Goal: Information Seeking & Learning: Learn about a topic

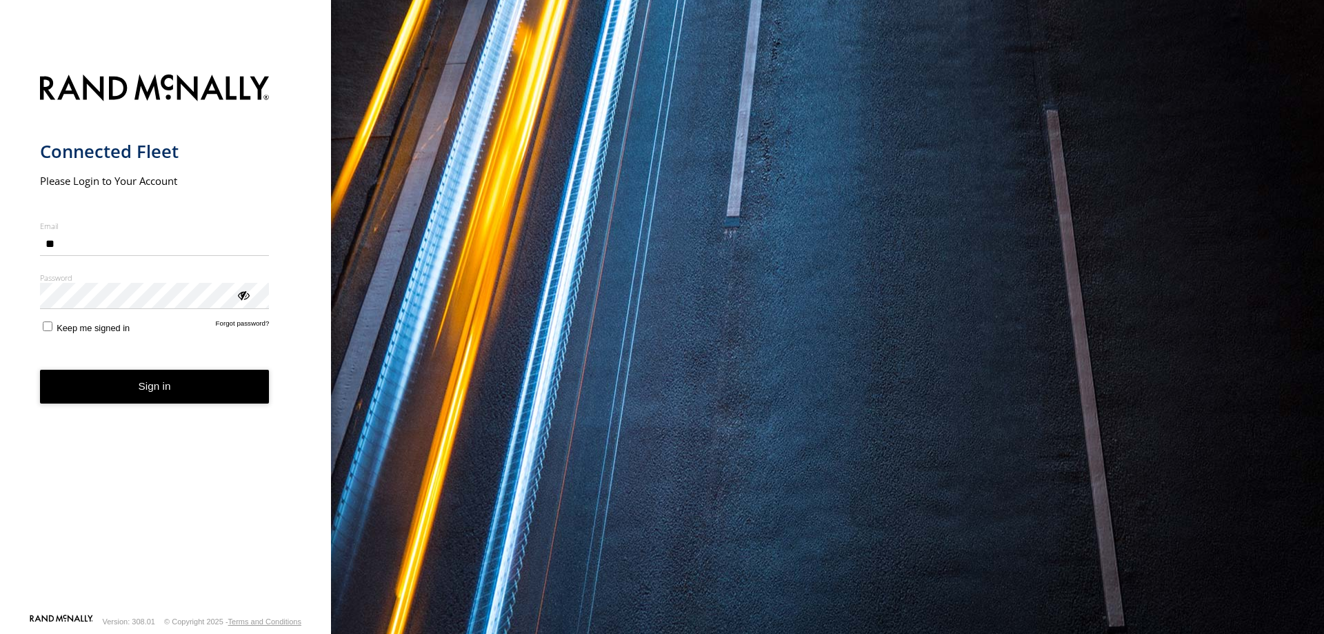
type input "*"
type input "**********"
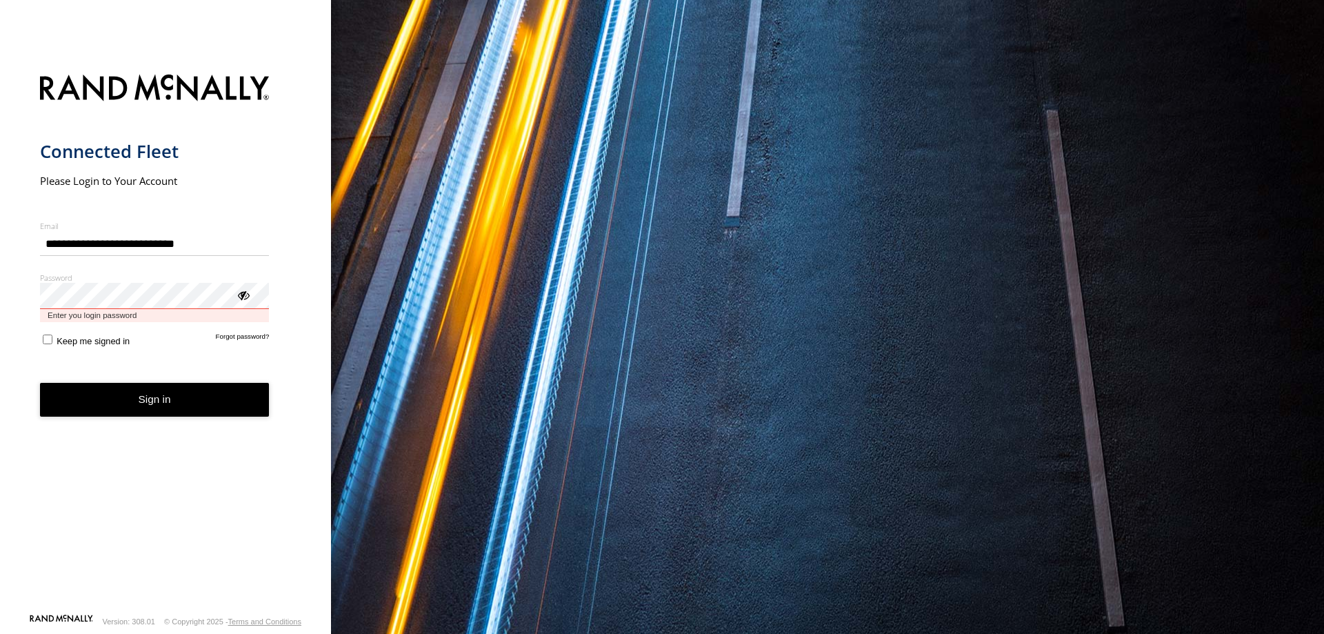
click at [40, 383] on button "Sign in" at bounding box center [155, 400] width 230 height 34
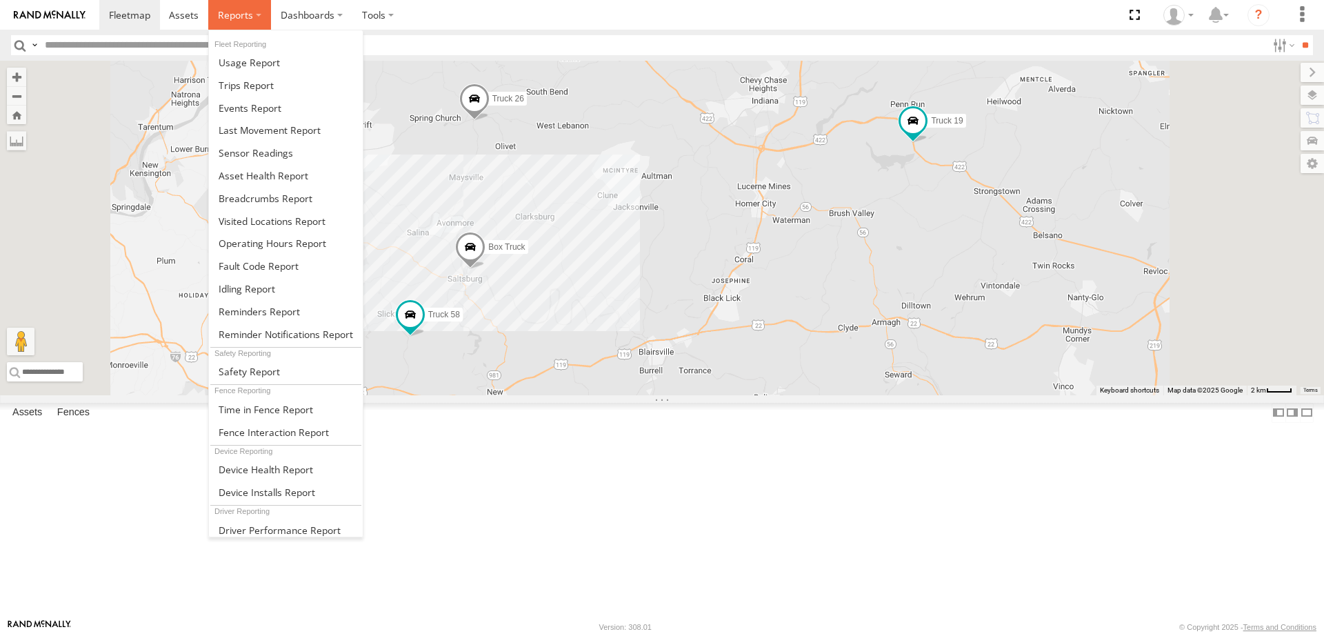
click at [250, 23] on label at bounding box center [239, 15] width 63 height 30
click at [249, 105] on span at bounding box center [250, 107] width 63 height 13
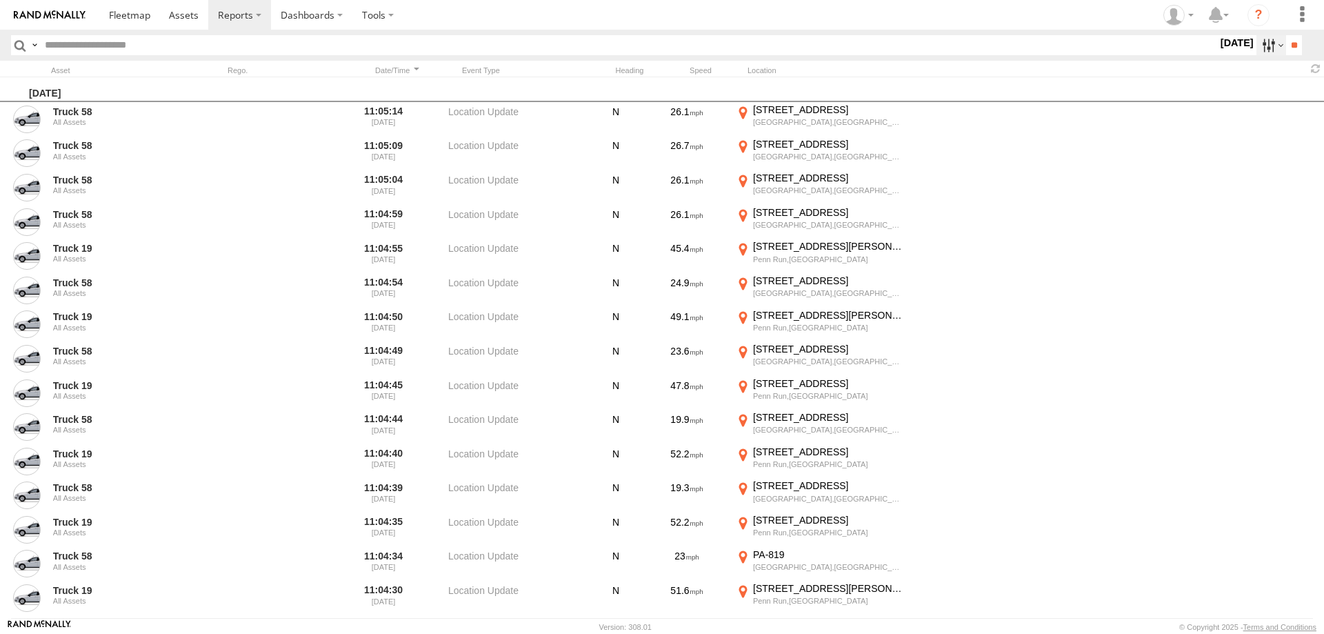
click at [1257, 41] on label at bounding box center [1272, 45] width 30 height 20
click at [0, 0] on span "Information" at bounding box center [0, 0] width 0 height 0
click at [0, 0] on span "Speeding" at bounding box center [0, 0] width 0 height 0
click at [0, 0] on span "Media" at bounding box center [0, 0] width 0 height 0
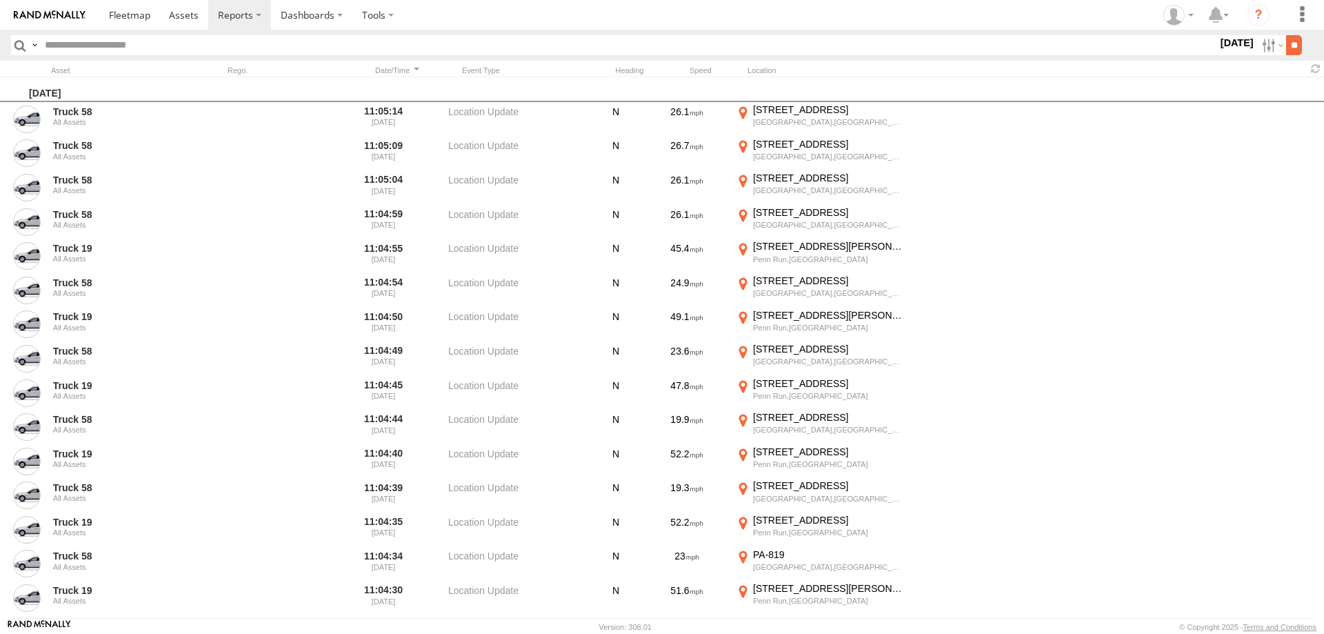
click at [1289, 44] on input "**" at bounding box center [1294, 45] width 16 height 20
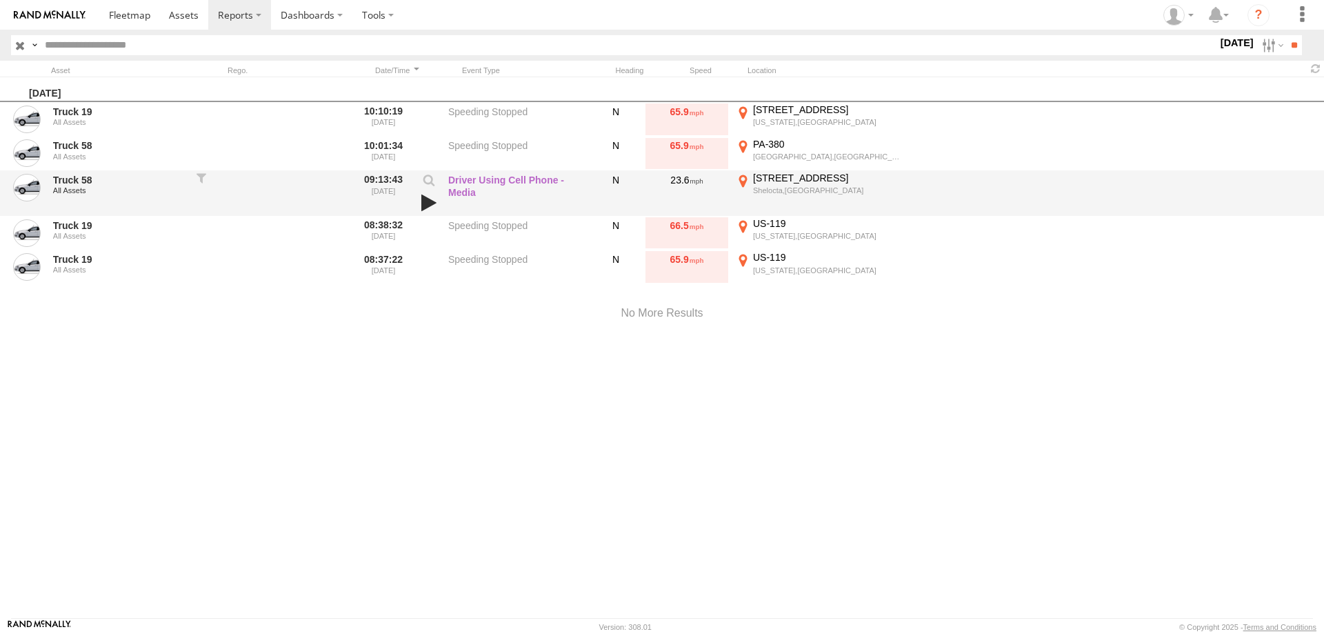
click at [431, 201] on link at bounding box center [428, 202] width 23 height 19
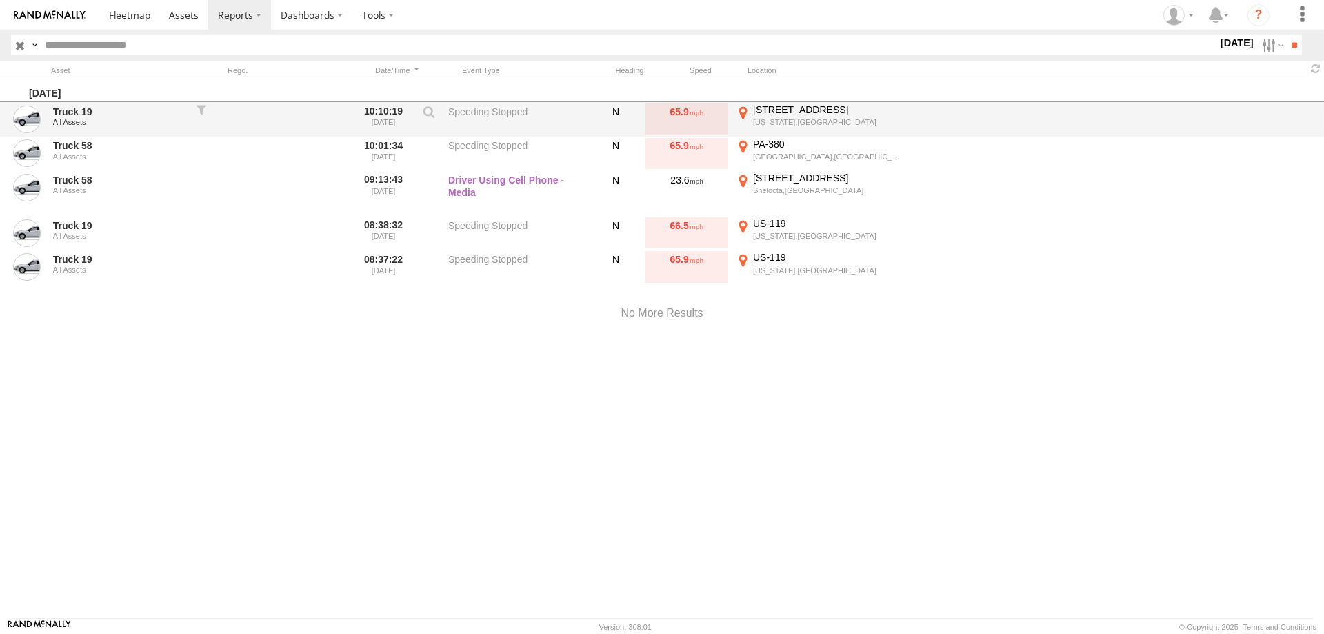
click at [791, 114] on div "[STREET_ADDRESS]" at bounding box center [828, 109] width 151 height 12
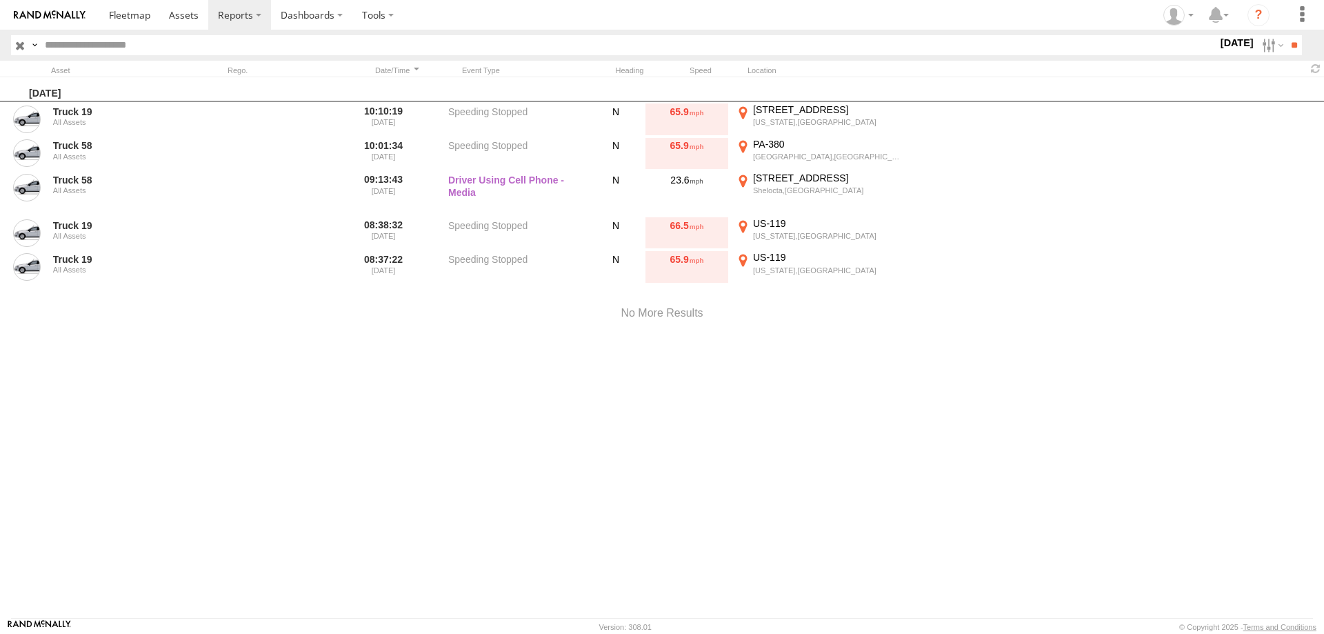
click at [0, 0] on label "×" at bounding box center [0, 0] width 0 height 0
click at [1261, 43] on label at bounding box center [1272, 45] width 30 height 20
click at [0, 0] on label at bounding box center [0, 0] width 0 height 0
click at [1277, 48] on label at bounding box center [1272, 45] width 30 height 20
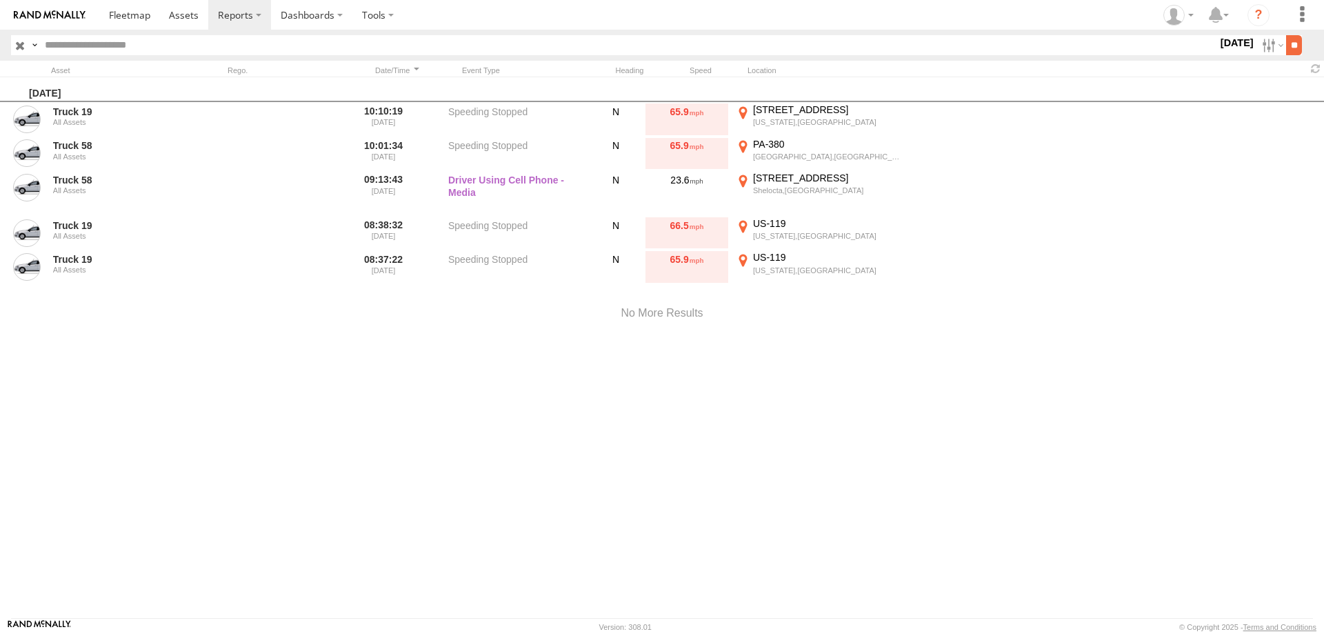
click at [1286, 46] on input "**" at bounding box center [1294, 45] width 16 height 20
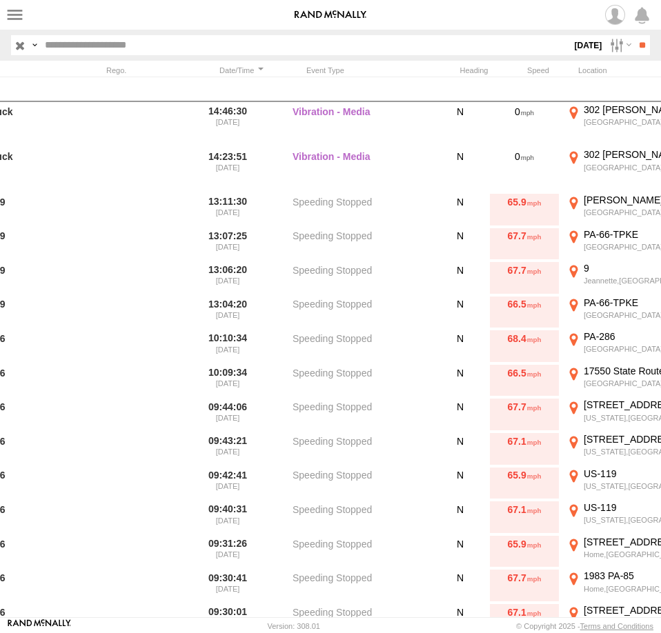
scroll to position [0, 78]
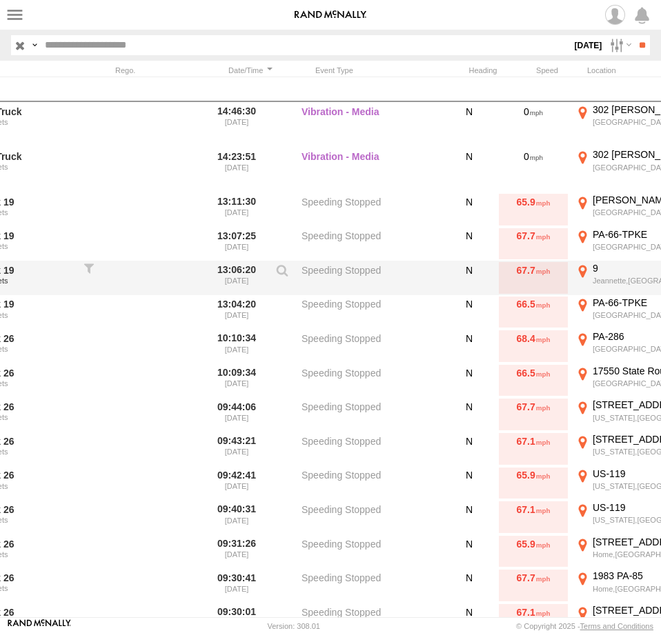
click at [608, 278] on div "Jeannette,PA" at bounding box center [660, 281] width 137 height 10
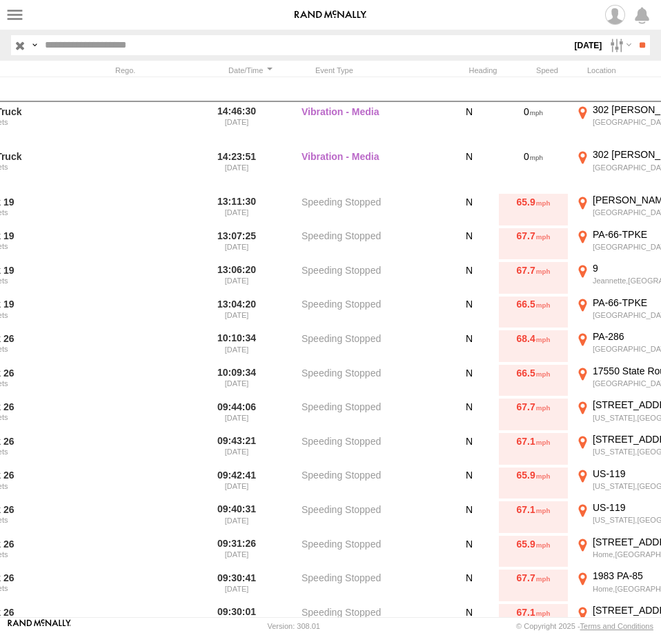
click at [0, 0] on label "×" at bounding box center [0, 0] width 0 height 0
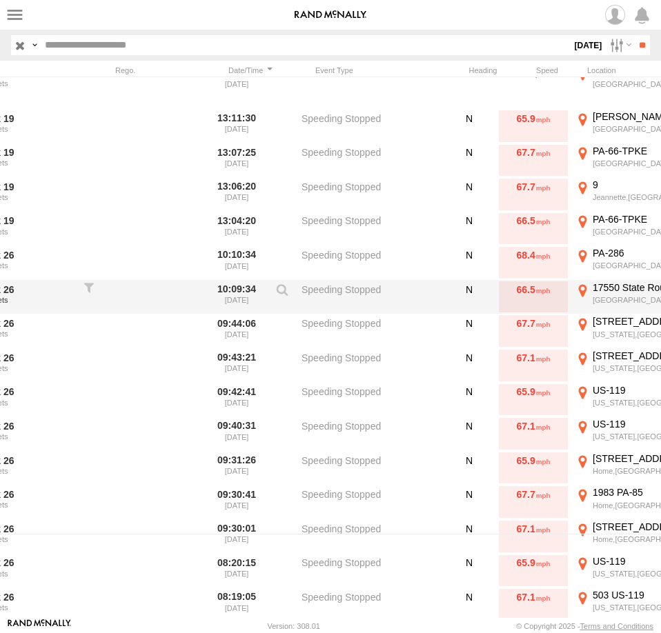
scroll to position [0, 0]
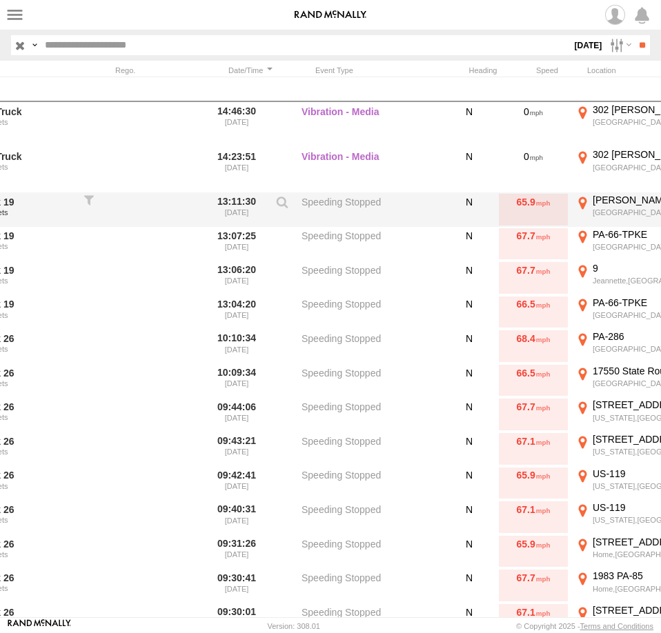
click at [592, 208] on label "William Penn Hwy Greensburg,PA 40.40125 -79.55253" at bounding box center [652, 210] width 159 height 32
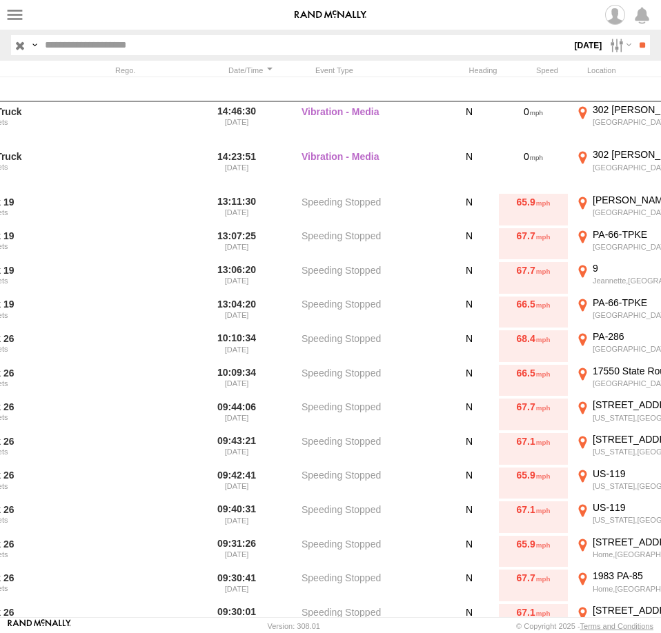
click at [0, 0] on div "Location Details" at bounding box center [0, 0] width 0 height 0
click at [0, 0] on label "×" at bounding box center [0, 0] width 0 height 0
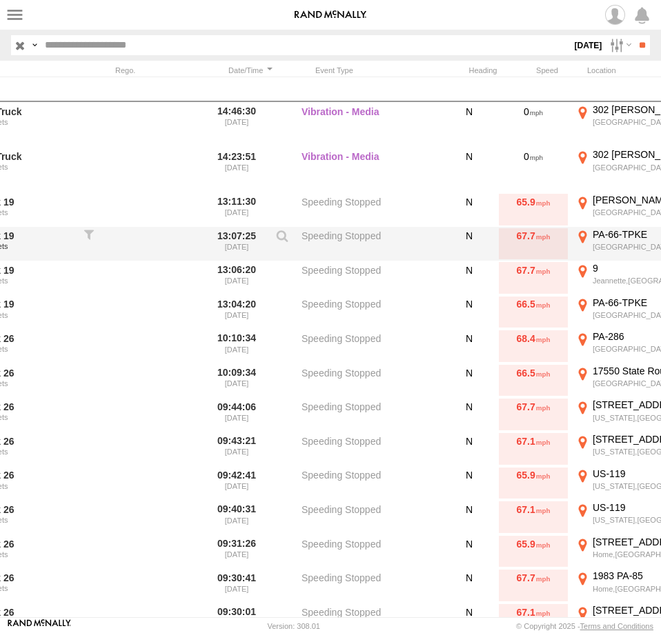
click at [609, 237] on div "PA-66-TPKE" at bounding box center [660, 234] width 137 height 12
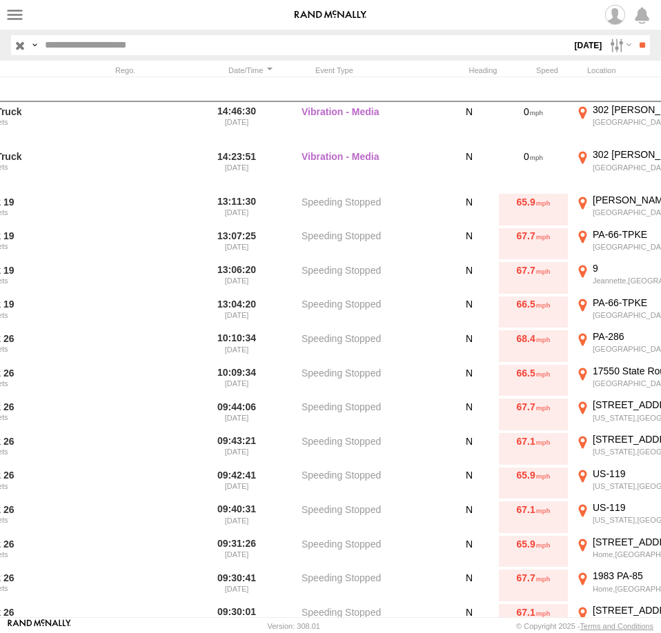
click at [0, 0] on label "×" at bounding box center [0, 0] width 0 height 0
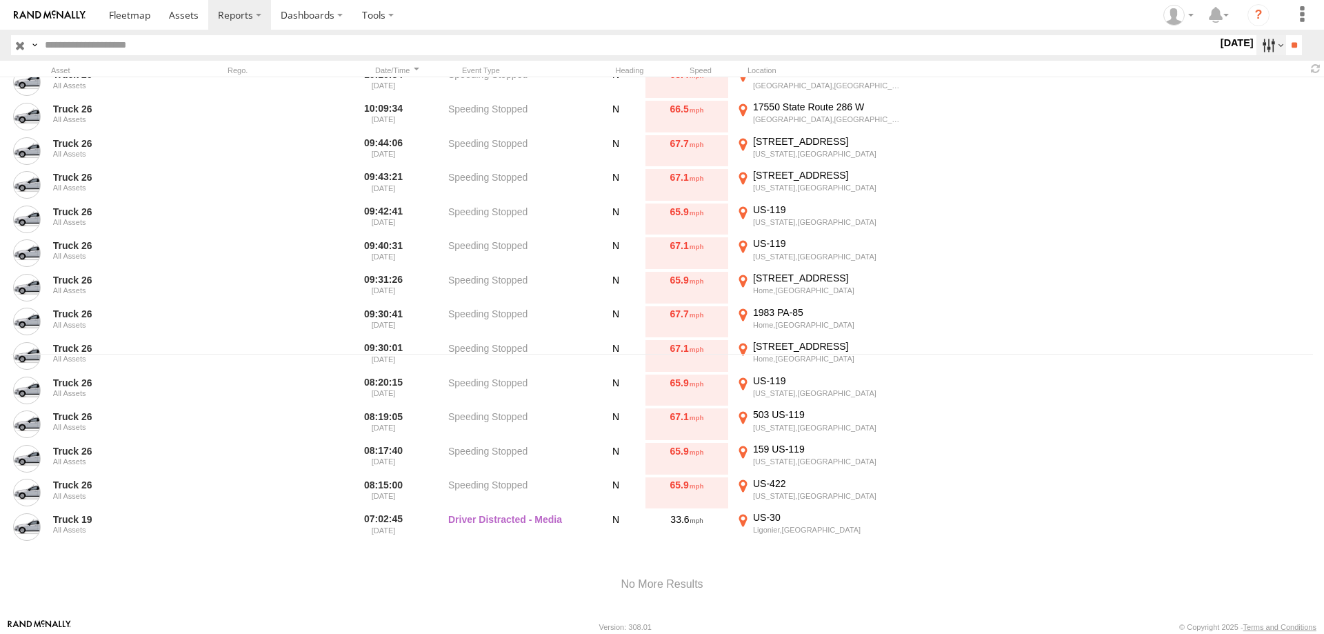
click at [1261, 48] on label at bounding box center [1272, 45] width 30 height 20
click at [0, 0] on label at bounding box center [0, 0] width 0 height 0
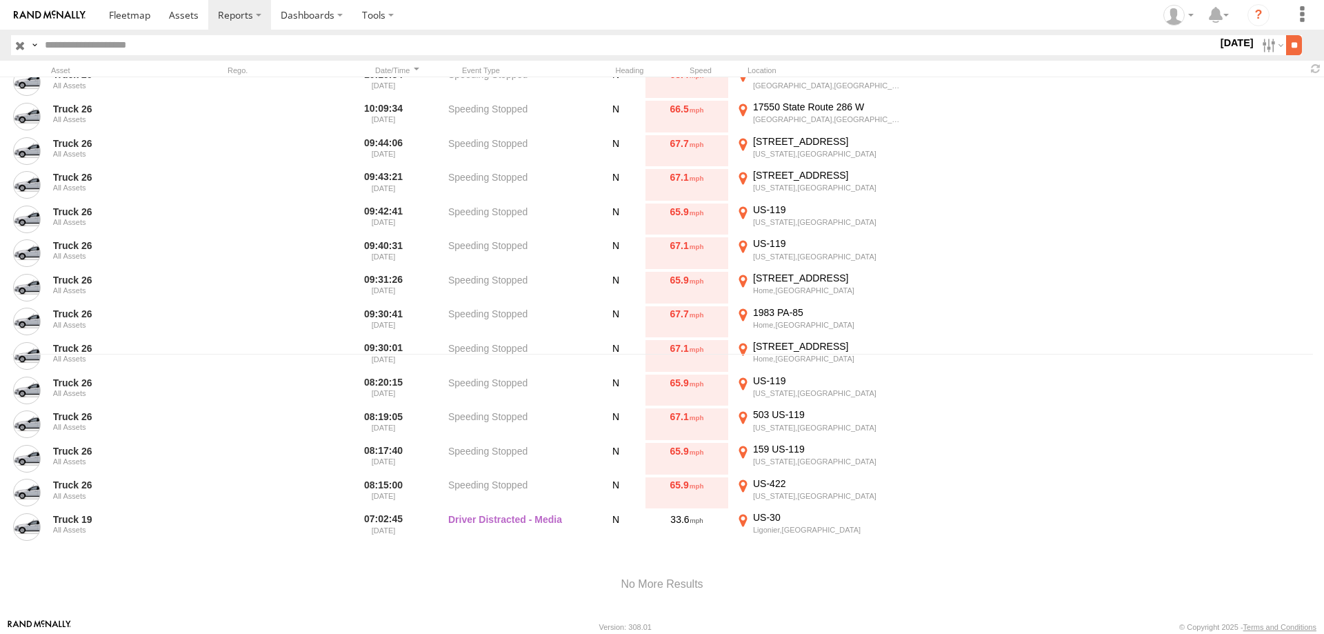
click at [1286, 52] on input "**" at bounding box center [1294, 45] width 16 height 20
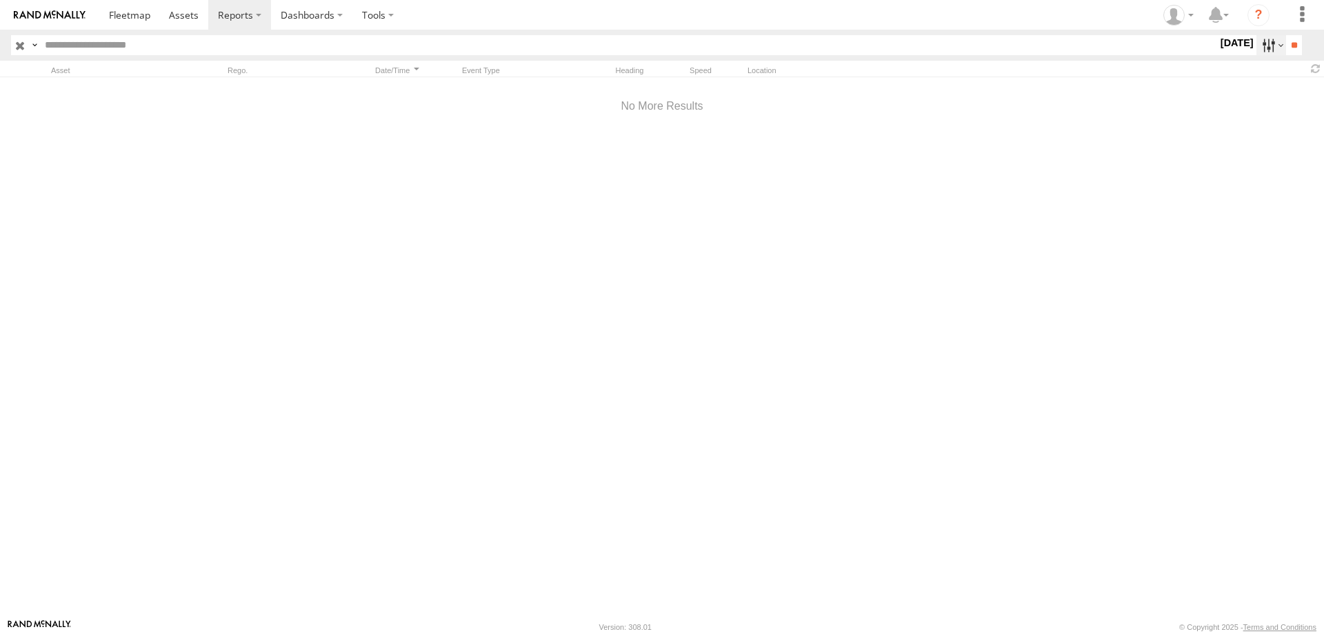
click at [1267, 47] on label at bounding box center [1272, 45] width 30 height 20
click at [0, 0] on label at bounding box center [0, 0] width 0 height 0
click at [1290, 42] on input "**" at bounding box center [1294, 45] width 16 height 20
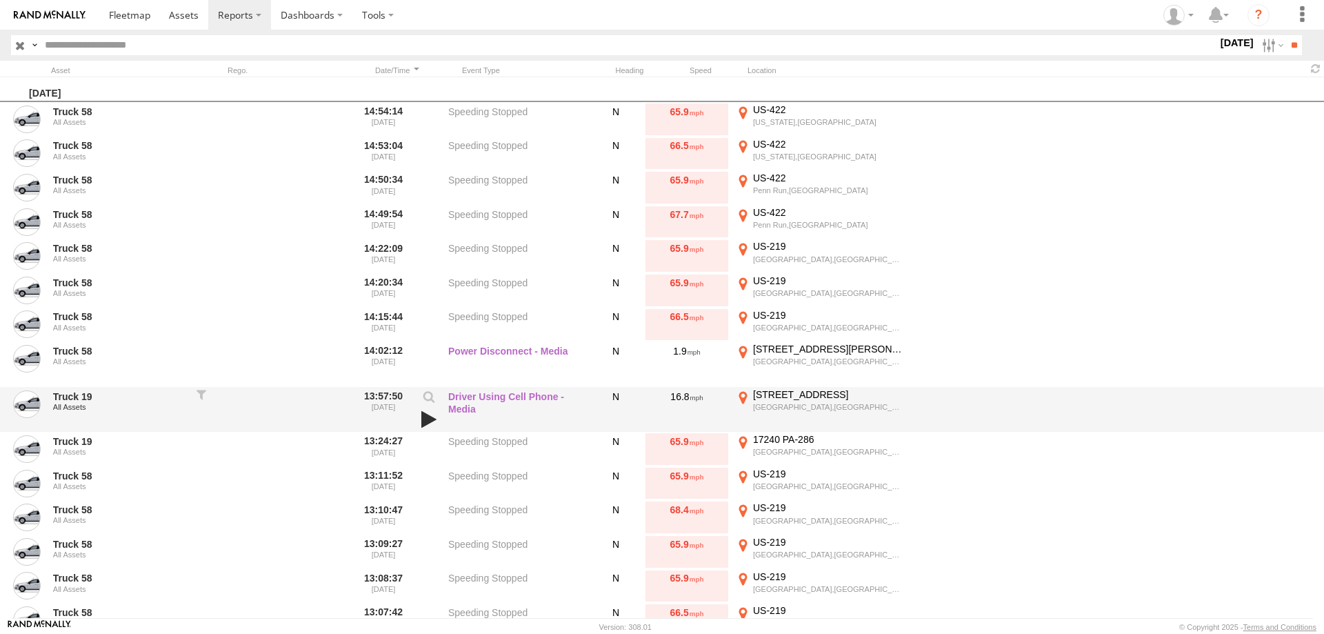
click at [424, 421] on link at bounding box center [428, 419] width 23 height 19
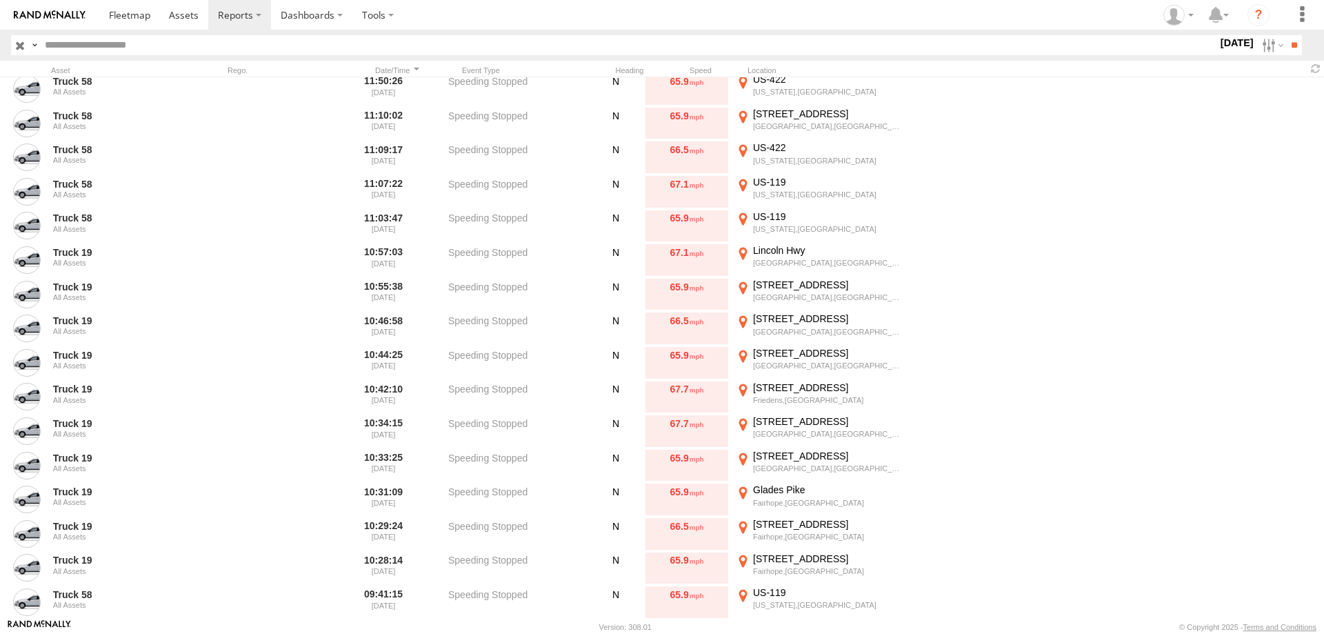
scroll to position [707, 0]
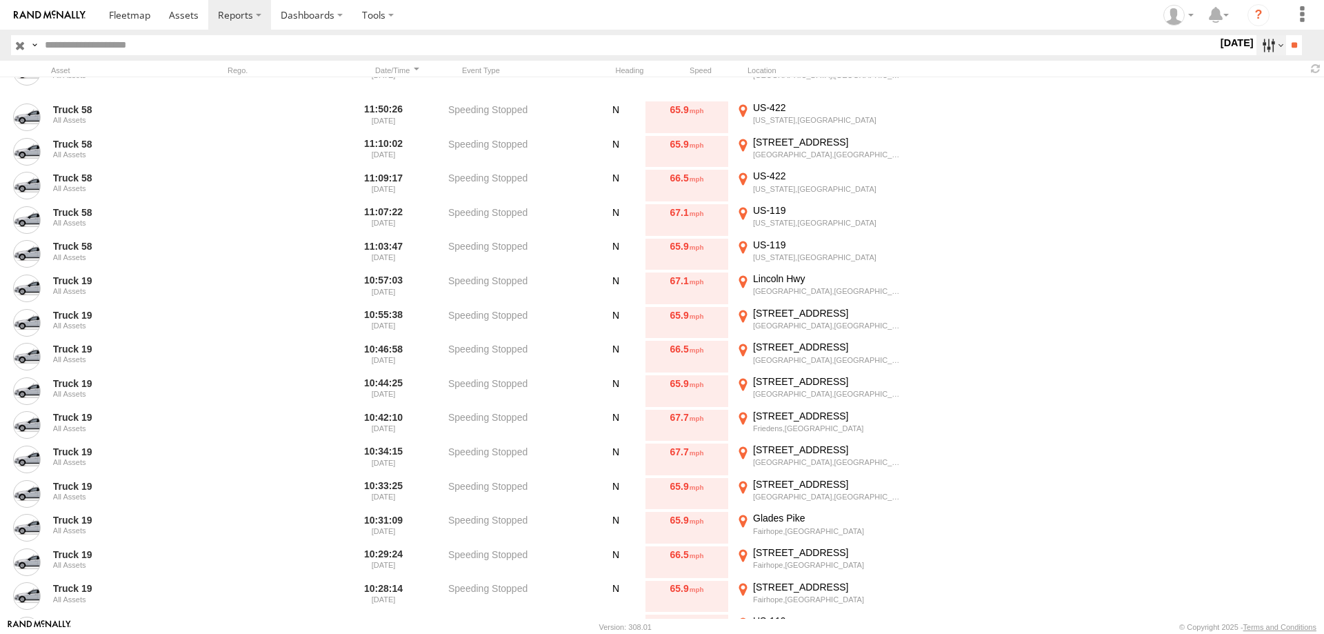
click at [1257, 50] on label at bounding box center [1272, 45] width 30 height 20
click at [0, 0] on label at bounding box center [0, 0] width 0 height 0
click at [1286, 41] on input "**" at bounding box center [1294, 45] width 16 height 20
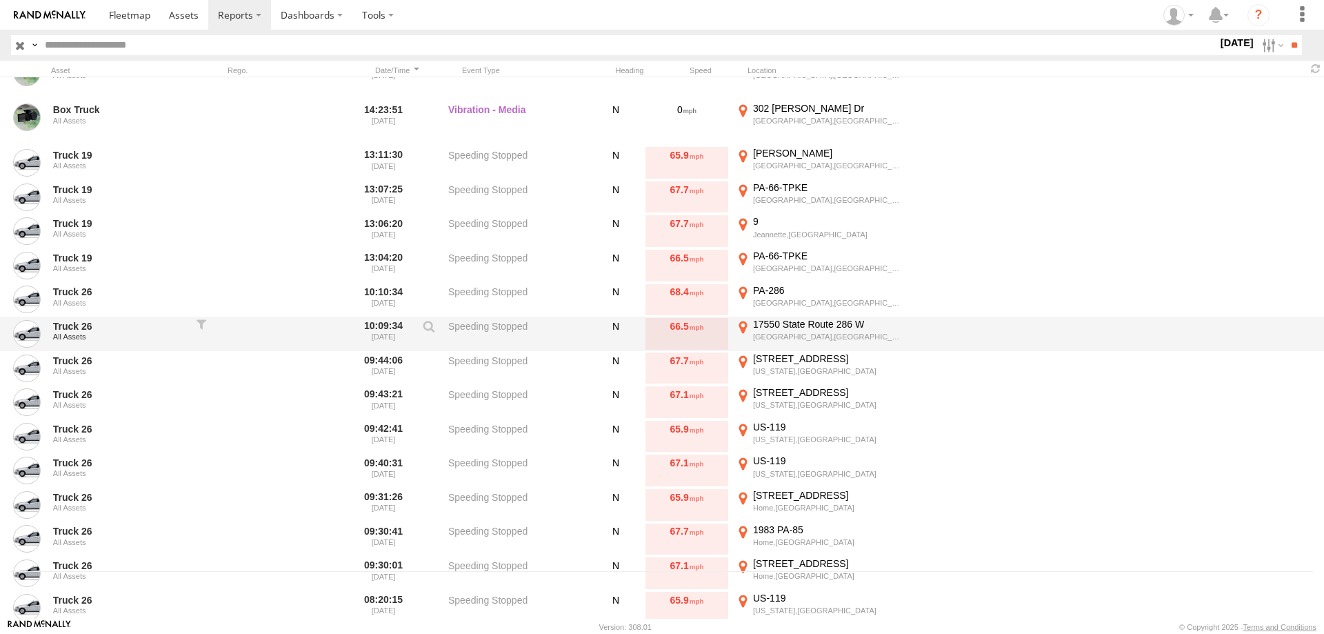
scroll to position [66, 0]
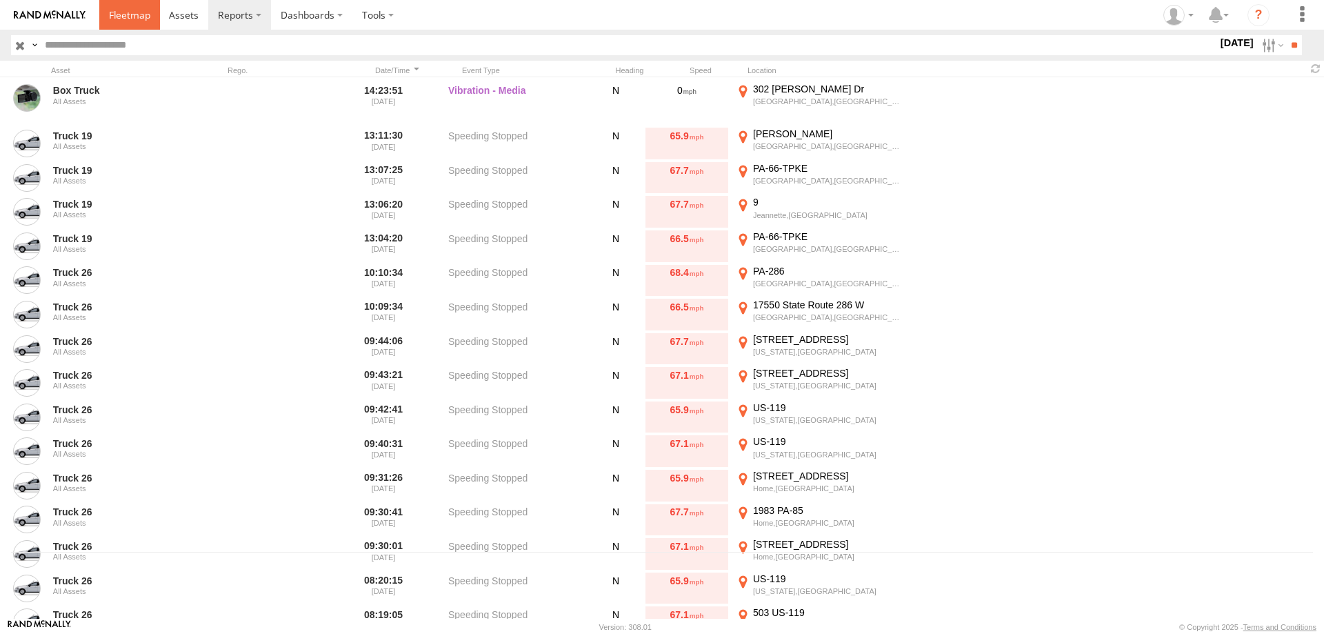
click at [121, 1] on link at bounding box center [129, 15] width 61 height 30
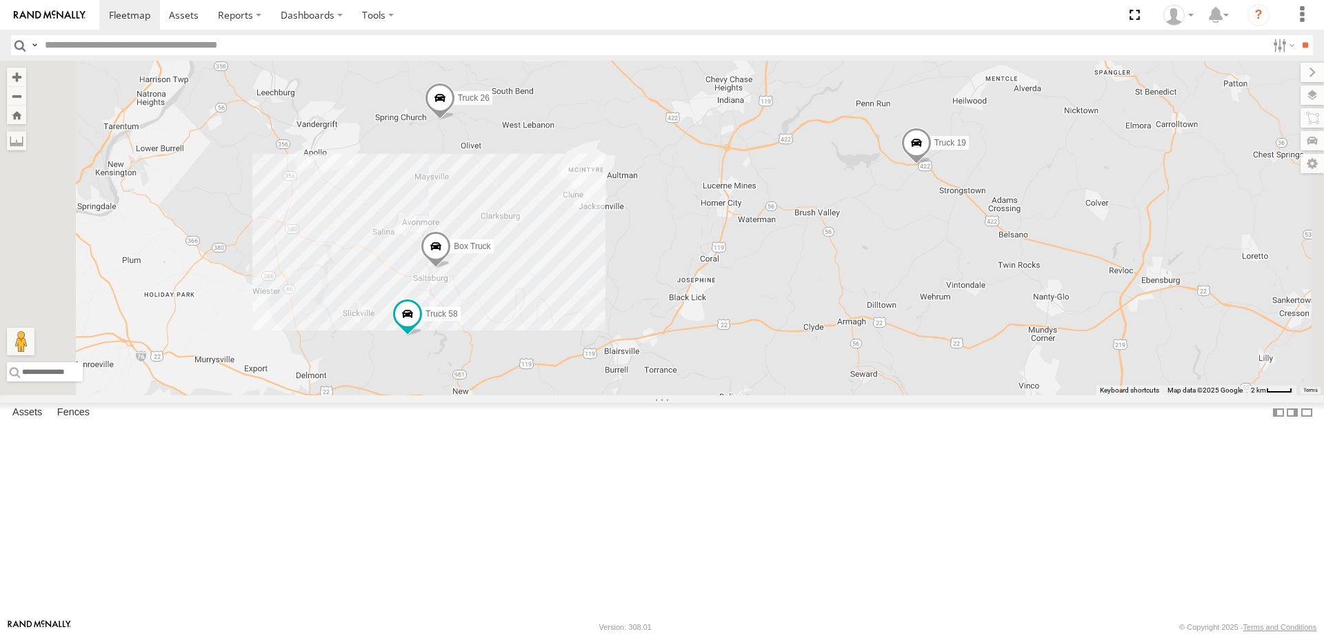
click at [0, 0] on link at bounding box center [0, 0] width 0 height 0
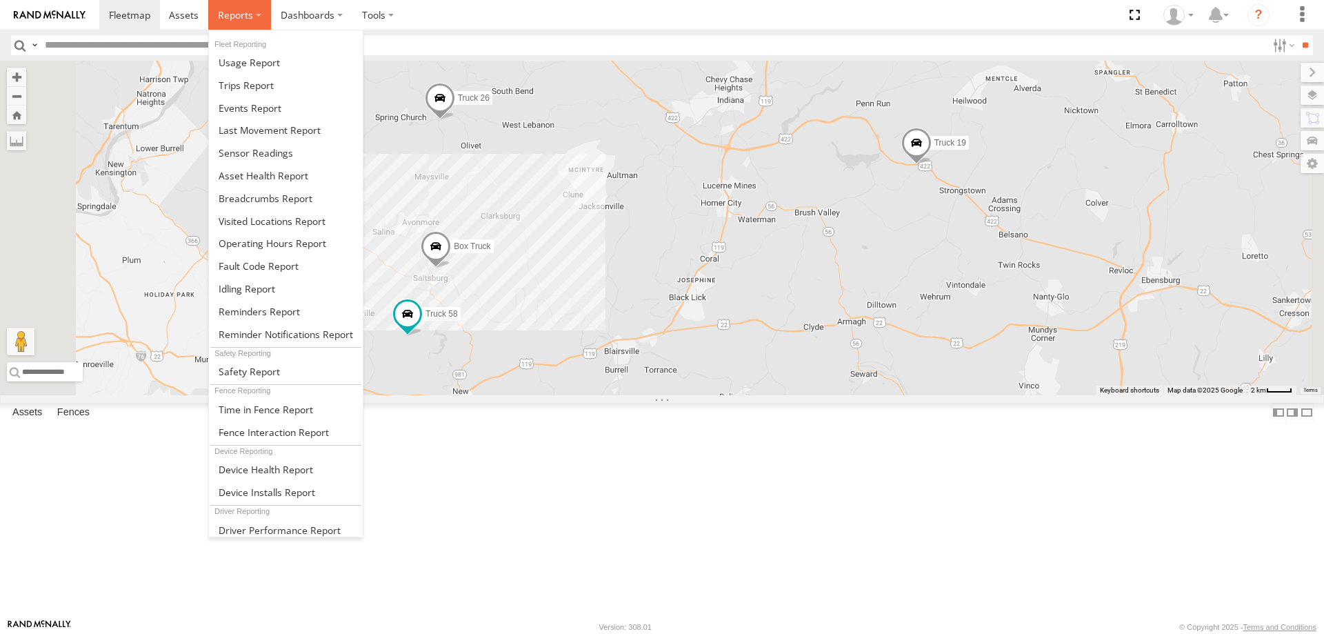
click at [234, 8] on label at bounding box center [239, 15] width 63 height 30
click at [250, 114] on span at bounding box center [250, 107] width 63 height 13
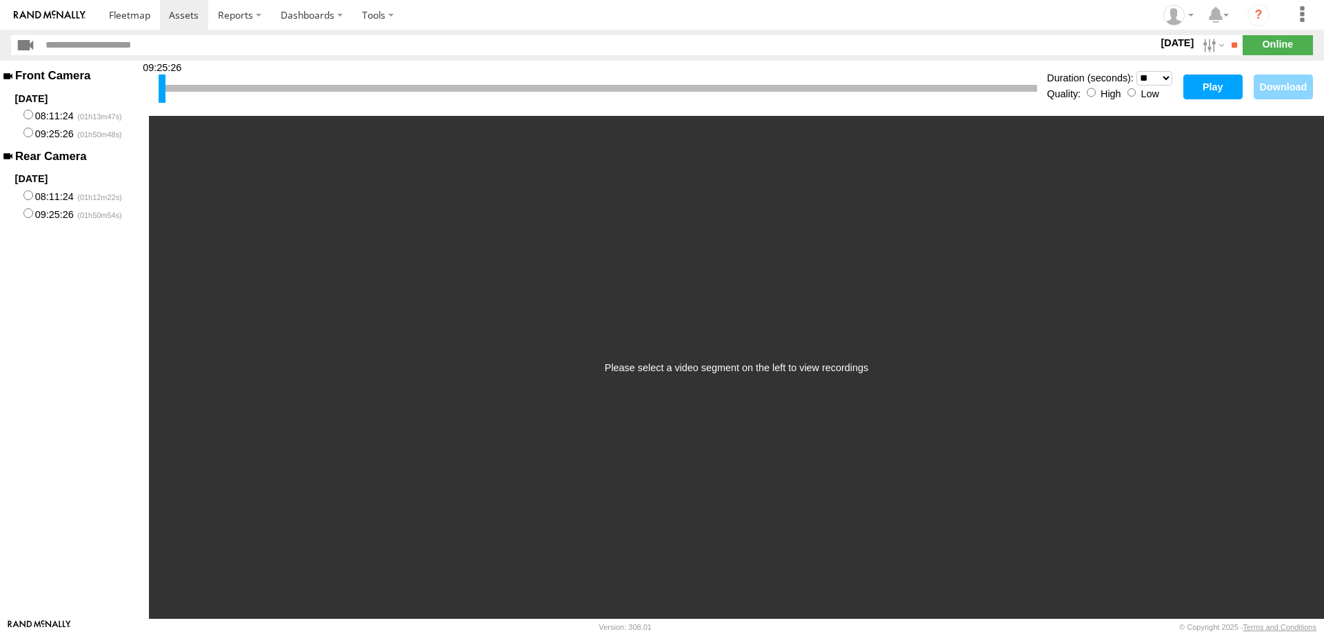
click at [1137, 71] on select "* ** ** ** ** ** ** *** *** *** ***" at bounding box center [1155, 78] width 36 height 14
click at [594, 56] on header "[DATE] S M T W T F S S" at bounding box center [662, 45] width 1324 height 31
drag, startPoint x: 164, startPoint y: 83, endPoint x: 452, endPoint y: 90, distance: 287.7
click at [452, 90] on div at bounding box center [449, 88] width 7 height 28
click at [1230, 83] on button "Play" at bounding box center [1212, 86] width 59 height 25
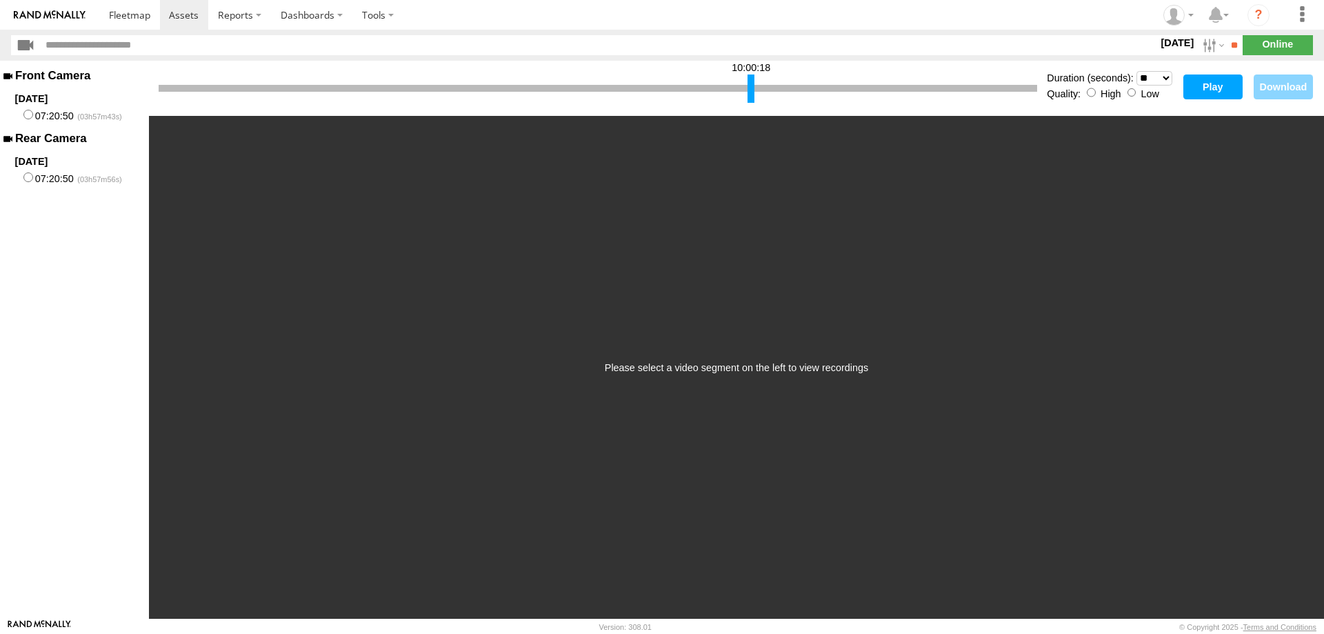
drag, startPoint x: 160, startPoint y: 89, endPoint x: 749, endPoint y: 97, distance: 589.0
click at [749, 97] on div at bounding box center [751, 88] width 7 height 28
click at [1203, 86] on button "Play" at bounding box center [1212, 86] width 59 height 25
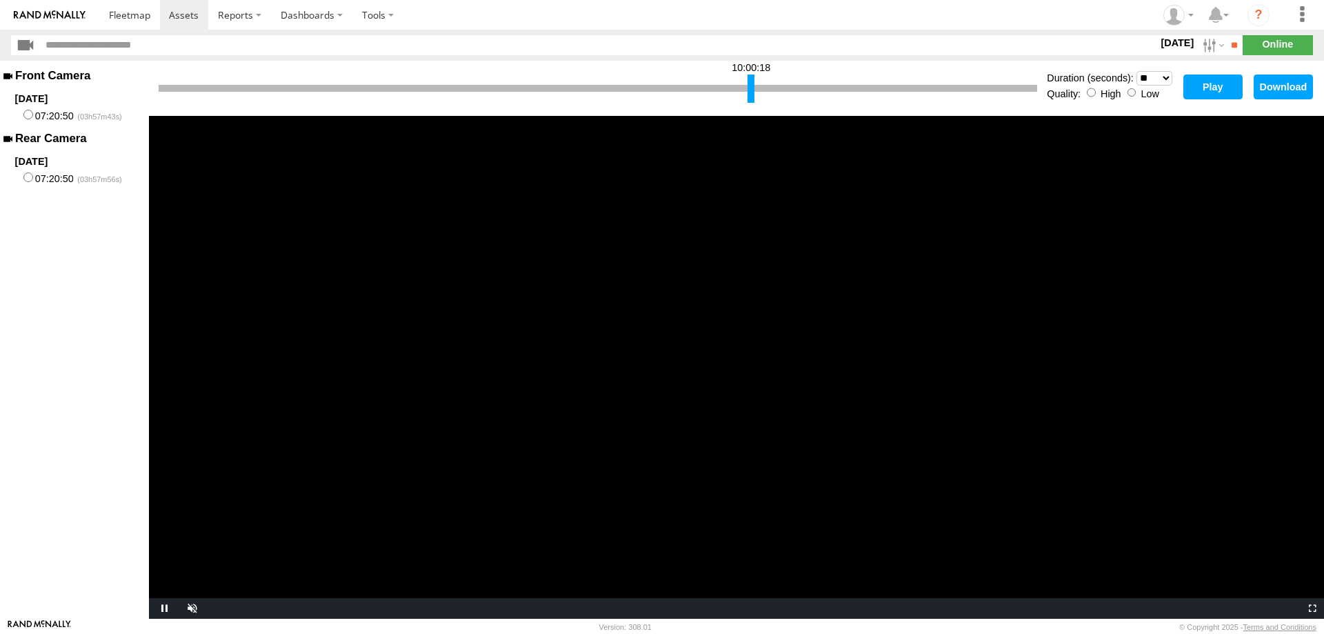
click at [681, 370] on video "Video Player" at bounding box center [736, 367] width 1175 height 503
drag, startPoint x: 749, startPoint y: 84, endPoint x: 800, endPoint y: 84, distance: 51.0
click at [800, 84] on div at bounding box center [802, 88] width 7 height 28
click at [1217, 82] on button "Play" at bounding box center [1212, 86] width 59 height 25
click at [1137, 71] on select "* ** ** ** ** ** ** *** *** *** ***" at bounding box center [1155, 78] width 36 height 14
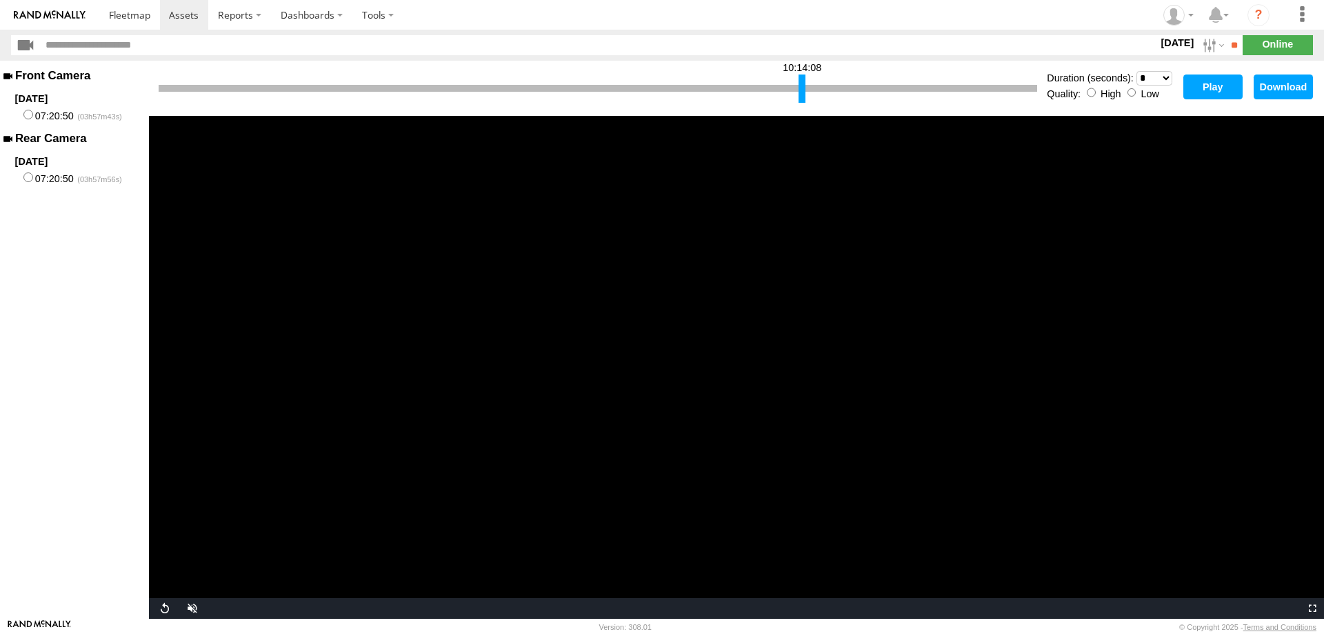
click option "*" at bounding box center [0, 0] width 0 height 0
click at [1214, 79] on button "Play" at bounding box center [1212, 86] width 59 height 25
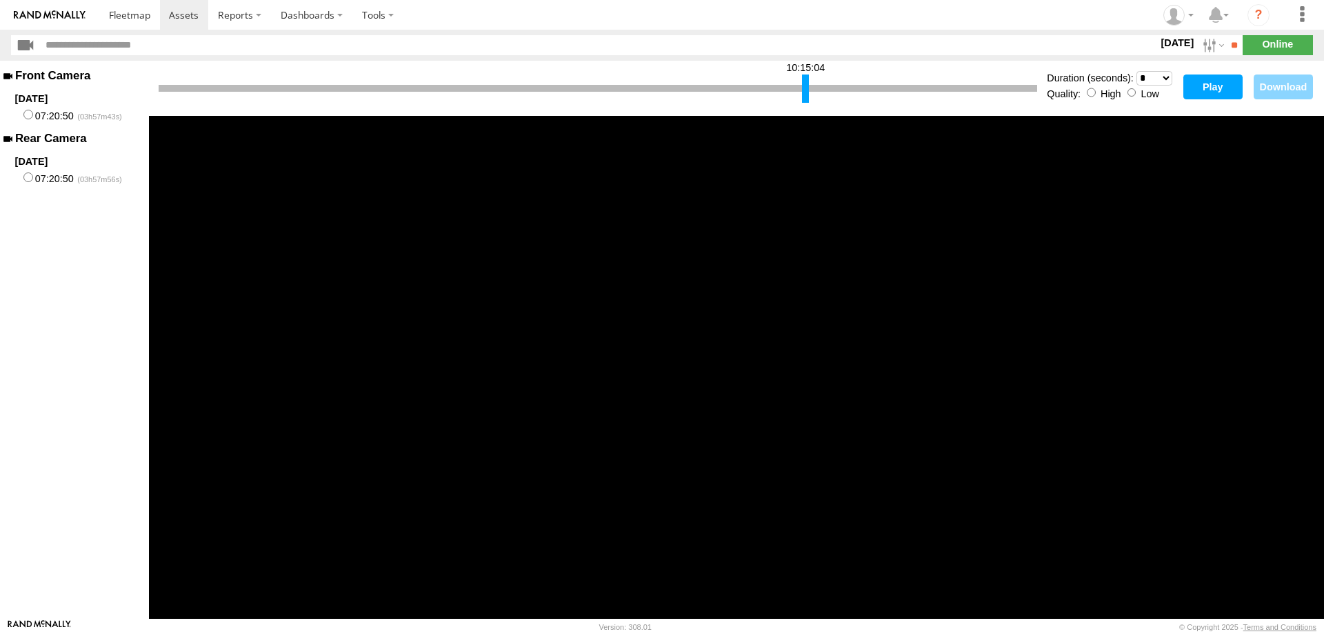
click at [806, 90] on div at bounding box center [805, 88] width 7 height 28
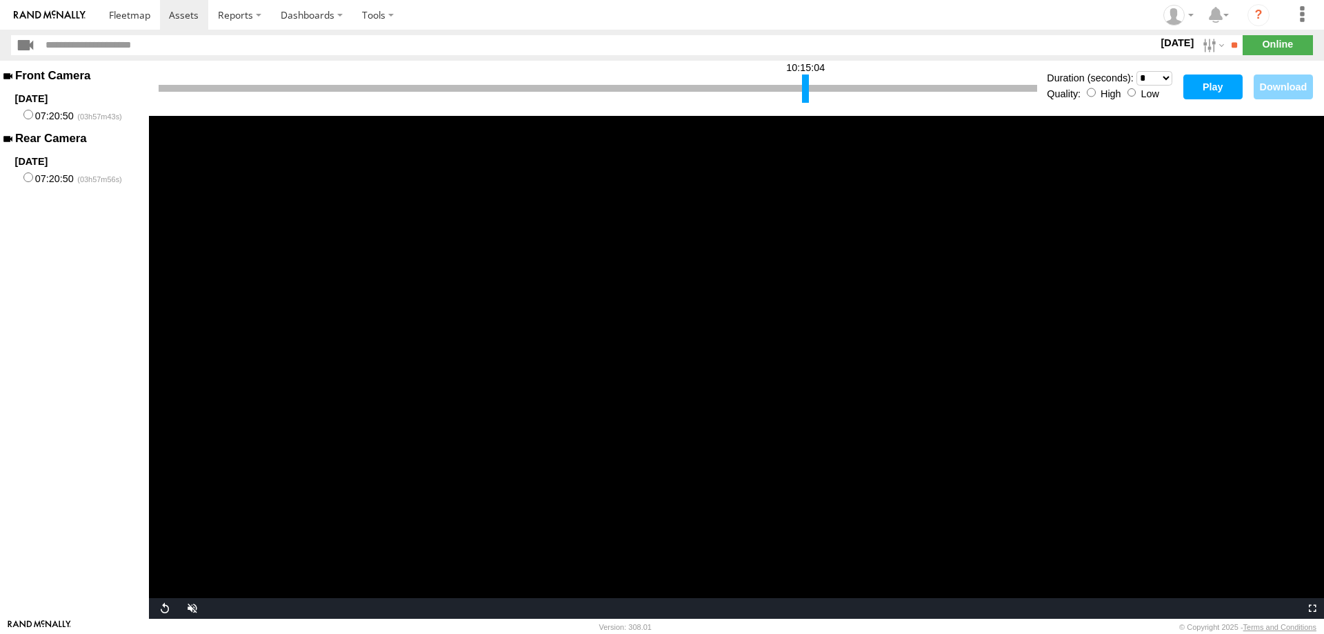
click at [1223, 90] on button "Play" at bounding box center [1212, 86] width 59 height 25
click at [748, 280] on video "Video Player" at bounding box center [736, 367] width 1175 height 503
click at [818, 332] on video "Video Player" at bounding box center [736, 367] width 1175 height 503
click at [718, 342] on video "Video Player" at bounding box center [736, 367] width 1175 height 503
click at [811, 92] on div at bounding box center [809, 88] width 7 height 28
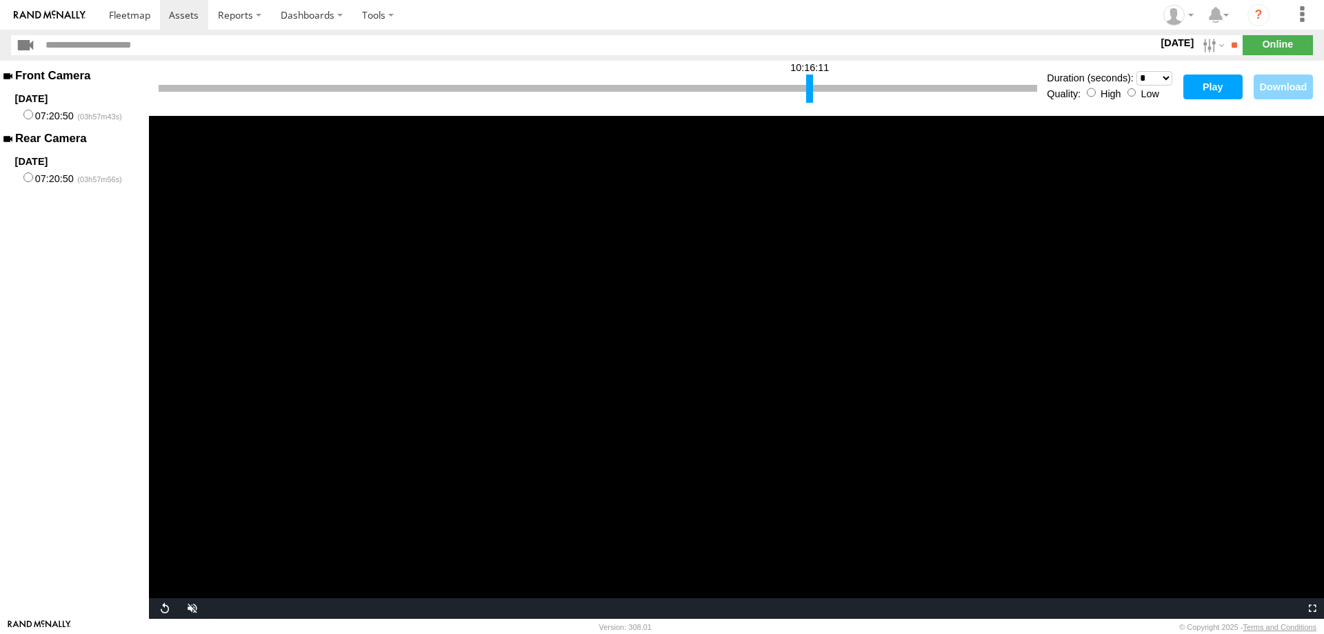
click at [1137, 71] on select "* ** ** ** ** ** ** *** *** *** ***" at bounding box center [1155, 78] width 36 height 14
click option "**" at bounding box center [0, 0] width 0 height 0
click at [1208, 92] on button "Play" at bounding box center [1212, 86] width 59 height 25
click at [814, 92] on div at bounding box center [814, 88] width 7 height 28
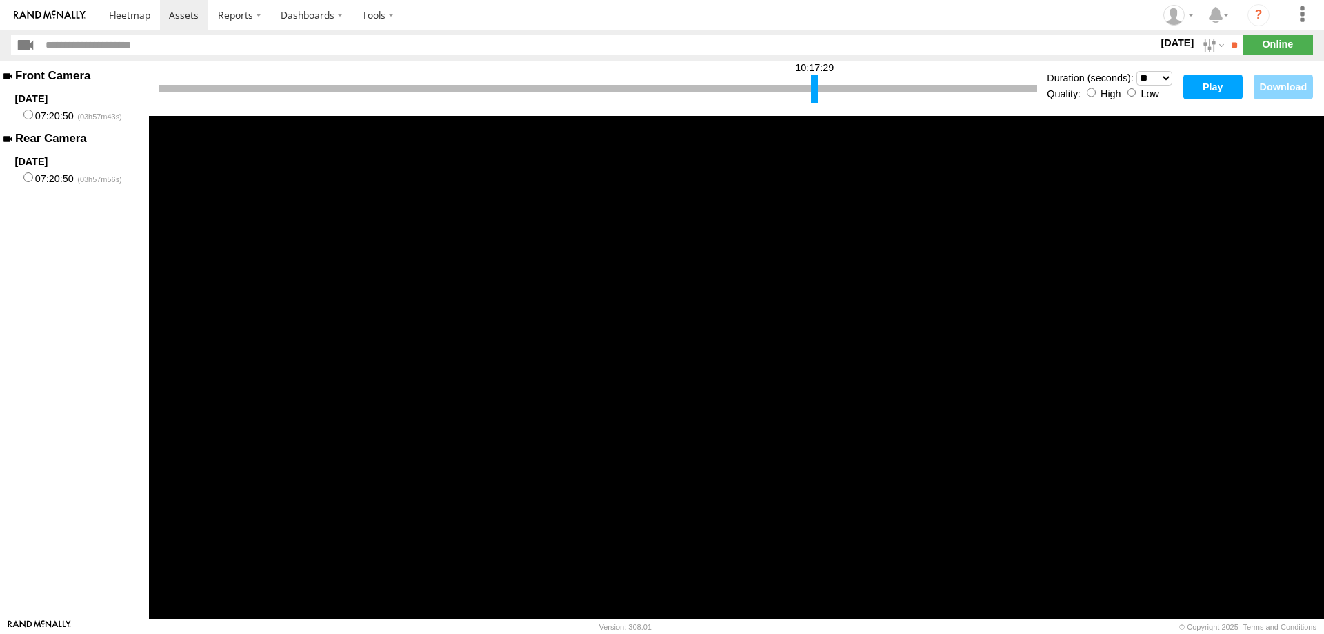
click at [1214, 79] on button "Play" at bounding box center [1212, 86] width 59 height 25
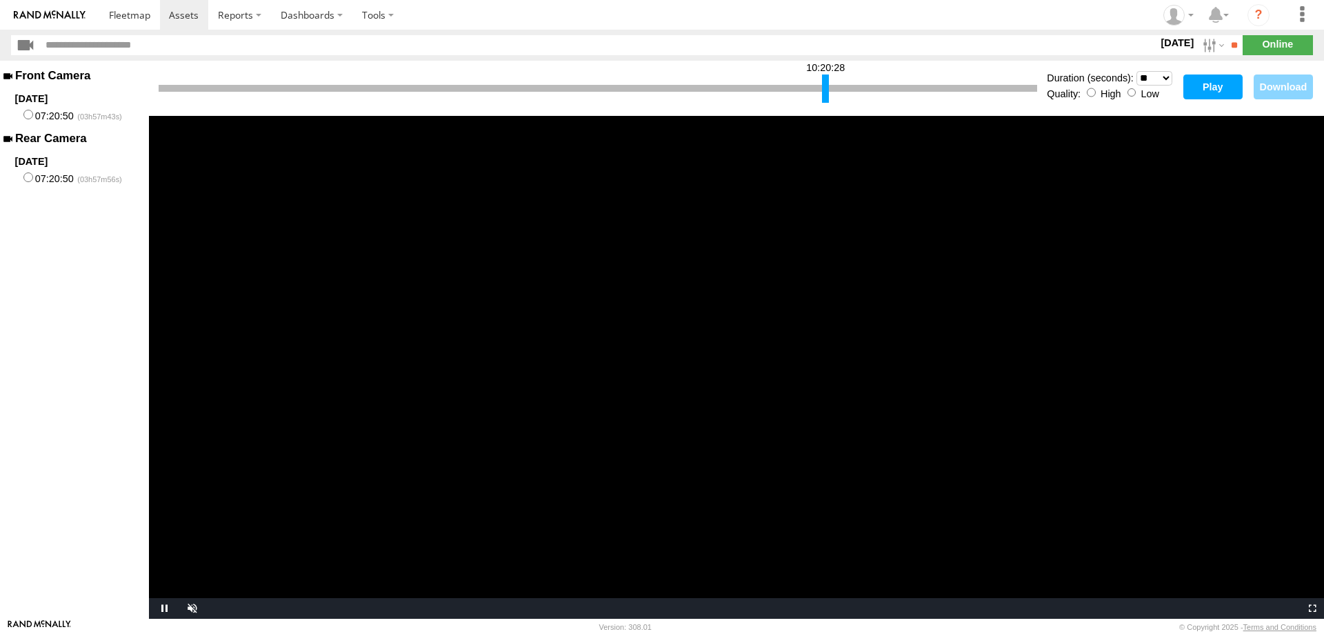
drag, startPoint x: 812, startPoint y: 88, endPoint x: 823, endPoint y: 88, distance: 11.1
click at [823, 88] on div at bounding box center [825, 88] width 7 height 28
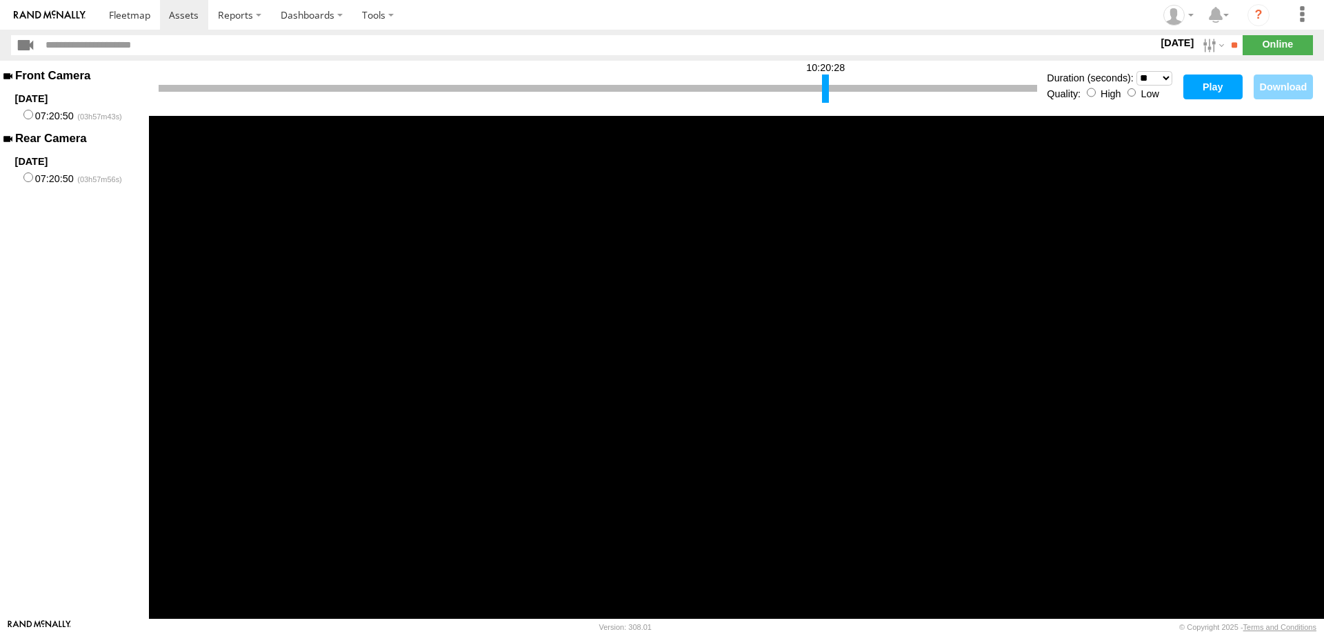
click at [1206, 80] on button "Play" at bounding box center [1212, 86] width 59 height 25
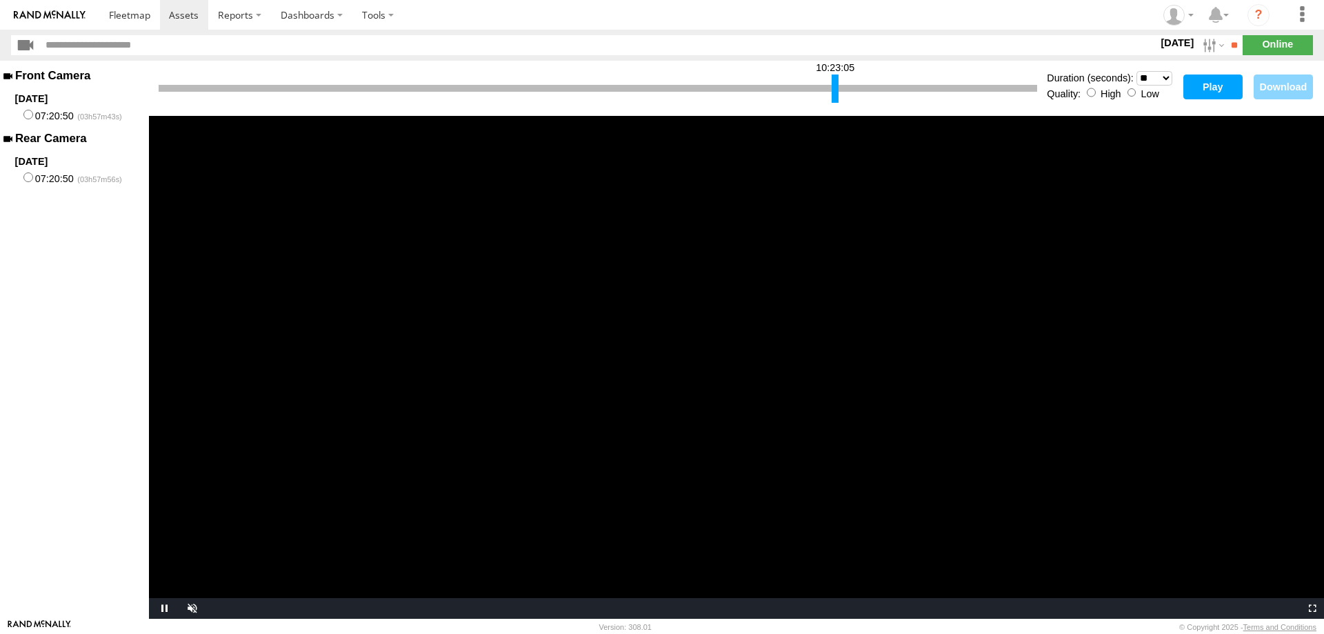
drag, startPoint x: 826, startPoint y: 94, endPoint x: 836, endPoint y: 92, distance: 9.9
click at [836, 92] on div at bounding box center [835, 88] width 7 height 28
click at [1211, 81] on button "Play" at bounding box center [1212, 86] width 59 height 25
click at [1137, 71] on select "* ** ** ** ** ** ** *** *** *** ***" at bounding box center [1155, 78] width 36 height 14
click option "**" at bounding box center [0, 0] width 0 height 0
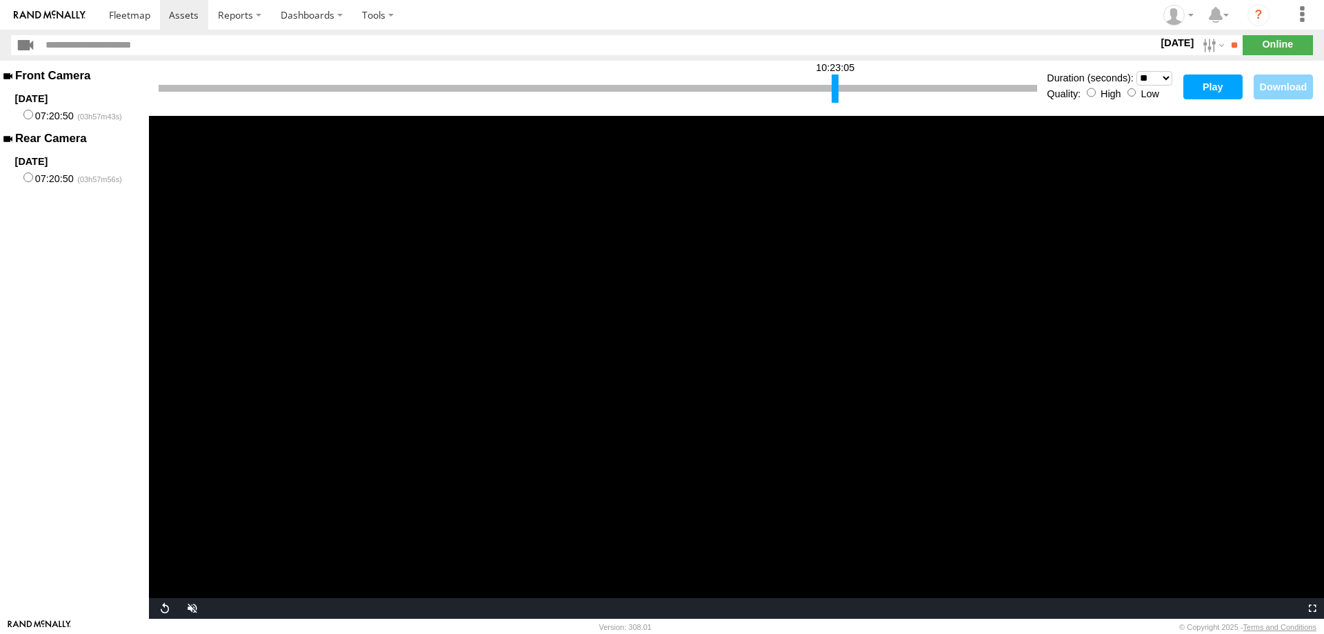
click at [1199, 90] on button "Play" at bounding box center [1212, 86] width 59 height 25
click at [838, 83] on div at bounding box center [838, 88] width 7 height 28
click at [1212, 92] on button "Play" at bounding box center [1212, 86] width 59 height 25
click at [842, 88] on div at bounding box center [842, 88] width 7 height 28
click at [1198, 81] on button "Play" at bounding box center [1212, 86] width 59 height 25
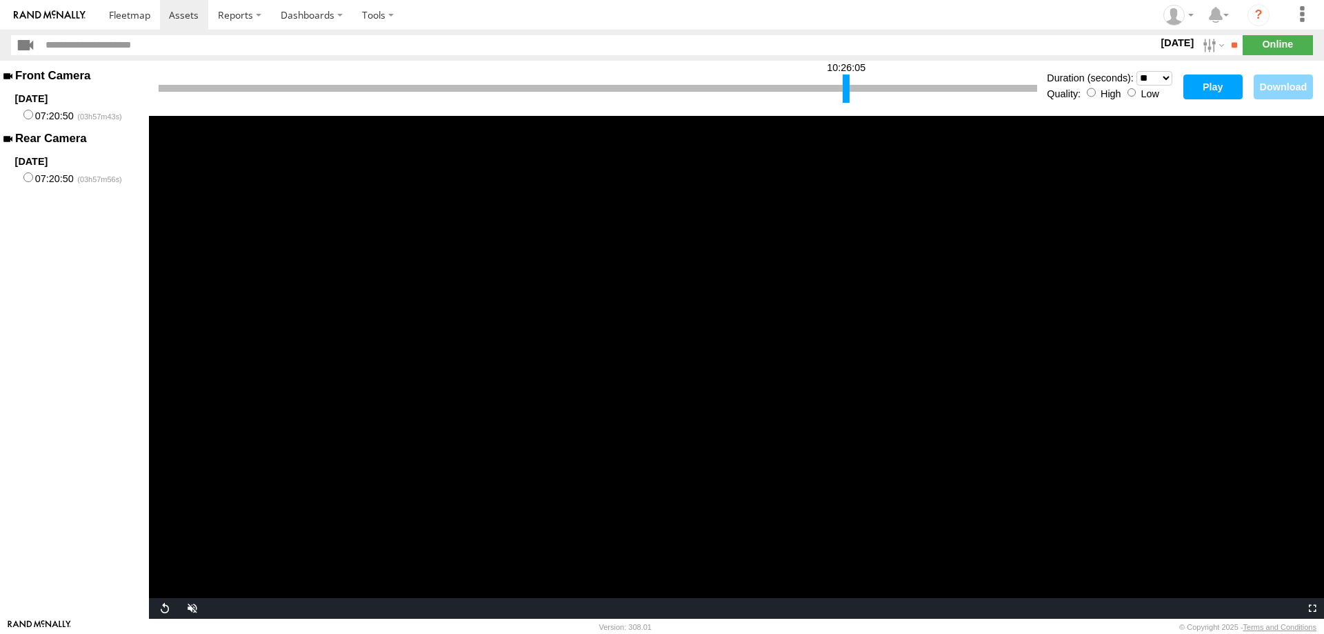
click at [846, 90] on div at bounding box center [846, 88] width 7 height 28
click at [1198, 88] on button "Play" at bounding box center [1212, 86] width 59 height 25
click at [848, 87] on div at bounding box center [849, 88] width 7 height 28
click at [1209, 82] on button "Play" at bounding box center [1212, 86] width 59 height 25
drag, startPoint x: 852, startPoint y: 90, endPoint x: 830, endPoint y: 91, distance: 22.1
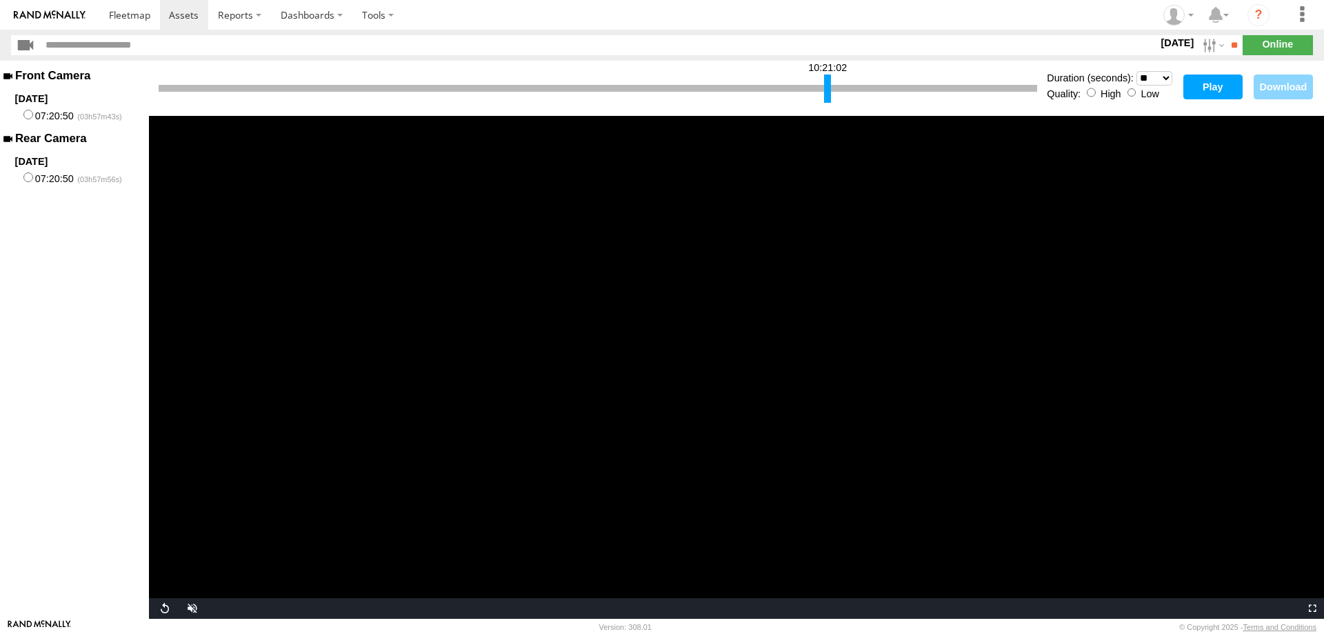
click at [830, 91] on div at bounding box center [827, 88] width 7 height 28
click at [738, 318] on video "Video Player" at bounding box center [736, 367] width 1175 height 503
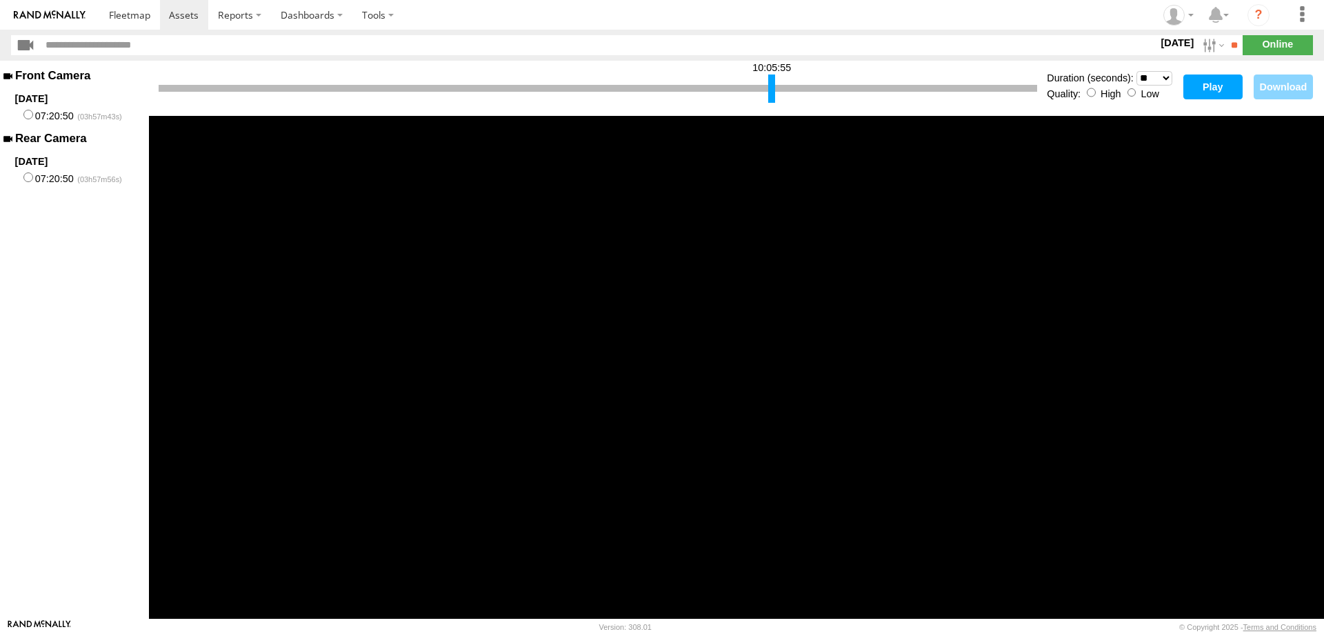
drag, startPoint x: 825, startPoint y: 99, endPoint x: 770, endPoint y: 98, distance: 54.5
click at [770, 98] on div at bounding box center [771, 88] width 7 height 28
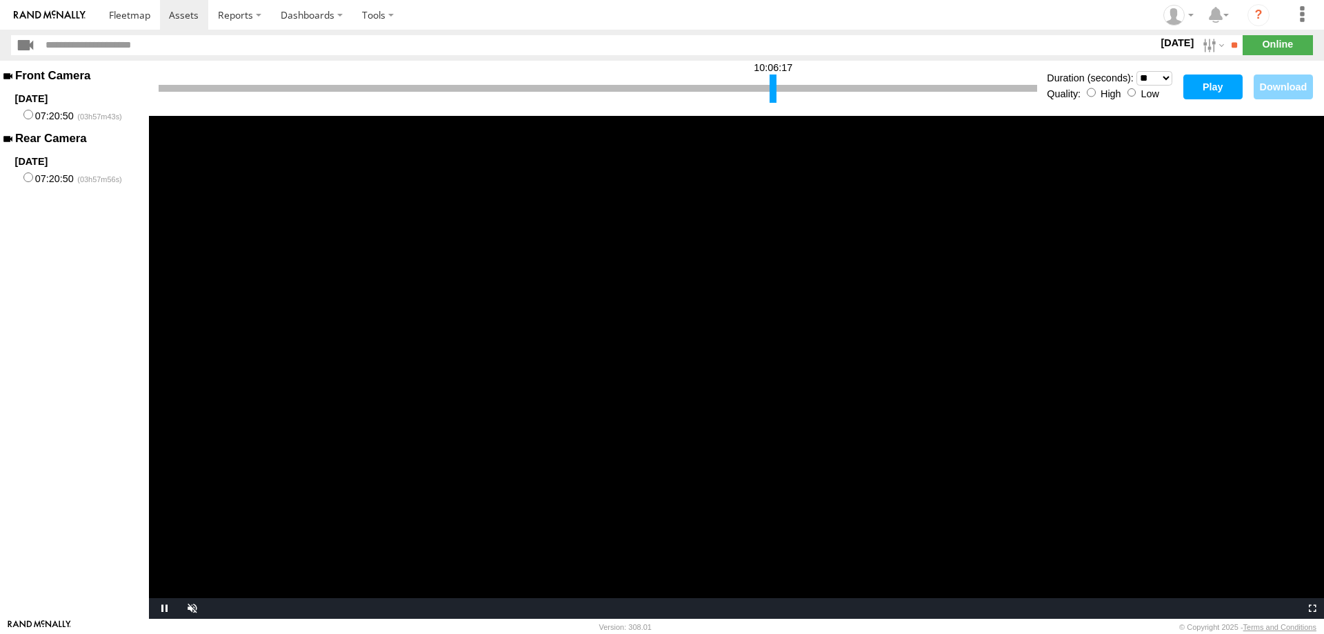
click at [767, 270] on video "Video Player" at bounding box center [736, 367] width 1175 height 503
click at [823, 291] on video "Video Player" at bounding box center [736, 367] width 1175 height 503
click at [1137, 71] on select "* ** ** ** ** ** ** *** *** *** ***" at bounding box center [1155, 78] width 36 height 14
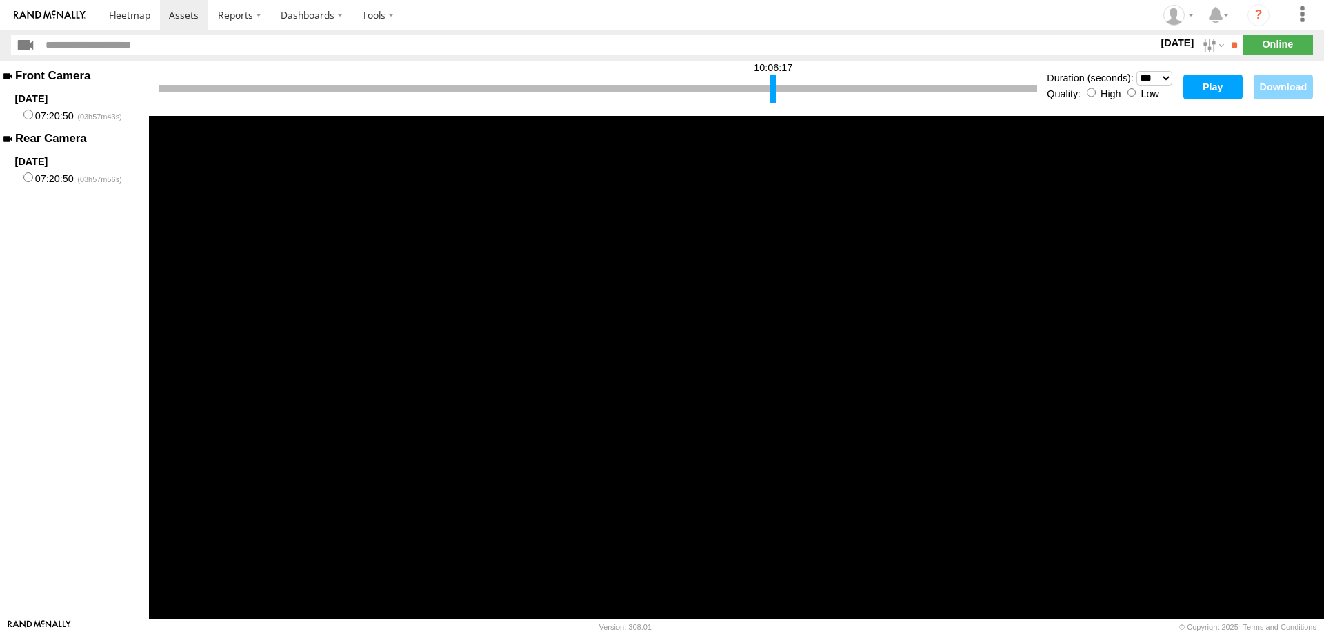
click option "***" at bounding box center [0, 0] width 0 height 0
drag, startPoint x: 772, startPoint y: 89, endPoint x: 784, endPoint y: 88, distance: 12.5
click at [784, 88] on div at bounding box center [785, 88] width 7 height 28
click at [1213, 84] on button "Play" at bounding box center [1212, 86] width 59 height 25
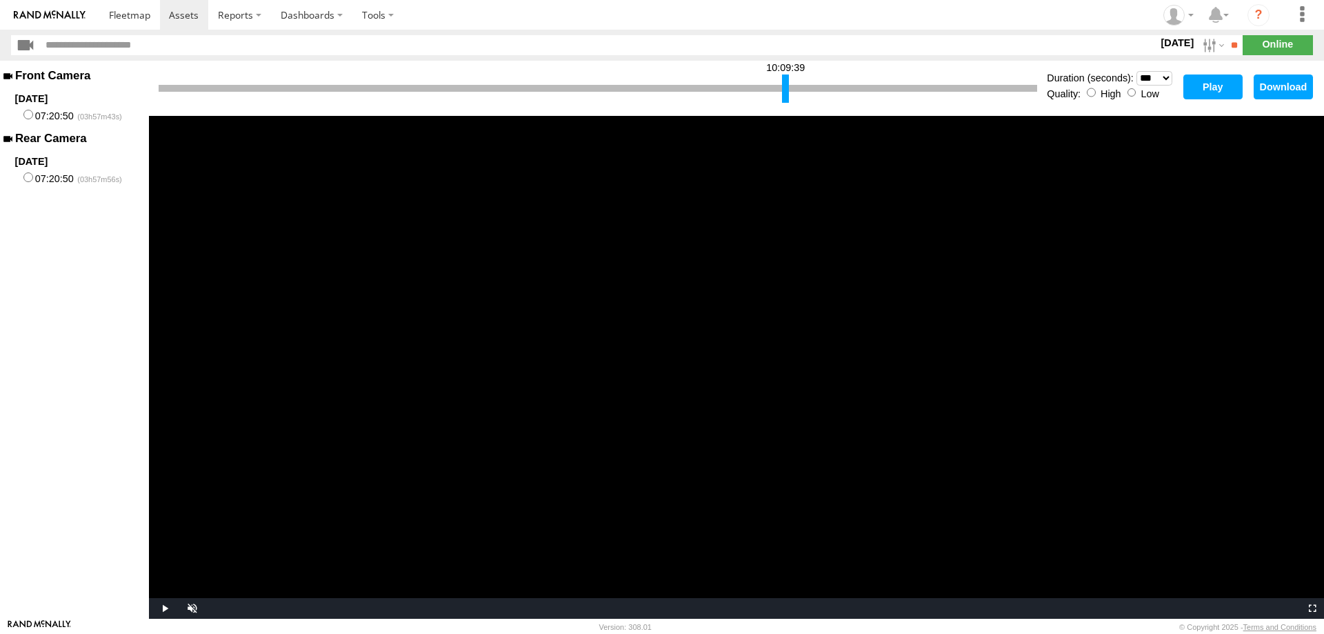
click at [817, 324] on video "Video Player" at bounding box center [736, 367] width 1175 height 503
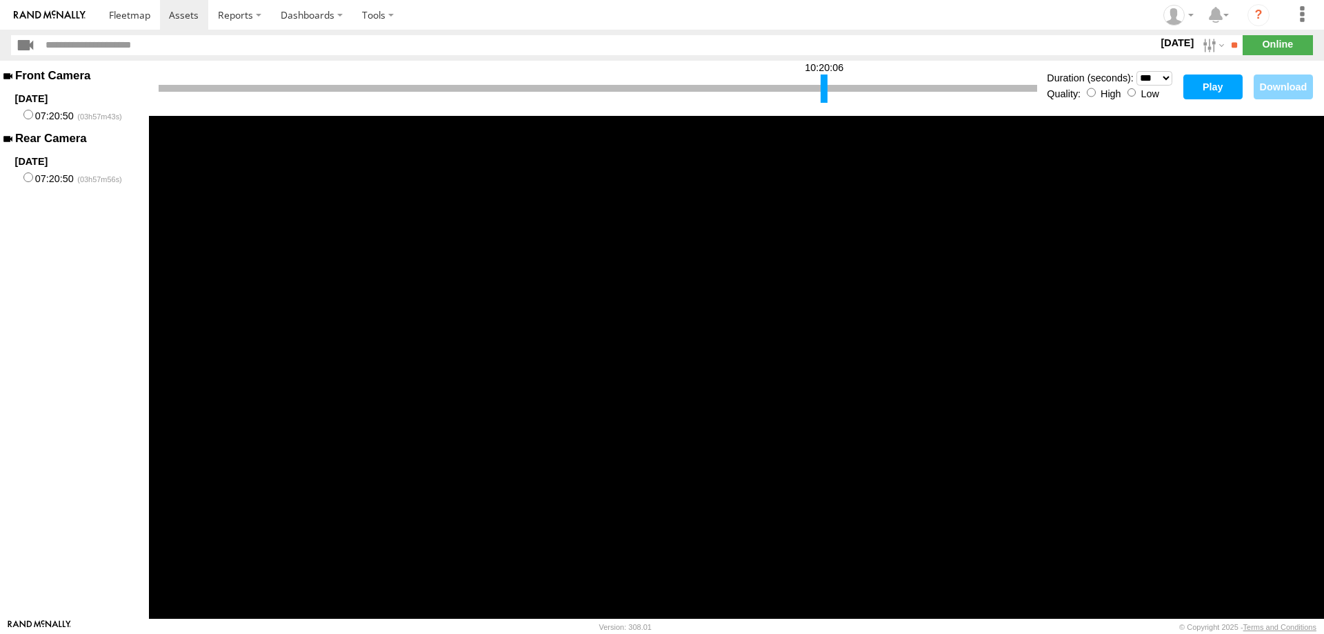
drag, startPoint x: 783, startPoint y: 94, endPoint x: 822, endPoint y: 88, distance: 39.0
click at [822, 88] on div at bounding box center [824, 88] width 7 height 28
click at [1197, 86] on button "Play" at bounding box center [1212, 86] width 59 height 25
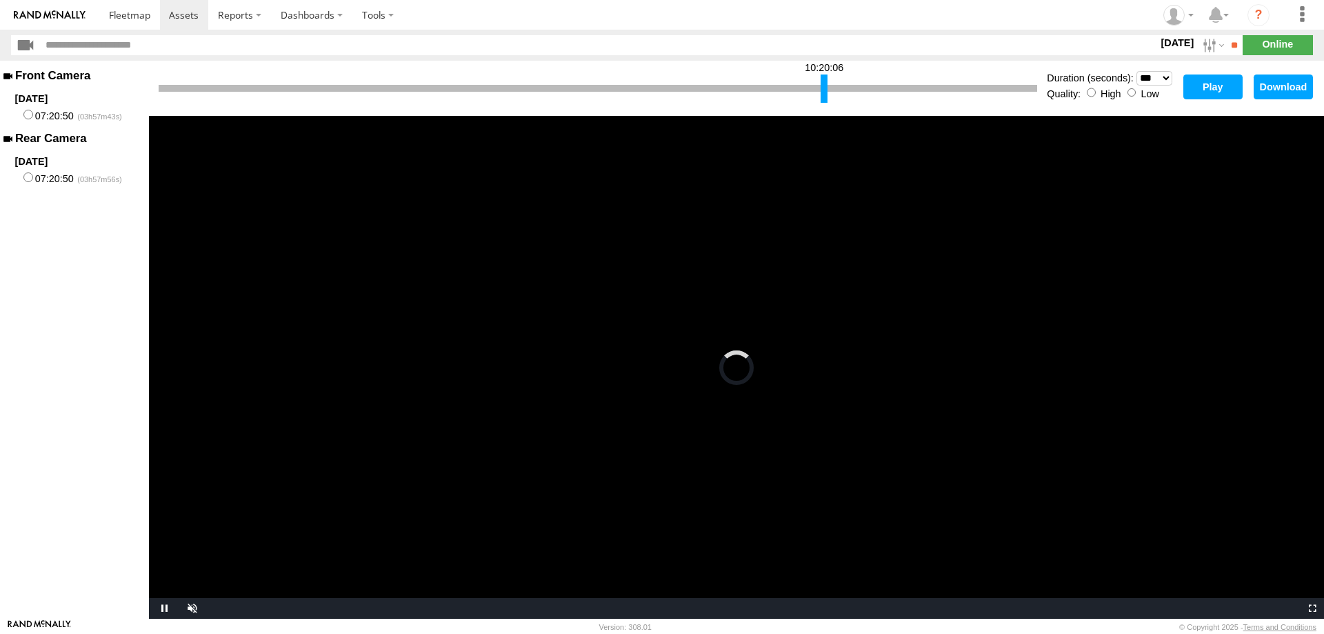
click at [1220, 86] on button "Play" at bounding box center [1212, 86] width 59 height 25
click at [1137, 71] on select "* ** ** ** ** ** ** *** *** *** ***" at bounding box center [1155, 78] width 36 height 14
click option "***" at bounding box center [0, 0] width 0 height 0
click at [1137, 71] on select "* ** ** ** ** ** ** *** *** *** ***" at bounding box center [1155, 78] width 36 height 14
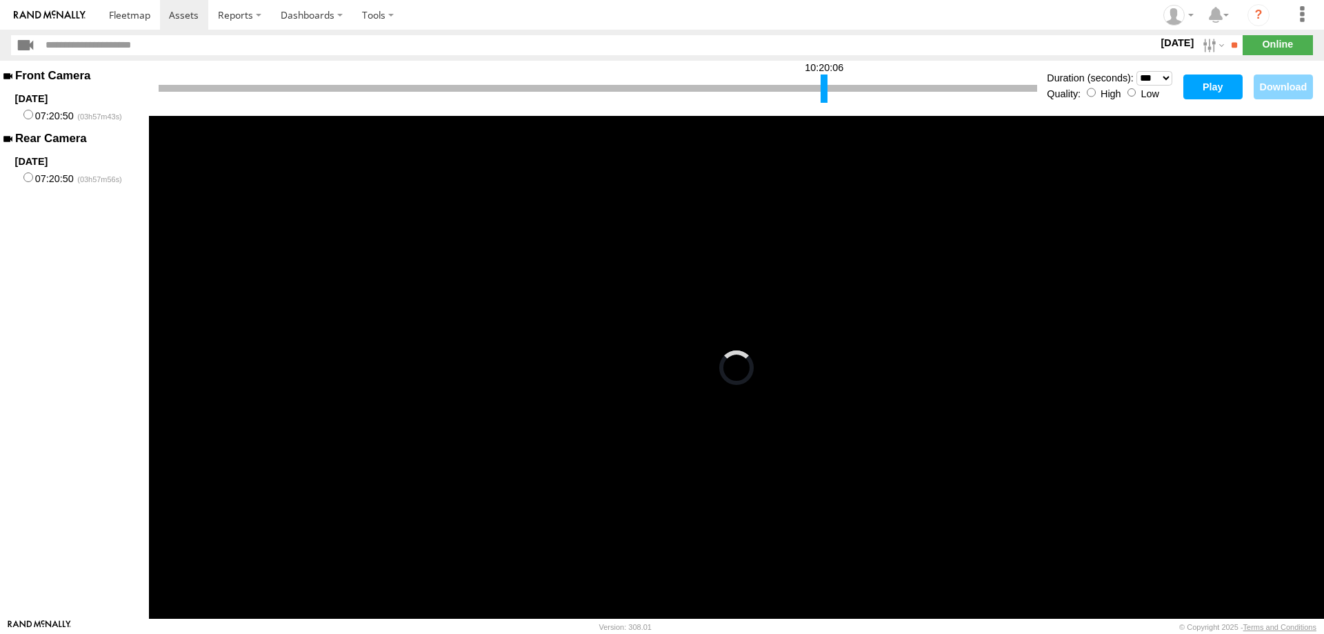
click option "***" at bounding box center [0, 0] width 0 height 0
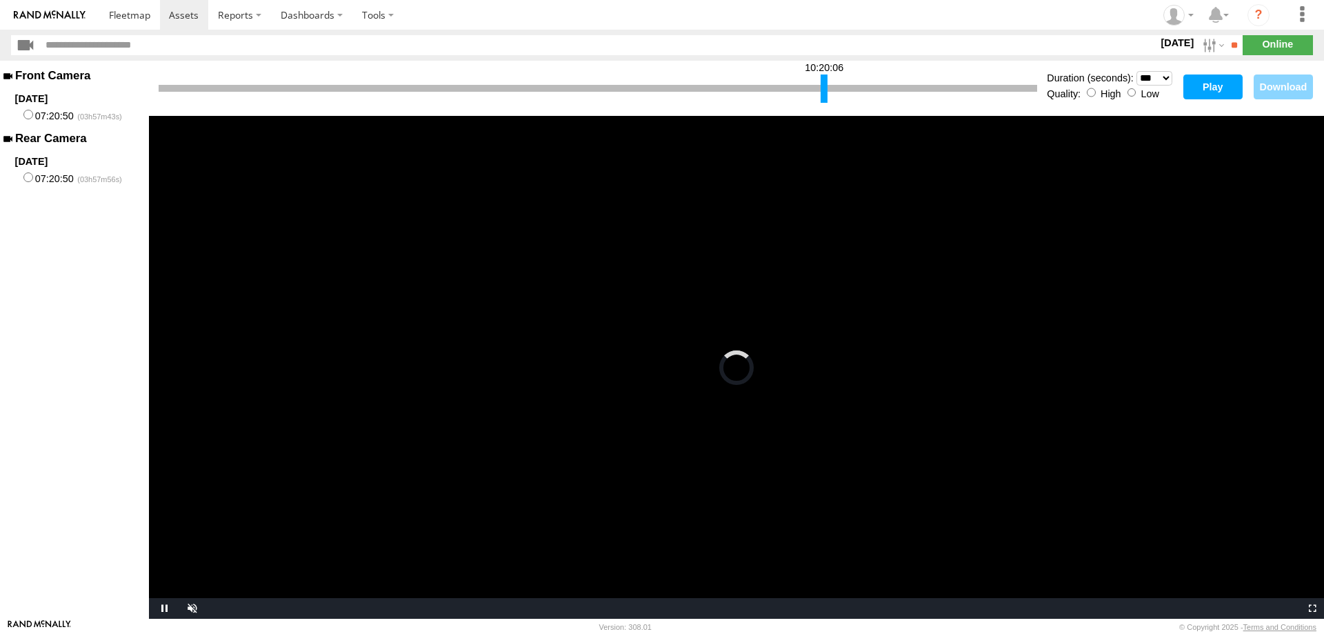
click at [1197, 77] on button "Play" at bounding box center [1212, 86] width 59 height 25
click at [1137, 71] on select "* ** ** ** ** ** ** *** *** *** ***" at bounding box center [1155, 78] width 36 height 14
click option "**" at bounding box center [0, 0] width 0 height 0
click at [1203, 83] on button "Play" at bounding box center [1212, 86] width 59 height 25
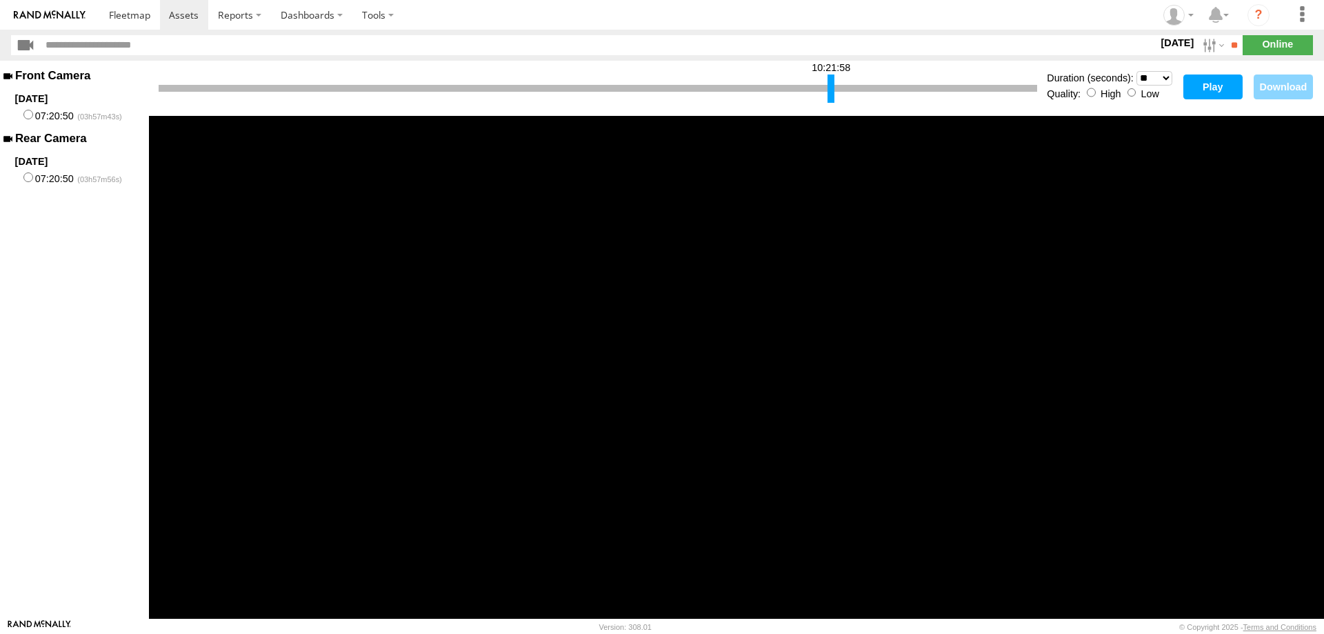
drag, startPoint x: 824, startPoint y: 94, endPoint x: 831, endPoint y: 93, distance: 6.9
click at [831, 93] on div at bounding box center [831, 88] width 7 height 28
click at [1204, 90] on button "Play" at bounding box center [1212, 86] width 59 height 25
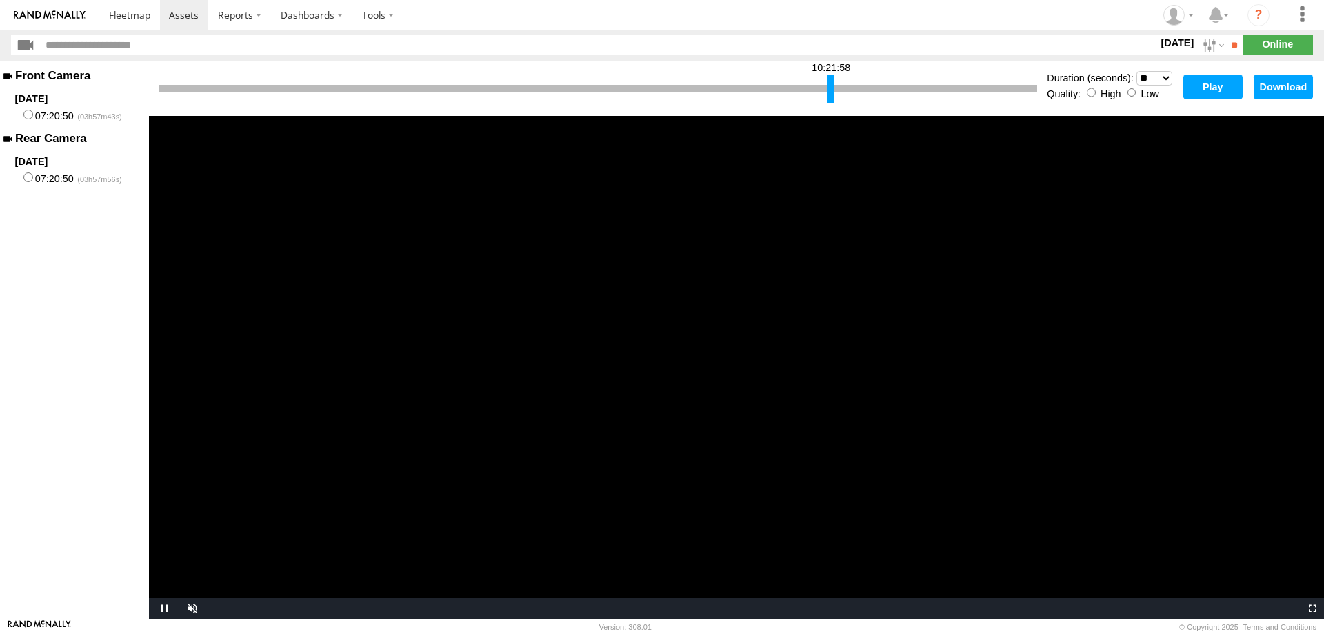
click at [1137, 71] on select "* ** ** ** ** ** ** *** *** *** ***" at bounding box center [1155, 78] width 36 height 14
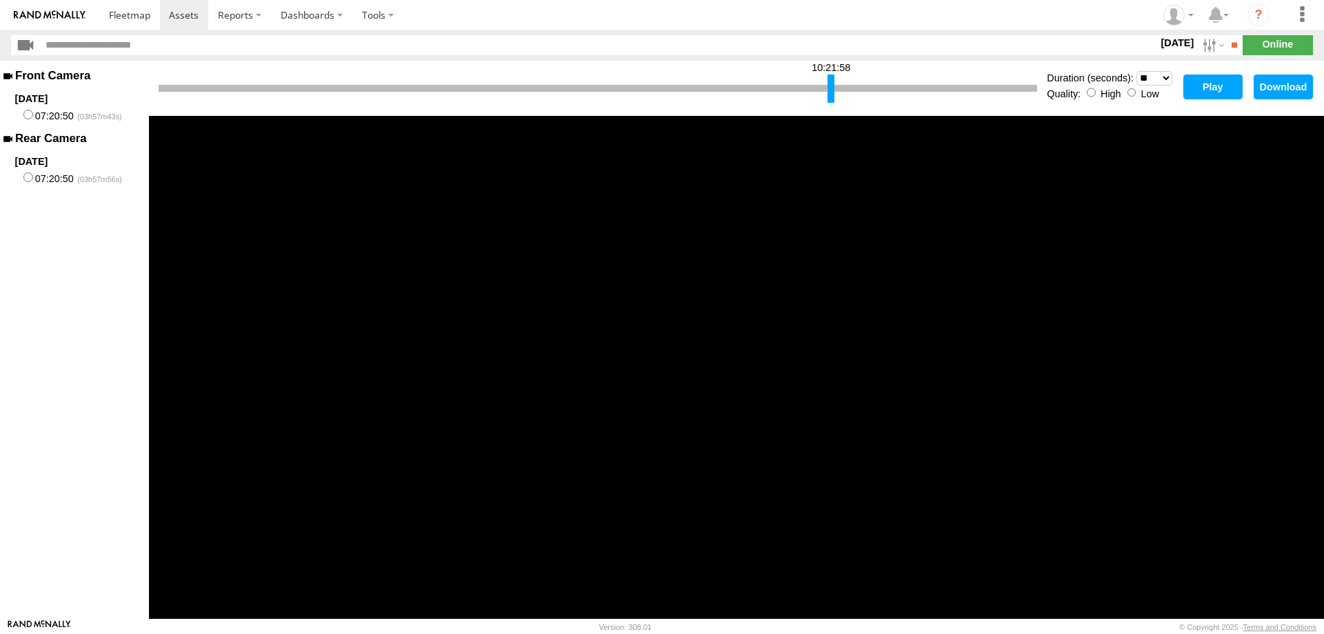
click option "***" at bounding box center [0, 0] width 0 height 0
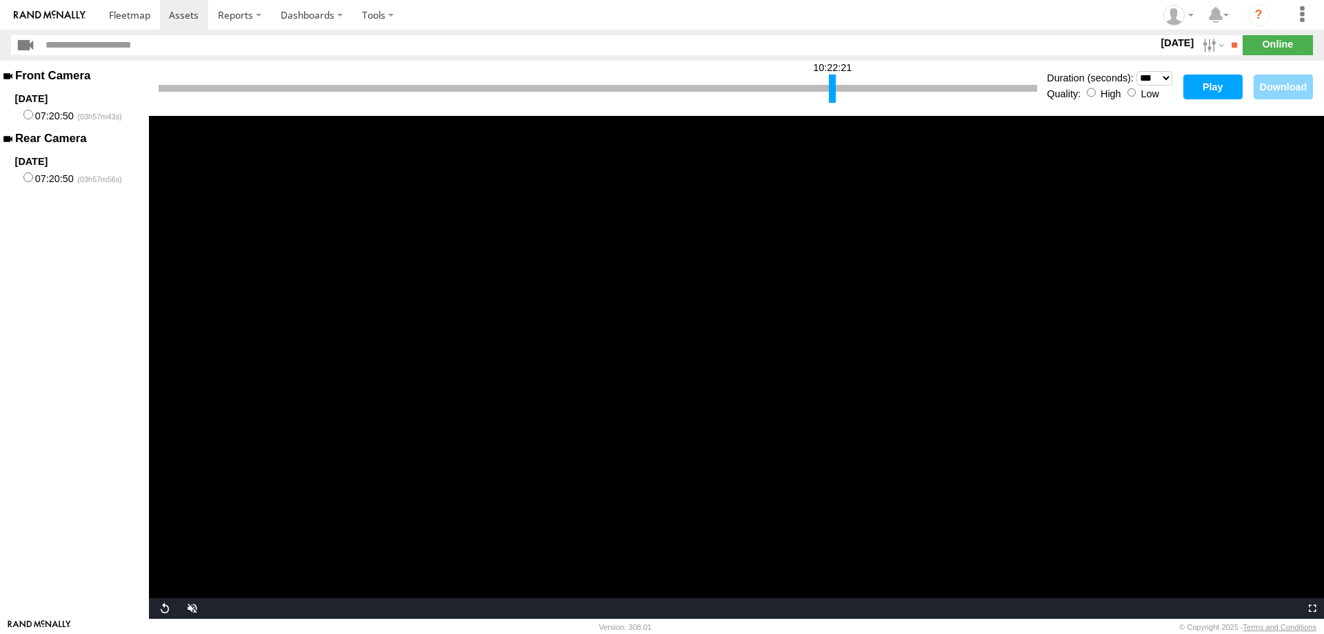
click at [831, 90] on div at bounding box center [832, 88] width 7 height 28
click at [1221, 88] on button "Play" at bounding box center [1212, 86] width 59 height 25
click at [1160, 70] on div "10:22:21 Duration (seconds): * ** ** ** ** ** ** *** *** *** *** Quality: High …" at bounding box center [736, 88] width 1175 height 55
click at [1137, 71] on select "* ** ** ** ** ** ** *** *** *** ***" at bounding box center [1155, 78] width 36 height 14
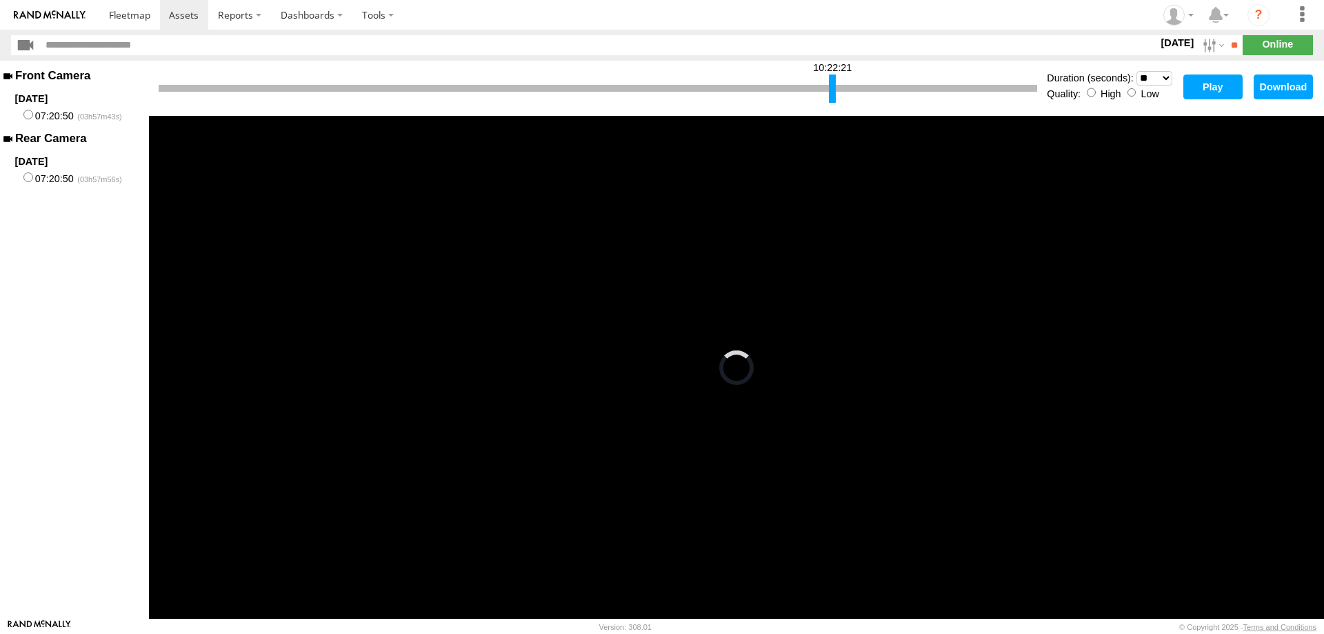
click option "**" at bounding box center [0, 0] width 0 height 0
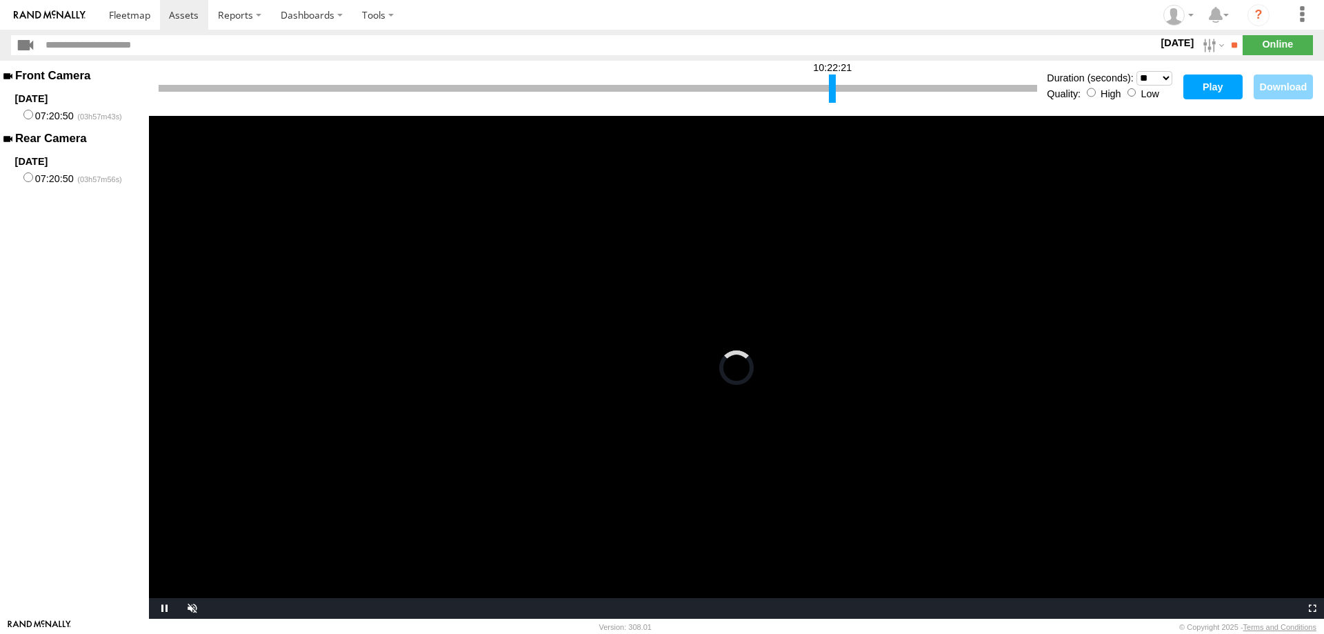
click at [1200, 80] on button "Play" at bounding box center [1212, 86] width 59 height 25
click at [1137, 71] on select "* ** ** ** ** ** ** *** *** *** ***" at bounding box center [1155, 78] width 36 height 14
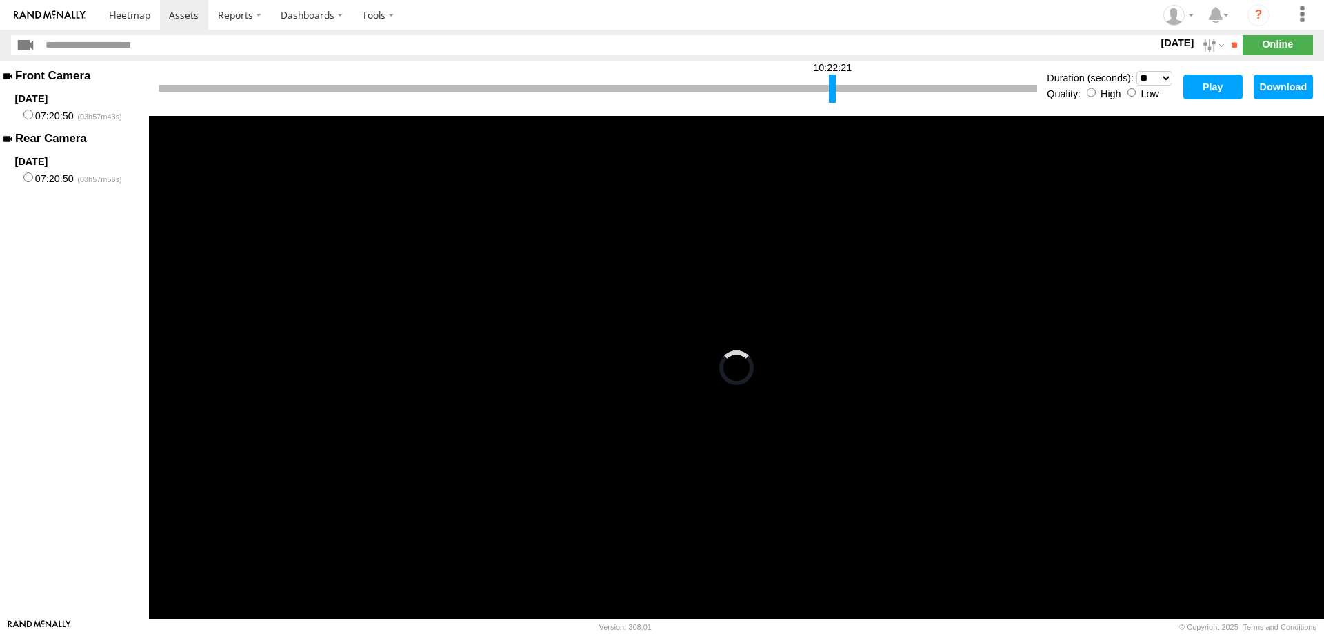
click option "**" at bounding box center [0, 0] width 0 height 0
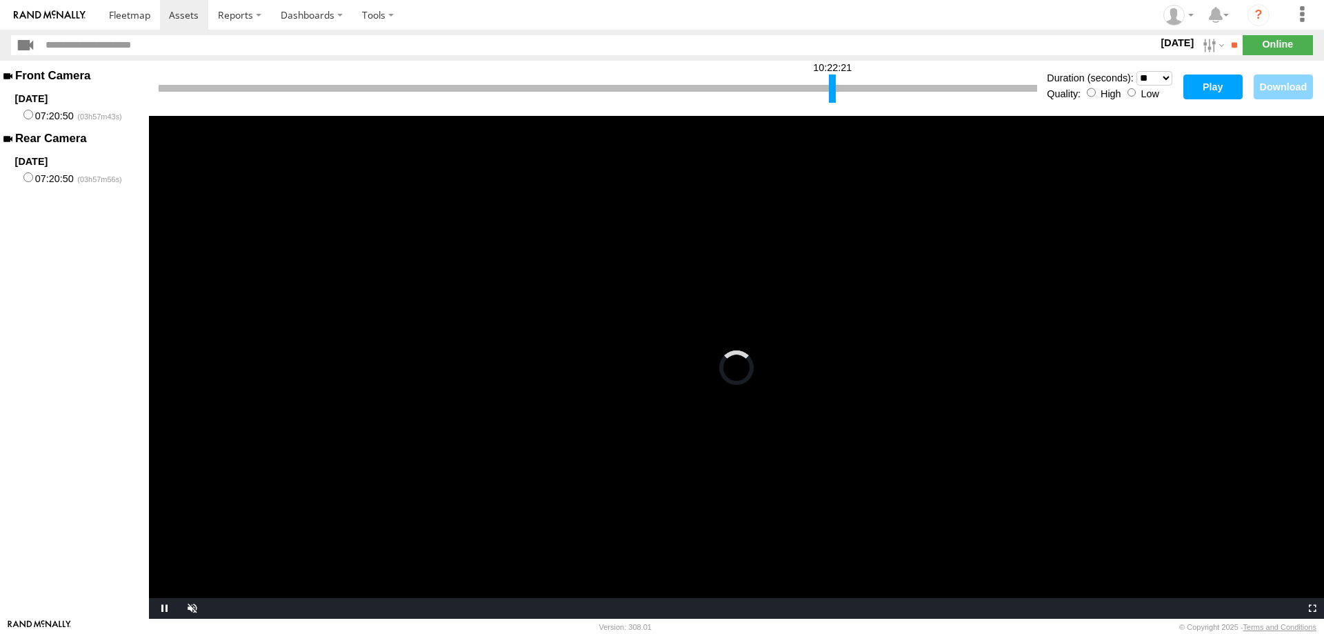
click at [1194, 94] on button "Play" at bounding box center [1212, 86] width 59 height 25
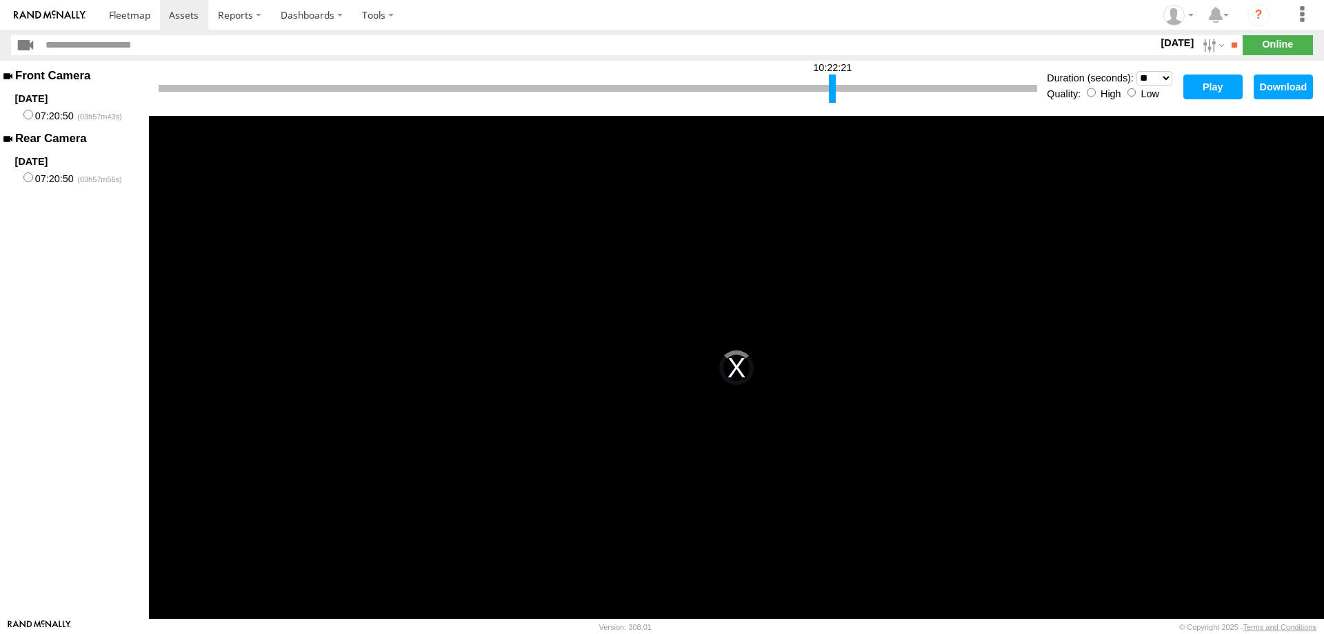
click at [1137, 71] on select "* ** ** ** ** ** ** *** *** *** ***" at bounding box center [1155, 78] width 36 height 14
click option "**" at bounding box center [0, 0] width 0 height 0
click at [1215, 86] on button "Play" at bounding box center [1212, 86] width 59 height 25
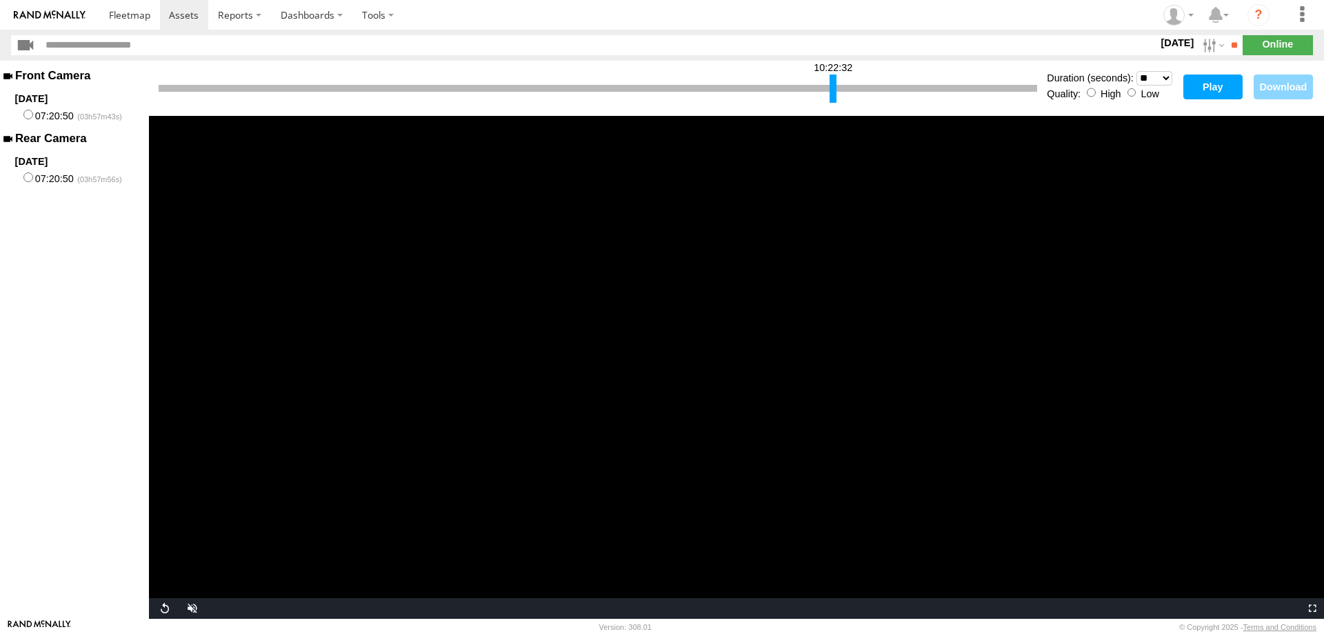
click at [832, 89] on div at bounding box center [833, 88] width 7 height 28
click at [1219, 86] on button "Play" at bounding box center [1212, 86] width 59 height 25
click at [838, 86] on div at bounding box center [837, 88] width 7 height 28
click at [1220, 88] on button "Play" at bounding box center [1212, 86] width 59 height 25
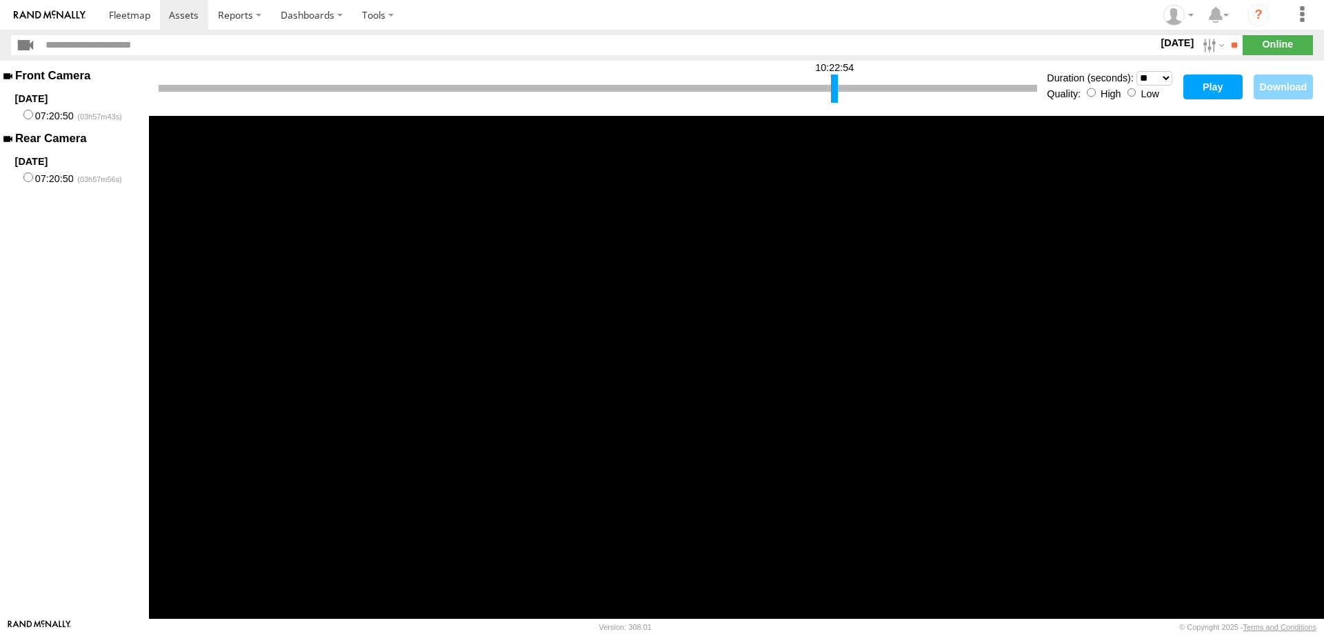
click at [834, 93] on div at bounding box center [834, 88] width 7 height 28
click at [1217, 84] on button "Play" at bounding box center [1212, 86] width 59 height 25
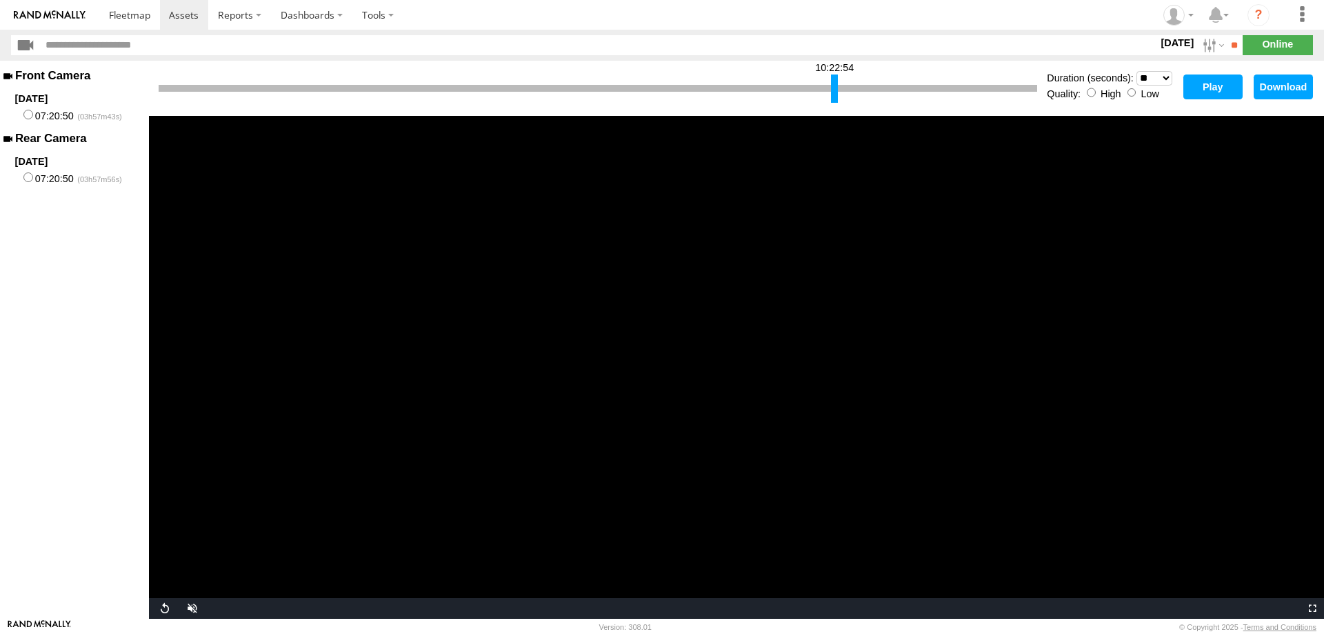
click at [1137, 71] on select "* ** ** ** ** ** ** *** *** *** ***" at bounding box center [1155, 78] width 36 height 14
click option "**" at bounding box center [0, 0] width 0 height 0
click at [1207, 92] on button "Play" at bounding box center [1212, 86] width 59 height 25
click at [838, 90] on div at bounding box center [837, 88] width 7 height 28
click at [1207, 86] on button "Play" at bounding box center [1212, 86] width 59 height 25
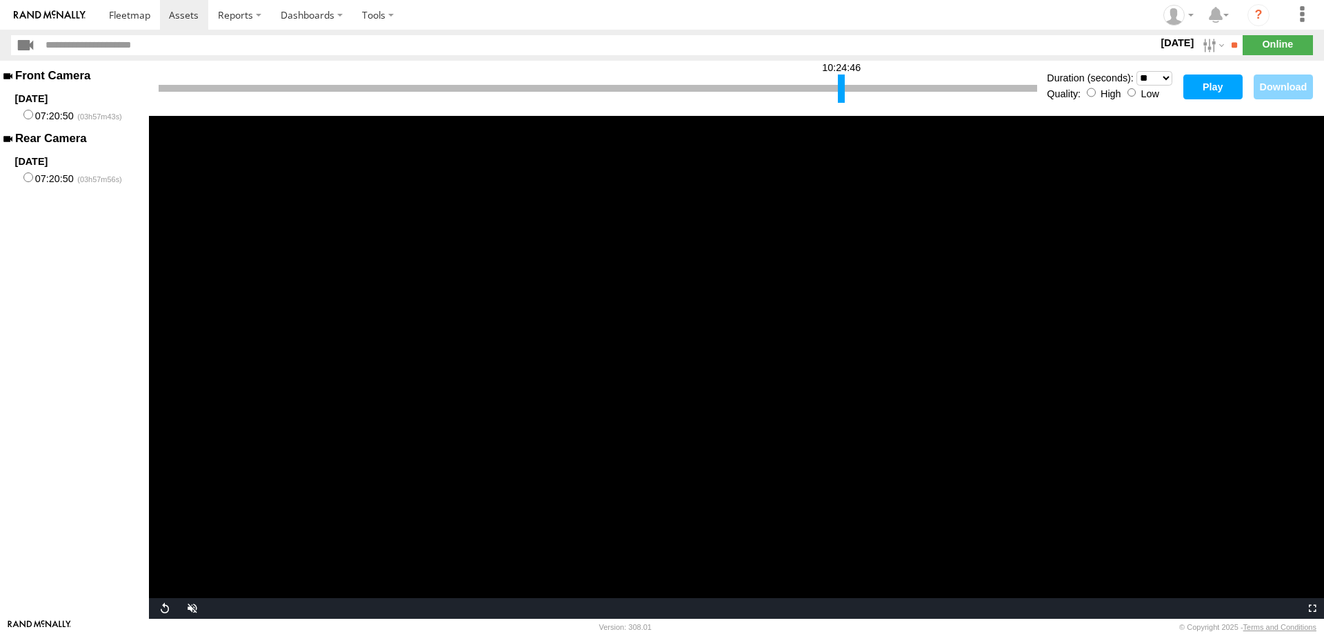
click at [840, 85] on div at bounding box center [841, 88] width 7 height 28
click at [1205, 89] on button "Play" at bounding box center [1212, 86] width 59 height 25
click at [844, 85] on div at bounding box center [844, 88] width 7 height 28
click at [844, 88] on div at bounding box center [844, 88] width 7 height 28
click at [1213, 81] on button "Play" at bounding box center [1212, 86] width 59 height 25
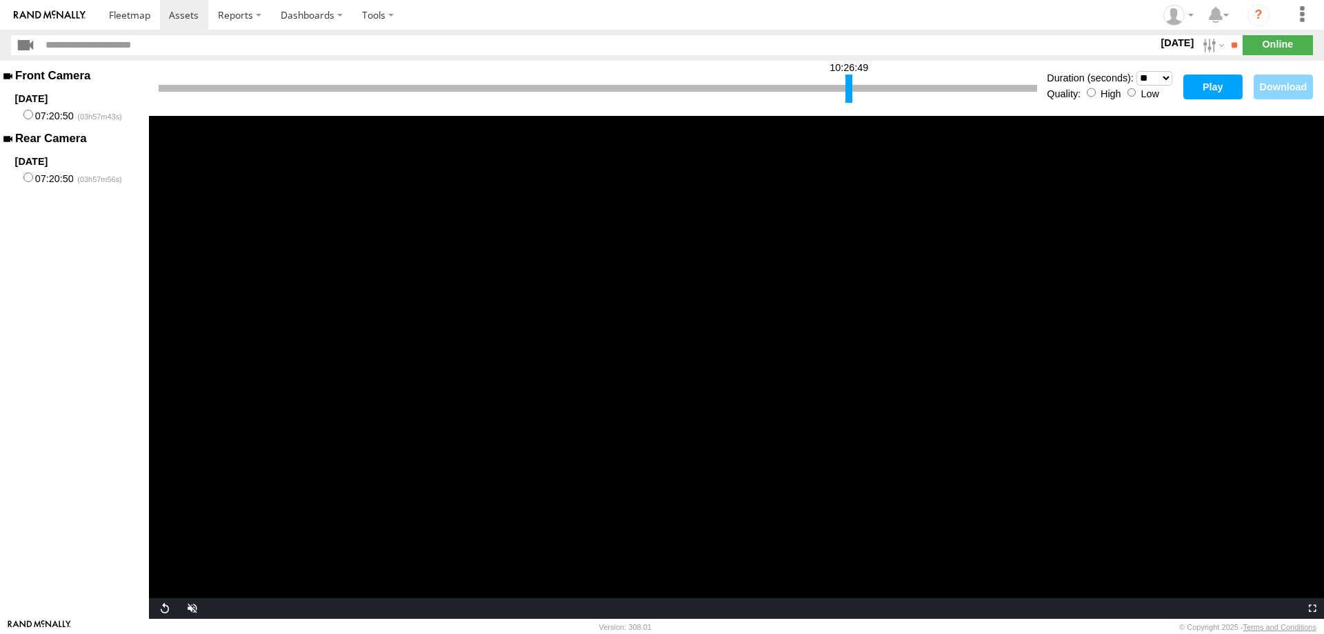
click at [849, 85] on div at bounding box center [849, 88] width 7 height 28
click at [1196, 88] on button "Play" at bounding box center [1212, 86] width 59 height 25
select select "**"
drag, startPoint x: 162, startPoint y: 91, endPoint x: 832, endPoint y: 97, distance: 670.4
click at [832, 97] on div at bounding box center [832, 88] width 7 height 28
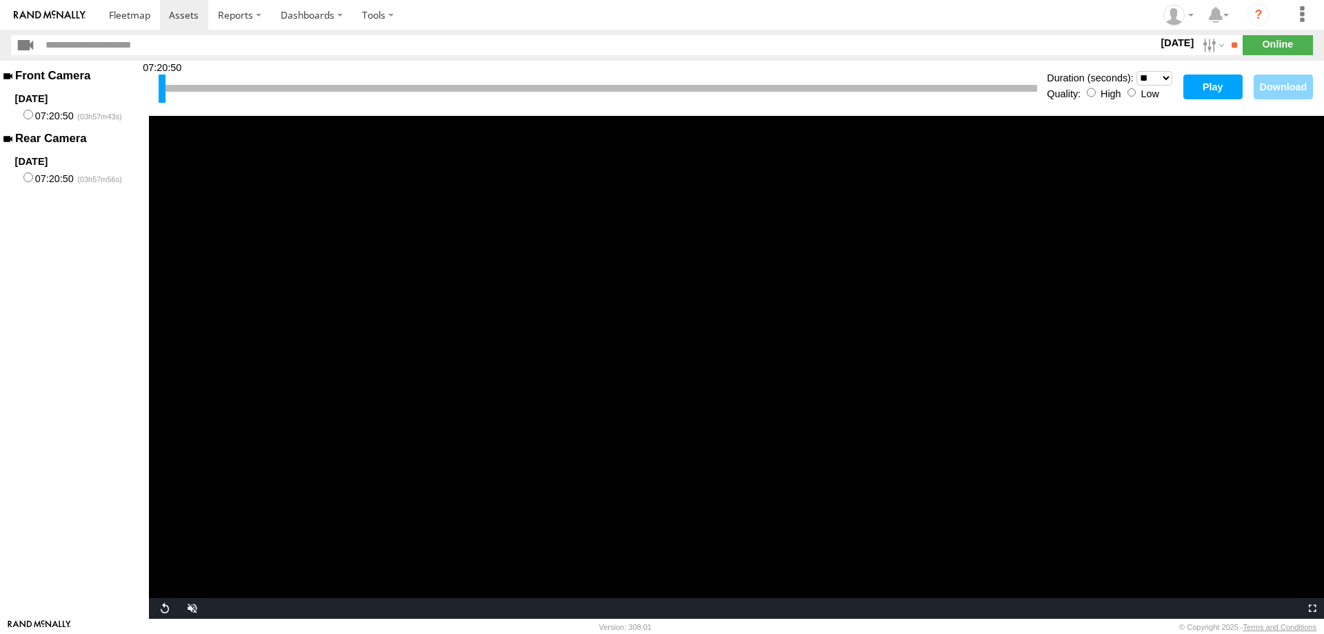
click at [22, 138] on h3 "Rear Camera" at bounding box center [74, 139] width 149 height 19
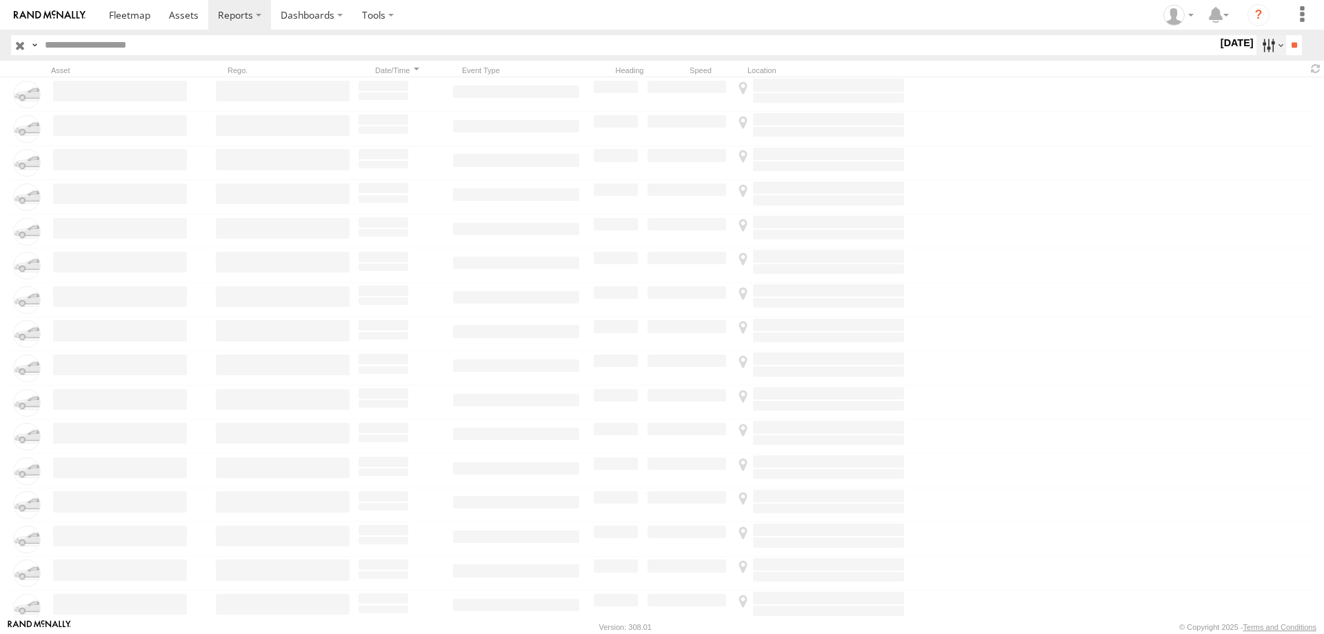
click at [1259, 42] on label at bounding box center [1272, 45] width 30 height 20
click at [0, 0] on label at bounding box center [0, 0] width 0 height 0
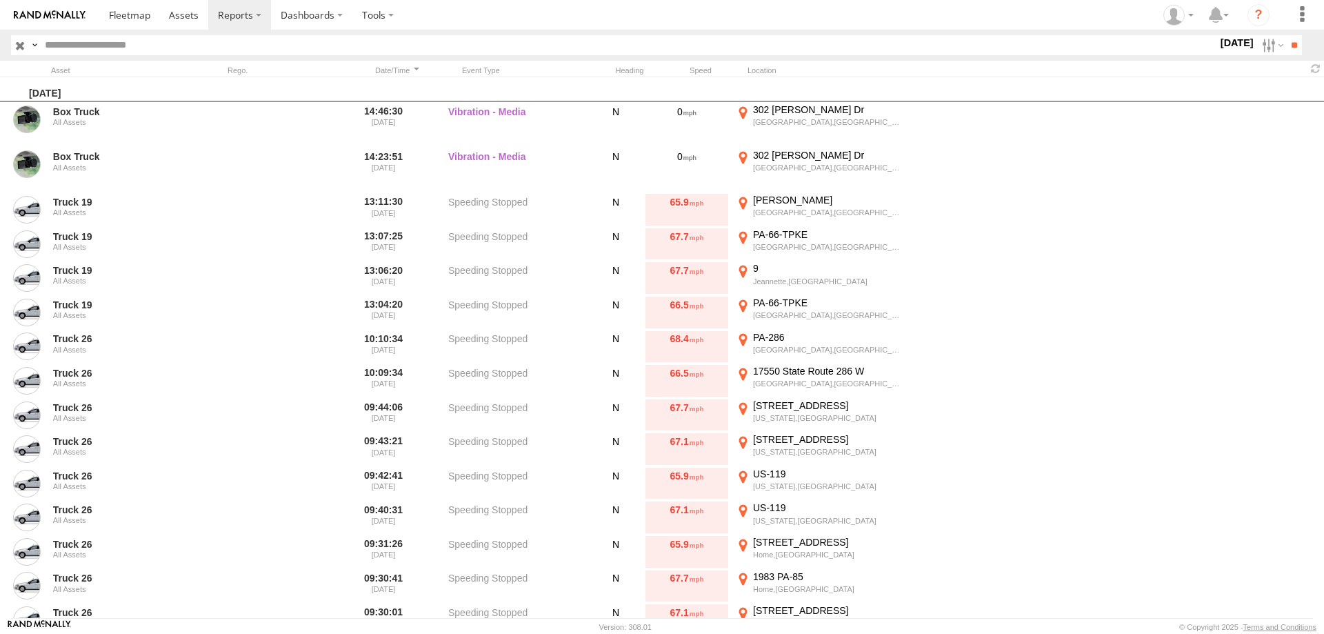
click at [0, 0] on label at bounding box center [0, 0] width 0 height 0
click at [1286, 42] on input "**" at bounding box center [1294, 45] width 16 height 20
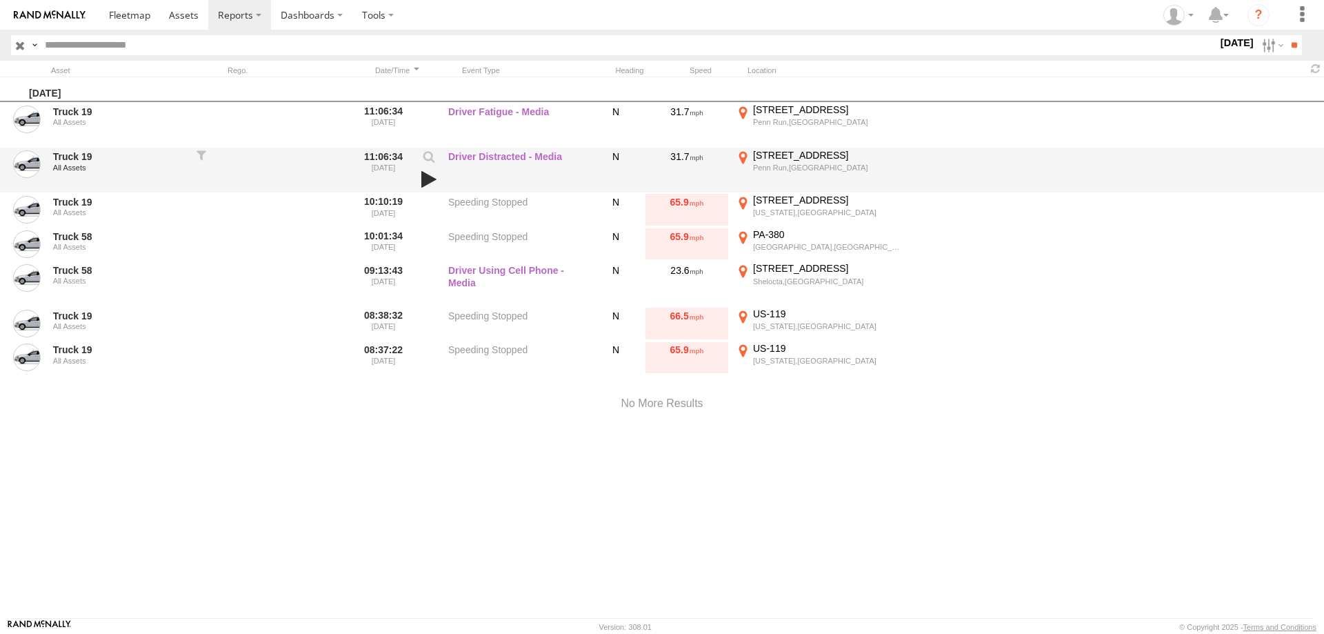
click at [427, 177] on link at bounding box center [428, 179] width 23 height 19
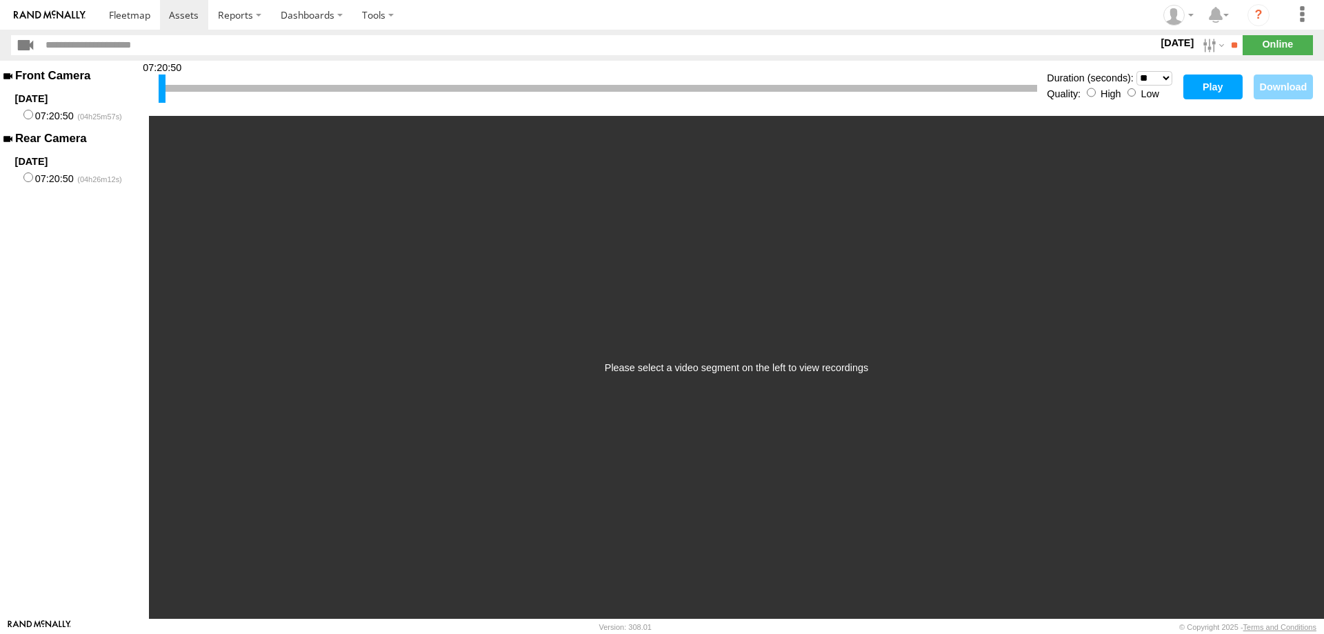
click at [28, 173] on label "07:20:50" at bounding box center [74, 178] width 149 height 18
drag, startPoint x: 159, startPoint y: 82, endPoint x: 759, endPoint y: 95, distance: 599.5
click at [759, 95] on div at bounding box center [761, 88] width 7 height 28
click at [1137, 71] on select "* ** ** ** ** ** ** *** *** *** ***" at bounding box center [1155, 78] width 36 height 14
click option "**" at bounding box center [0, 0] width 0 height 0
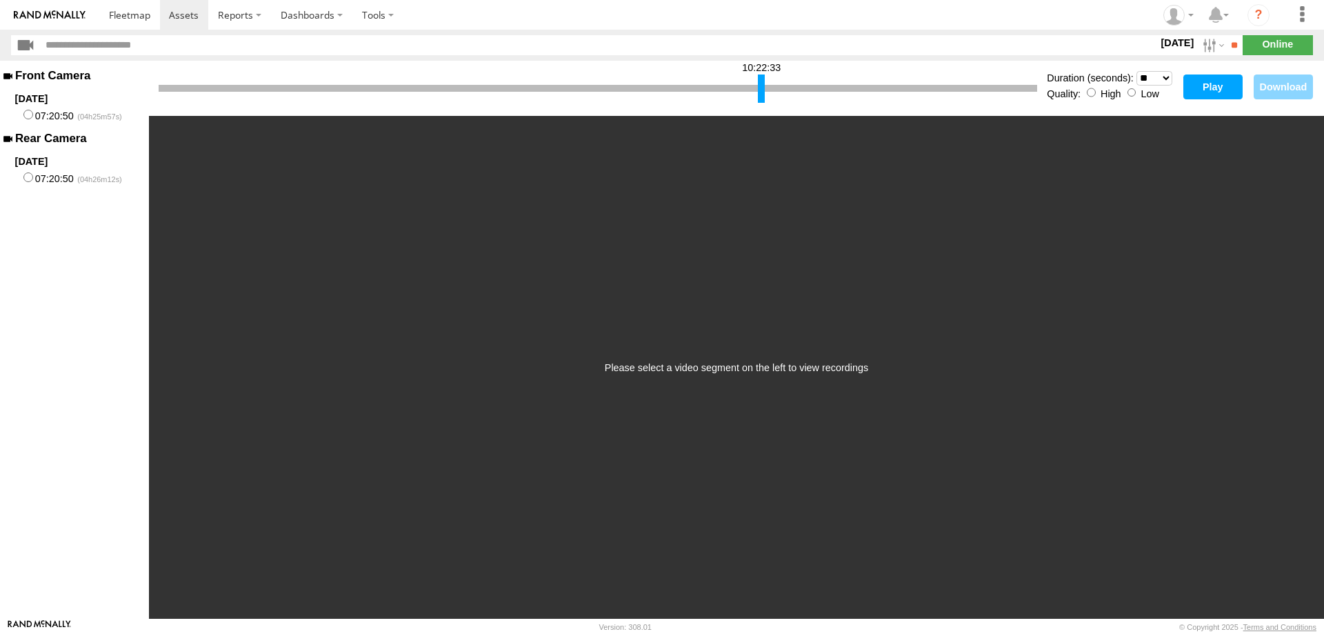
click at [1203, 81] on button "Play" at bounding box center [1212, 86] width 59 height 25
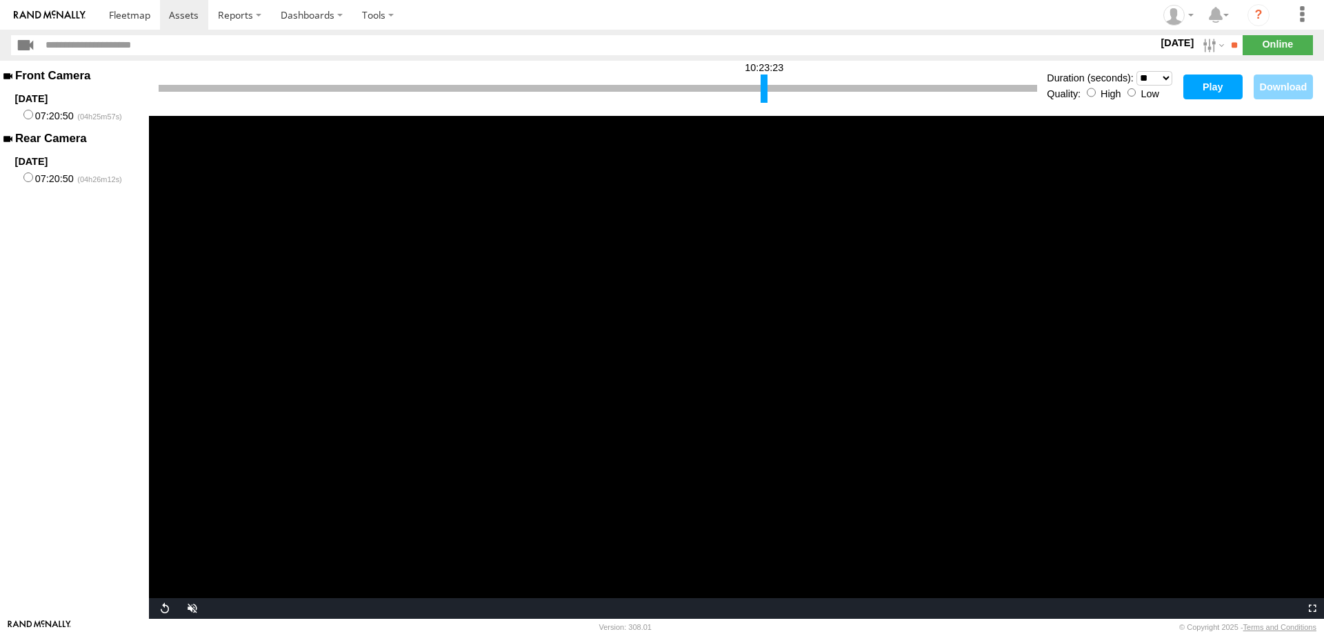
click at [764, 83] on div at bounding box center [764, 88] width 7 height 28
click at [1216, 84] on button "Play" at bounding box center [1212, 86] width 59 height 25
click at [767, 86] on div at bounding box center [767, 88] width 7 height 28
click at [1194, 85] on button "Play" at bounding box center [1212, 86] width 59 height 25
click at [771, 83] on div at bounding box center [771, 88] width 7 height 28
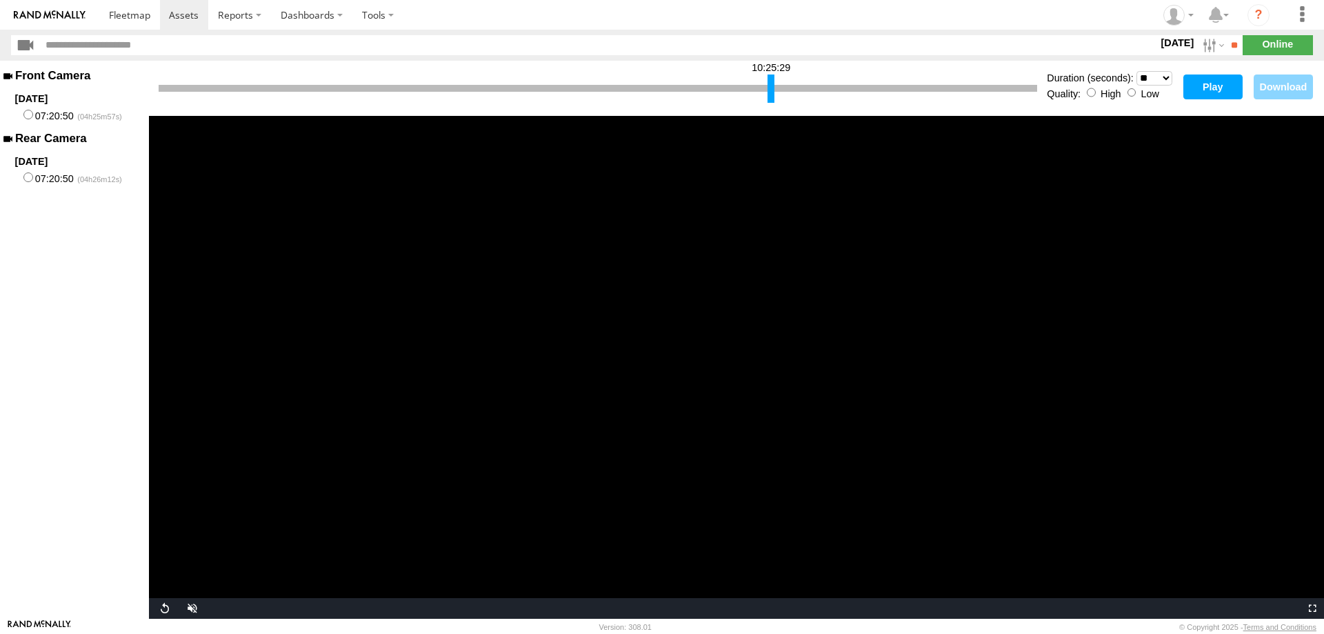
click at [1201, 95] on button "Play" at bounding box center [1212, 86] width 59 height 25
click at [772, 82] on div at bounding box center [774, 88] width 7 height 28
click at [1206, 83] on button "Play" at bounding box center [1212, 86] width 59 height 25
click at [777, 86] on div at bounding box center [777, 88] width 7 height 28
click at [1208, 86] on button "Play" at bounding box center [1212, 86] width 59 height 25
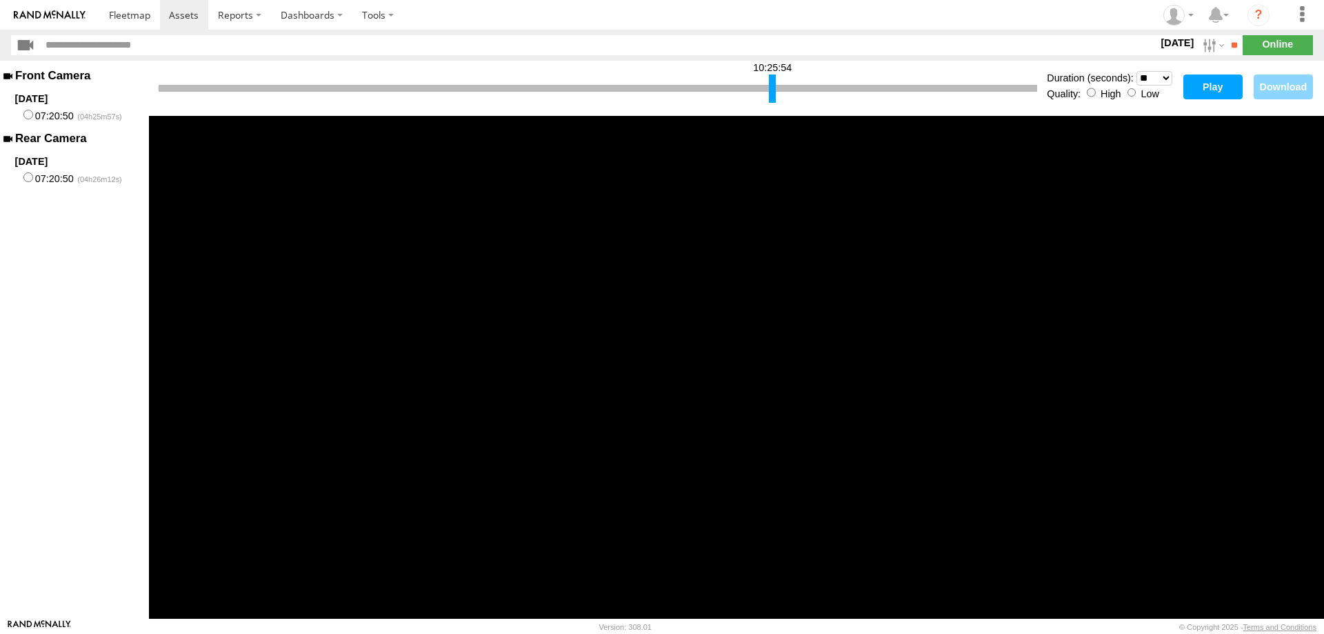
click at [774, 92] on div at bounding box center [772, 88] width 7 height 28
click at [1214, 83] on button "Play" at bounding box center [1212, 86] width 59 height 25
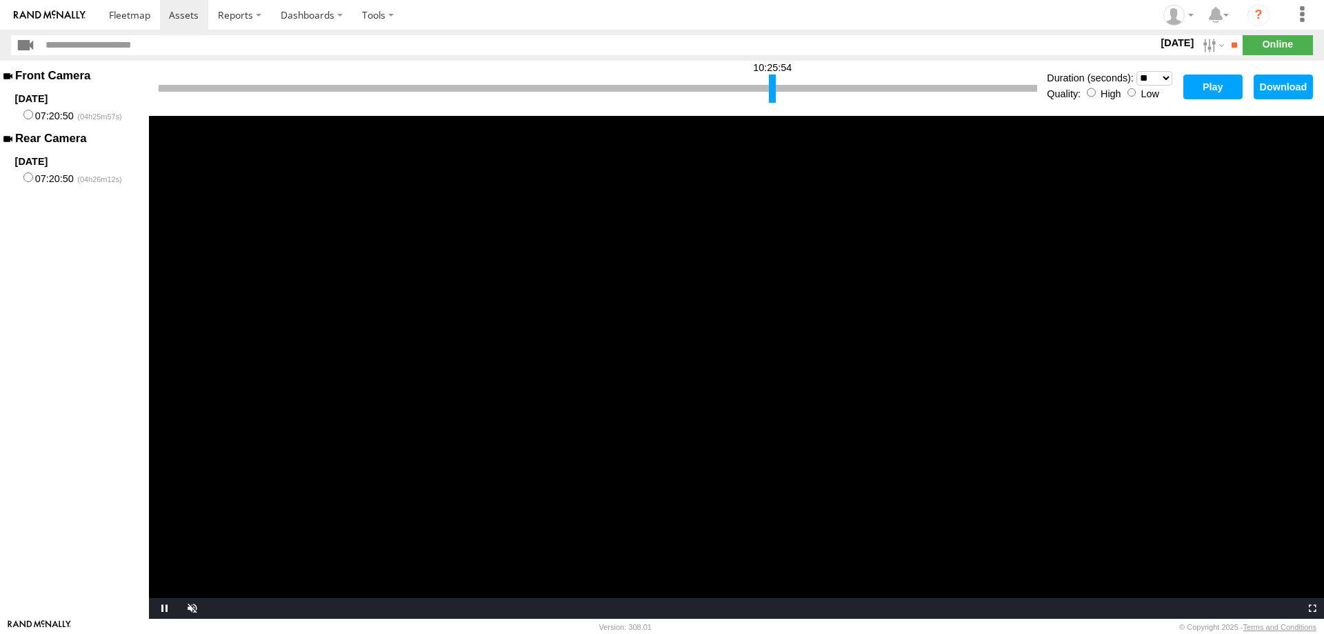
click at [956, 372] on video "Video Player" at bounding box center [736, 367] width 1175 height 503
click at [768, 86] on div at bounding box center [769, 88] width 7 height 28
click at [1221, 88] on button "Play" at bounding box center [1212, 86] width 59 height 25
click at [770, 91] on div at bounding box center [771, 88] width 7 height 28
click at [1203, 80] on button "Play" at bounding box center [1212, 86] width 59 height 25
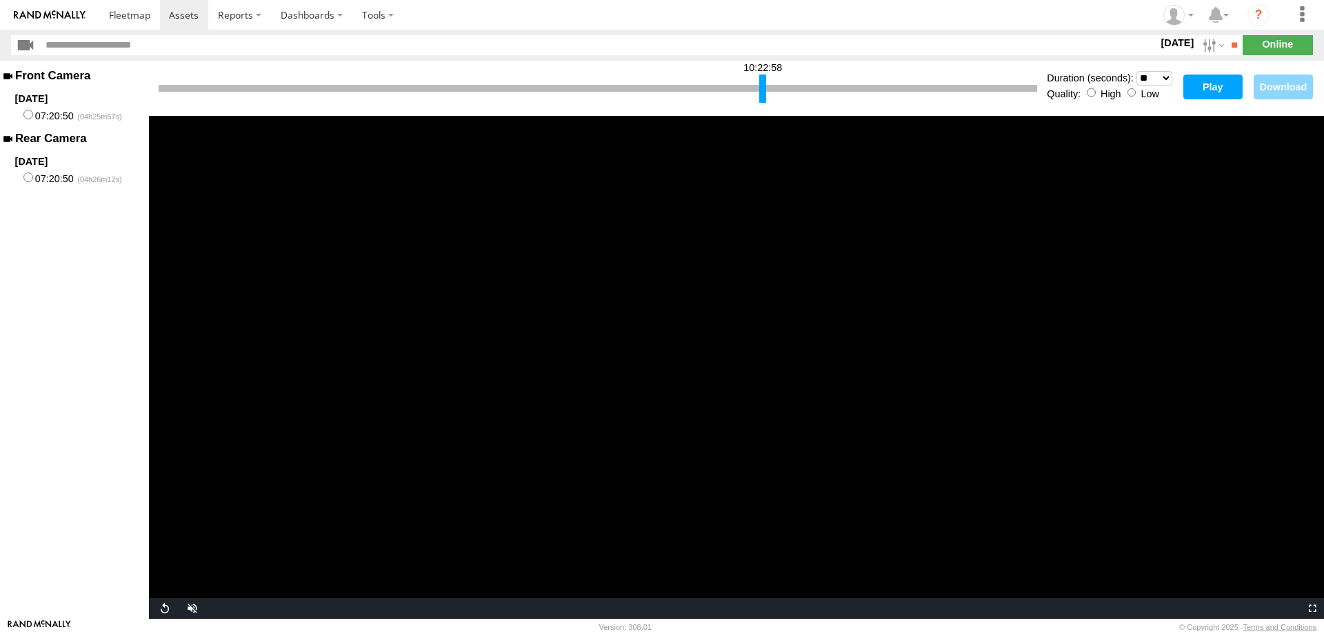
drag, startPoint x: 772, startPoint y: 86, endPoint x: 763, endPoint y: 88, distance: 9.4
click at [763, 88] on div at bounding box center [762, 88] width 7 height 28
click at [192, 608] on span "Video Player" at bounding box center [191, 608] width 28 height 0
click at [706, 333] on video "Video Player" at bounding box center [736, 367] width 1175 height 503
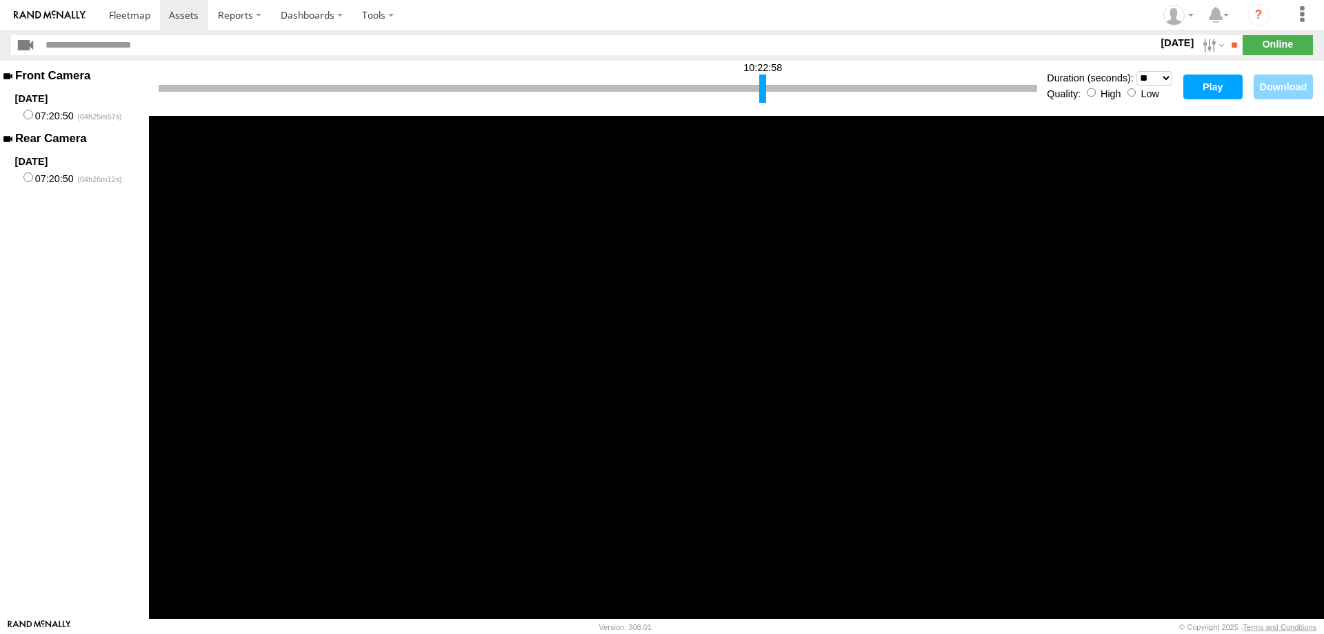
click at [1216, 87] on button "Play" at bounding box center [1212, 86] width 59 height 25
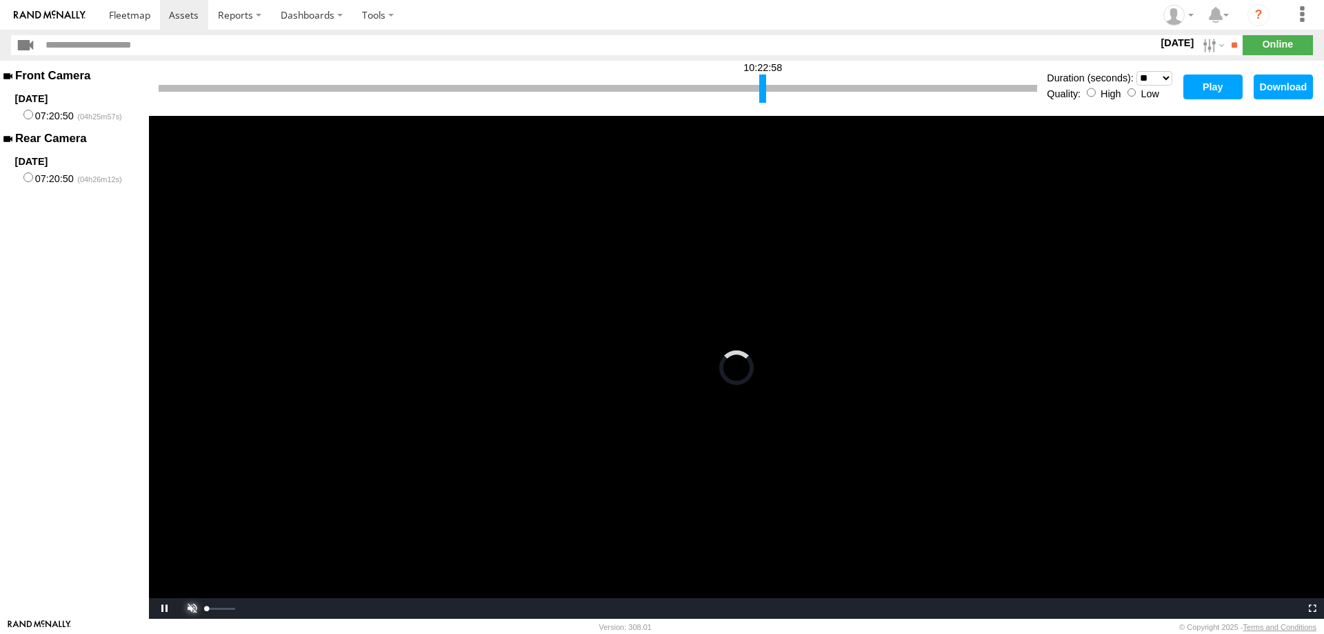
click at [189, 608] on span "Video Player" at bounding box center [191, 608] width 28 height 0
click at [871, 426] on video "Video Player" at bounding box center [736, 367] width 1175 height 503
click at [807, 424] on video "Video Player" at bounding box center [736, 367] width 1175 height 503
click at [763, 89] on div at bounding box center [763, 88] width 7 height 28
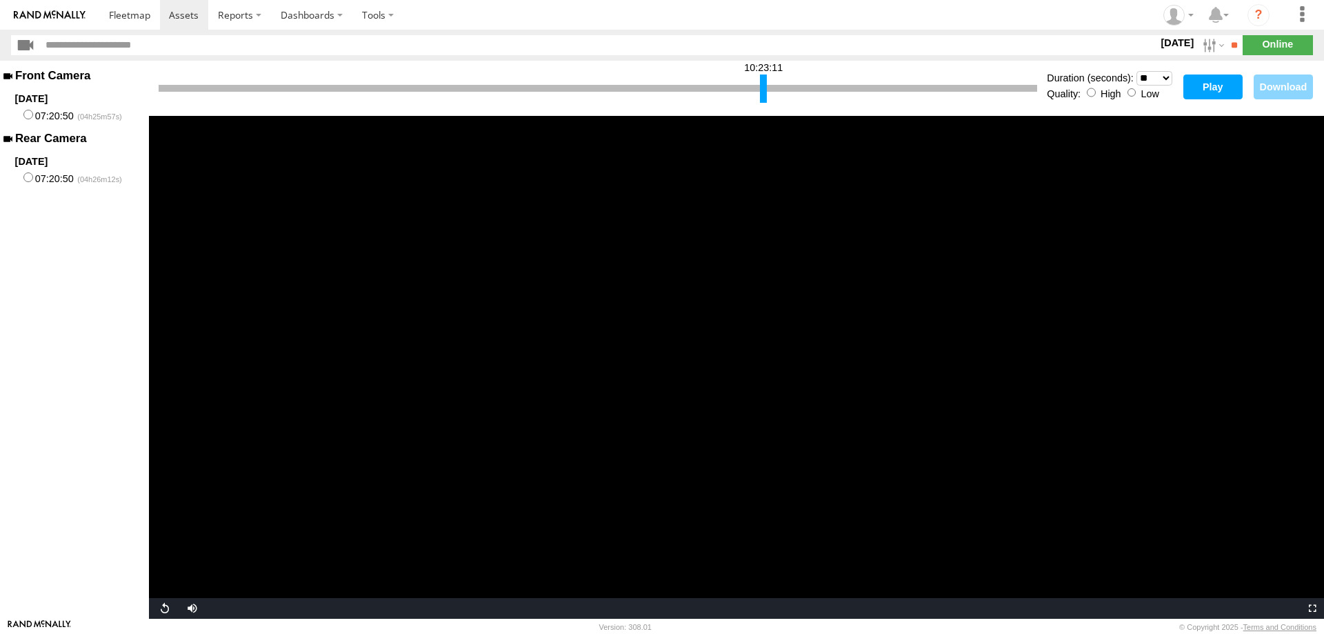
click at [1219, 85] on button "Play" at bounding box center [1212, 86] width 59 height 25
click at [190, 608] on span "Video Player" at bounding box center [191, 608] width 28 height 0
click at [708, 477] on video "Video Player" at bounding box center [736, 367] width 1175 height 503
click at [828, 494] on video "Video Player" at bounding box center [736, 367] width 1175 height 503
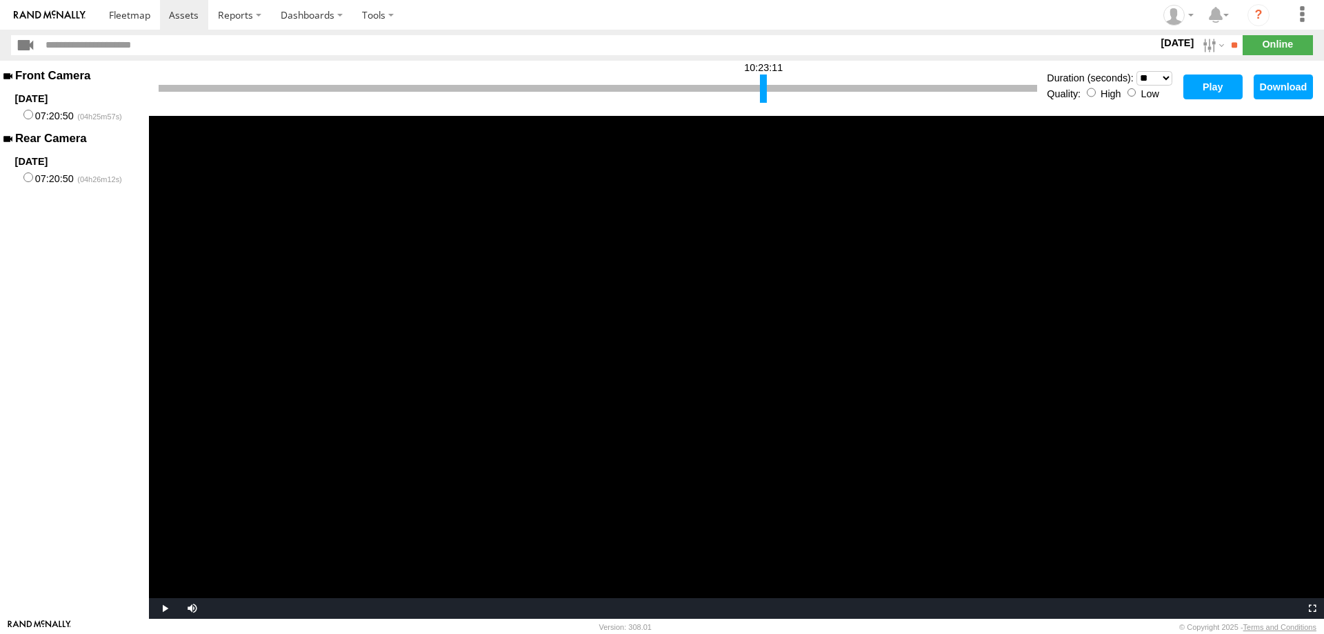
click at [854, 472] on video "Video Player" at bounding box center [736, 367] width 1175 height 503
click at [1208, 92] on button "Play" at bounding box center [1212, 86] width 59 height 25
click at [190, 608] on span "Video Player" at bounding box center [191, 608] width 28 height 0
click at [766, 84] on div at bounding box center [766, 88] width 7 height 28
click at [1208, 75] on button "Play" at bounding box center [1212, 86] width 59 height 25
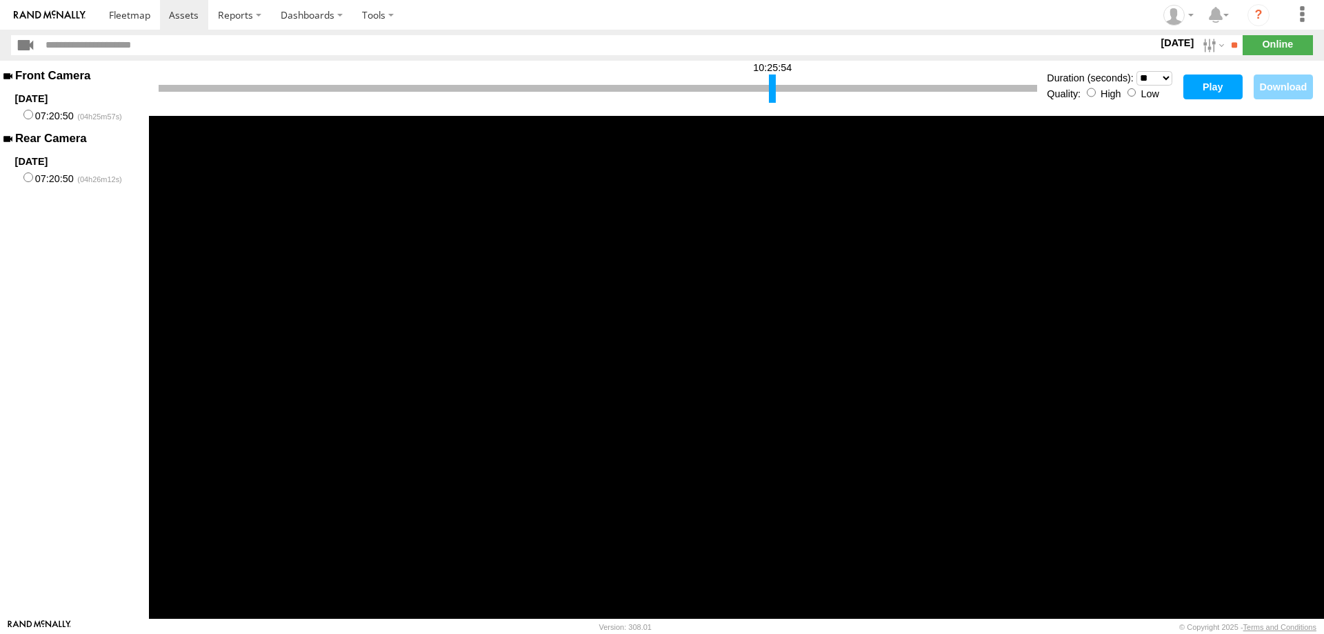
click at [774, 86] on div at bounding box center [772, 88] width 7 height 28
click at [1214, 86] on button "Play" at bounding box center [1212, 86] width 59 height 25
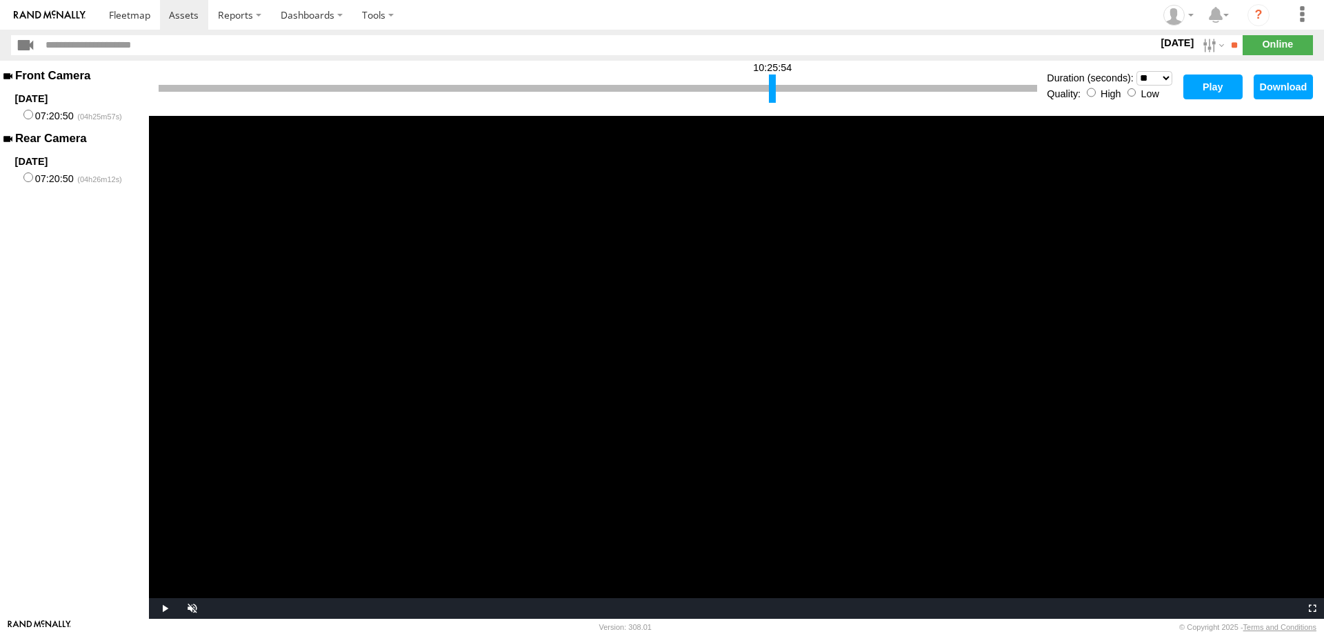
click at [832, 452] on video "Video Player" at bounding box center [736, 367] width 1175 height 503
click at [188, 608] on span "Video Player" at bounding box center [191, 608] width 28 height 0
click at [157, 88] on div "07:20:50 Duration (seconds): * ** ** ** ** ** ** *** *** *** *** Quality: High …" at bounding box center [736, 88] width 1175 height 55
drag, startPoint x: 161, startPoint y: 82, endPoint x: 763, endPoint y: 90, distance: 602.1
click at [763, 90] on div at bounding box center [764, 88] width 7 height 28
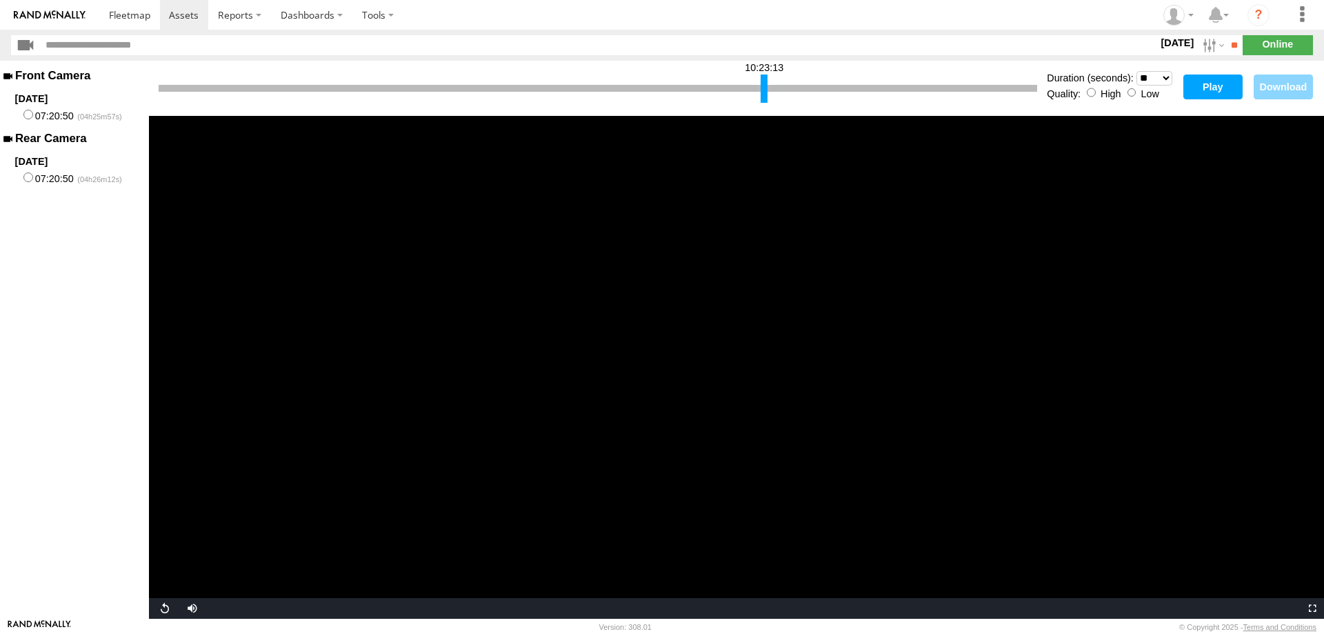
click at [1215, 92] on button "Play" at bounding box center [1212, 86] width 59 height 25
click at [189, 608] on span "Video Player" at bounding box center [191, 608] width 28 height 0
click at [663, 479] on video "Video Player" at bounding box center [736, 367] width 1175 height 503
click at [767, 83] on div at bounding box center [764, 88] width 7 height 28
click at [1201, 77] on button "Play" at bounding box center [1212, 86] width 59 height 25
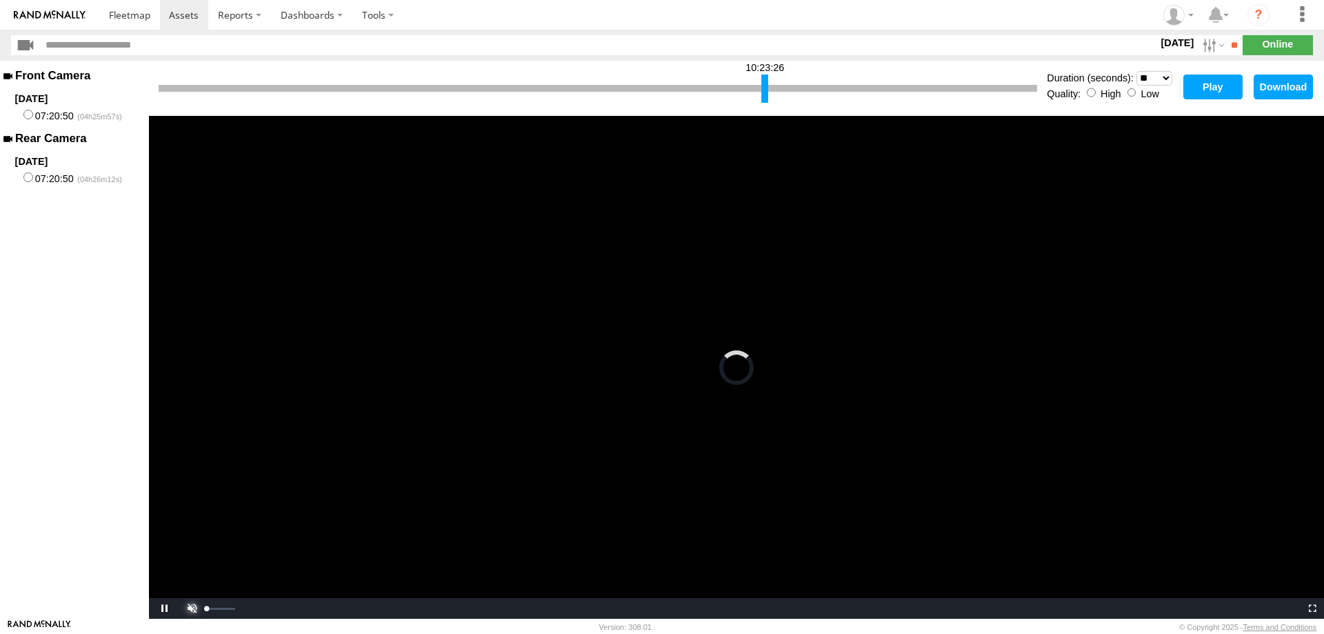
click at [195, 608] on span "Video Player" at bounding box center [191, 608] width 28 height 0
click at [904, 402] on video "Video Player" at bounding box center [736, 367] width 1175 height 503
click at [1137, 71] on select "* ** ** ** ** ** ** *** *** *** ***" at bounding box center [1155, 78] width 36 height 14
click option "**" at bounding box center [0, 0] width 0 height 0
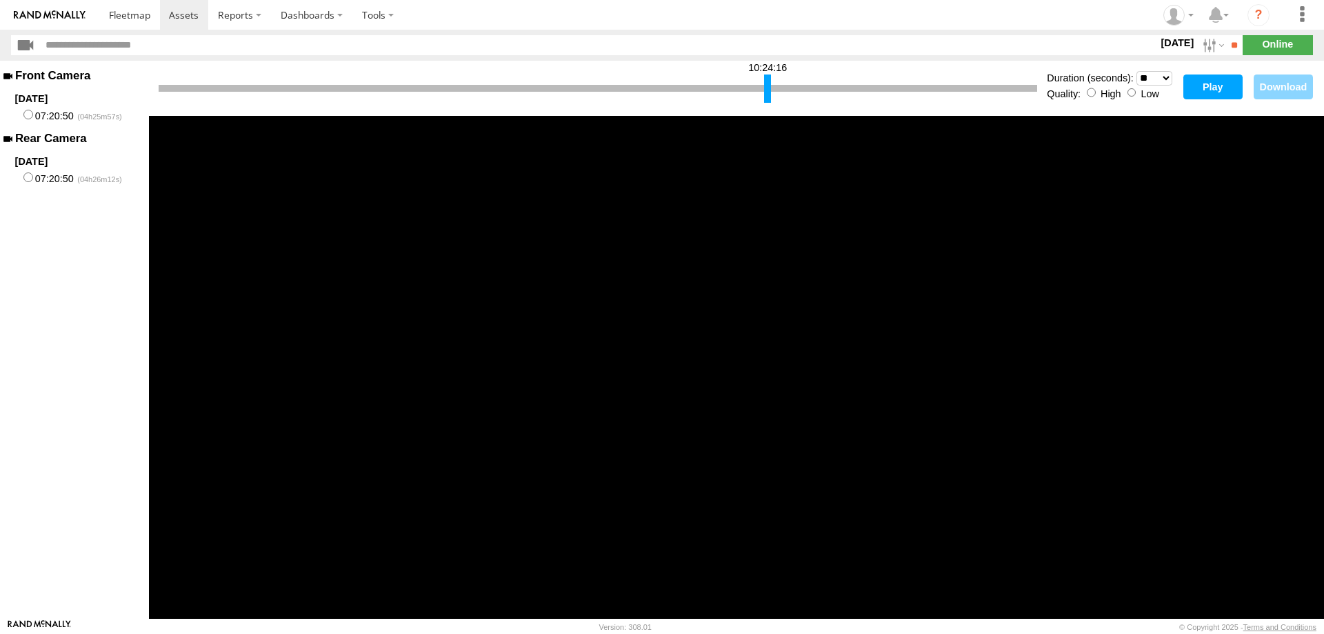
click at [768, 89] on div at bounding box center [767, 88] width 7 height 28
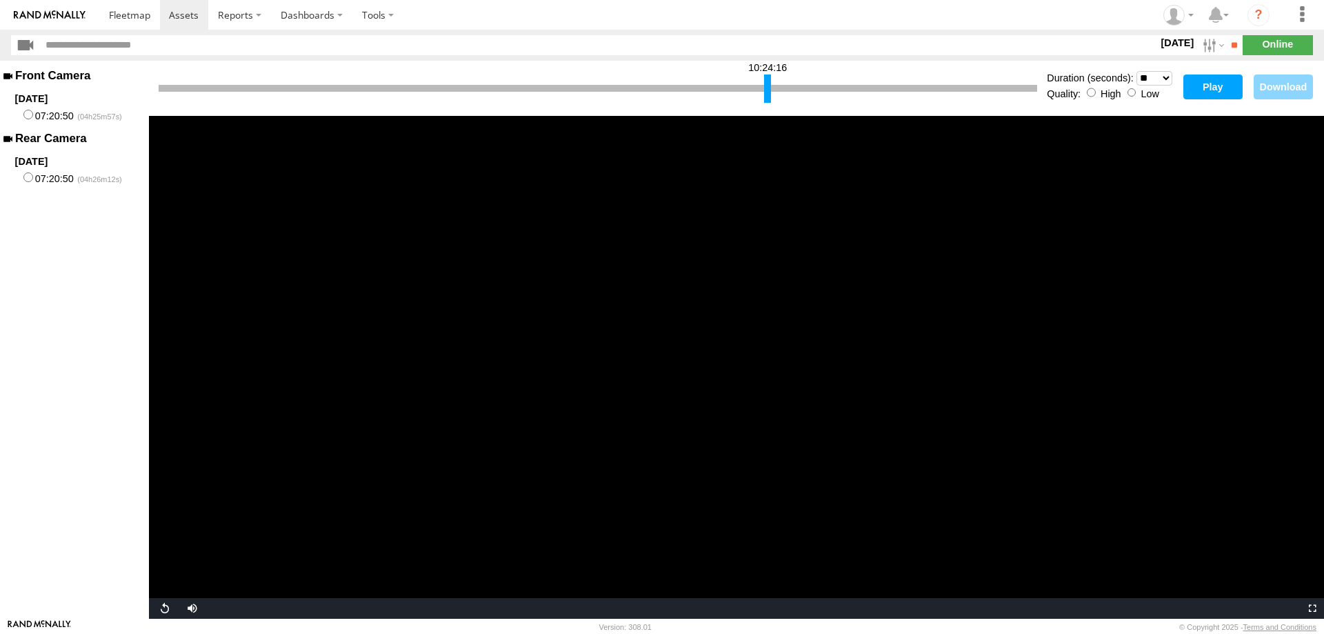
click at [1221, 90] on button "Play" at bounding box center [1212, 86] width 59 height 25
click at [185, 608] on span "Video Player" at bounding box center [191, 608] width 28 height 0
click at [992, 284] on video "Video Player" at bounding box center [736, 367] width 1175 height 503
click at [190, 608] on span "Video Player" at bounding box center [191, 608] width 28 height 0
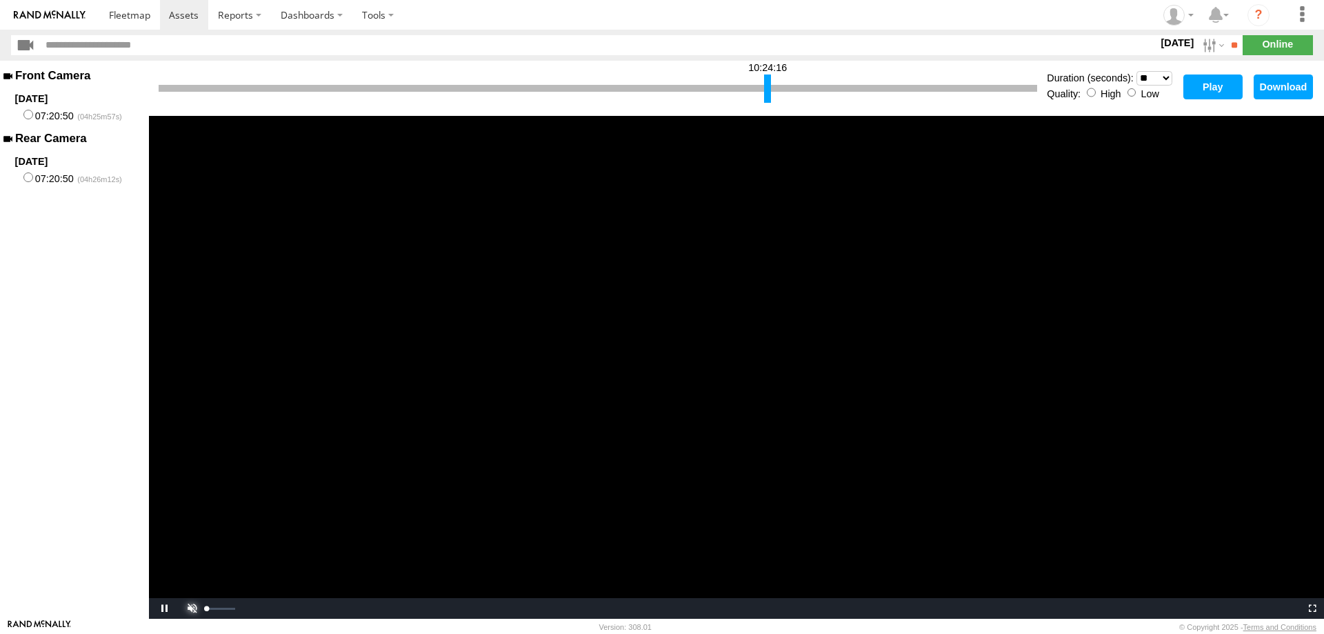
click at [190, 608] on span "Video Player" at bounding box center [191, 608] width 28 height 0
click at [940, 313] on video "Video Player" at bounding box center [736, 367] width 1175 height 503
drag, startPoint x: 763, startPoint y: 86, endPoint x: 754, endPoint y: 89, distance: 9.4
click at [754, 89] on div at bounding box center [598, 88] width 879 height 7
click at [763, 86] on div at bounding box center [763, 88] width 7 height 28
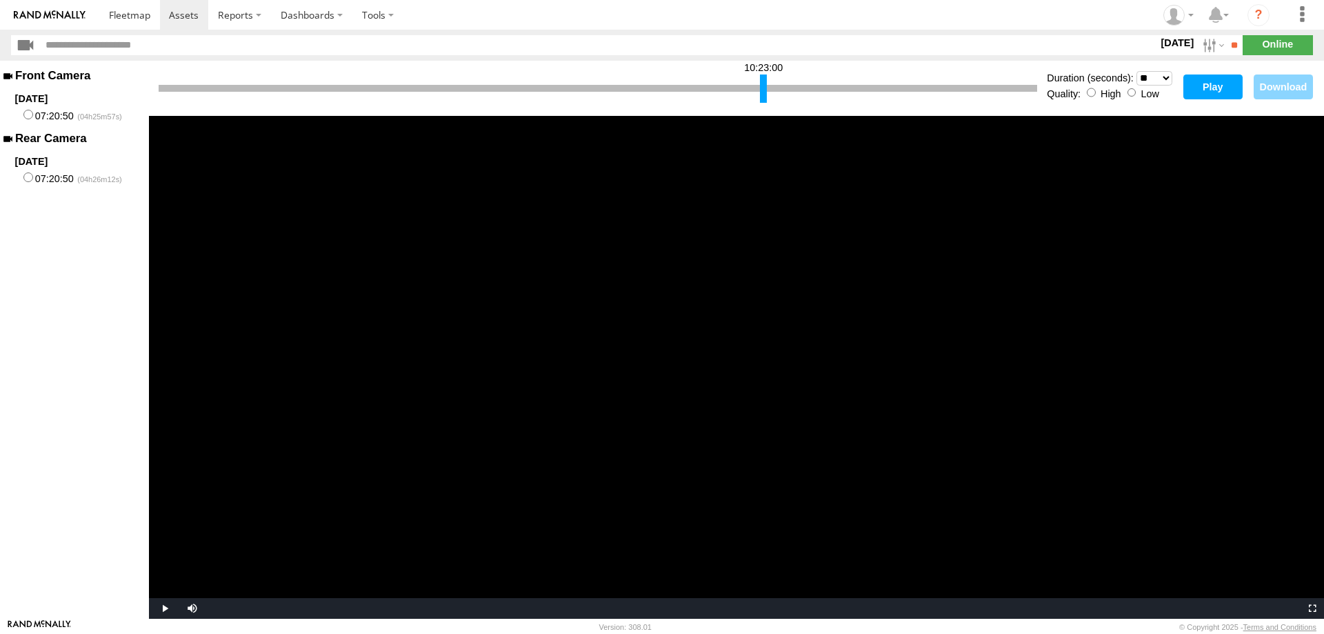
click at [1206, 90] on button "Play" at bounding box center [1212, 86] width 59 height 25
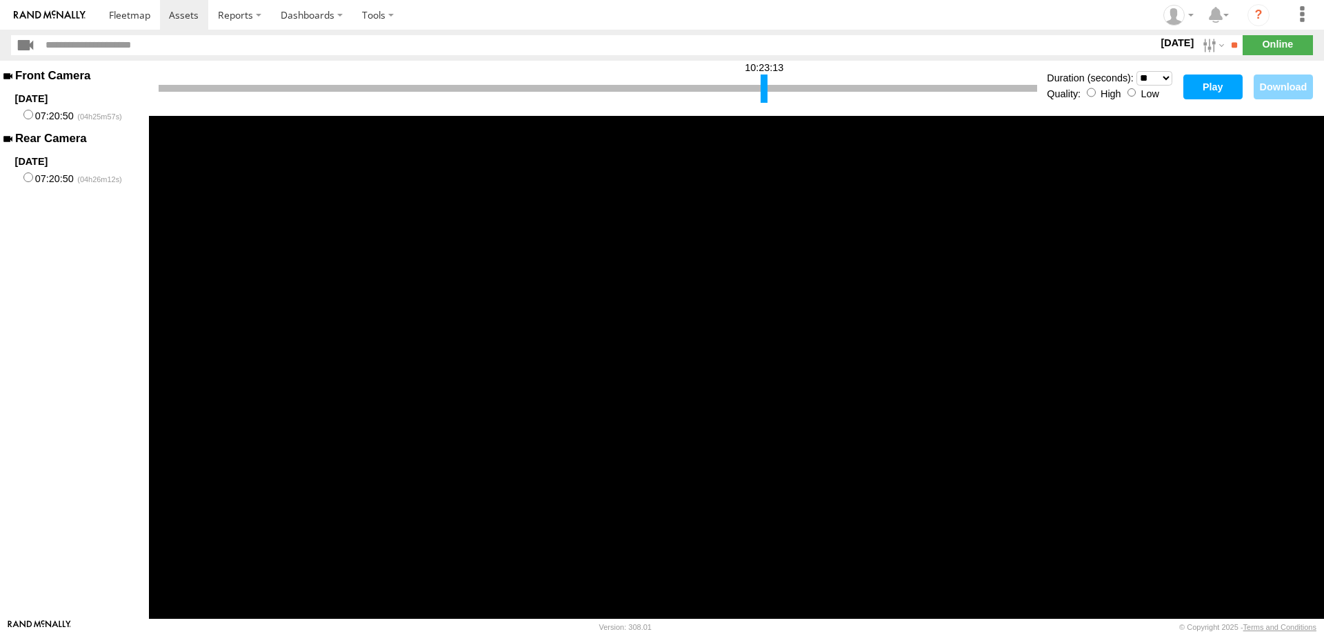
click at [766, 88] on div at bounding box center [764, 88] width 7 height 28
click at [1216, 90] on button "Play" at bounding box center [1212, 86] width 59 height 25
click at [763, 83] on div at bounding box center [763, 88] width 7 height 28
click at [1223, 87] on button "Play" at bounding box center [1212, 86] width 59 height 25
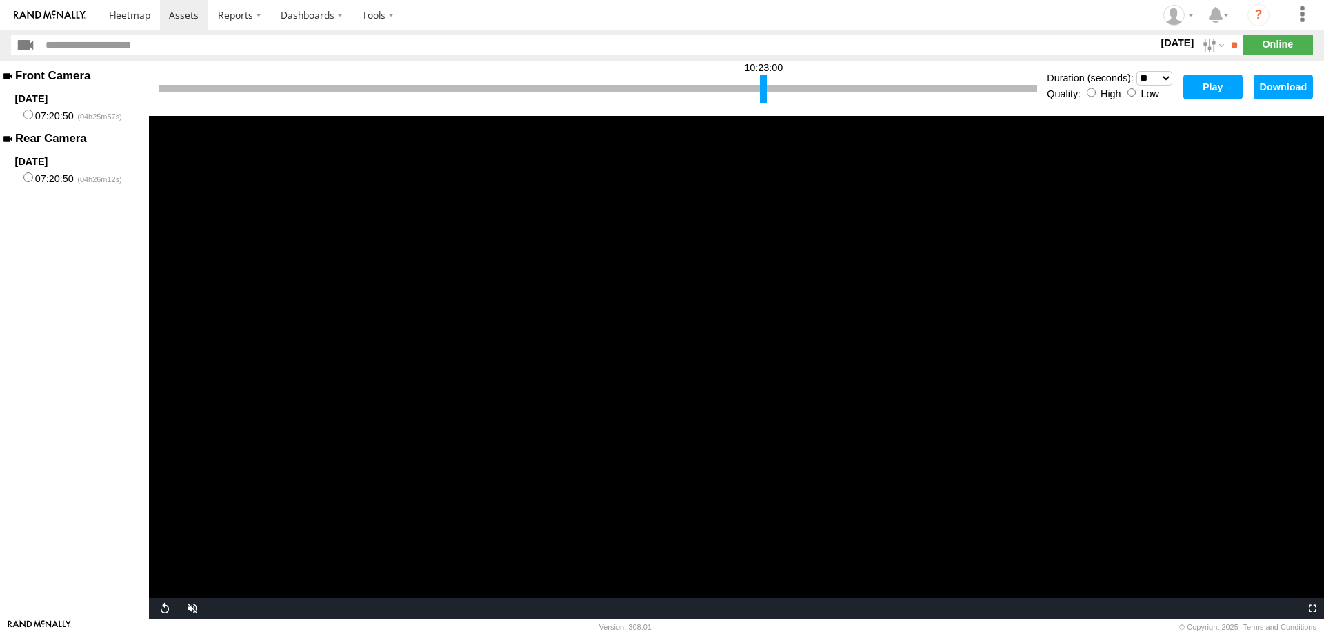
click at [1284, 79] on button "Download" at bounding box center [1283, 86] width 59 height 25
click at [765, 88] on div at bounding box center [765, 88] width 7 height 28
click at [1137, 71] on select "* ** ** ** ** ** ** *** *** *** ***" at bounding box center [1155, 78] width 36 height 14
click option "*" at bounding box center [0, 0] width 0 height 0
click at [767, 86] on div at bounding box center [764, 88] width 7 height 28
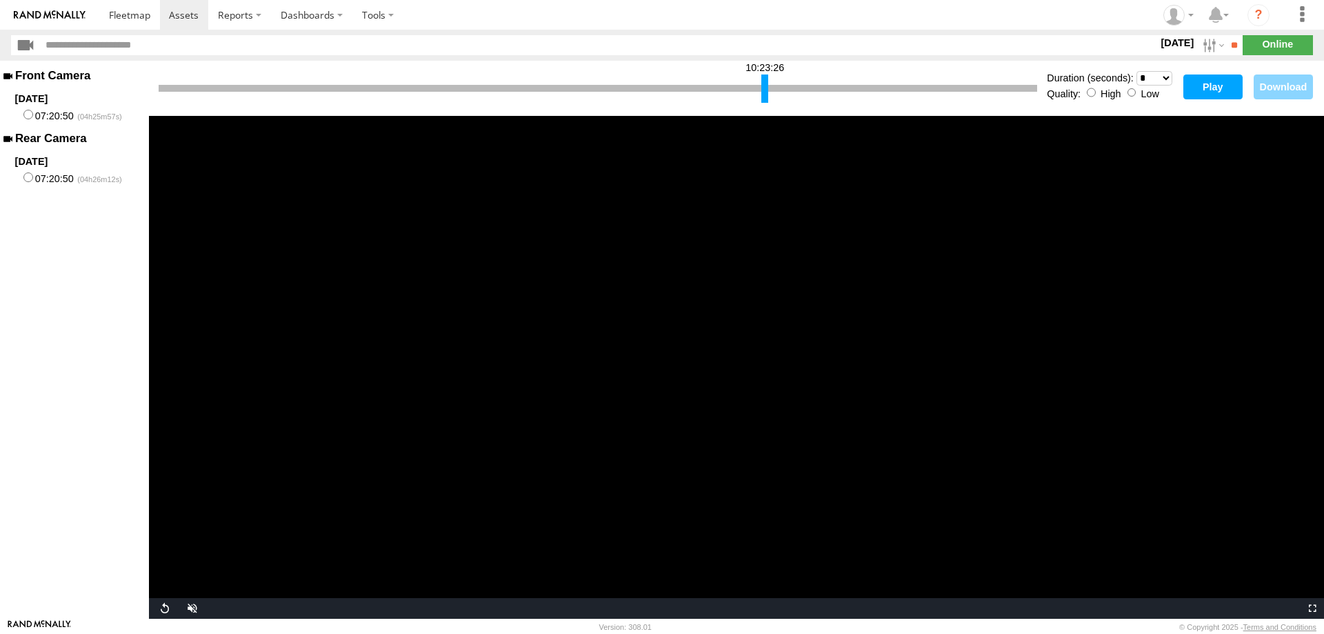
click at [1137, 71] on select "* ** ** ** ** ** ** *** *** *** ***" at bounding box center [1155, 78] width 36 height 14
click option "**" at bounding box center [0, 0] width 0 height 0
click at [1210, 82] on button "Play" at bounding box center [1212, 86] width 59 height 25
click at [1293, 81] on button "Download" at bounding box center [1283, 86] width 59 height 25
click at [766, 89] on div at bounding box center [766, 88] width 7 height 28
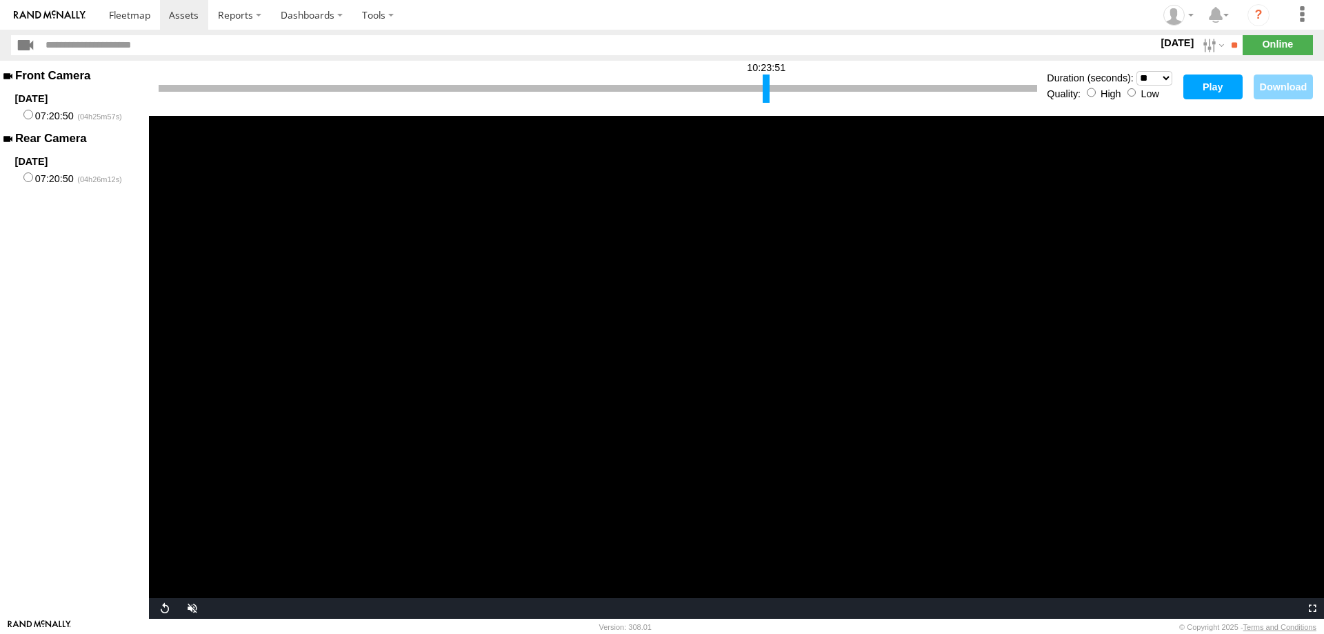
click at [1212, 88] on button "Play" at bounding box center [1212, 86] width 59 height 25
click at [1294, 79] on button "Download" at bounding box center [1283, 86] width 59 height 25
click at [768, 89] on div at bounding box center [767, 88] width 7 height 28
click at [1194, 86] on button "Play" at bounding box center [1212, 86] width 59 height 25
click at [1272, 78] on button "Download" at bounding box center [1283, 86] width 59 height 25
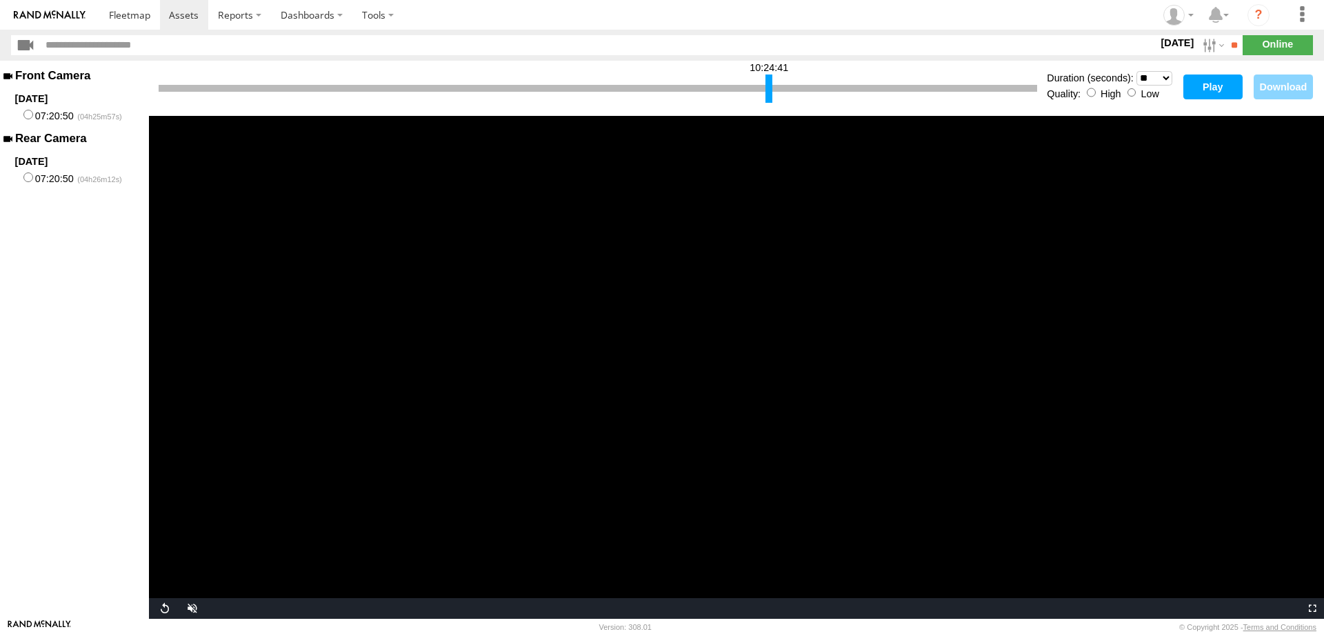
click at [768, 83] on div at bounding box center [769, 88] width 7 height 28
click at [1199, 87] on button "Play" at bounding box center [1212, 86] width 59 height 25
click at [1277, 78] on button "Download" at bounding box center [1283, 86] width 59 height 25
click at [1048, 10] on section at bounding box center [709, 15] width 1221 height 30
click at [769, 84] on div at bounding box center [770, 88] width 7 height 28
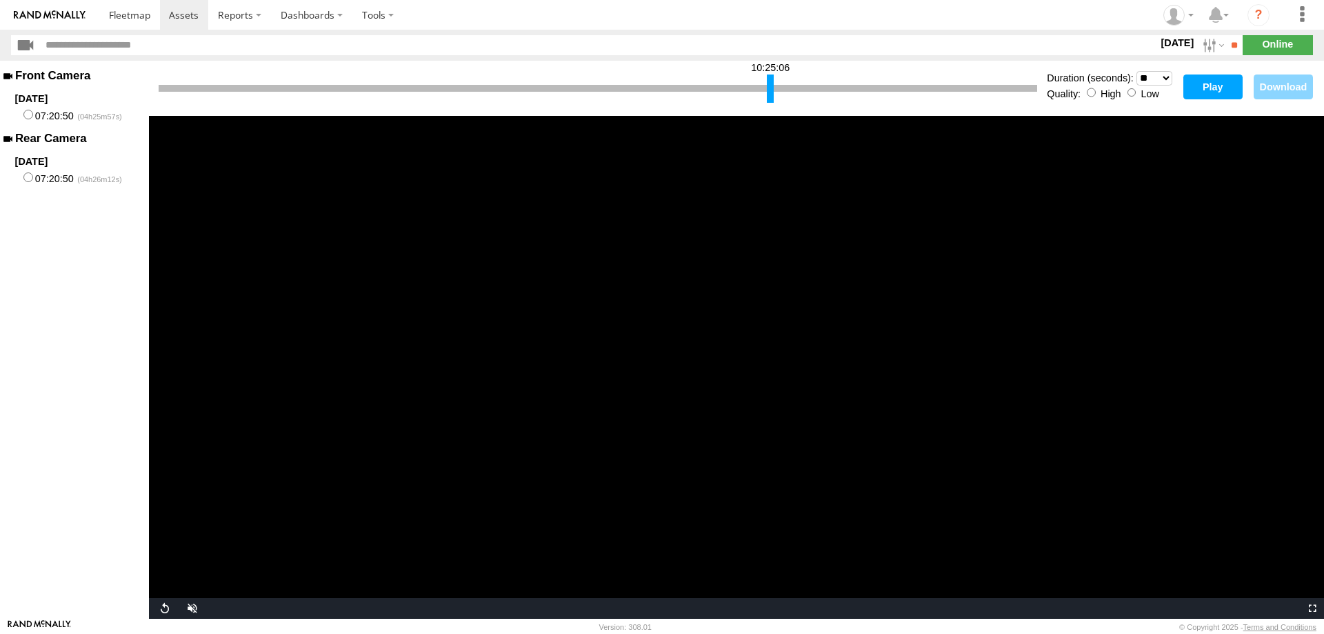
click at [1212, 91] on button "Play" at bounding box center [1212, 86] width 59 height 25
click at [1298, 87] on button "Download" at bounding box center [1283, 86] width 59 height 25
click at [1122, 10] on section at bounding box center [709, 15] width 1221 height 30
click at [770, 83] on div at bounding box center [771, 88] width 7 height 28
click at [1210, 86] on button "Play" at bounding box center [1212, 86] width 59 height 25
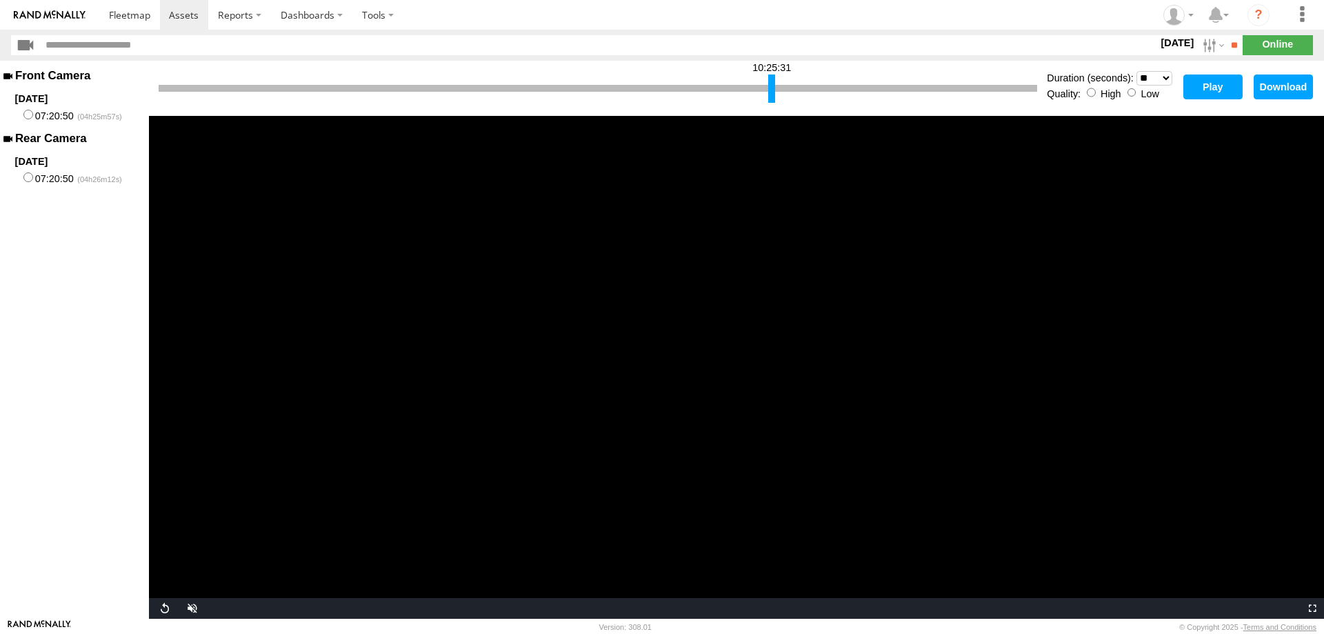
click at [1268, 83] on button "Download" at bounding box center [1283, 86] width 59 height 25
click at [774, 88] on div at bounding box center [773, 88] width 7 height 28
click at [1203, 84] on button "Play" at bounding box center [1212, 86] width 59 height 25
click at [1261, 86] on button "Download" at bounding box center [1283, 86] width 59 height 25
click at [1037, 1] on section at bounding box center [709, 15] width 1221 height 30
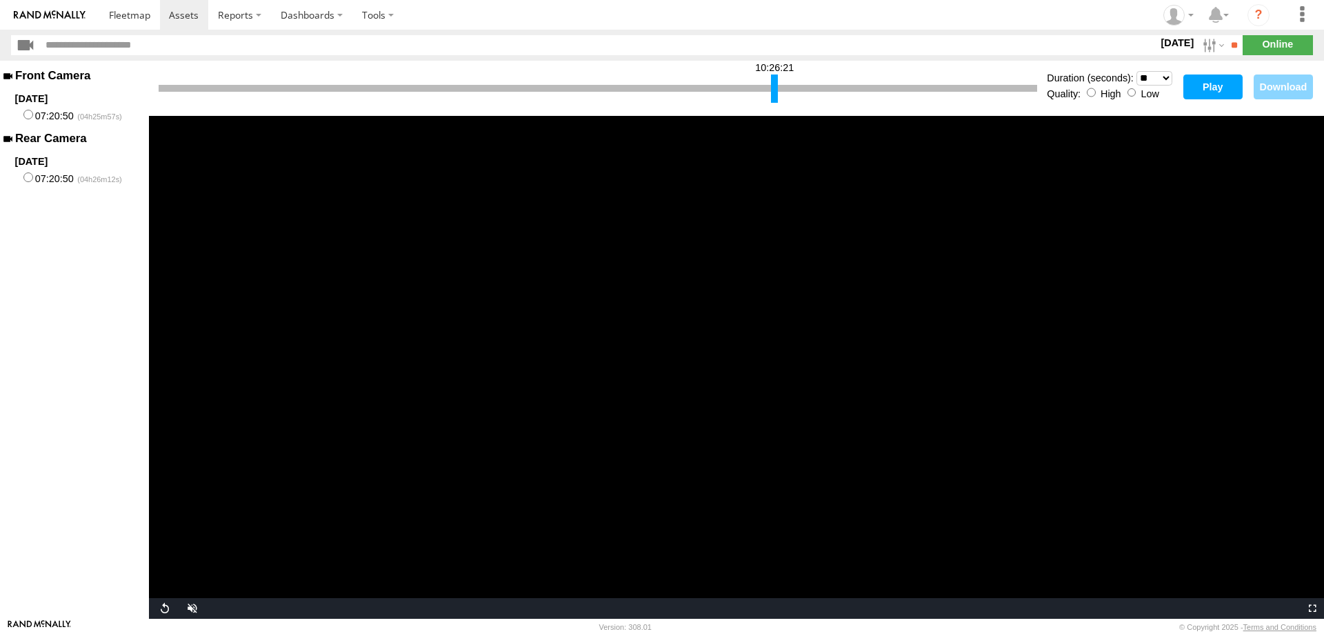
click at [772, 85] on div at bounding box center [774, 88] width 7 height 28
click at [1203, 75] on button "Play" at bounding box center [1212, 86] width 59 height 25
click at [1294, 84] on button "Download" at bounding box center [1283, 86] width 59 height 25
click at [1102, 0] on section at bounding box center [709, 15] width 1221 height 30
click at [774, 83] on div at bounding box center [775, 88] width 7 height 28
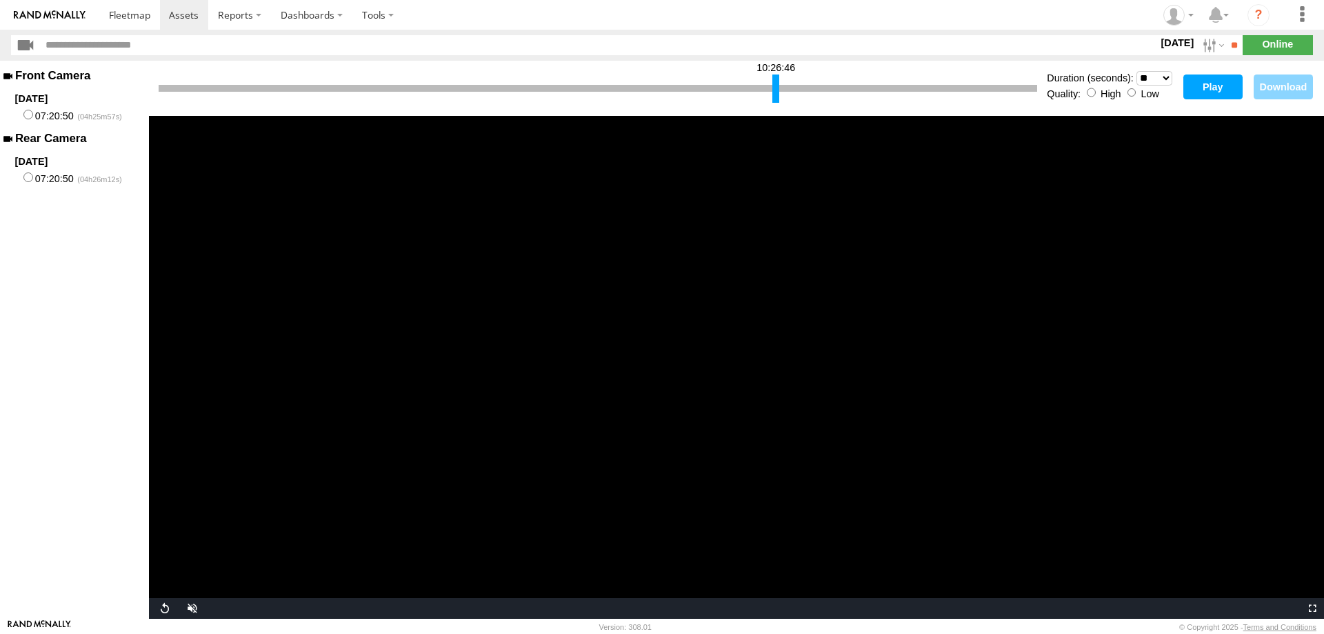
click at [1199, 90] on button "Play" at bounding box center [1212, 86] width 59 height 25
click at [1137, 71] on select "* ** ** ** ** ** ** *** *** *** ***" at bounding box center [1155, 78] width 36 height 14
click option "**" at bounding box center [0, 0] width 0 height 0
click at [1213, 92] on button "Play" at bounding box center [1212, 86] width 59 height 25
click at [1137, 71] on select "* ** ** ** ** ** ** *** *** *** ***" at bounding box center [1155, 78] width 36 height 14
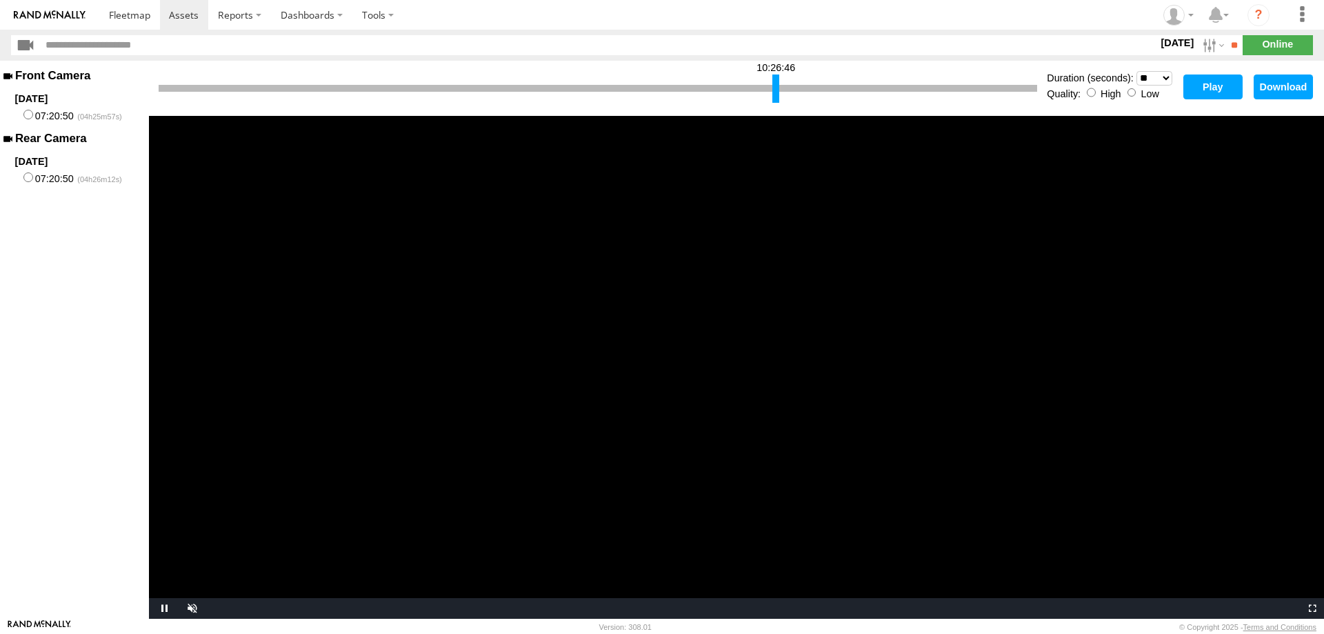
click option "**" at bounding box center [0, 0] width 0 height 0
click at [1210, 90] on button "Play" at bounding box center [1212, 86] width 59 height 25
click at [1137, 71] on select "* ** ** ** ** ** ** *** *** *** ***" at bounding box center [1155, 78] width 36 height 14
click option "**" at bounding box center [0, 0] width 0 height 0
click at [1197, 81] on button "Play" at bounding box center [1212, 86] width 59 height 25
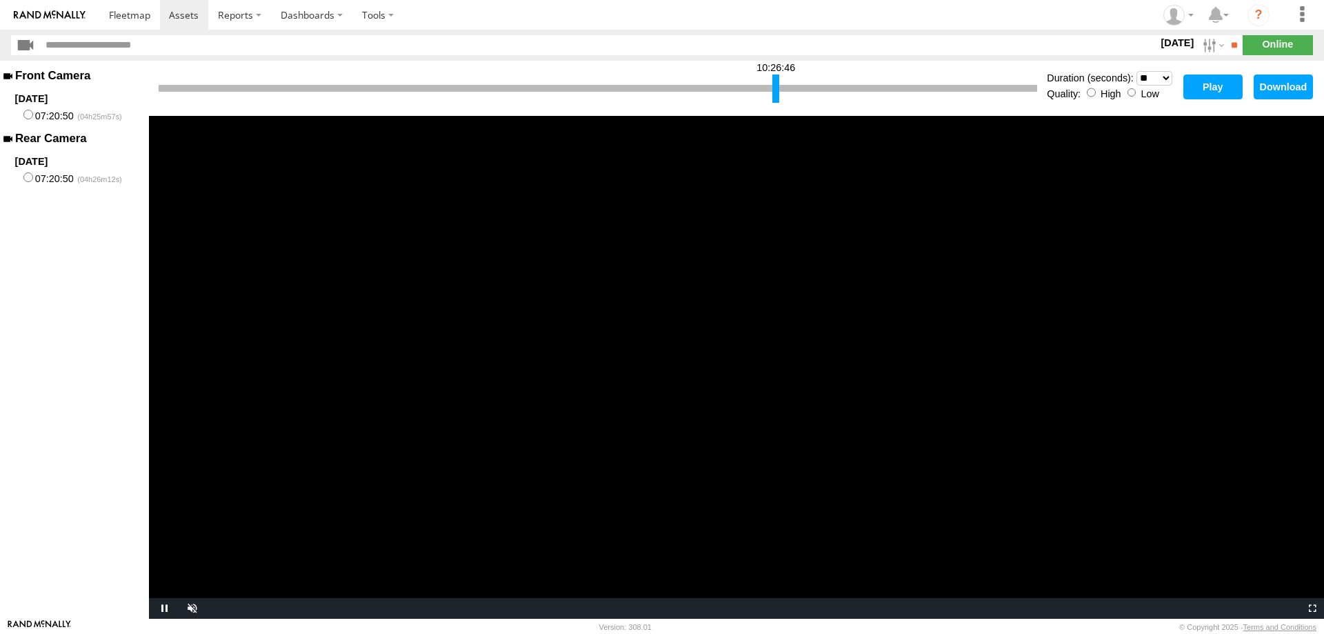
click at [1286, 81] on button "Download" at bounding box center [1283, 86] width 59 height 25
drag, startPoint x: 161, startPoint y: 90, endPoint x: 406, endPoint y: 123, distance: 247.0
click at [697, 101] on div at bounding box center [697, 88] width 7 height 28
drag, startPoint x: 695, startPoint y: 86, endPoint x: 769, endPoint y: 92, distance: 74.1
click at [769, 92] on div at bounding box center [771, 88] width 7 height 28
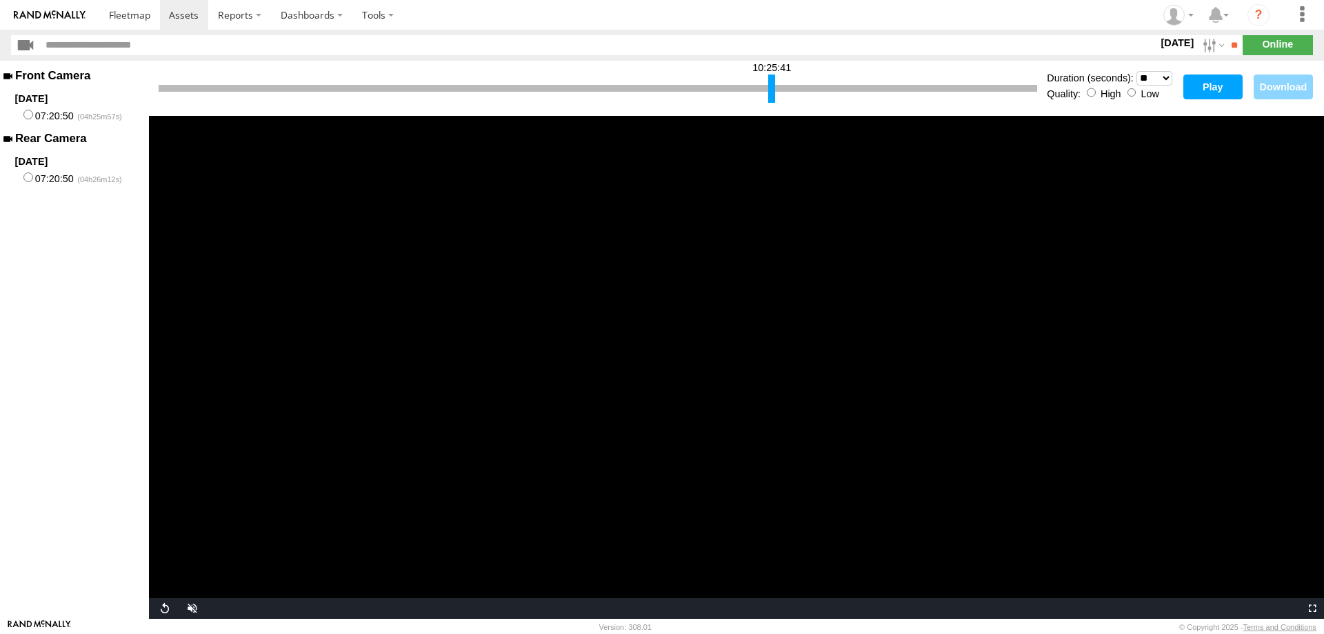
click at [1137, 71] on select "* ** ** ** ** ** ** *** *** *** ***" at bounding box center [1155, 78] width 36 height 14
select select "**"
click option "**" at bounding box center [0, 0] width 0 height 0
click at [1210, 85] on button "Play" at bounding box center [1212, 86] width 59 height 25
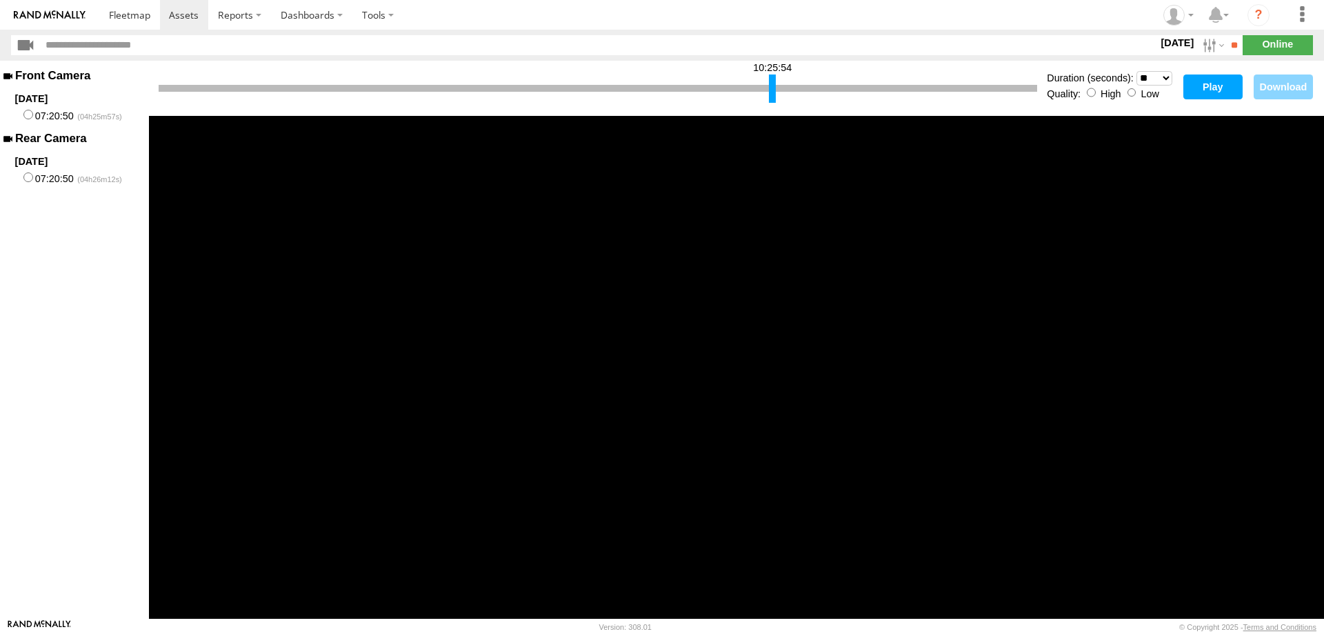
click at [770, 90] on div at bounding box center [772, 88] width 7 height 28
click at [1221, 79] on button "Play" at bounding box center [1212, 86] width 59 height 25
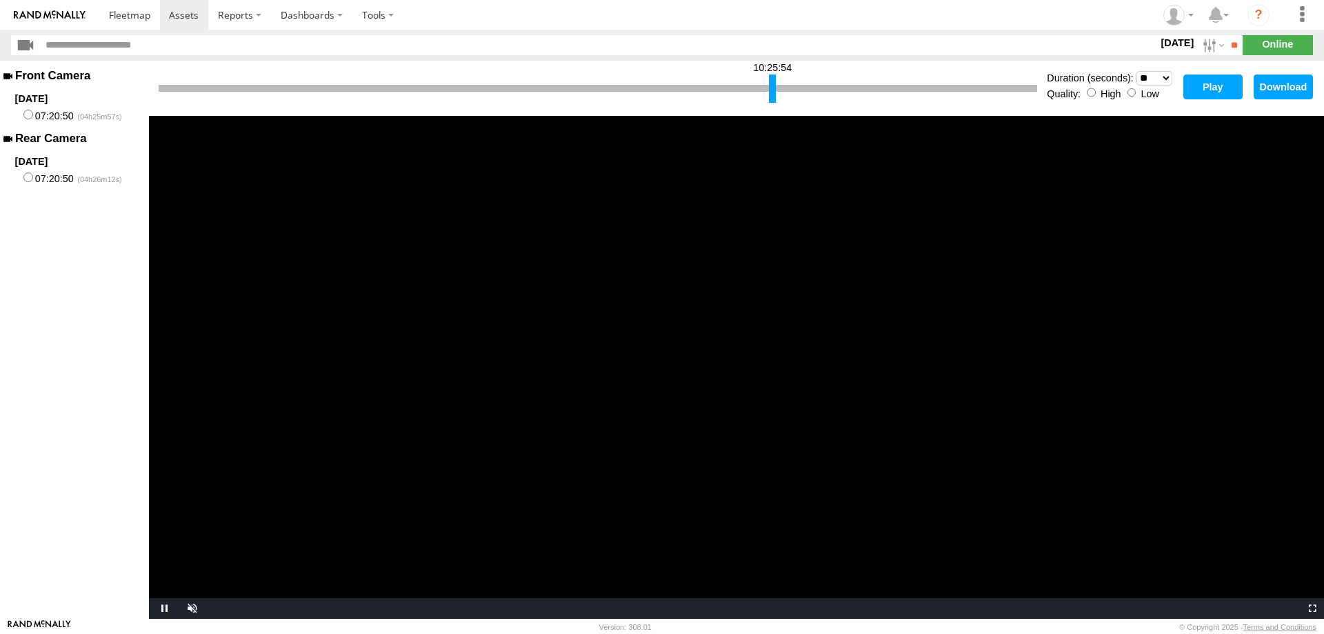
click at [1268, 86] on button "Download" at bounding box center [1283, 86] width 59 height 25
click at [1106, 2] on section at bounding box center [709, 15] width 1221 height 30
click at [771, 87] on div at bounding box center [773, 88] width 7 height 28
click at [1198, 88] on button "Play" at bounding box center [1212, 86] width 59 height 25
click at [1281, 82] on button "Download" at bounding box center [1283, 86] width 59 height 25
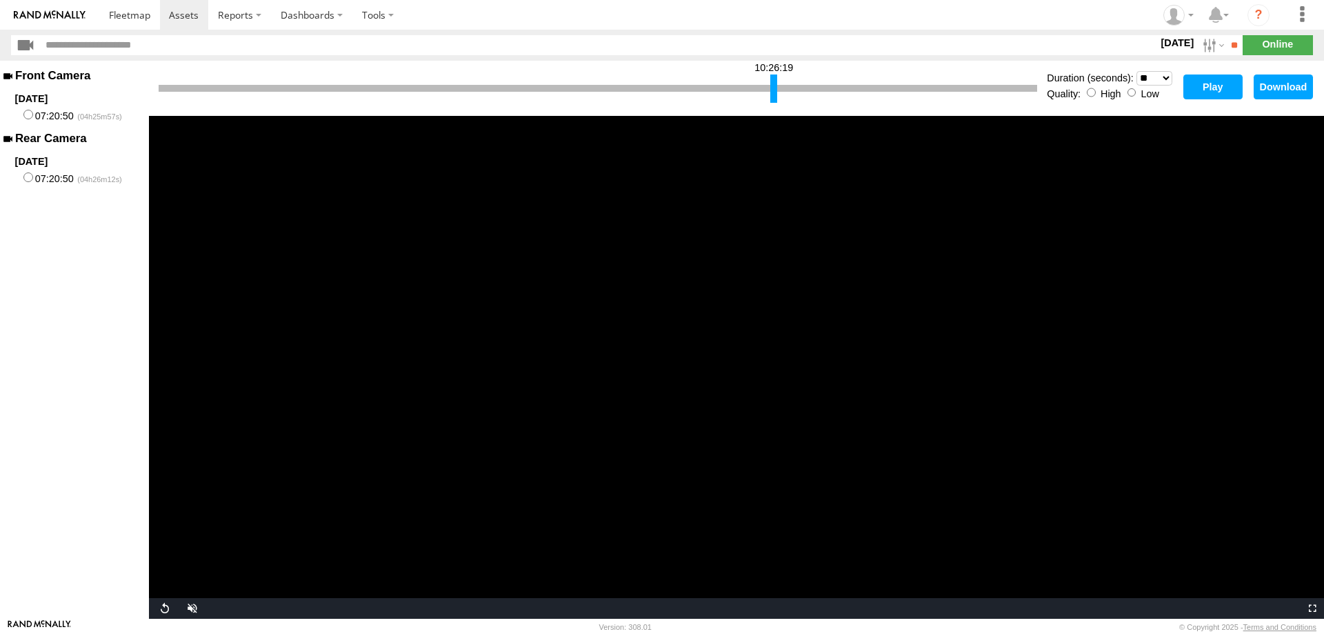
click at [1036, 8] on section at bounding box center [709, 15] width 1221 height 30
click at [775, 83] on div "10:26:19" at bounding box center [598, 88] width 879 height 35
click at [774, 85] on div at bounding box center [775, 88] width 7 height 28
click at [1212, 92] on button "Play" at bounding box center [1212, 86] width 59 height 25
click at [1285, 89] on button "Download" at bounding box center [1283, 86] width 59 height 25
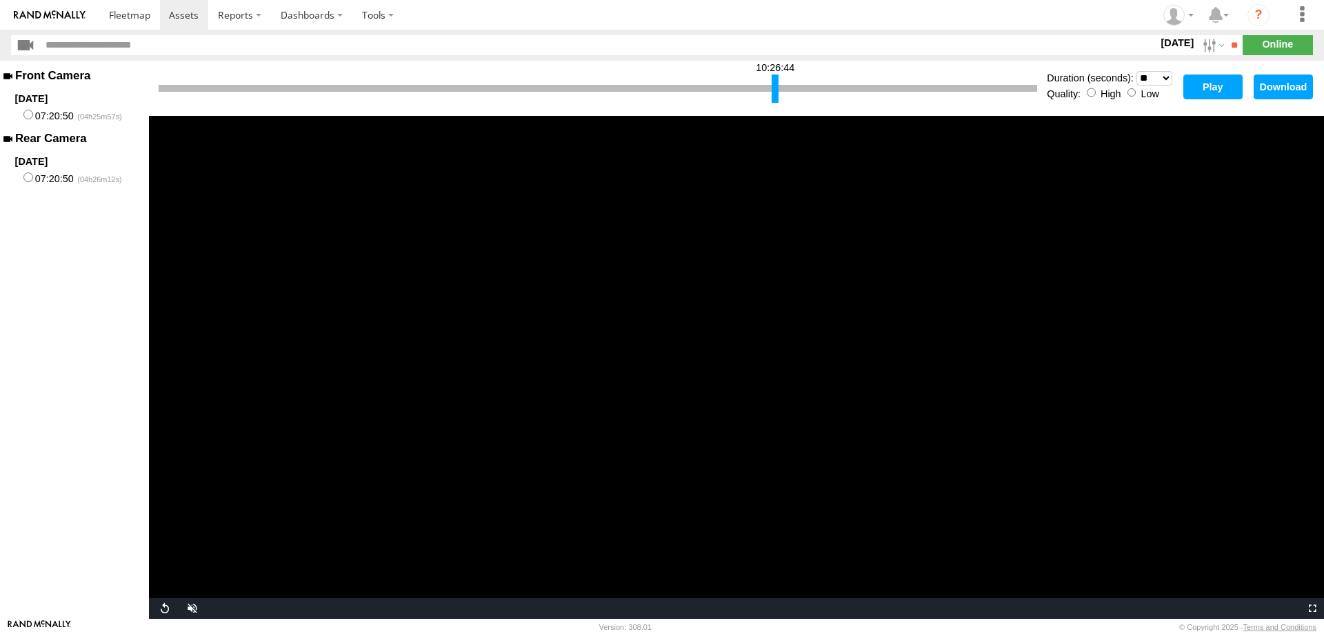
click at [1032, 8] on section at bounding box center [709, 15] width 1221 height 30
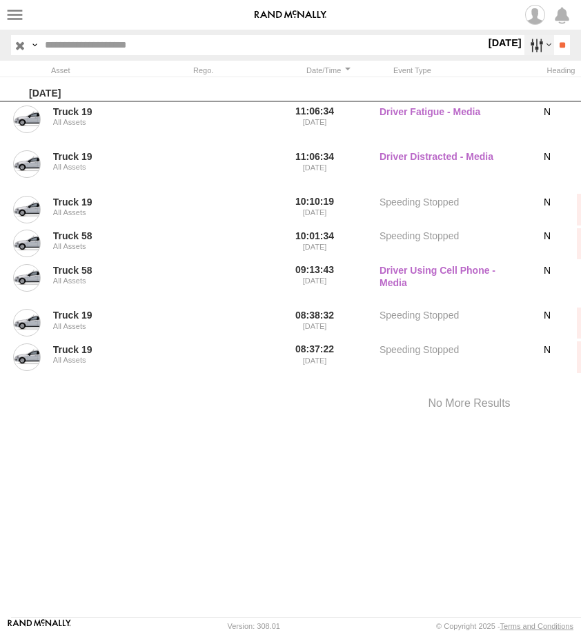
click at [526, 48] on label at bounding box center [539, 45] width 30 height 20
click at [0, 0] on label at bounding box center [0, 0] width 0 height 0
click at [562, 44] on input "**" at bounding box center [562, 45] width 16 height 20
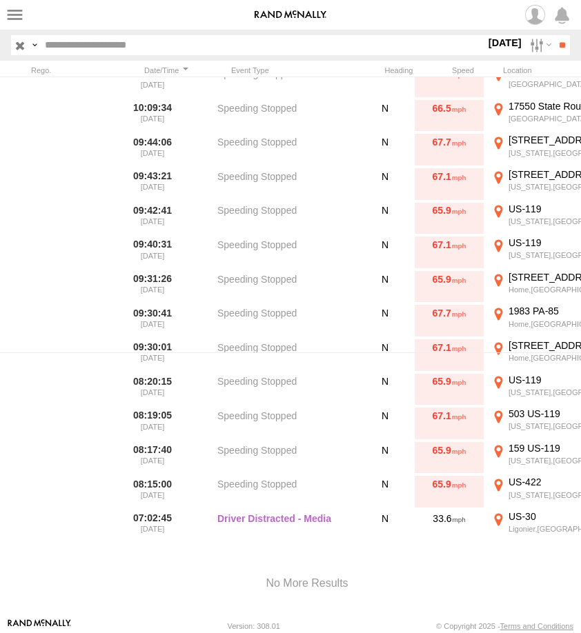
scroll to position [0, 169]
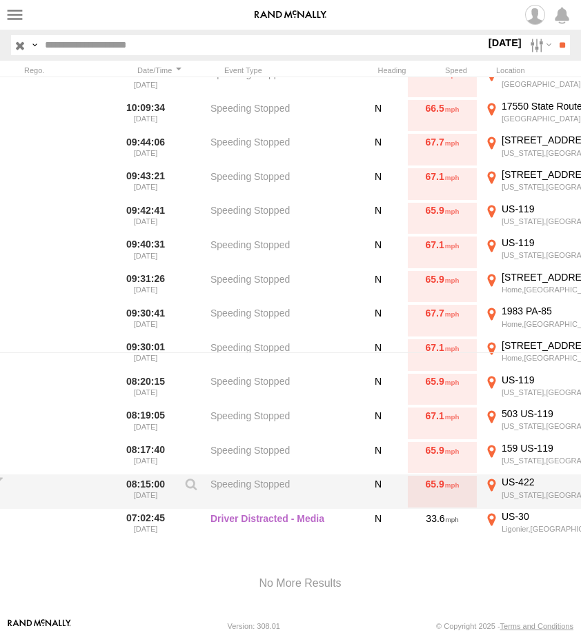
click at [538, 490] on label "US-422 [US_STATE],[GEOGRAPHIC_DATA] 40.58677 -79.16919" at bounding box center [561, 492] width 159 height 32
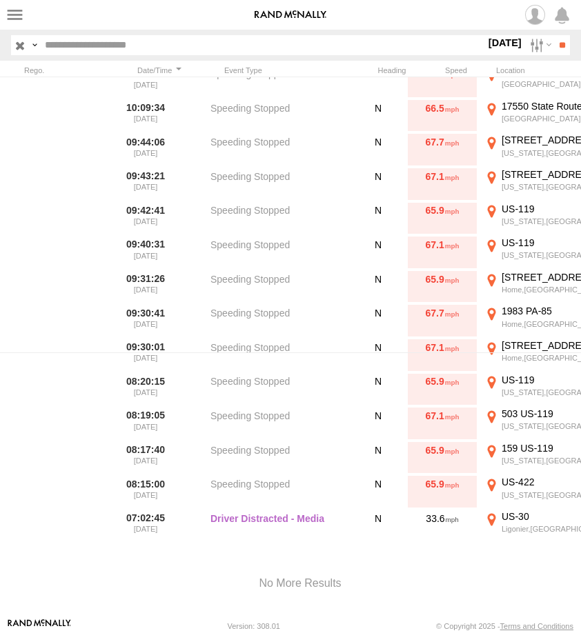
drag, startPoint x: 333, startPoint y: 453, endPoint x: 256, endPoint y: 430, distance: 80.7
click at [0, 0] on div at bounding box center [0, 0] width 0 height 0
drag, startPoint x: 43, startPoint y: 252, endPoint x: 288, endPoint y: 399, distance: 285.5
click at [0, 0] on div "To activate drag with keyboard, press Alt + Enter. Once in keyboard drag state,…" at bounding box center [0, 0] width 0 height 0
click at [0, 0] on icon "Go East, PA-56" at bounding box center [0, 0] width 0 height 0
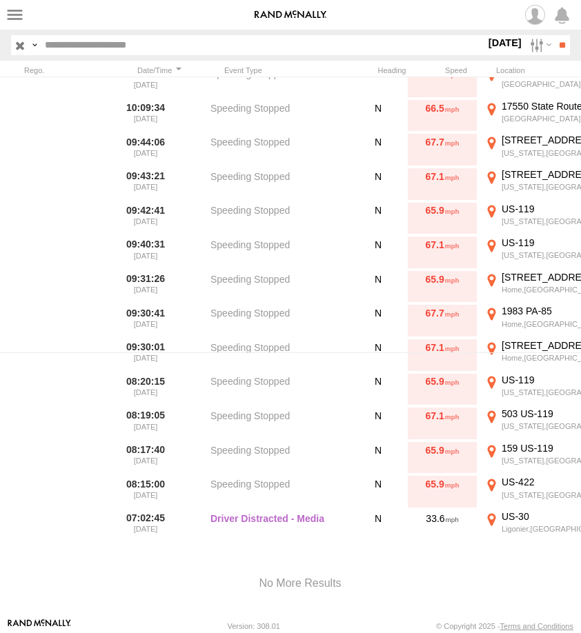
click at [0, 0] on icon "Go East, PA-56" at bounding box center [0, 0] width 0 height 0
click at [0, 0] on label "×" at bounding box center [0, 0] width 0 height 0
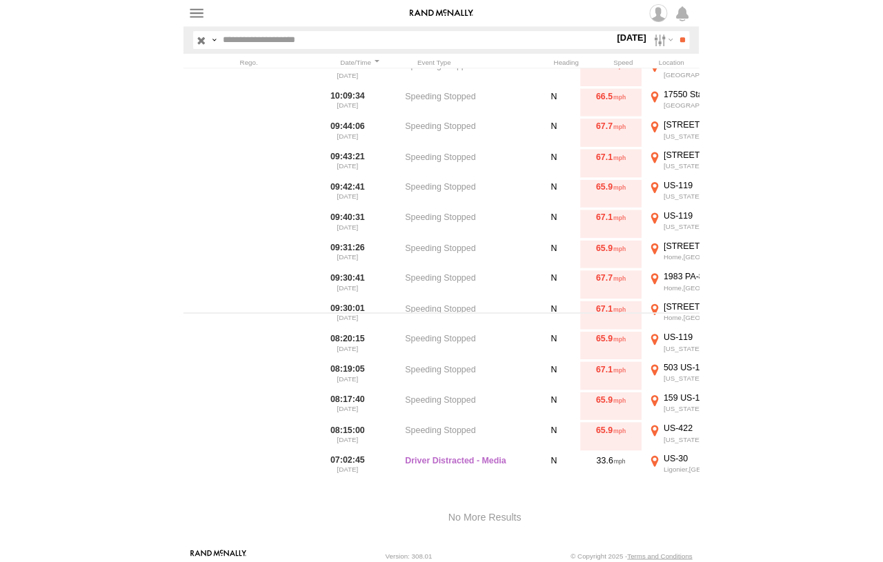
scroll to position [0, 147]
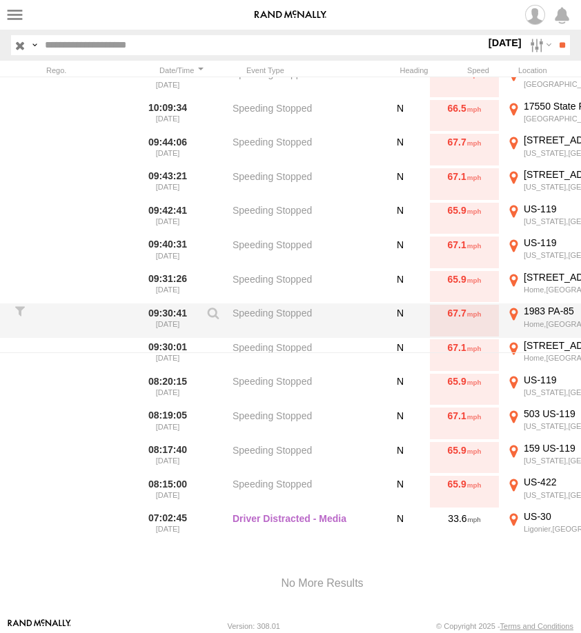
click at [550, 317] on div "1983 PA-85" at bounding box center [591, 311] width 137 height 12
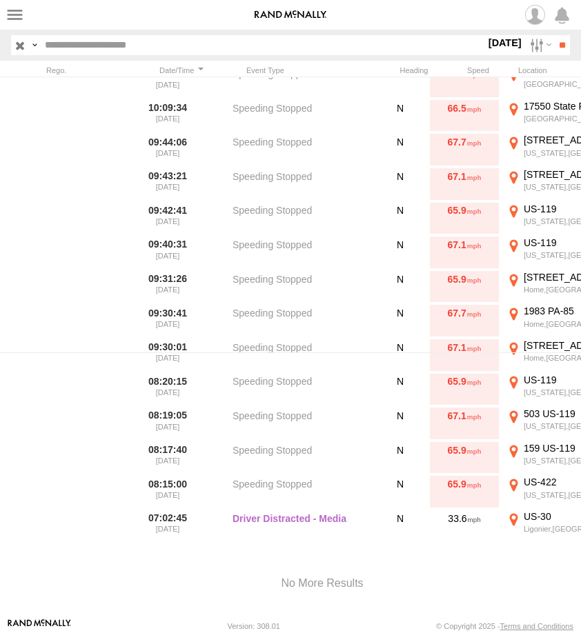
click at [0, 0] on div "Loading..." at bounding box center [0, 0] width 0 height 0
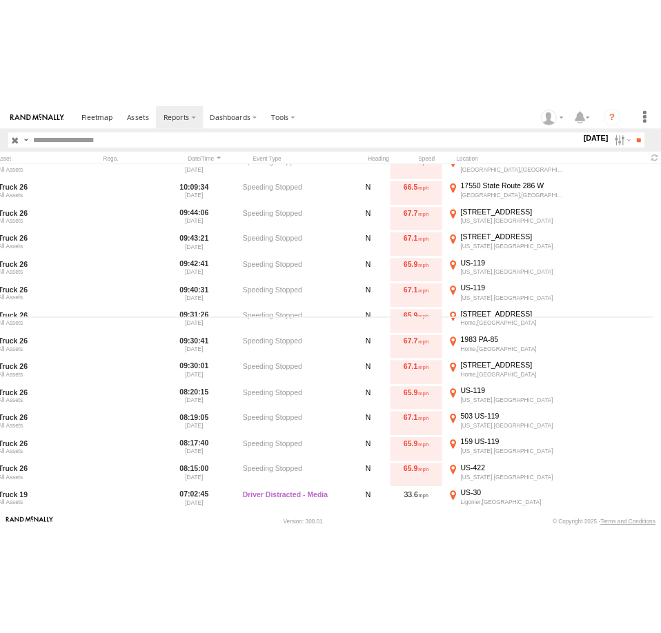
scroll to position [0, 55]
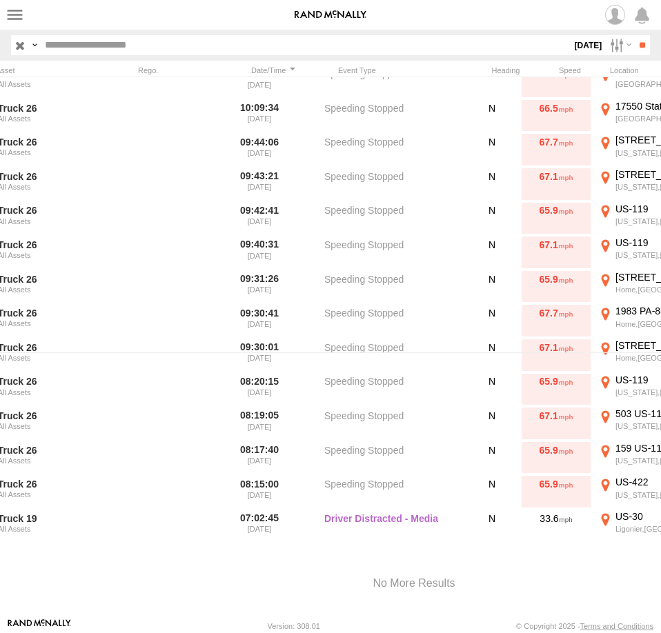
drag, startPoint x: 77, startPoint y: 256, endPoint x: 331, endPoint y: 343, distance: 269.1
click at [0, 0] on div "To activate drag with keyboard, press Alt + Enter. Once in keyboard drag state,…" at bounding box center [0, 0] width 0 height 0
click at [0, 0] on div "Location Details ×" at bounding box center [0, 0] width 0 height 0
click at [0, 0] on label "×" at bounding box center [0, 0] width 0 height 0
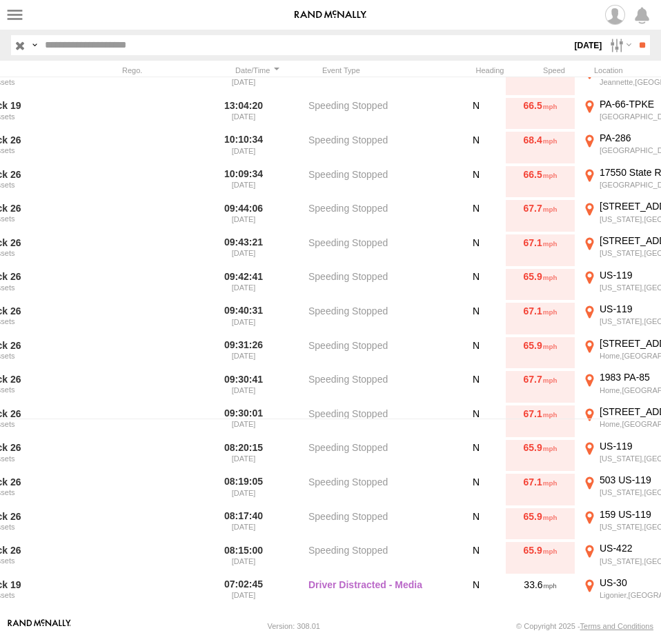
scroll to position [0, 79]
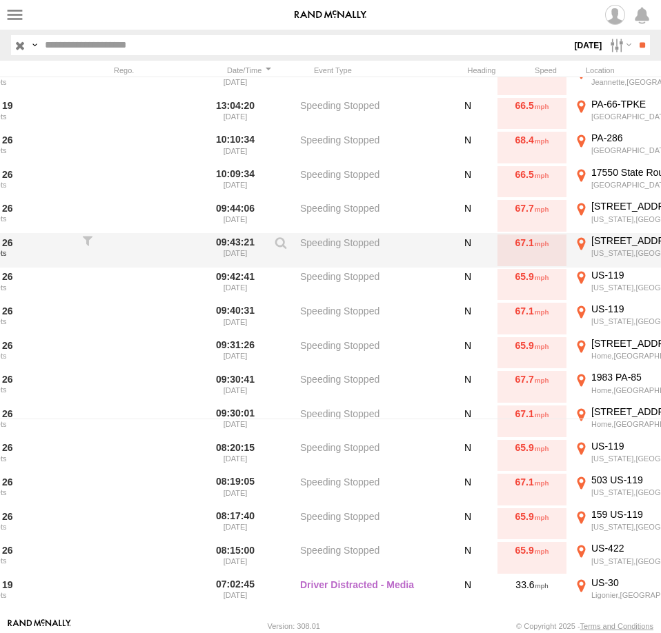
click at [605, 249] on div "Indiana,PA" at bounding box center [659, 253] width 137 height 10
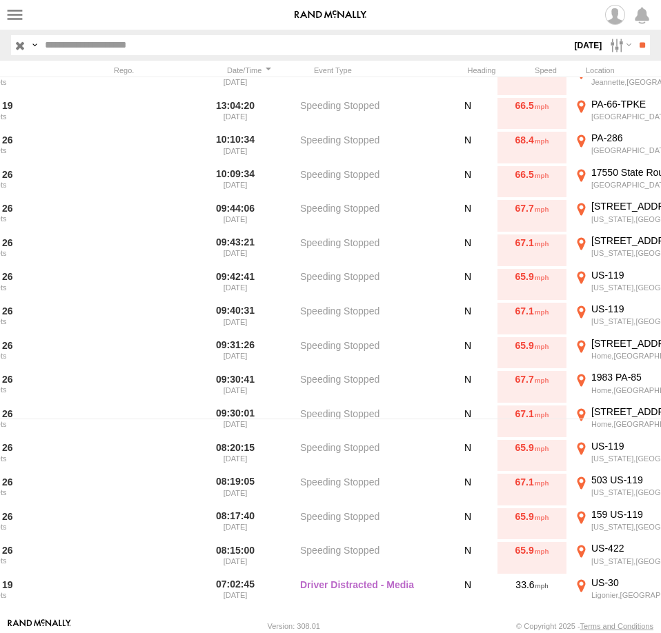
click at [0, 0] on label "×" at bounding box center [0, 0] width 0 height 0
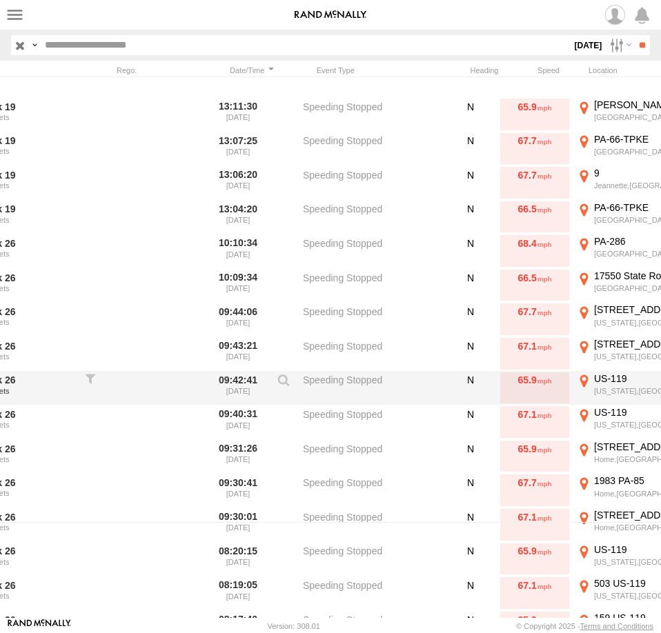
scroll to position [282, 0]
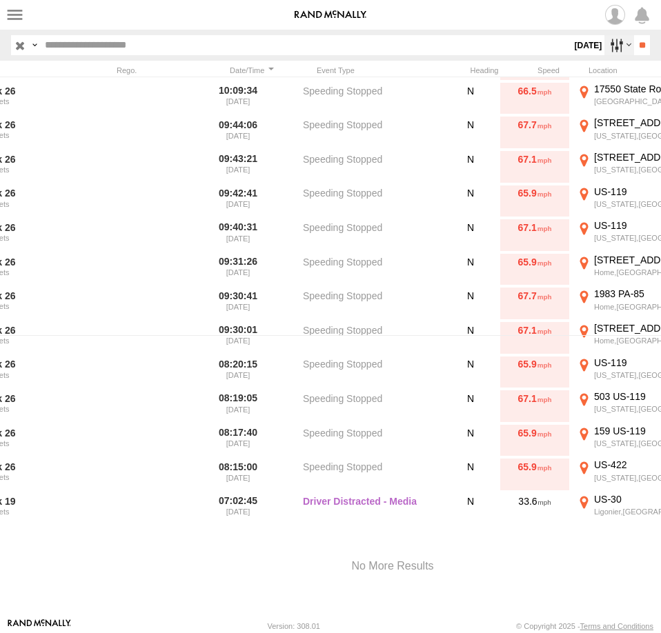
click at [613, 43] on label at bounding box center [619, 45] width 30 height 20
click at [0, 0] on label at bounding box center [0, 0] width 0 height 0
click at [634, 43] on input "**" at bounding box center [642, 45] width 16 height 20
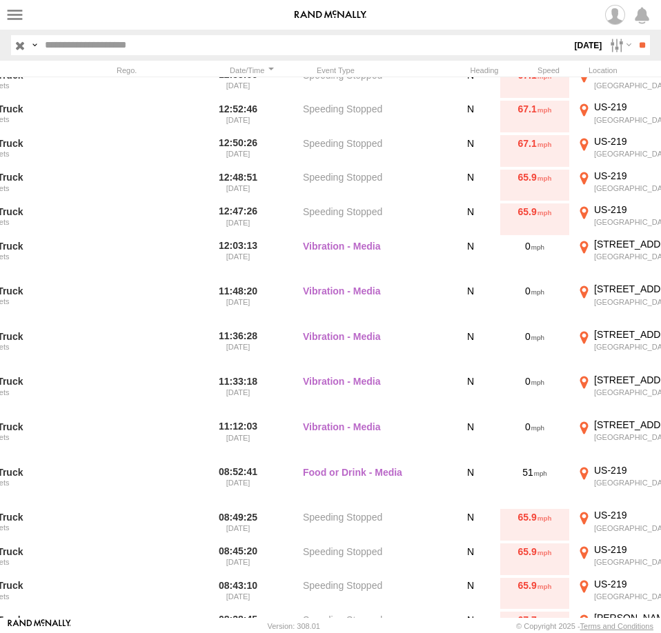
scroll to position [728, 0]
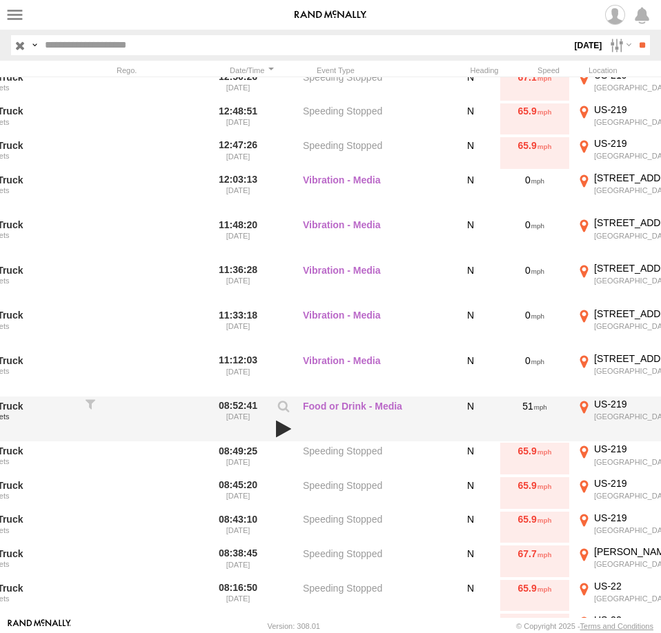
click at [279, 426] on link at bounding box center [283, 428] width 23 height 19
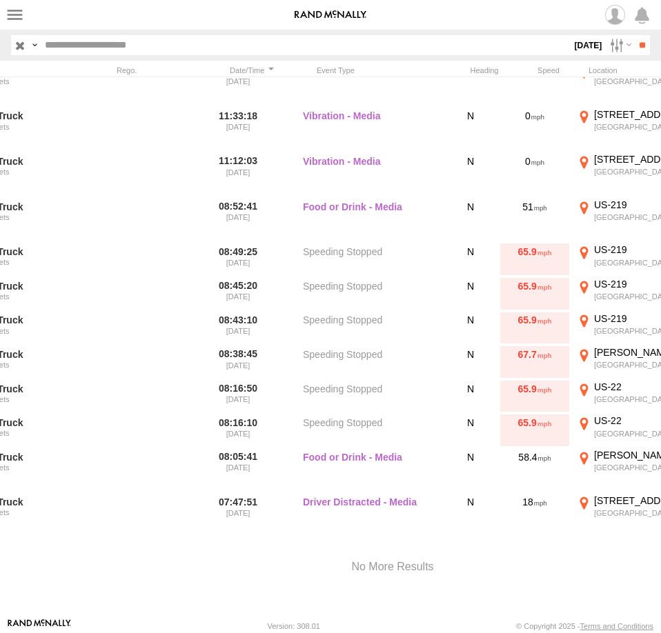
scroll to position [928, 0]
click at [604, 50] on label at bounding box center [619, 45] width 30 height 20
click at [0, 0] on label at bounding box center [0, 0] width 0 height 0
click at [635, 41] on input "**" at bounding box center [642, 45] width 16 height 20
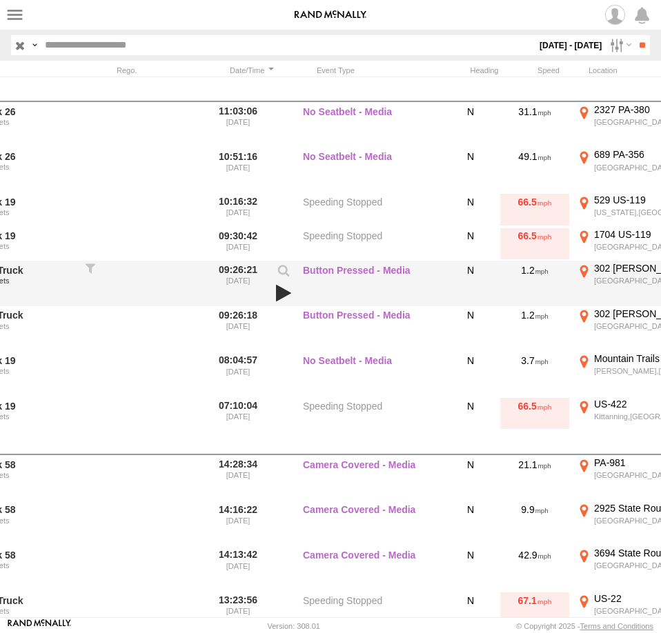
click at [279, 291] on link at bounding box center [283, 292] width 23 height 19
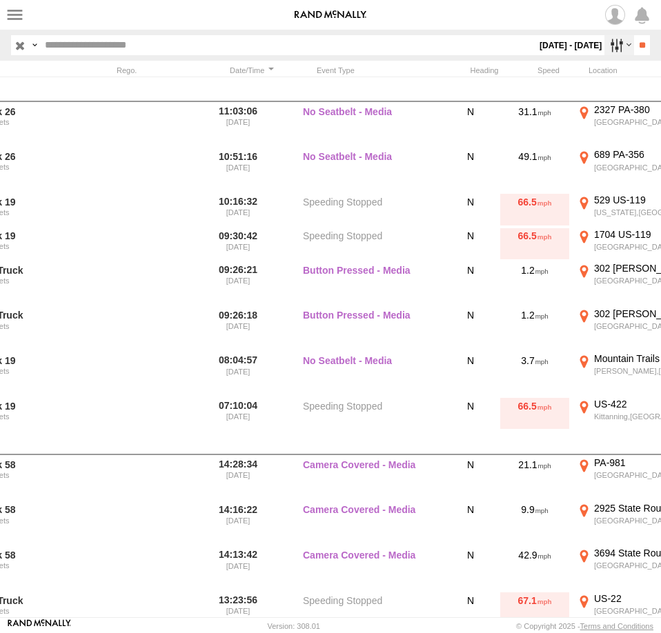
click at [604, 46] on label at bounding box center [619, 45] width 30 height 20
click at [0, 0] on label at bounding box center [0, 0] width 0 height 0
click at [634, 49] on input "**" at bounding box center [642, 45] width 16 height 20
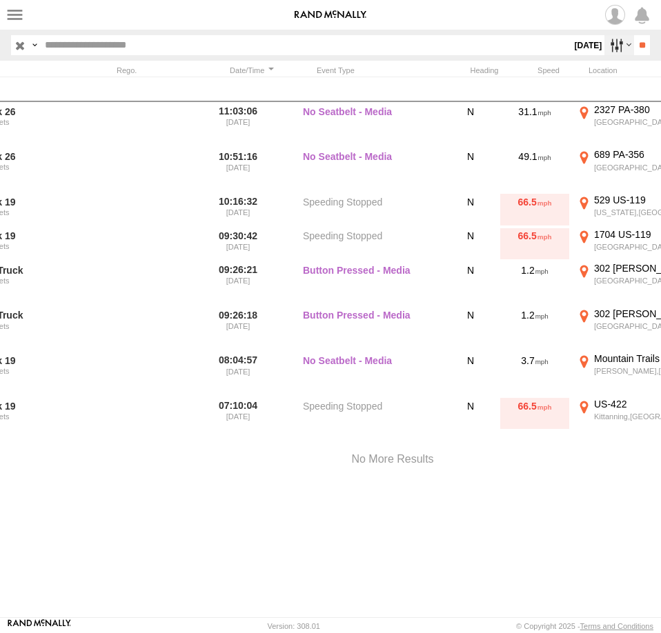
click at [604, 43] on label at bounding box center [619, 45] width 30 height 20
click at [0, 0] on label at bounding box center [0, 0] width 0 height 0
click at [634, 42] on input "**" at bounding box center [642, 45] width 16 height 20
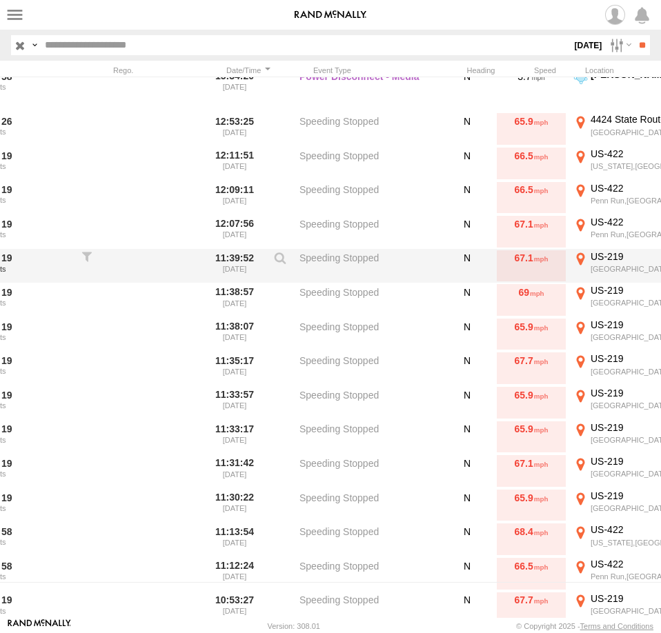
scroll to position [34, 0]
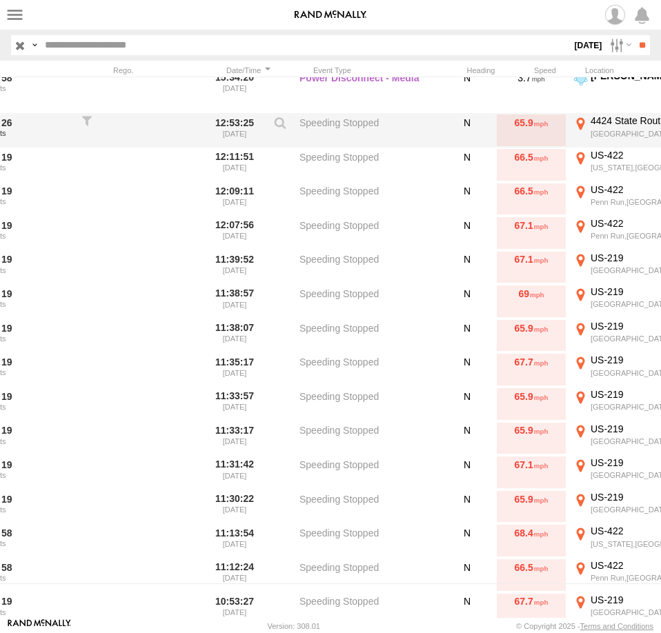
click at [618, 125] on div "4424 State Route 819" at bounding box center [658, 120] width 137 height 12
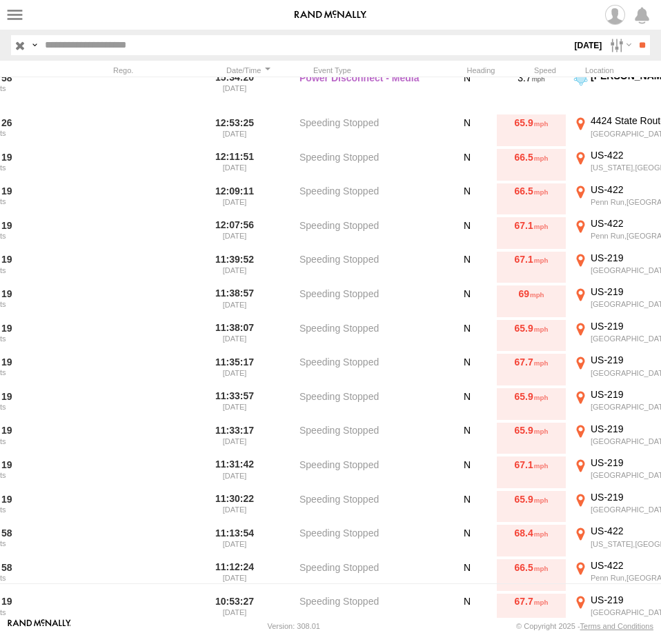
drag, startPoint x: 47, startPoint y: 243, endPoint x: 328, endPoint y: 347, distance: 299.8
click at [0, 0] on div "To activate drag with keyboard, press Alt + Enter. Once in keyboard drag state,…" at bounding box center [0, 0] width 0 height 0
click at [0, 0] on label "×" at bounding box center [0, 0] width 0 height 0
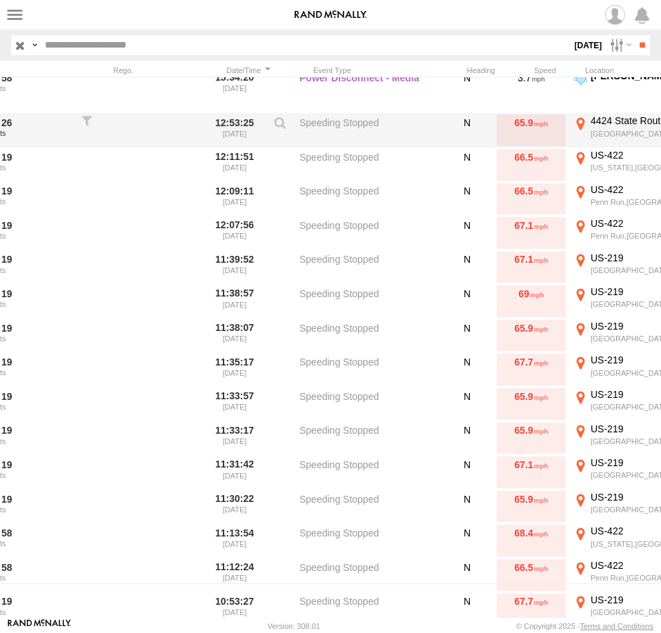
click at [619, 127] on div "4424 State Route 819" at bounding box center [658, 120] width 137 height 12
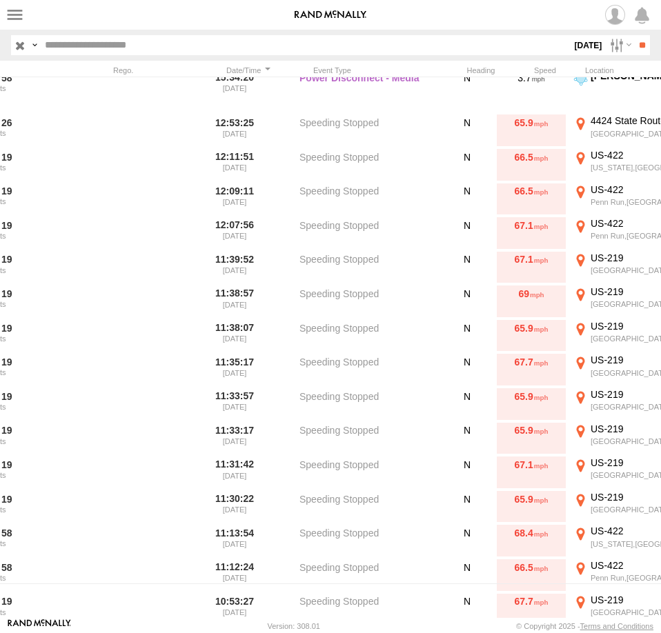
drag, startPoint x: 514, startPoint y: 326, endPoint x: 352, endPoint y: 362, distance: 165.5
click at [0, 0] on div "Loading..." at bounding box center [0, 0] width 0 height 0
drag, startPoint x: 48, startPoint y: 246, endPoint x: 300, endPoint y: 352, distance: 273.2
click at [0, 0] on div "To activate drag with keyboard, press Alt + Enter. Once in keyboard drag state,…" at bounding box center [0, 0] width 0 height 0
click at [0, 0] on div "Location Details × ← Move left → Move right ↑ Move up ↓ Move down + Zoom in - Z…" at bounding box center [0, 0] width 0 height 0
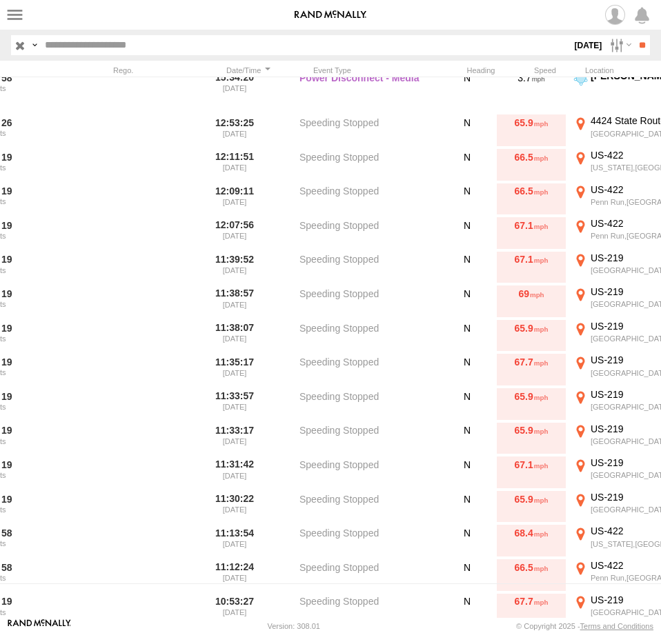
click at [0, 0] on div "Location Details × ← Move left → Move right ↑ Move up ↓ Move down + Zoom in - Z…" at bounding box center [0, 0] width 0 height 0
drag, startPoint x: 641, startPoint y: 298, endPoint x: -33, endPoint y: 274, distance: 674.9
click at [0, 0] on div "Location Details" at bounding box center [0, 0] width 0 height 0
click at [0, 0] on label "×" at bounding box center [0, 0] width 0 height 0
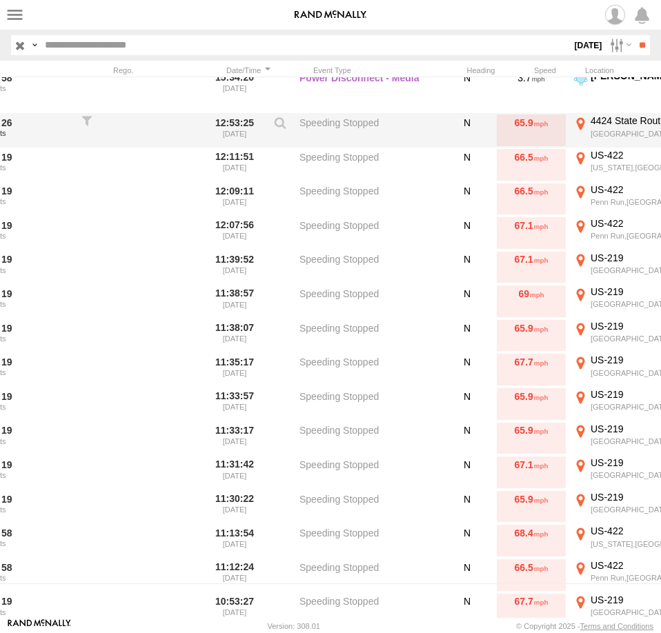
click at [608, 125] on div "4424 State Route 819" at bounding box center [658, 120] width 137 height 12
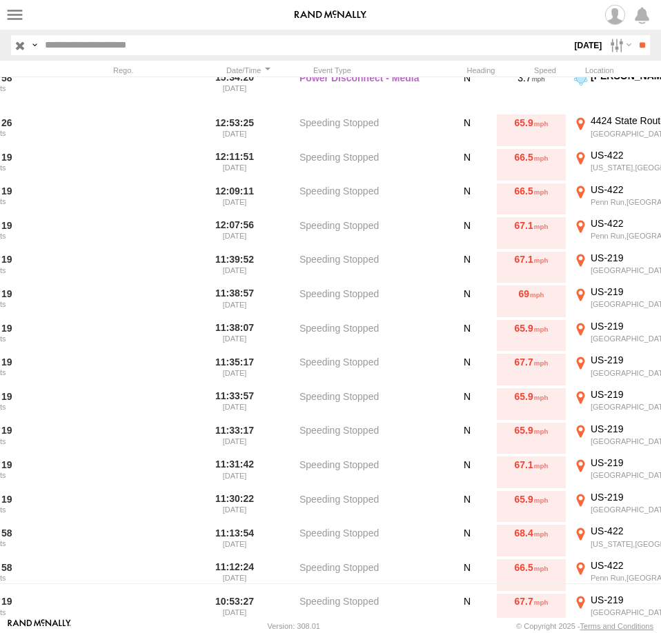
drag, startPoint x: 134, startPoint y: 243, endPoint x: 366, endPoint y: 445, distance: 306.5
click at [0, 0] on div "Loading..." at bounding box center [0, 0] width 0 height 0
drag, startPoint x: 203, startPoint y: 266, endPoint x: 306, endPoint y: 499, distance: 254.7
click at [0, 0] on div "Loading..." at bounding box center [0, 0] width 0 height 0
drag, startPoint x: 59, startPoint y: 256, endPoint x: 83, endPoint y: 208, distance: 54.3
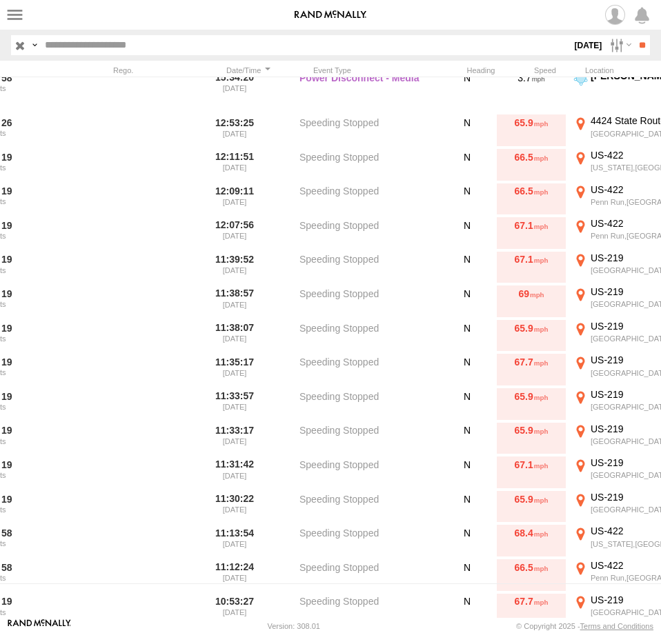
click at [0, 0] on div "To activate drag with keyboard, press Alt + Enter. Once in keyboard drag state,…" at bounding box center [0, 0] width 0 height 0
click at [0, 0] on div "Location Details × ← Move left → Move right ↑ Move up ↓ Move down + Zoom in - Z…" at bounding box center [0, 0] width 0 height 0
click at [0, 0] on div "Street View" at bounding box center [0, 0] width 0 height 0
click at [0, 0] on link "View on Google Maps" at bounding box center [0, 0] width 0 height 0
click at [0, 0] on label "×" at bounding box center [0, 0] width 0 height 0
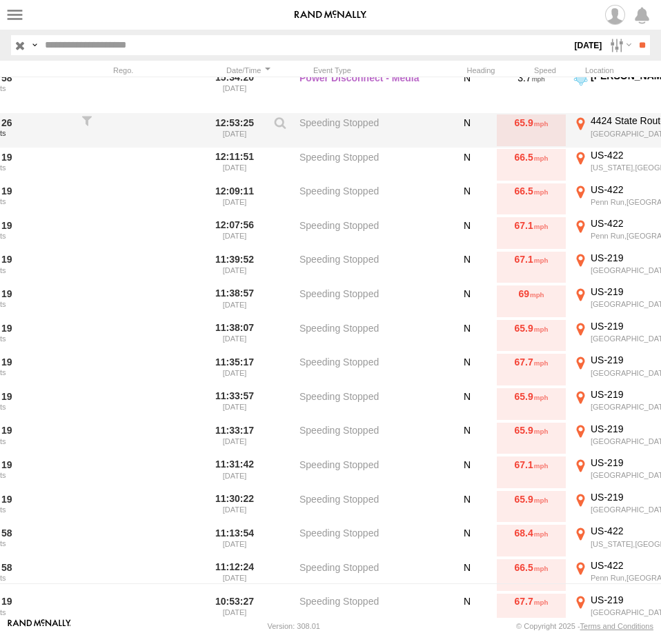
click at [539, 124] on div "65.9" at bounding box center [531, 130] width 69 height 32
click at [594, 129] on div "Avonmore,PA" at bounding box center [658, 134] width 137 height 10
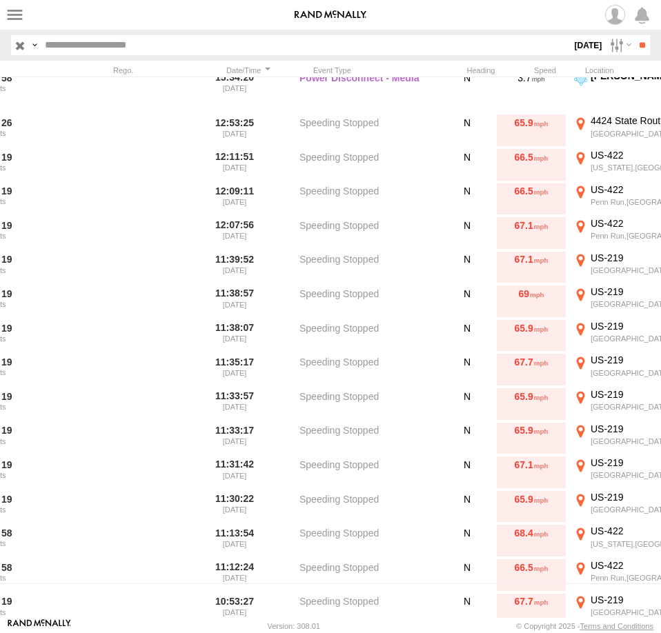
click at [0, 0] on label "×" at bounding box center [0, 0] width 0 height 0
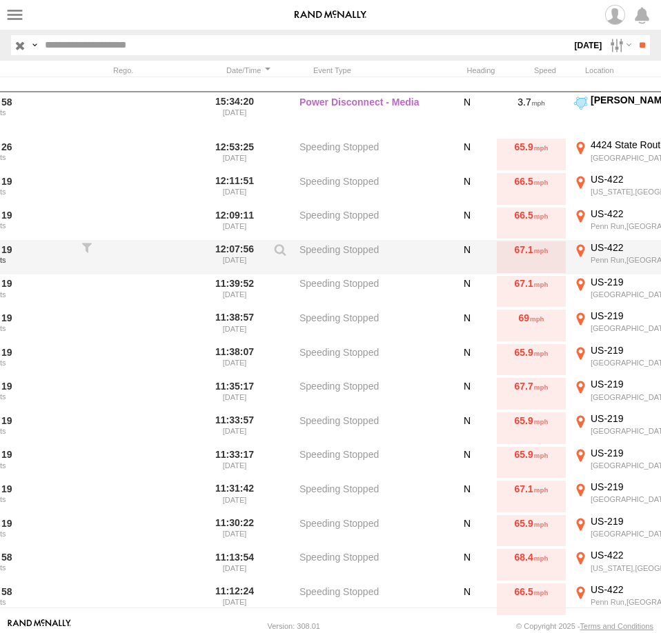
scroll to position [0, 0]
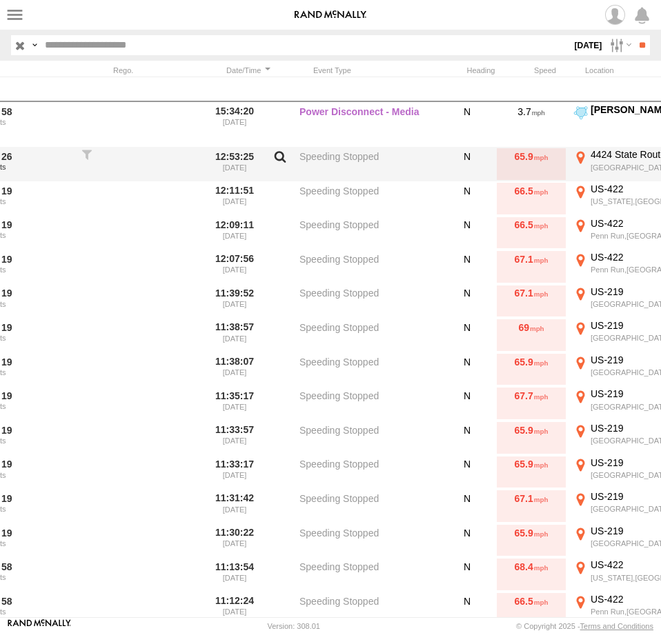
click at [279, 159] on label at bounding box center [279, 159] width 23 height 19
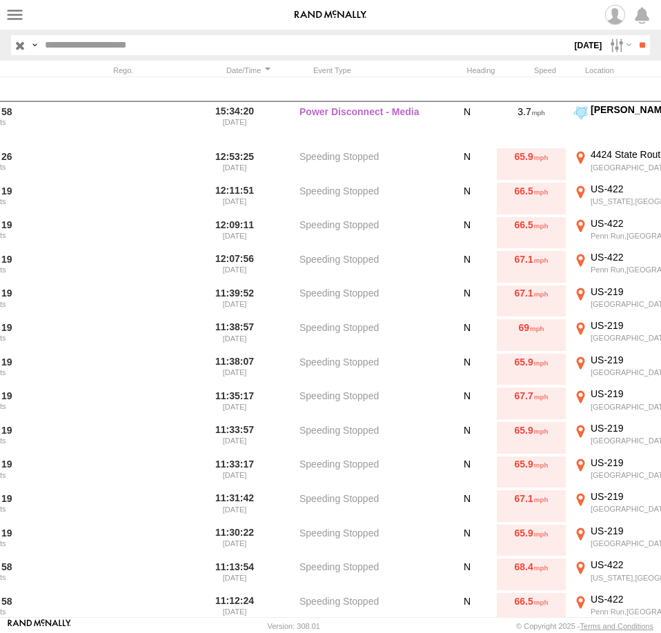
click at [0, 0] on label "Close" at bounding box center [0, 0] width 0 height 0
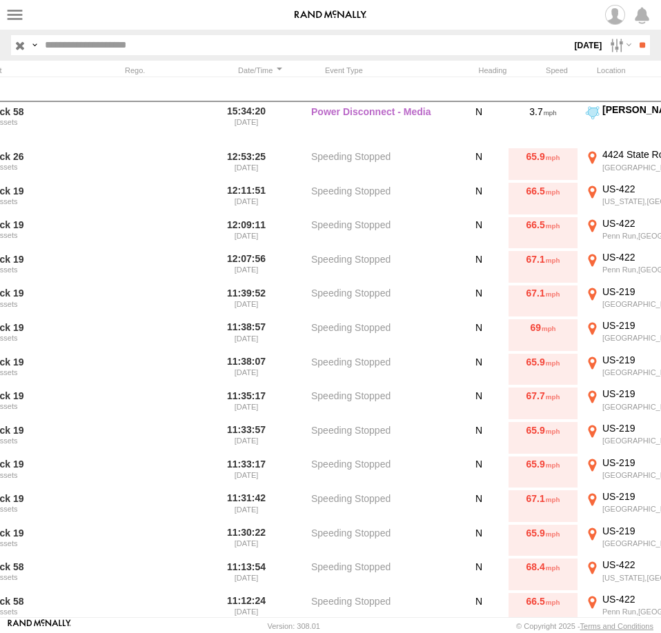
scroll to position [0, 72]
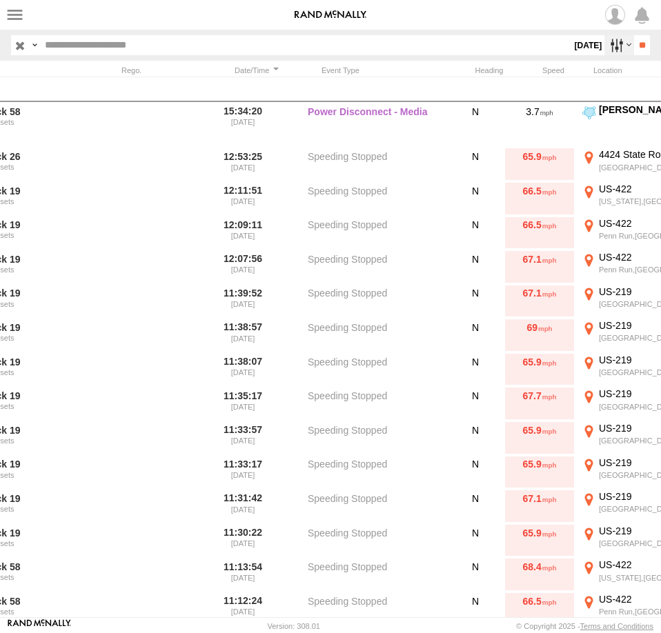
click at [611, 48] on label at bounding box center [619, 45] width 30 height 20
click at [0, 0] on label at bounding box center [0, 0] width 0 height 0
click at [634, 48] on input "**" at bounding box center [642, 45] width 16 height 20
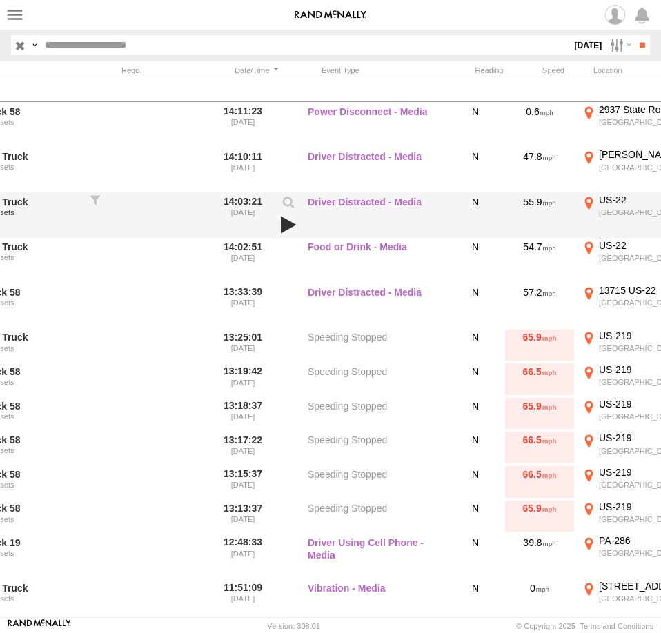
click at [294, 226] on link at bounding box center [288, 224] width 23 height 19
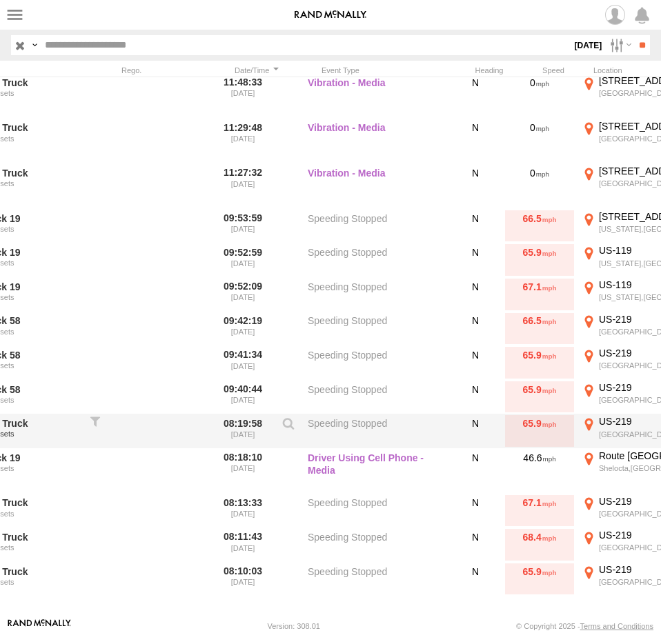
scroll to position [654, 0]
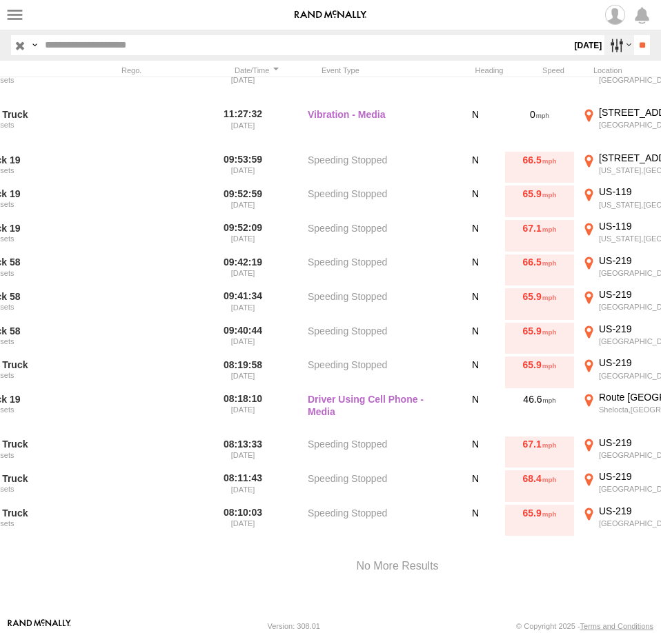
click at [607, 40] on label at bounding box center [619, 45] width 30 height 20
click at [0, 0] on label at bounding box center [0, 0] width 0 height 0
click at [634, 46] on input "**" at bounding box center [642, 45] width 16 height 20
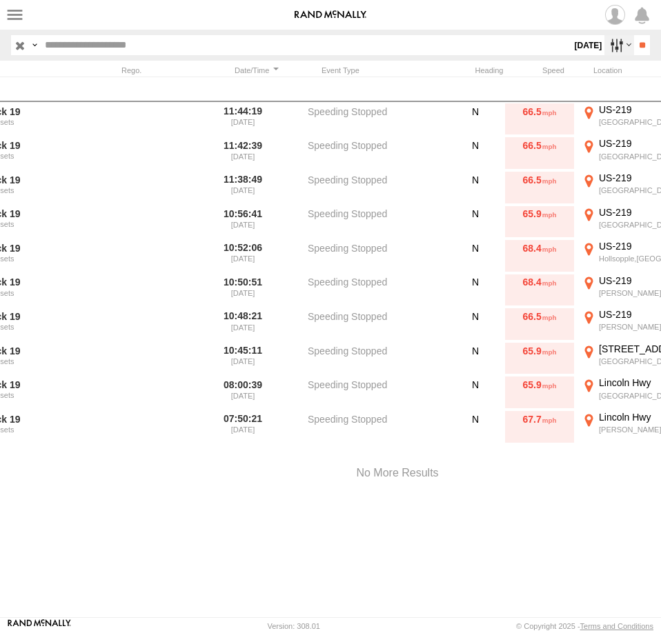
click at [604, 47] on label at bounding box center [619, 45] width 30 height 20
click at [0, 0] on label at bounding box center [0, 0] width 0 height 0
click at [637, 47] on input "**" at bounding box center [642, 45] width 16 height 20
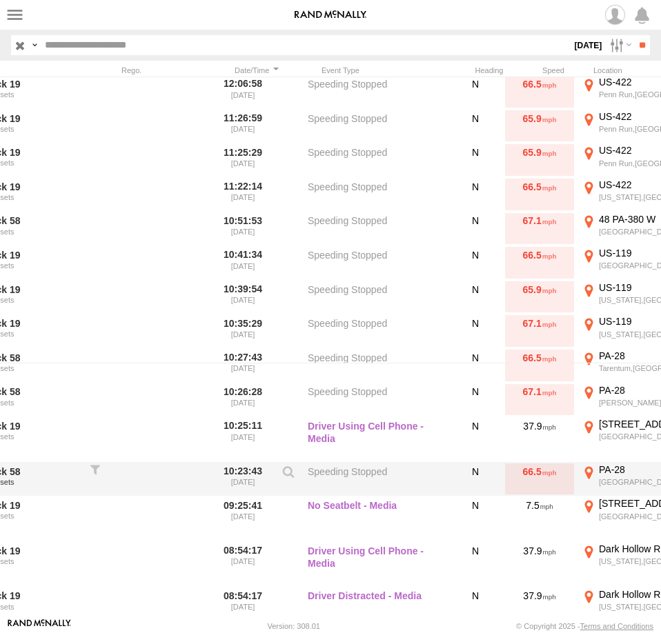
scroll to position [188, 0]
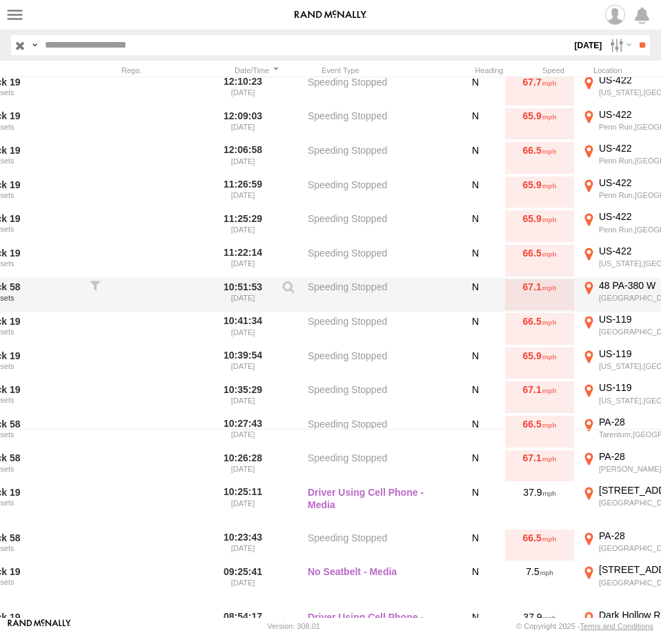
click at [600, 288] on div "48 PA-380 W" at bounding box center [667, 285] width 137 height 12
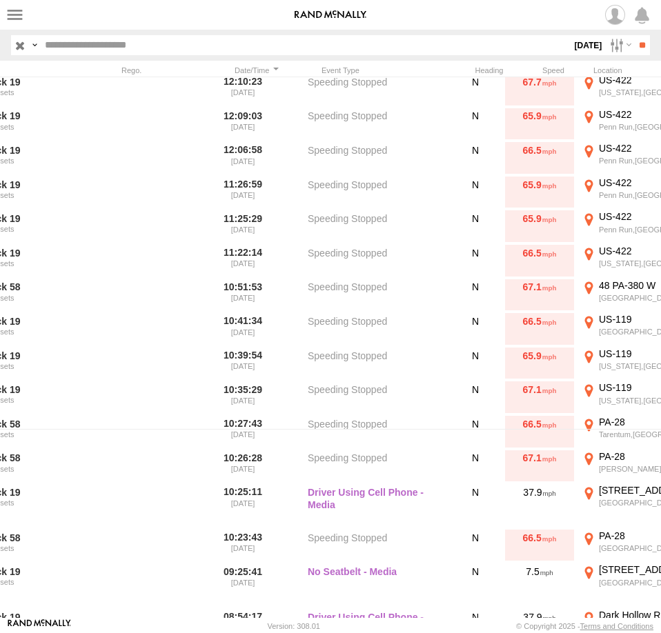
click at [0, 0] on label "×" at bounding box center [0, 0] width 0 height 0
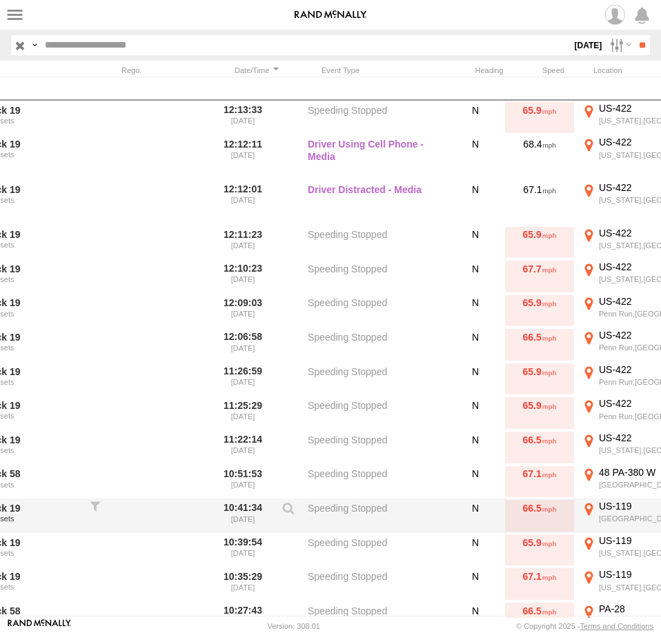
scroll to position [0, 0]
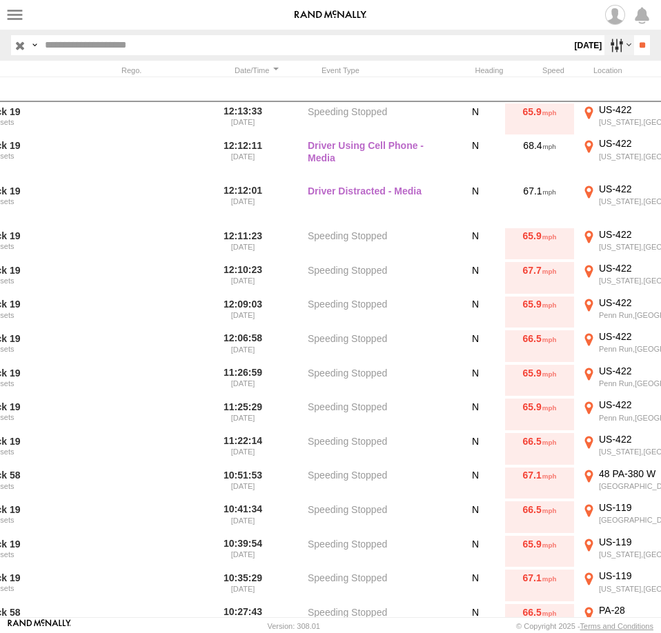
click at [610, 48] on label at bounding box center [619, 45] width 30 height 20
click at [0, 0] on label at bounding box center [0, 0] width 0 height 0
click at [640, 42] on input "**" at bounding box center [642, 45] width 16 height 20
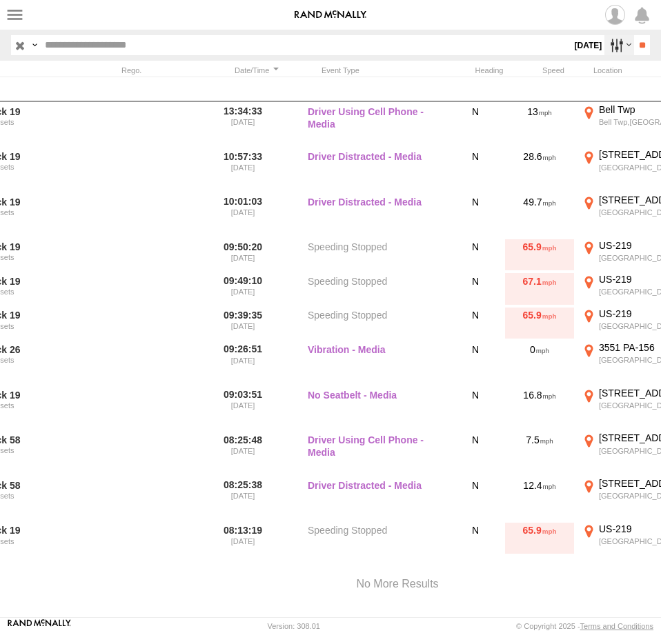
click at [604, 45] on label at bounding box center [619, 45] width 30 height 20
click at [0, 0] on label at bounding box center [0, 0] width 0 height 0
click at [634, 48] on input "**" at bounding box center [642, 45] width 16 height 20
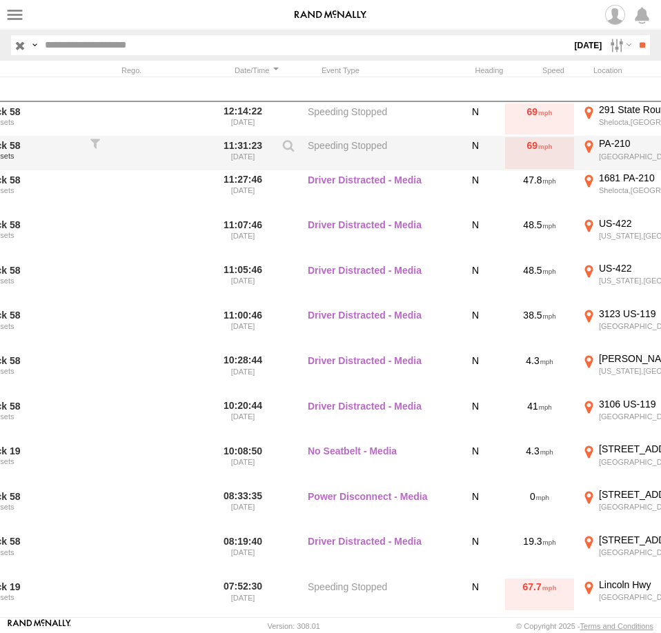
click at [628, 147] on div "PA-210" at bounding box center [667, 143] width 137 height 12
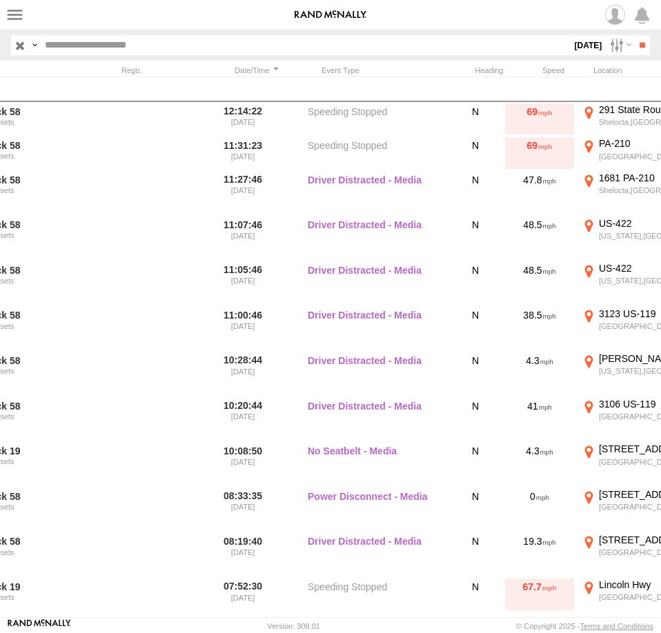
drag, startPoint x: 45, startPoint y: 250, endPoint x: 354, endPoint y: 297, distance: 313.1
click at [0, 0] on div "To activate drag with keyboard, press Alt + Enter. Once in keyboard drag state,…" at bounding box center [0, 0] width 0 height 0
click at [0, 0] on div "Location Details × ← Move left → Move right ↑ Move up ↓ Move down + Zoom in - Z…" at bounding box center [0, 0] width 0 height 0
click at [0, 0] on label "×" at bounding box center [0, 0] width 0 height 0
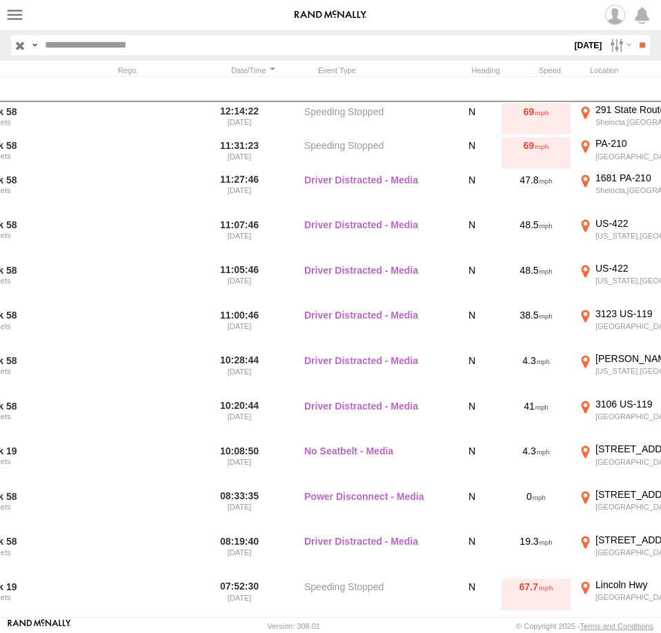
scroll to position [0, 73]
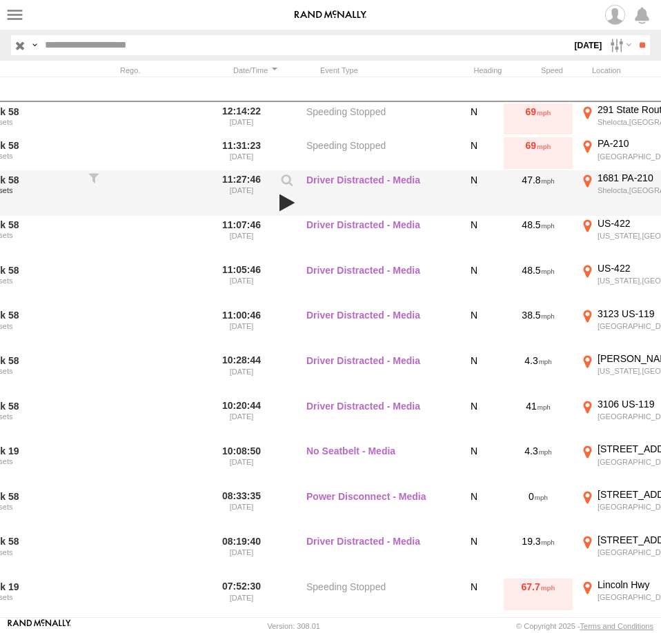
click at [283, 203] on link at bounding box center [286, 202] width 23 height 19
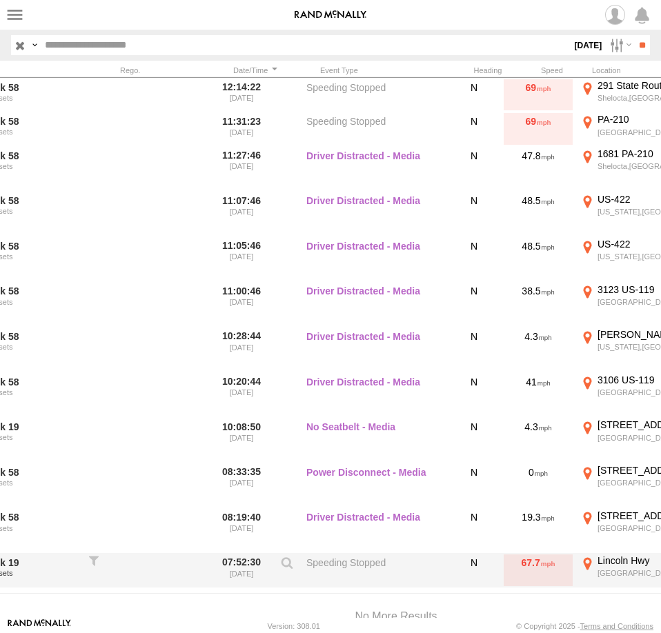
scroll to position [0, 0]
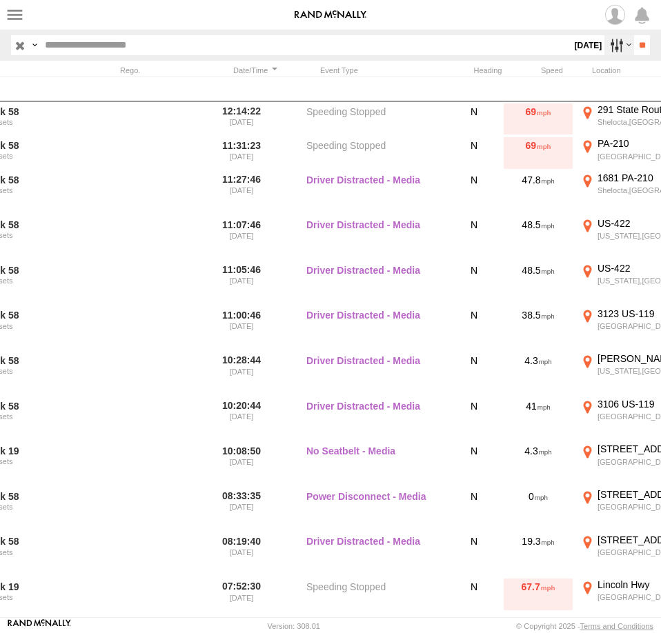
click at [606, 41] on label at bounding box center [619, 45] width 30 height 20
click at [0, 0] on label at bounding box center [0, 0] width 0 height 0
click at [634, 40] on input "**" at bounding box center [642, 45] width 16 height 20
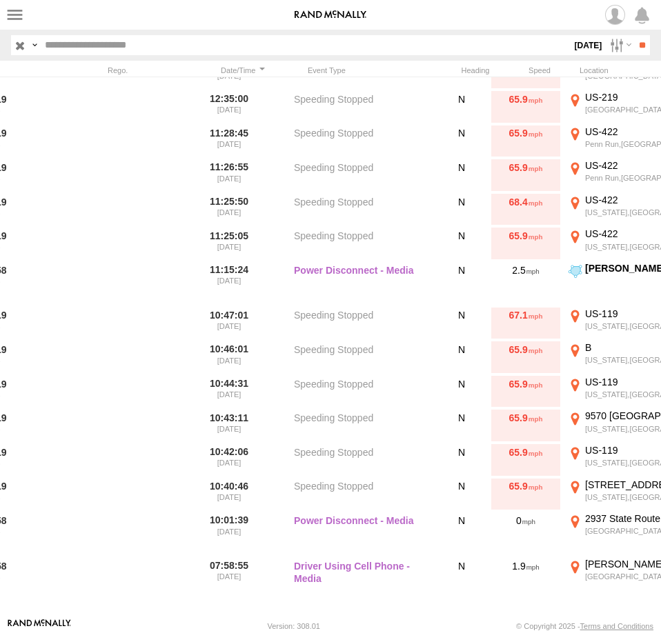
scroll to position [0, 83]
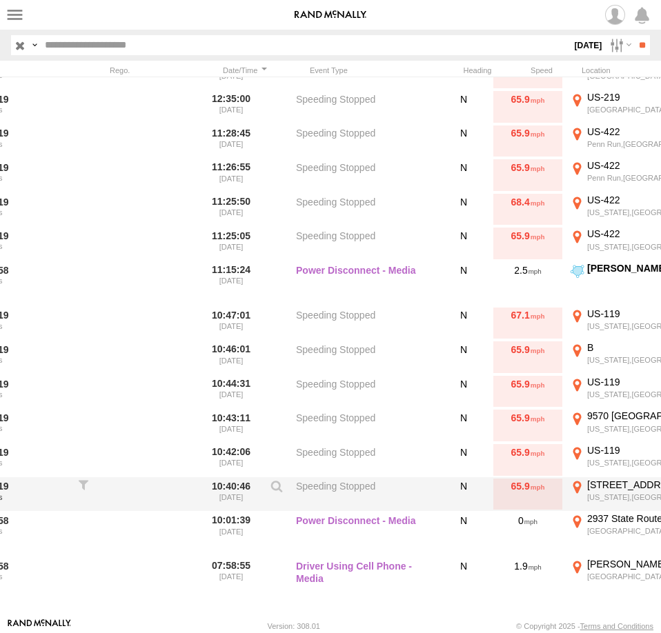
click at [619, 494] on div "Indiana,PA" at bounding box center [655, 497] width 137 height 10
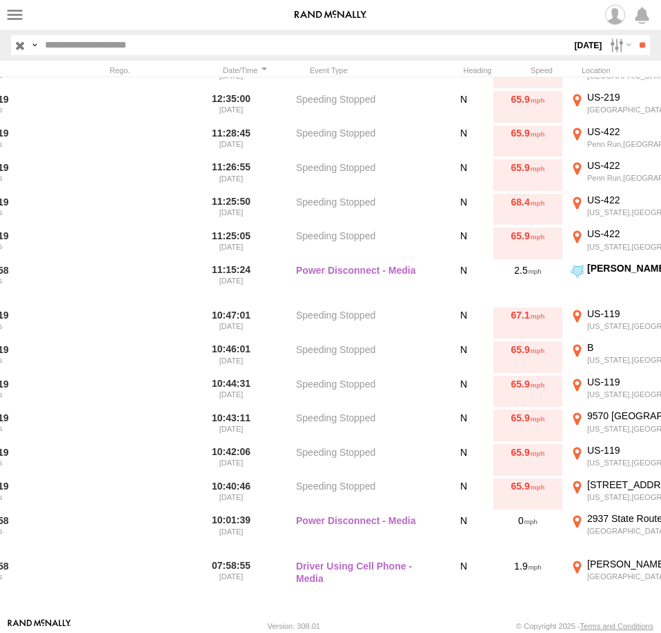
click at [0, 0] on label "×" at bounding box center [0, 0] width 0 height 0
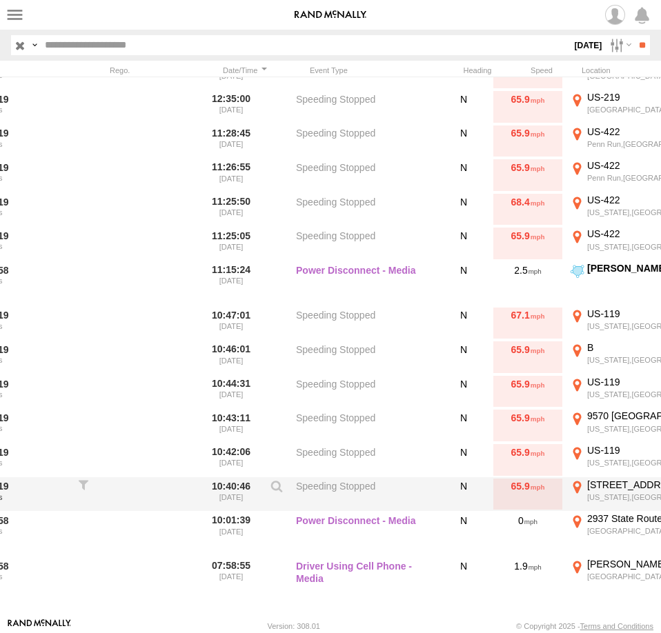
click at [608, 486] on div "9888 Buffalo-Pittsburgh Hwy" at bounding box center [655, 485] width 137 height 12
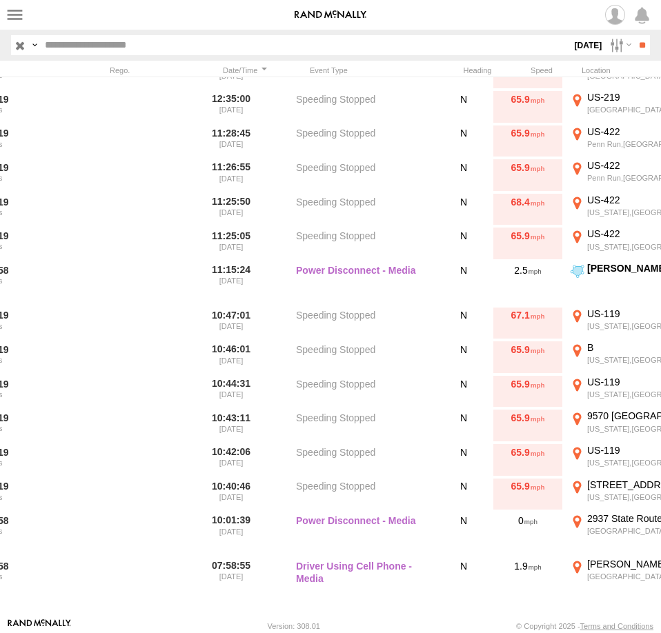
click at [0, 0] on label "×" at bounding box center [0, 0] width 0 height 0
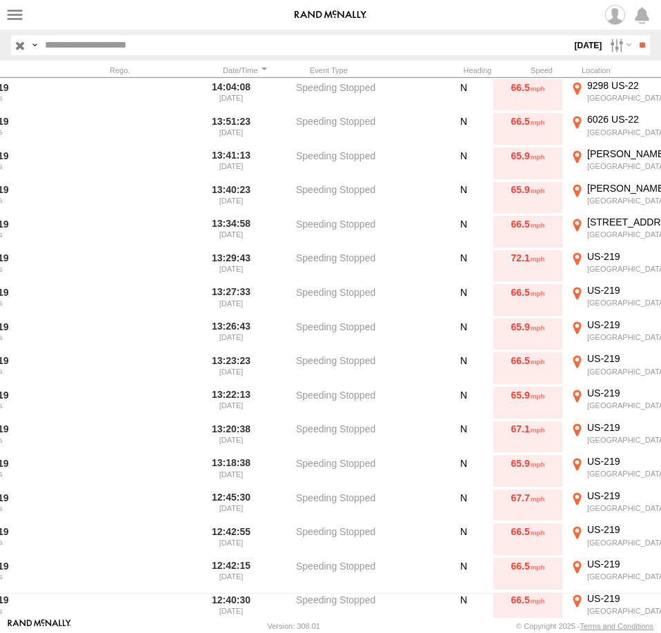
scroll to position [0, 0]
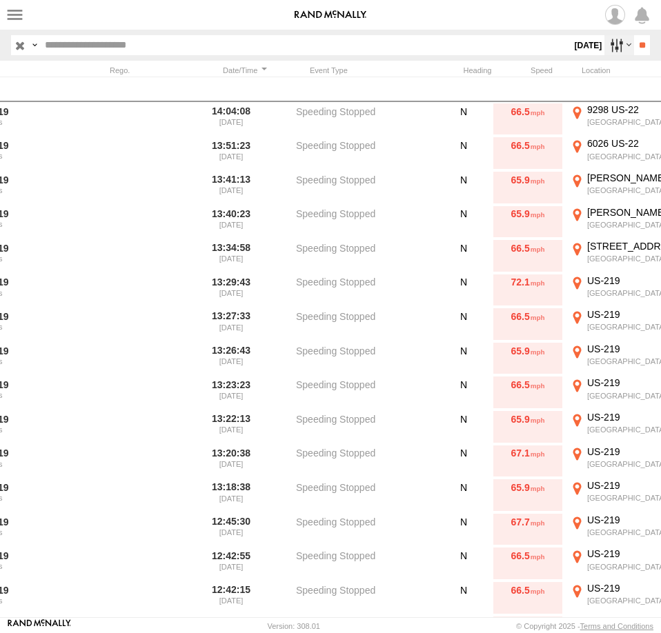
click at [604, 48] on label at bounding box center [619, 45] width 30 height 20
click at [0, 0] on label at bounding box center [0, 0] width 0 height 0
click at [634, 46] on input "**" at bounding box center [642, 45] width 16 height 20
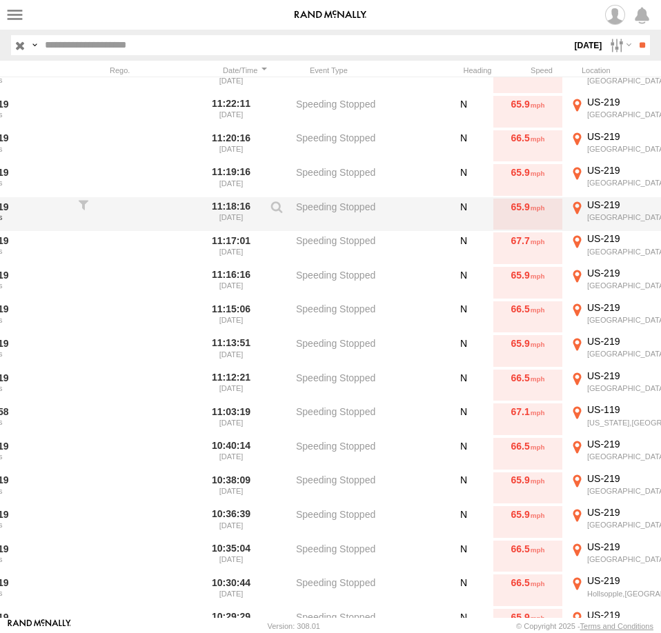
scroll to position [721, 0]
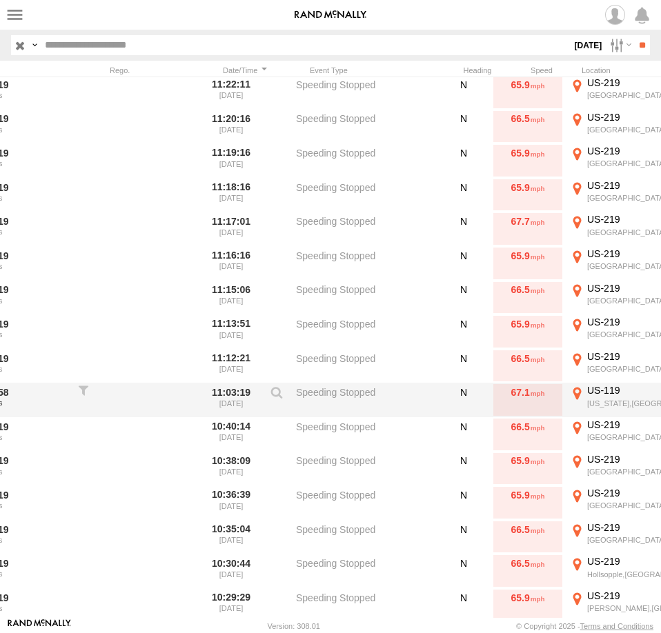
click at [617, 397] on div "US-119" at bounding box center [655, 390] width 137 height 12
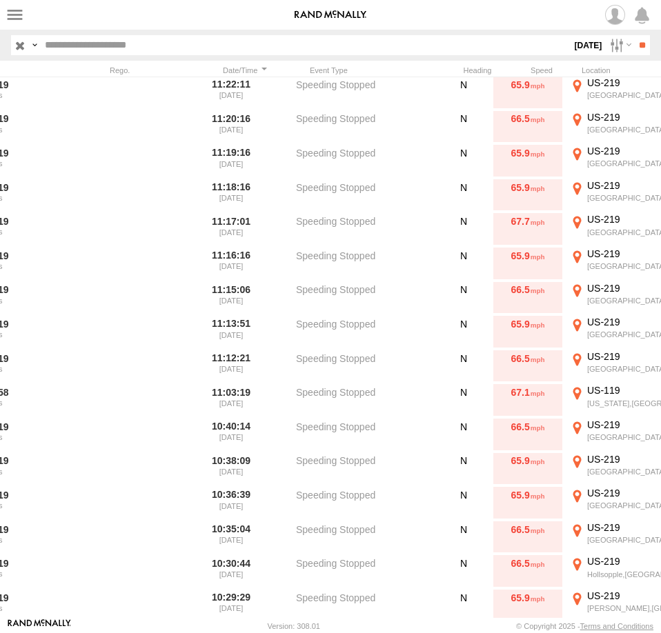
drag, startPoint x: 503, startPoint y: 310, endPoint x: 386, endPoint y: 328, distance: 119.2
click at [0, 0] on div "Loading..." at bounding box center [0, 0] width 0 height 0
drag, startPoint x: 51, startPoint y: 254, endPoint x: 435, endPoint y: 315, distance: 389.0
click at [0, 0] on div "To activate drag with keyboard, press Alt + Enter. Once in keyboard drag state,…" at bounding box center [0, 0] width 0 height 0
click at [0, 0] on label "×" at bounding box center [0, 0] width 0 height 0
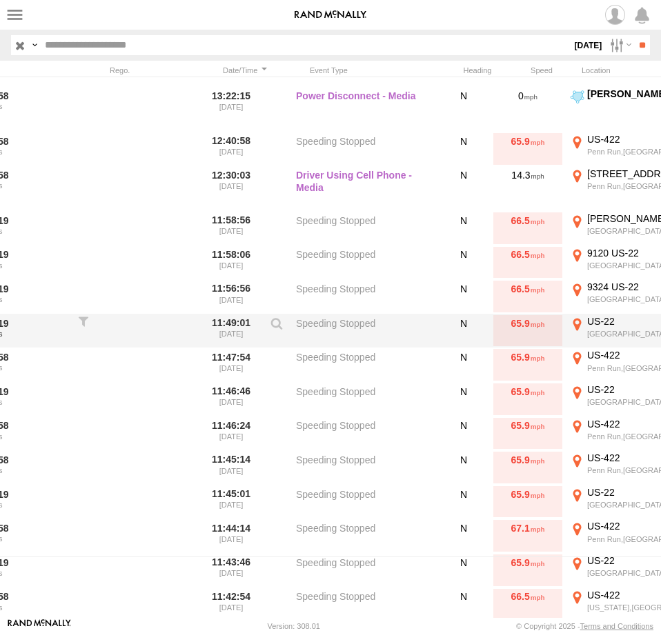
scroll to position [59, 0]
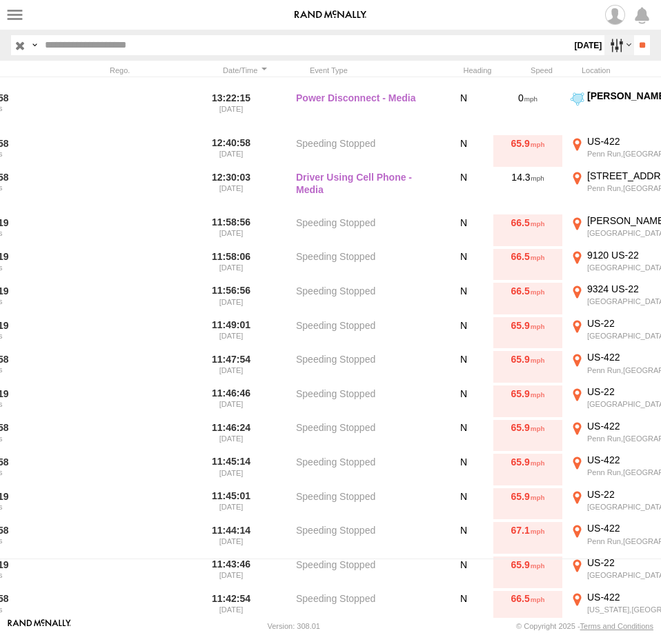
click at [604, 42] on label at bounding box center [619, 45] width 30 height 20
click at [0, 0] on label at bounding box center [0, 0] width 0 height 0
click at [634, 42] on input "**" at bounding box center [642, 45] width 16 height 20
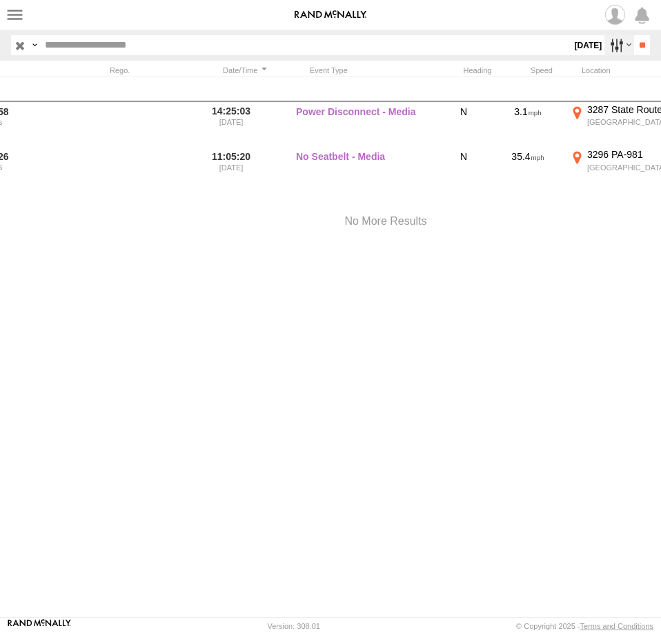
click at [609, 46] on label at bounding box center [619, 45] width 30 height 20
click at [0, 0] on label at bounding box center [0, 0] width 0 height 0
click at [637, 43] on input "**" at bounding box center [642, 45] width 16 height 20
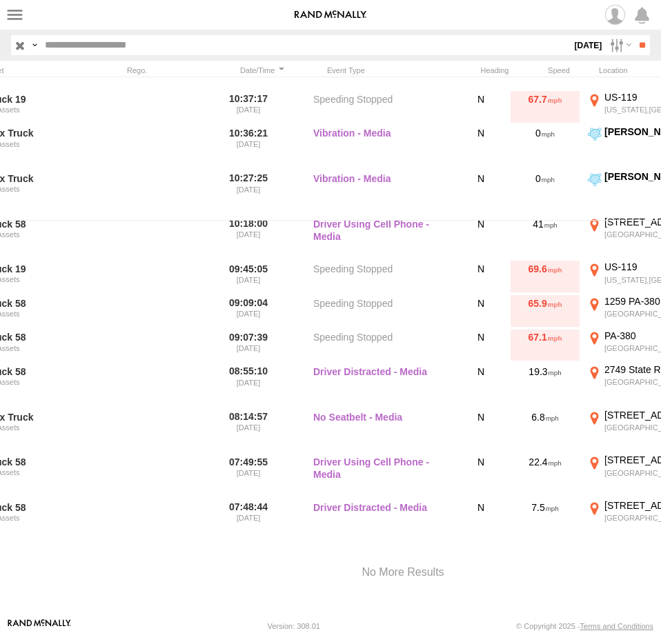
scroll to position [0, 65]
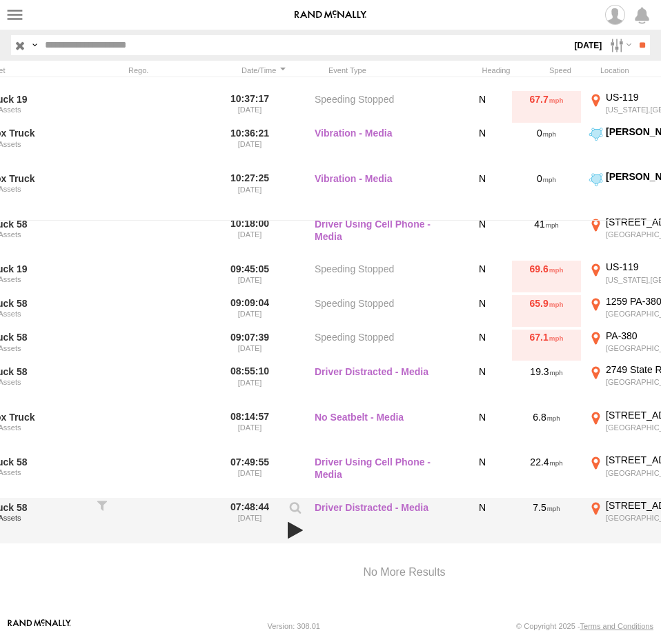
click at [296, 528] on link at bounding box center [294, 530] width 23 height 19
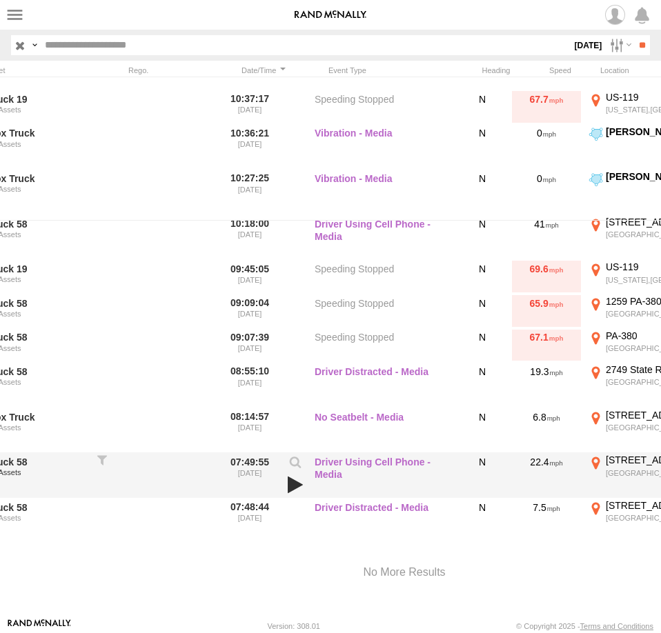
click at [293, 481] on link at bounding box center [294, 484] width 23 height 19
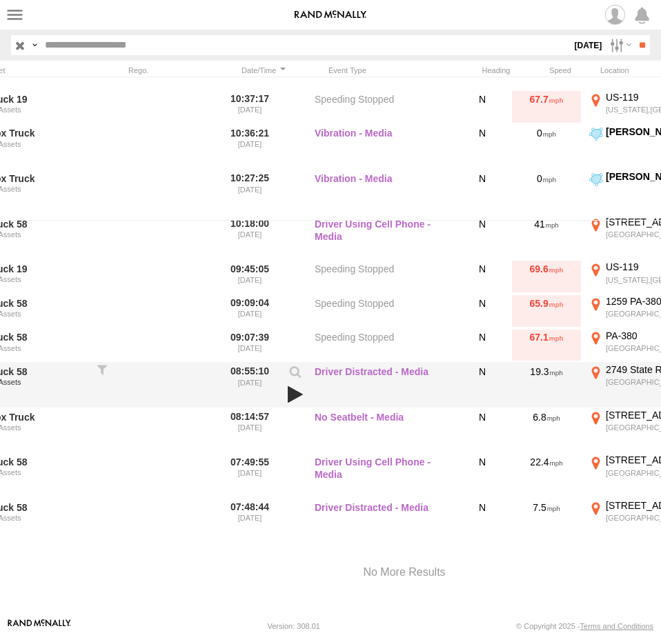
click at [292, 390] on link at bounding box center [294, 394] width 23 height 19
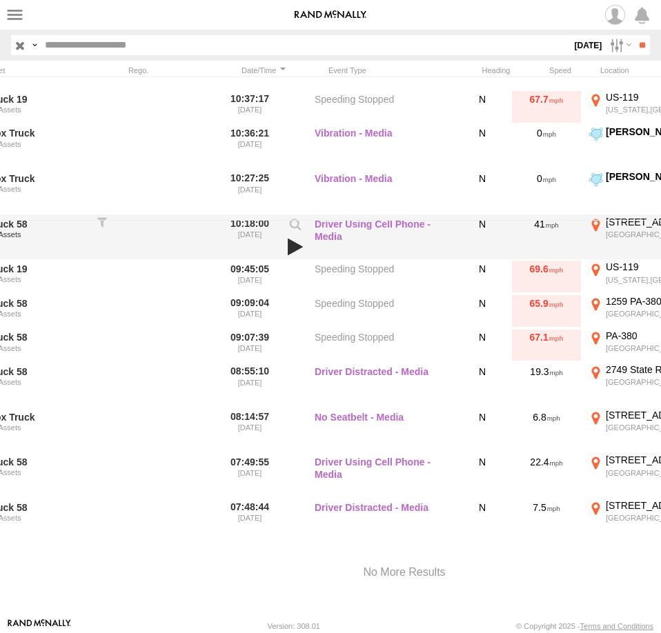
click at [298, 245] on link at bounding box center [294, 246] width 23 height 19
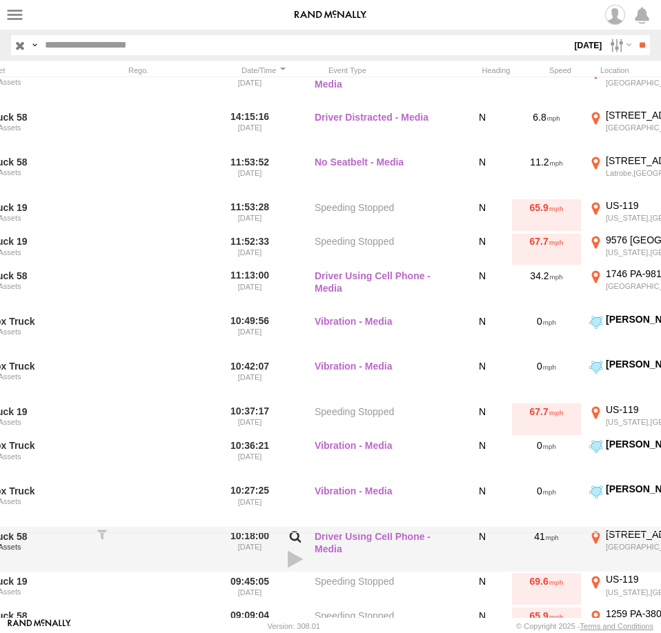
scroll to position [66, 0]
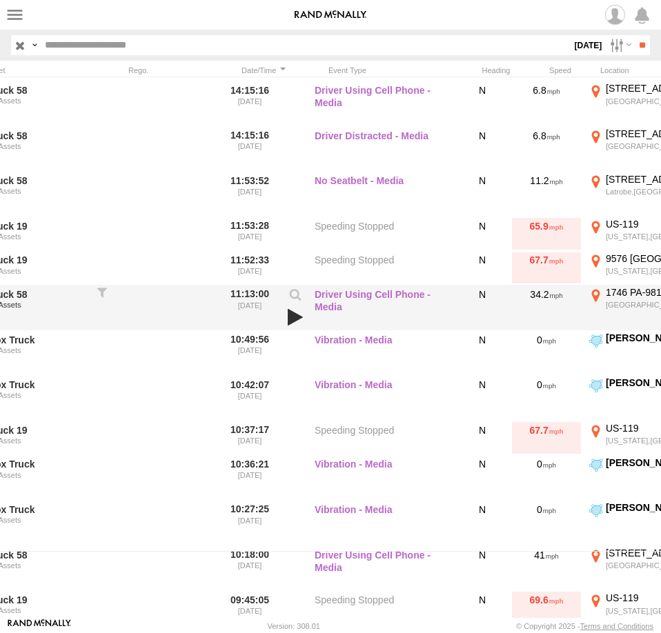
click at [292, 316] on link at bounding box center [294, 317] width 23 height 19
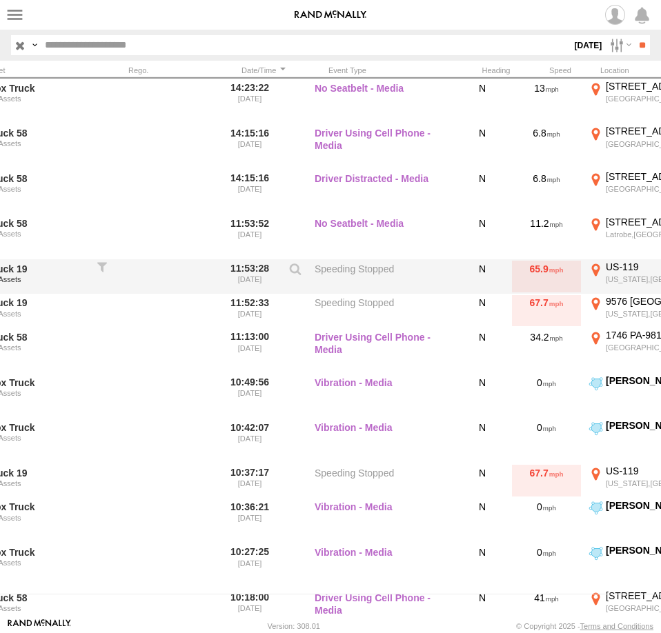
scroll to position [0, 0]
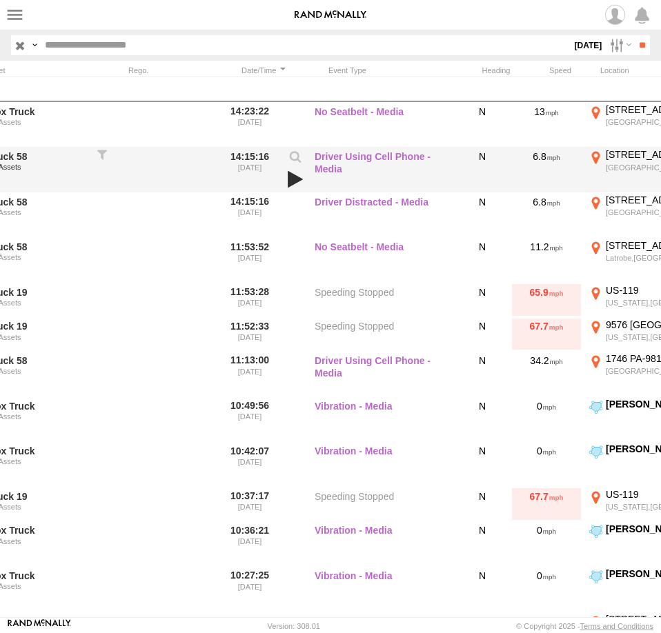
click at [292, 177] on link at bounding box center [294, 179] width 23 height 19
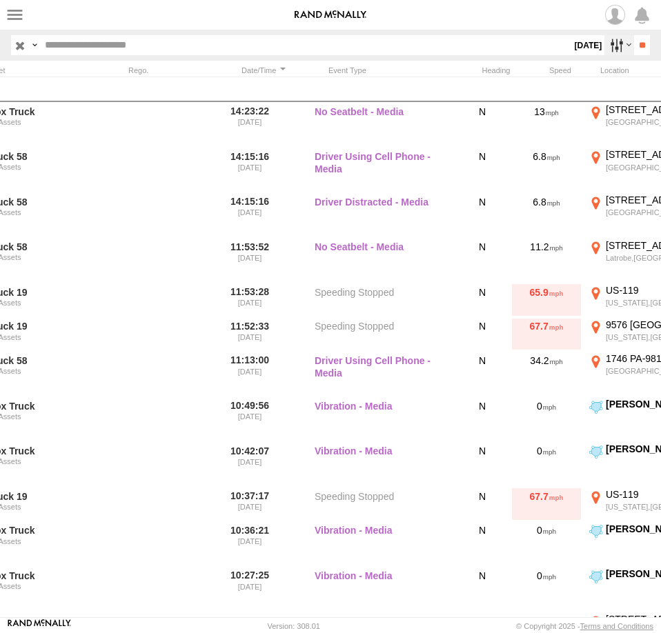
click at [610, 50] on label at bounding box center [619, 45] width 30 height 20
click at [0, 0] on label at bounding box center [0, 0] width 0 height 0
click at [634, 44] on input "**" at bounding box center [642, 45] width 16 height 20
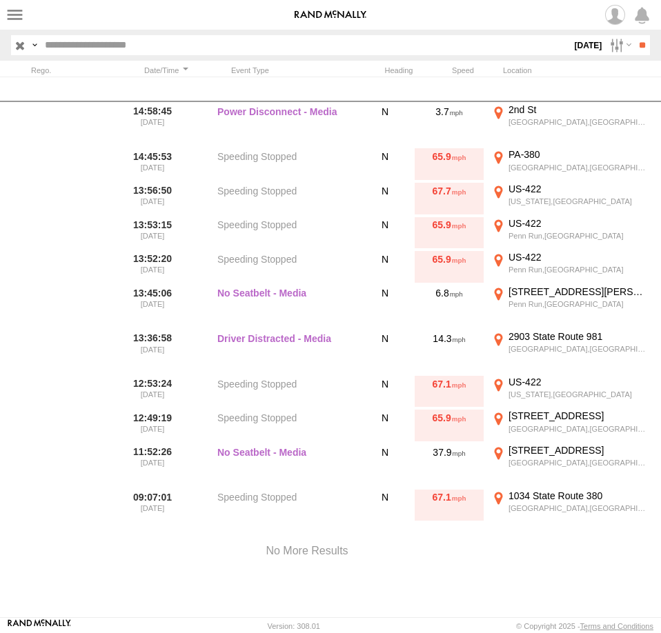
scroll to position [0, 181]
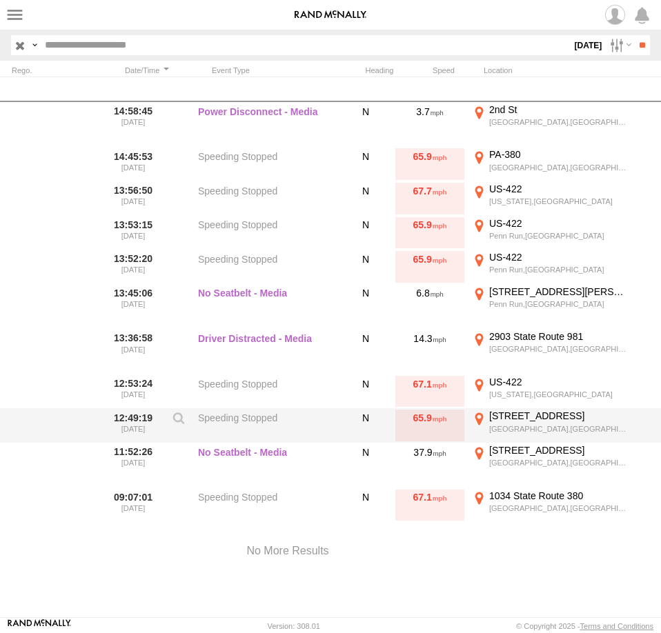
click at [533, 414] on div "9025 Buffalo-Pittsburgh Hwy" at bounding box center [557, 416] width 137 height 12
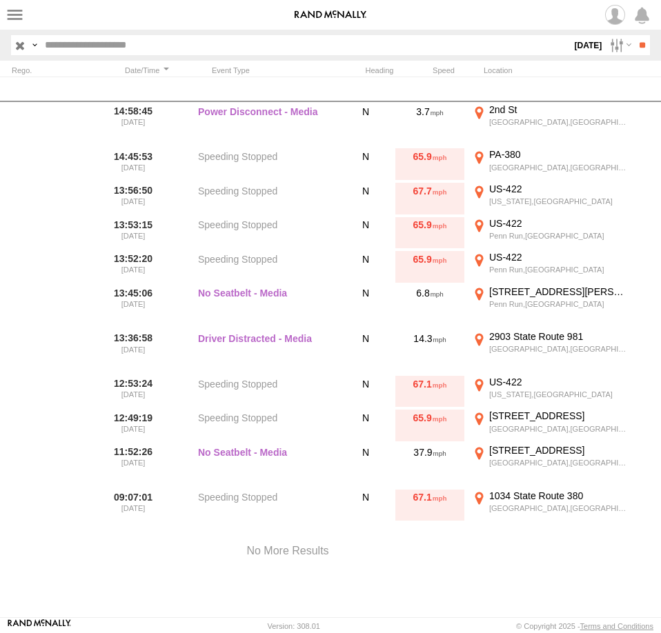
click at [0, 0] on label "×" at bounding box center [0, 0] width 0 height 0
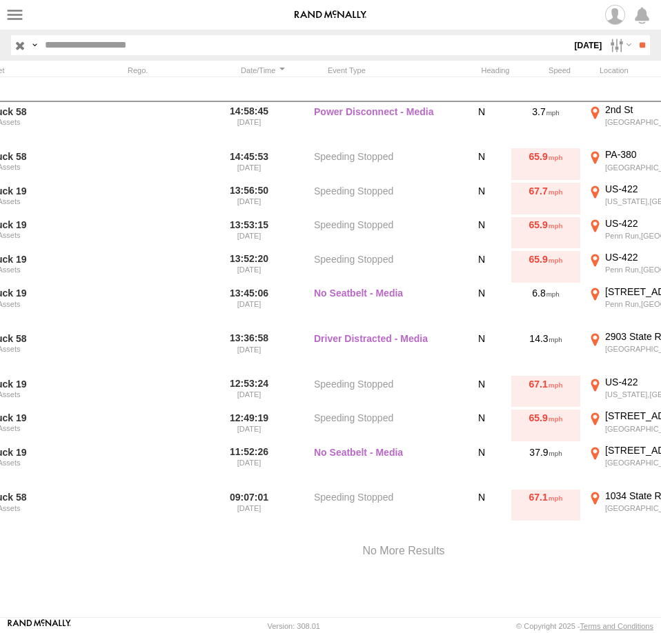
scroll to position [0, 68]
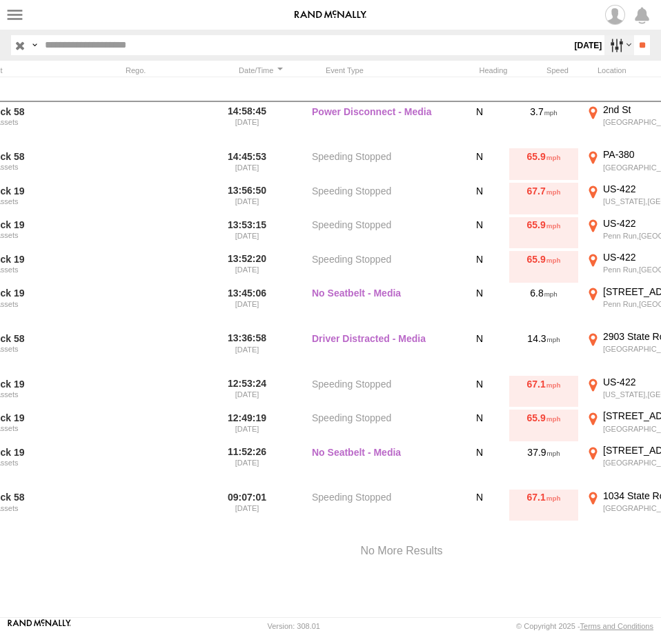
click at [605, 42] on label at bounding box center [619, 45] width 30 height 20
click at [0, 0] on label at bounding box center [0, 0] width 0 height 0
click at [634, 43] on input "**" at bounding box center [642, 45] width 16 height 20
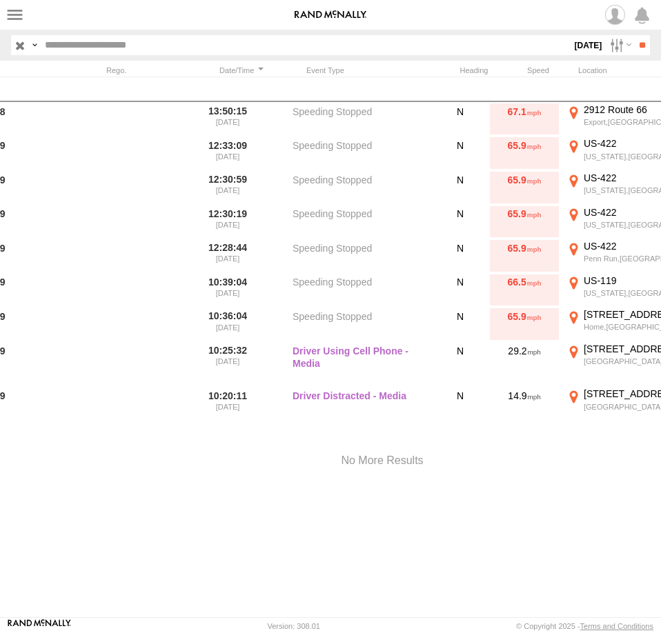
scroll to position [0, 86]
click at [610, 46] on label at bounding box center [619, 45] width 30 height 20
click at [0, 0] on label at bounding box center [0, 0] width 0 height 0
click at [634, 42] on input "**" at bounding box center [642, 45] width 16 height 20
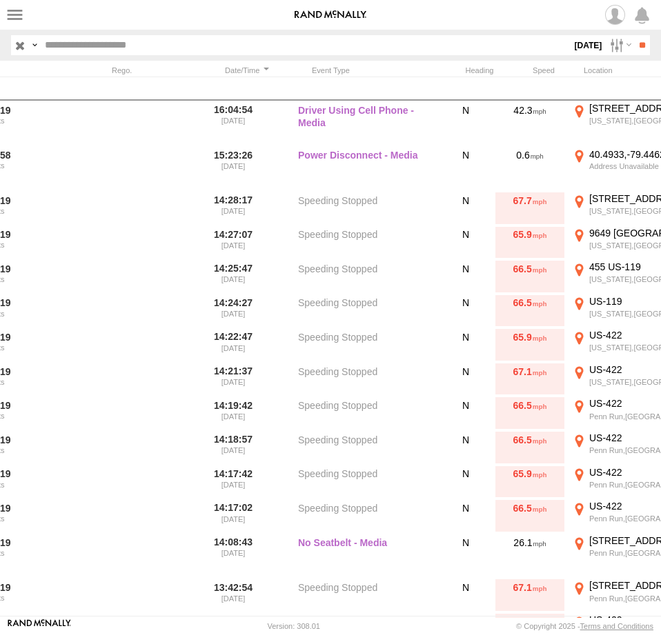
scroll to position [0, 80]
click at [604, 48] on label at bounding box center [619, 45] width 30 height 20
click at [0, 0] on label at bounding box center [0, 0] width 0 height 0
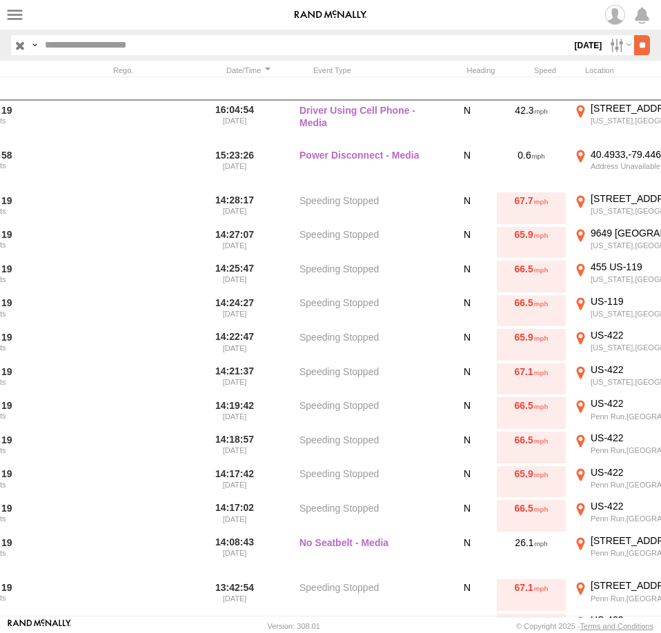
click at [634, 37] on input "**" at bounding box center [642, 45] width 16 height 20
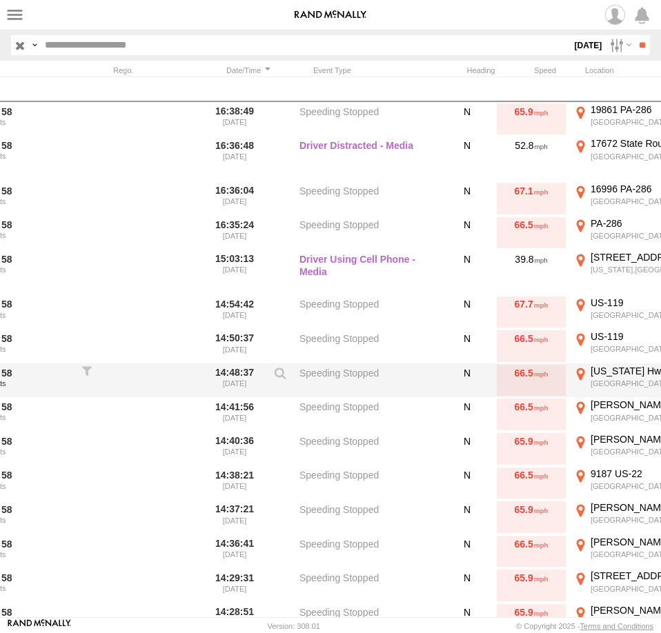
click at [617, 374] on div "Indiana Hwy" at bounding box center [658, 371] width 137 height 12
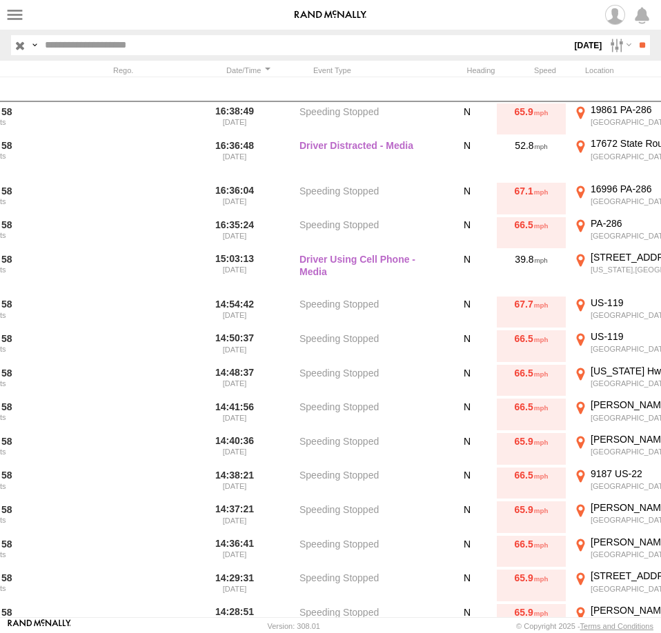
click at [0, 0] on div "Location Details ×" at bounding box center [0, 0] width 0 height 0
click at [0, 0] on label "×" at bounding box center [0, 0] width 0 height 0
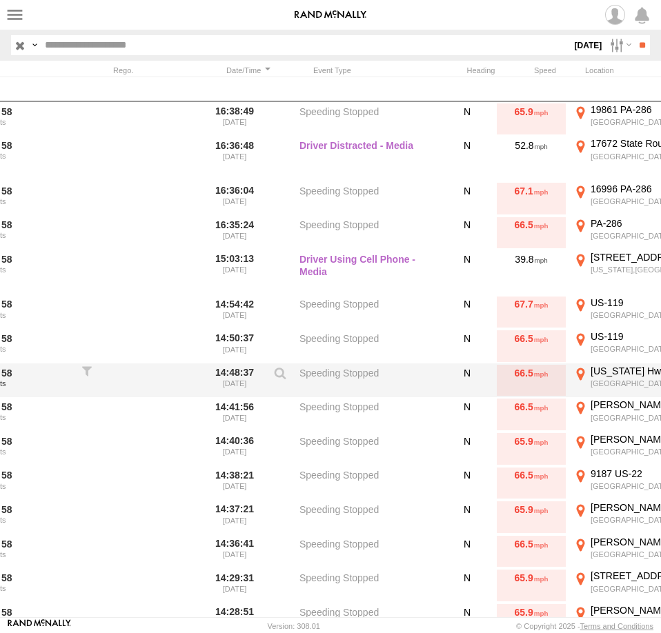
click at [604, 374] on div "Indiana Hwy" at bounding box center [658, 371] width 137 height 12
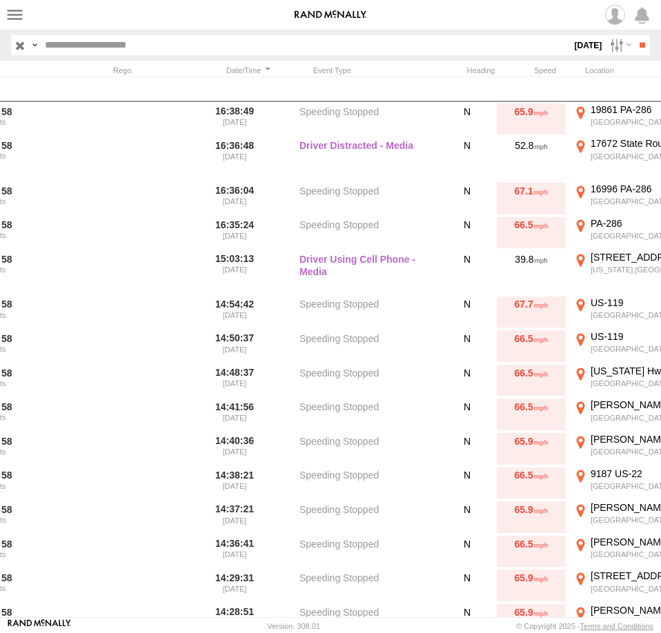
click at [0, 0] on label "×" at bounding box center [0, 0] width 0 height 0
click at [604, 42] on label at bounding box center [619, 45] width 30 height 20
click at [0, 0] on label at bounding box center [0, 0] width 0 height 0
click at [634, 44] on input "**" at bounding box center [642, 45] width 16 height 20
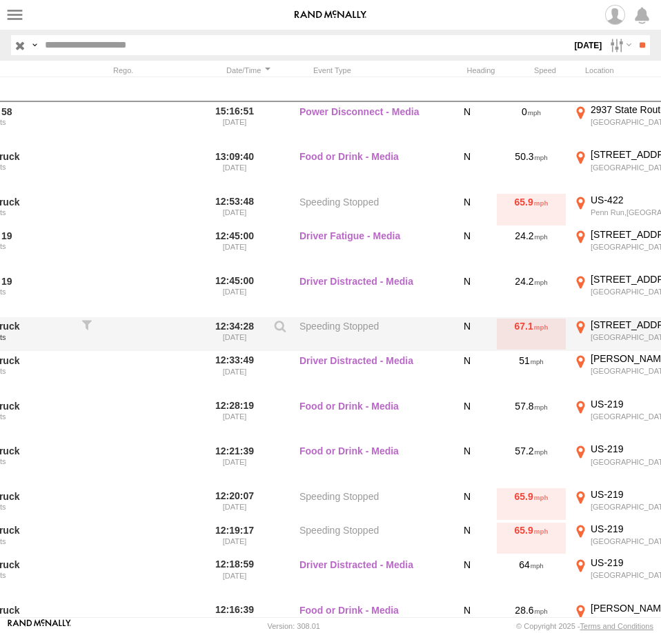
click at [612, 332] on label "1633 Benjamin Franklin Hwy Ebensburg,PA 40.49784 -78.77253" at bounding box center [650, 335] width 159 height 32
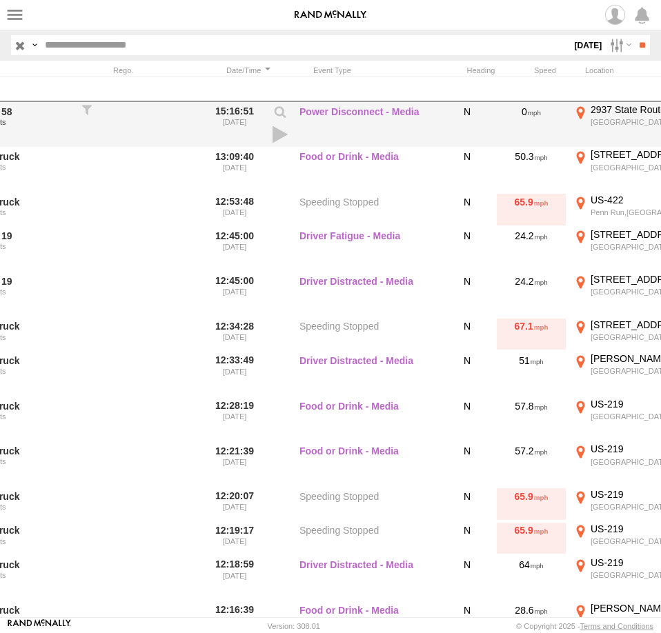
click at [0, 0] on label "×" at bounding box center [0, 0] width 0 height 0
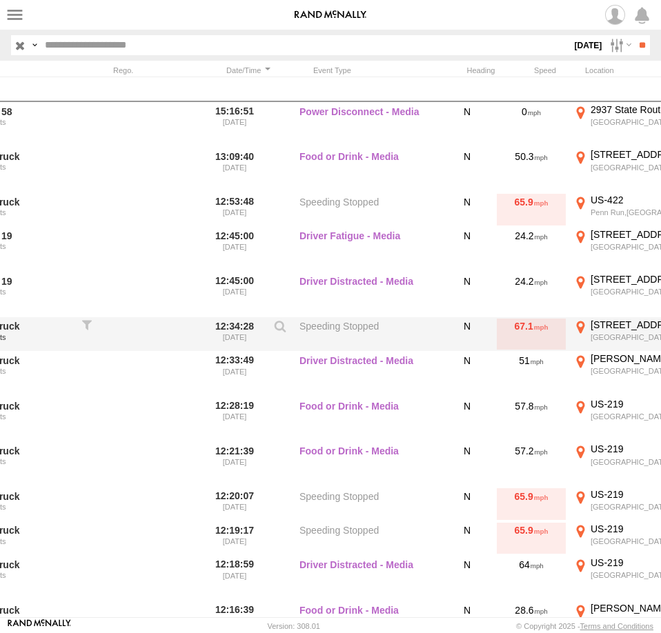
click at [614, 319] on div "Box Truck All Assets 12:34:28 09/17/2025 Speeding Stopped N 67.1 1633 Benjamin …" at bounding box center [389, 334] width 938 height 34
click at [615, 328] on div "1633 Benjamin Franklin Hwy" at bounding box center [658, 325] width 137 height 12
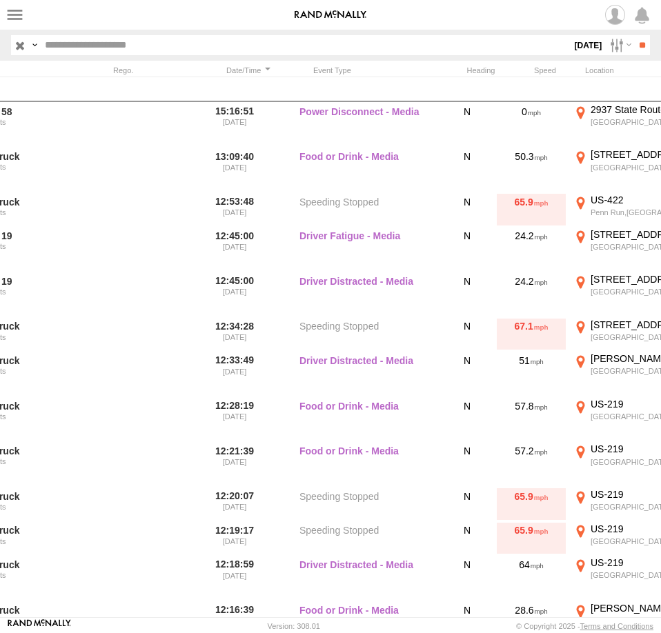
click at [0, 0] on label "×" at bounding box center [0, 0] width 0 height 0
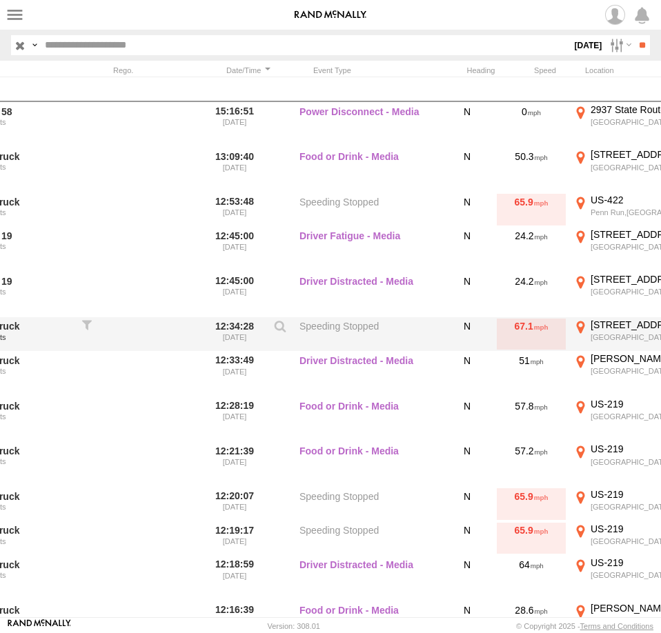
scroll to position [66, 0]
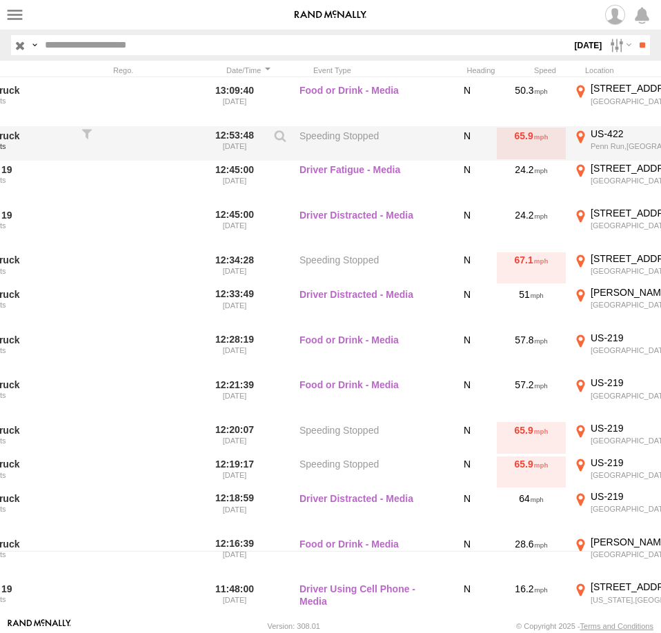
click at [621, 141] on label "US-422 Penn Run,PA 40.60837 -79.03038" at bounding box center [650, 144] width 159 height 32
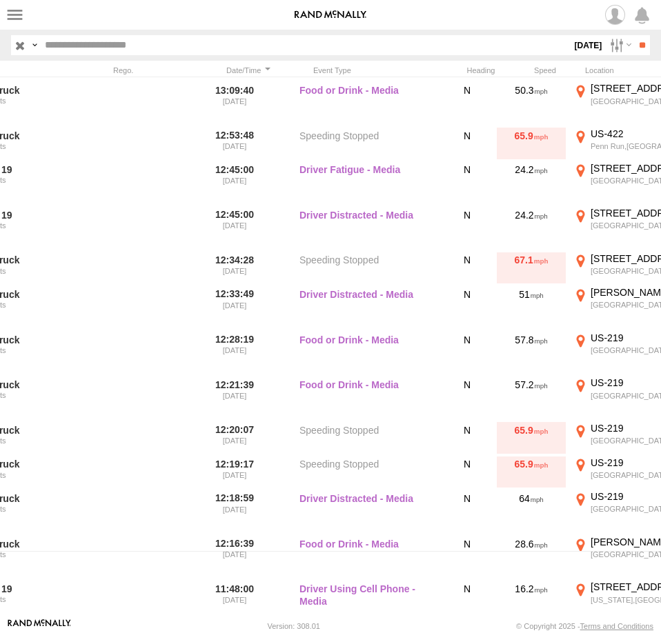
click at [0, 0] on div "Location Details" at bounding box center [0, 0] width 0 height 0
click at [0, 0] on label "×" at bounding box center [0, 0] width 0 height 0
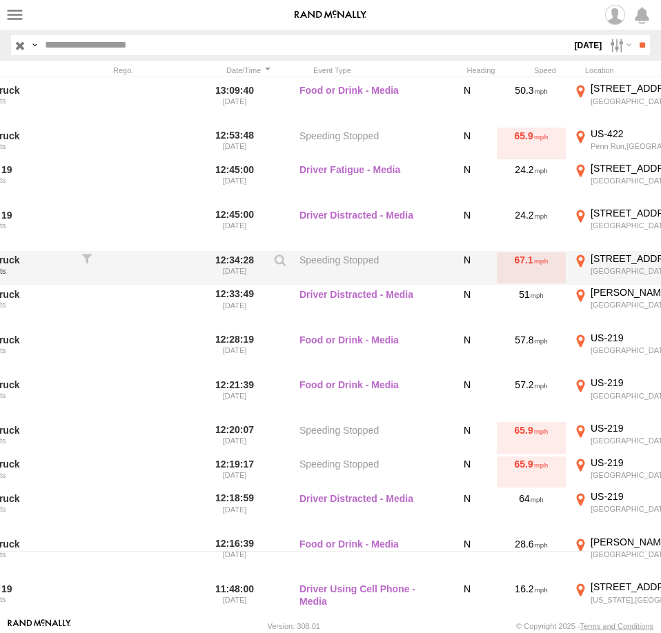
click at [601, 269] on div "Ebensburg,PA" at bounding box center [658, 271] width 137 height 10
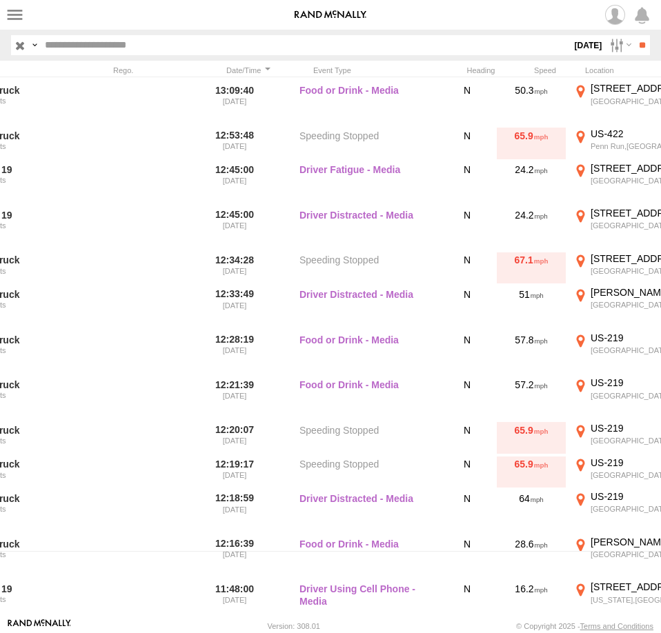
drag, startPoint x: 490, startPoint y: 466, endPoint x: 148, endPoint y: 290, distance: 385.2
click at [0, 0] on div "Loading..." at bounding box center [0, 0] width 0 height 0
click at [0, 0] on label "×" at bounding box center [0, 0] width 0 height 0
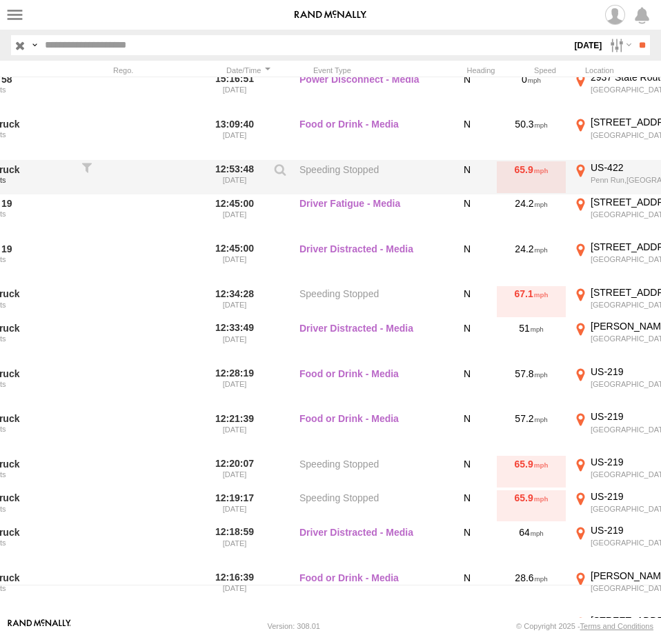
scroll to position [0, 0]
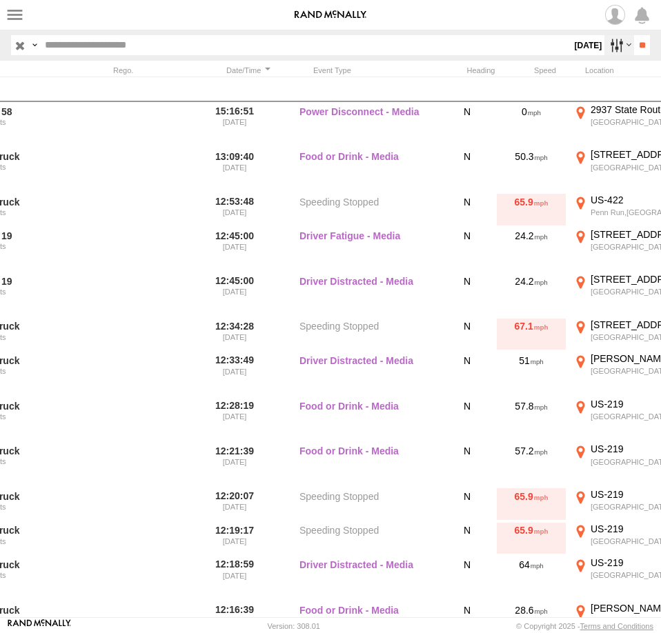
click at [606, 44] on label at bounding box center [619, 45] width 30 height 20
click at [0, 0] on label at bounding box center [0, 0] width 0 height 0
click at [634, 43] on input "**" at bounding box center [642, 45] width 16 height 20
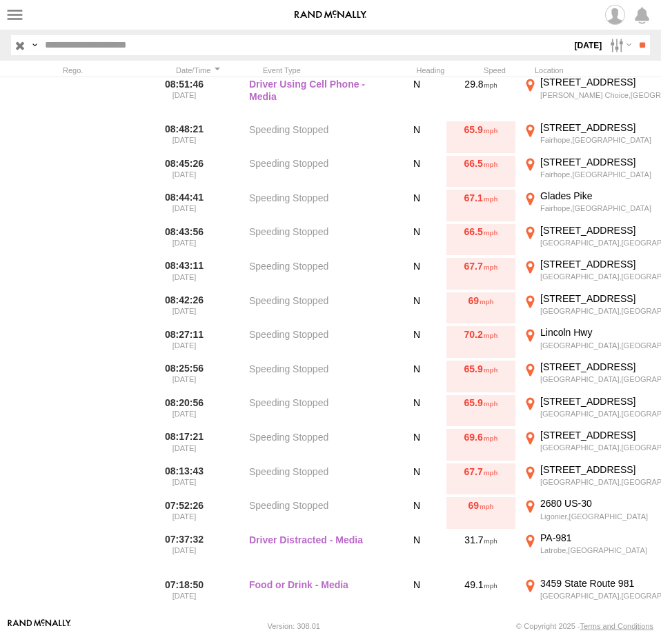
scroll to position [0, 139]
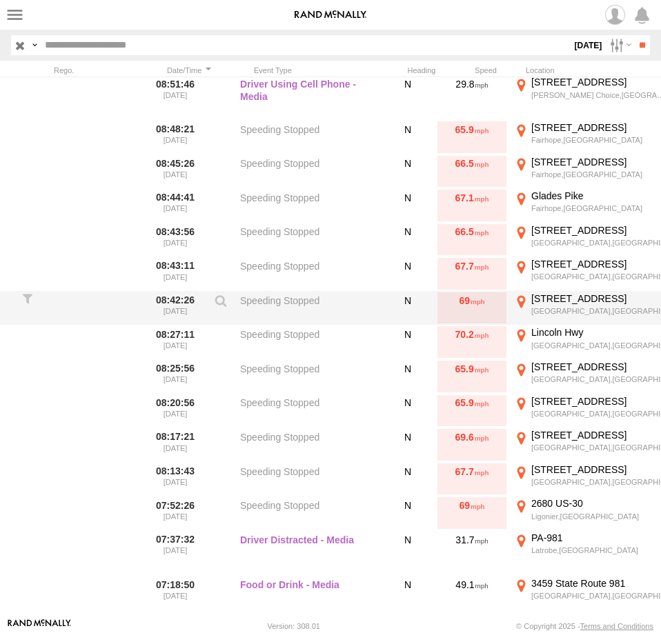
click at [574, 301] on div "9979 Glades Pike" at bounding box center [599, 298] width 137 height 12
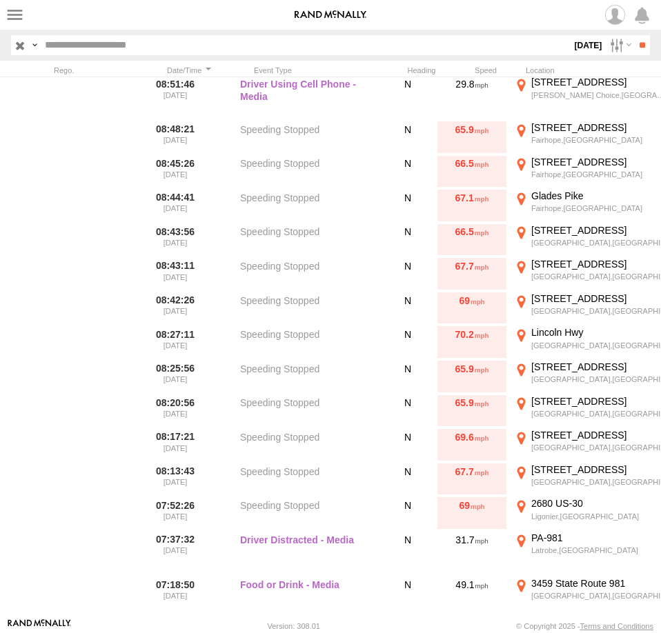
drag, startPoint x: 63, startPoint y: 264, endPoint x: 61, endPoint y: 228, distance: 35.9
click at [0, 0] on div "Loading..." at bounding box center [0, 0] width 0 height 0
drag, startPoint x: 59, startPoint y: 251, endPoint x: 309, endPoint y: 306, distance: 255.5
click at [0, 0] on div "To activate drag with keyboard, press Alt + Enter. Once in keyboard drag state,…" at bounding box center [0, 0] width 0 height 0
click at [0, 0] on label "×" at bounding box center [0, 0] width 0 height 0
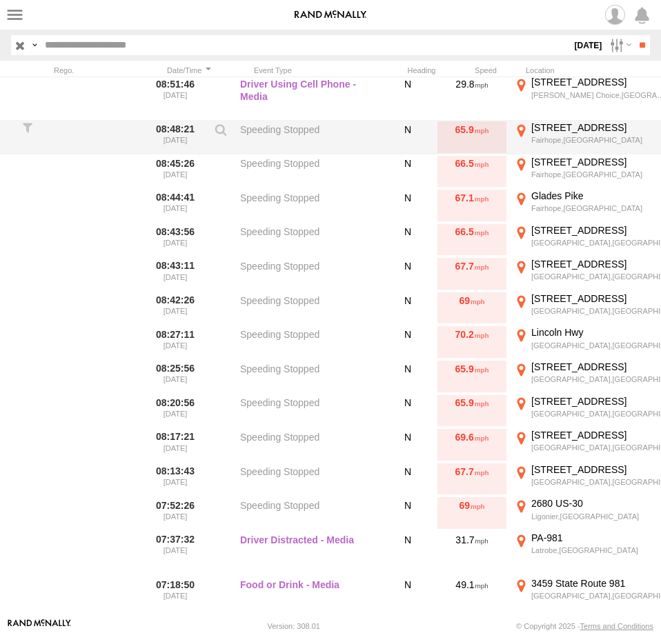
click at [566, 136] on div "Fairhope,PA" at bounding box center [599, 140] width 137 height 10
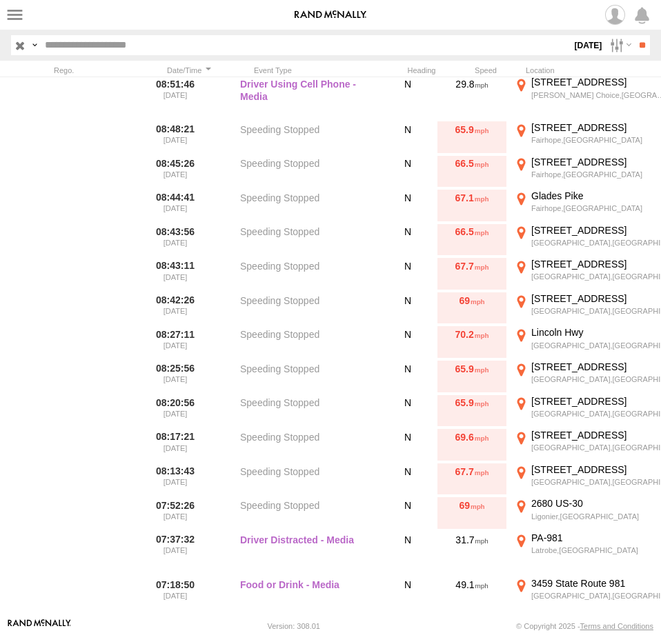
drag, startPoint x: 60, startPoint y: 246, endPoint x: 450, endPoint y: 275, distance: 390.8
click at [0, 0] on div "To activate drag with keyboard, press Alt + Enter. Once in keyboard drag state,…" at bounding box center [0, 0] width 0 height 0
click at [0, 0] on icon "Go Southwest, PA-31" at bounding box center [0, 0] width 0 height 0
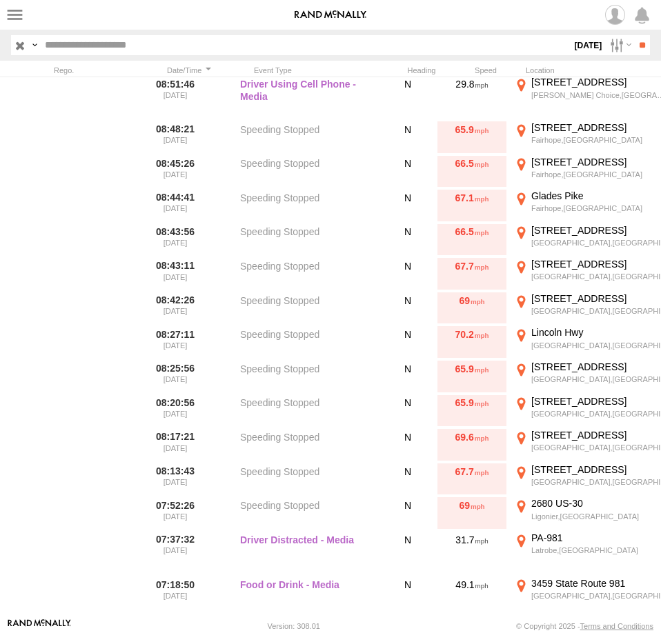
click at [0, 0] on icon "Go Southwest, PA-31" at bounding box center [0, 0] width 0 height 0
click at [0, 0] on link "View on Google Maps" at bounding box center [0, 0] width 0 height 0
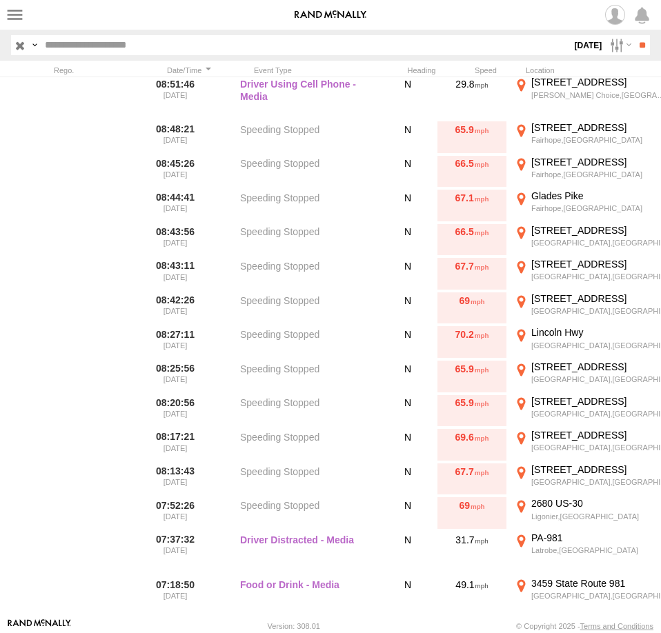
click at [0, 0] on div "Location Details" at bounding box center [0, 0] width 0 height 0
click at [0, 0] on label "×" at bounding box center [0, 0] width 0 height 0
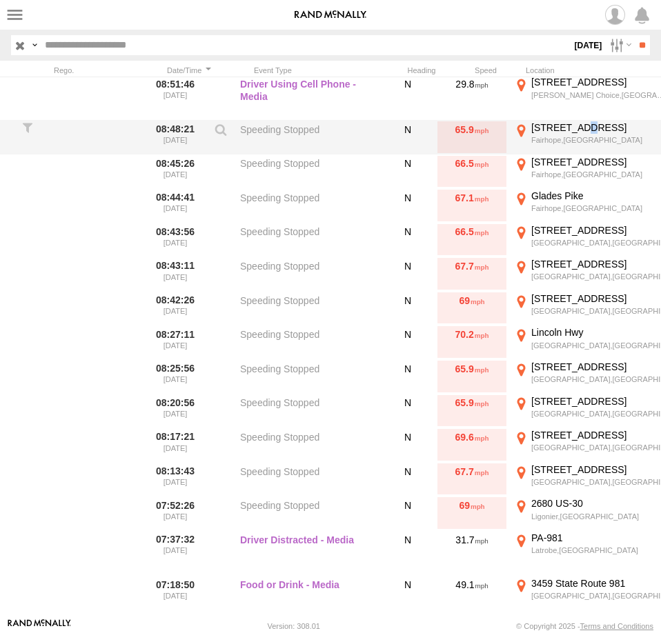
click at [582, 134] on div "12383 Glades Pike" at bounding box center [599, 127] width 137 height 12
click at [605, 139] on div "Fairhope,PA" at bounding box center [599, 140] width 137 height 10
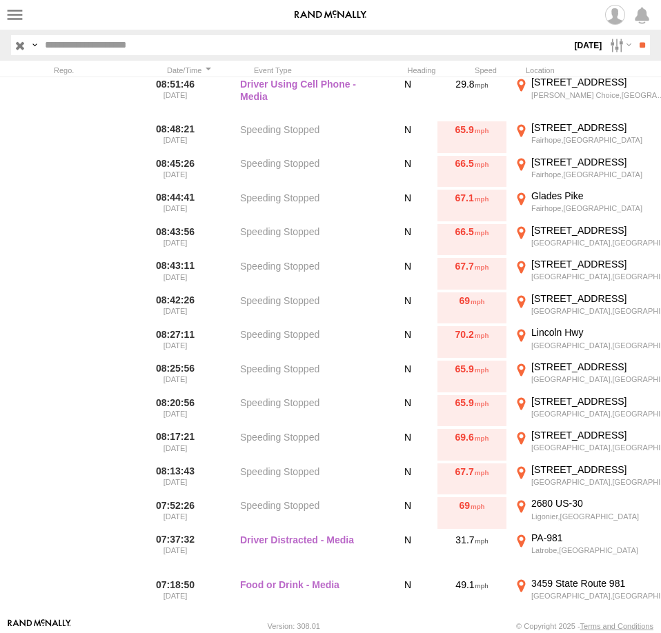
drag, startPoint x: 54, startPoint y: 256, endPoint x: 221, endPoint y: 388, distance: 213.2
click at [0, 0] on div "To activate drag with keyboard, press Alt + Enter. Once in keyboard drag state,…" at bounding box center [0, 0] width 0 height 0
click at [0, 0] on div "Location Details × ← Move left → Move right ↑ Move up ↓ Move down + Zoom in - Z…" at bounding box center [0, 0] width 0 height 0
click at [0, 0] on label "×" at bounding box center [0, 0] width 0 height 0
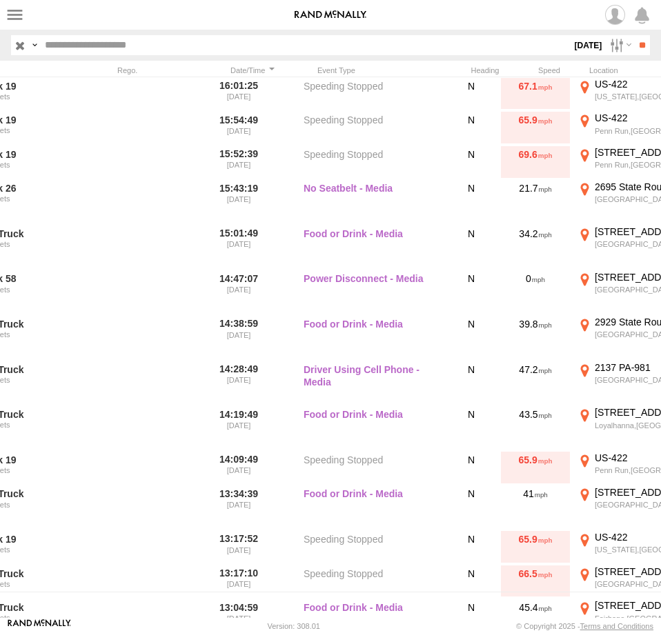
scroll to position [0, 0]
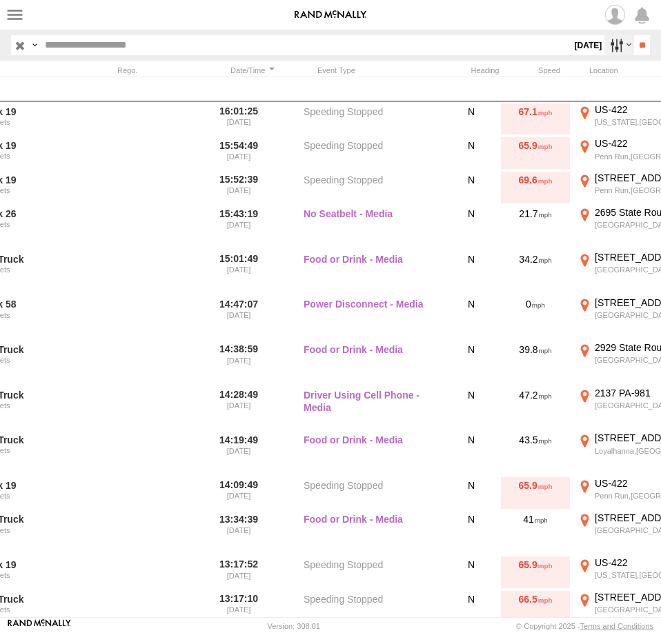
click at [608, 39] on label at bounding box center [619, 45] width 30 height 20
click at [0, 0] on label at bounding box center [0, 0] width 0 height 0
click at [634, 48] on input "**" at bounding box center [642, 45] width 16 height 20
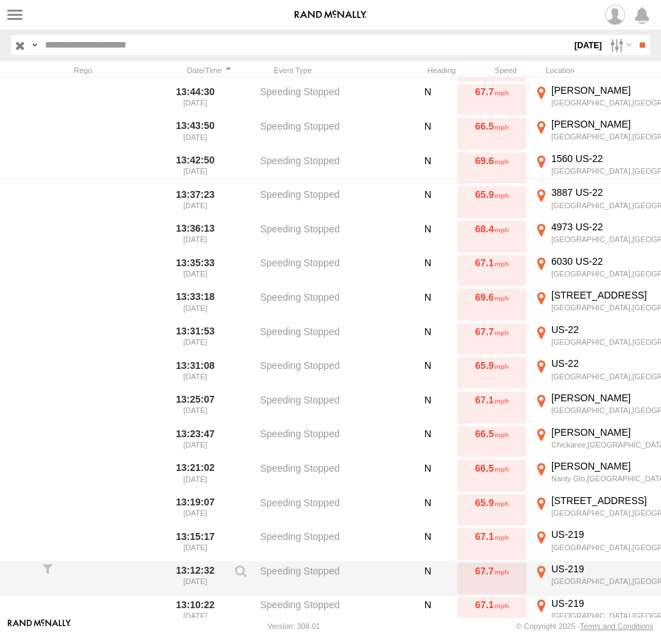
scroll to position [463, 0]
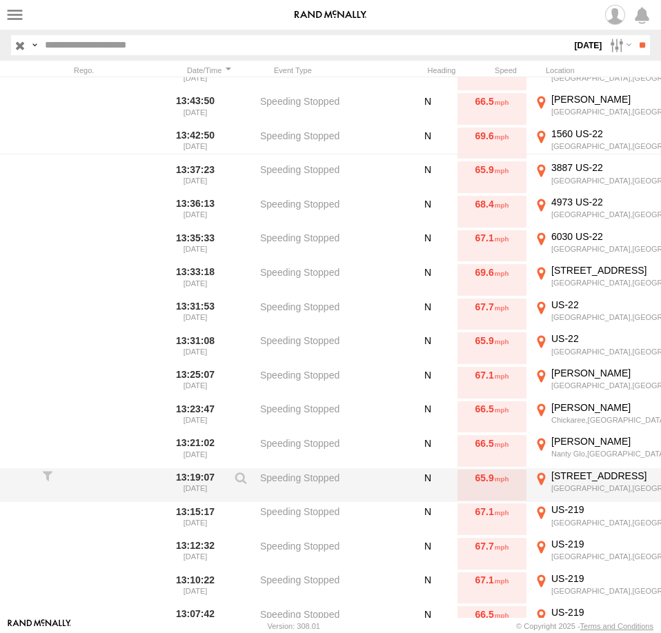
click at [583, 478] on div "120 High Point Rd" at bounding box center [619, 476] width 137 height 12
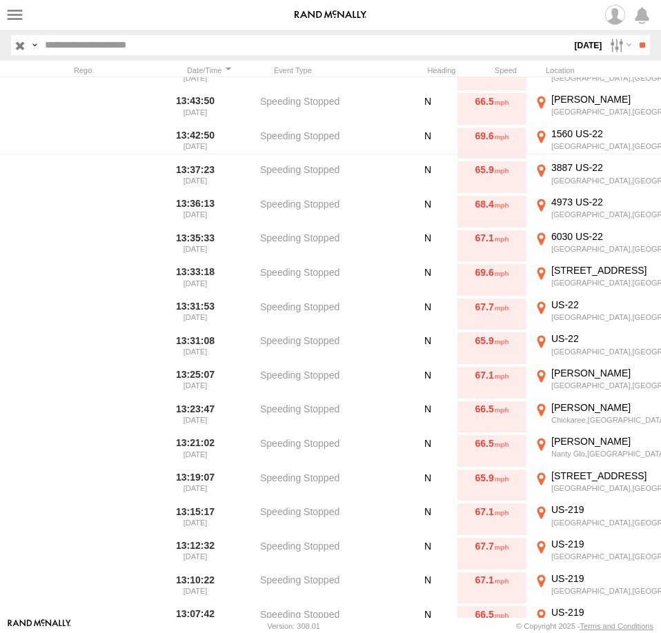
click at [0, 0] on label "×" at bounding box center [0, 0] width 0 height 0
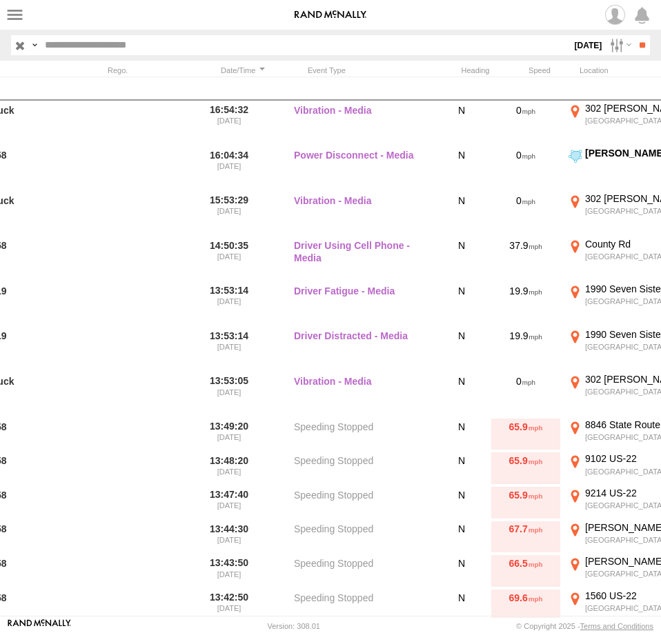
scroll to position [0, 0]
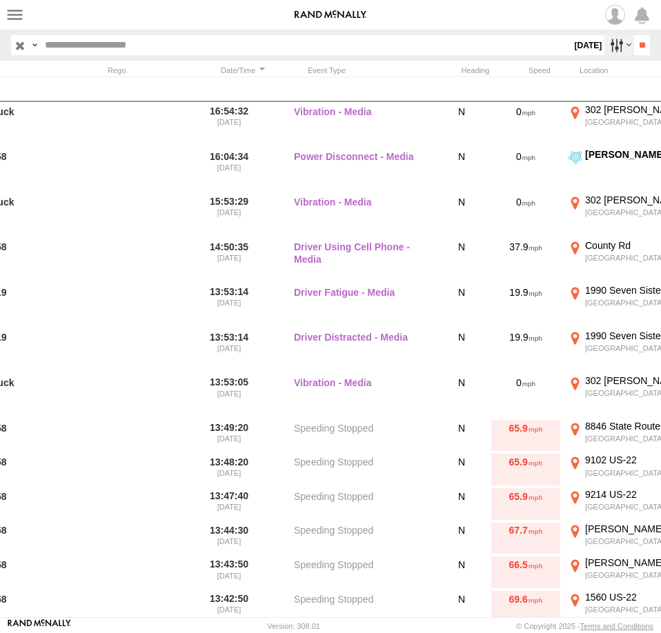
click at [607, 46] on label at bounding box center [619, 45] width 30 height 20
click at [0, 0] on label at bounding box center [0, 0] width 0 height 0
click at [634, 39] on input "**" at bounding box center [642, 45] width 16 height 20
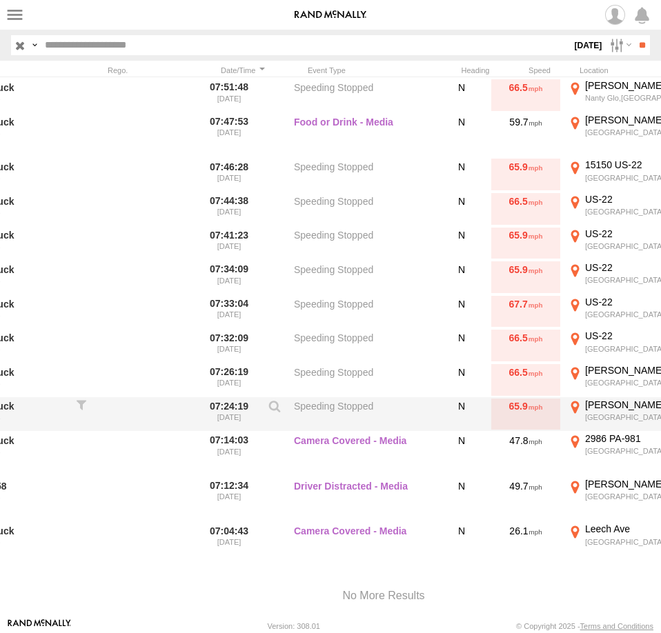
scroll to position [634, 0]
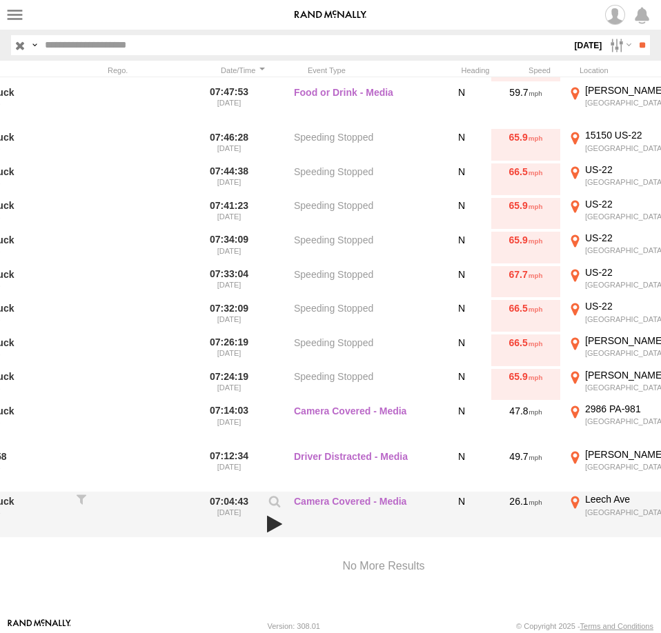
click at [277, 520] on link at bounding box center [274, 523] width 23 height 19
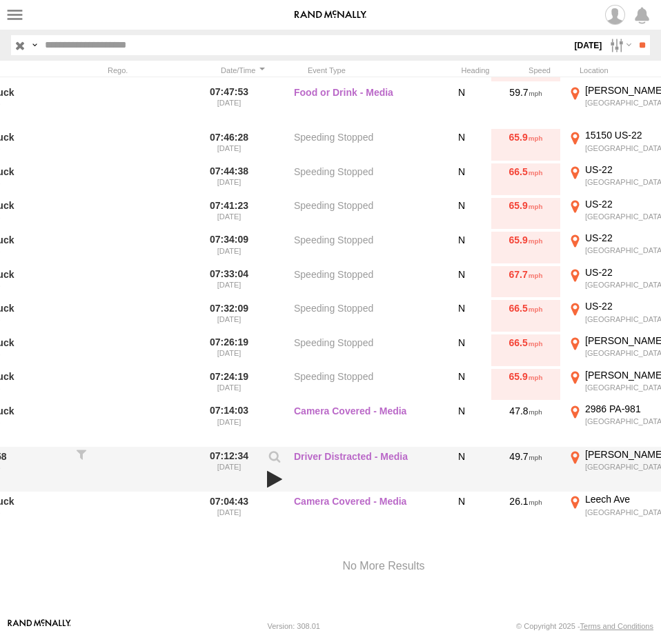
click at [274, 474] on link at bounding box center [274, 479] width 23 height 19
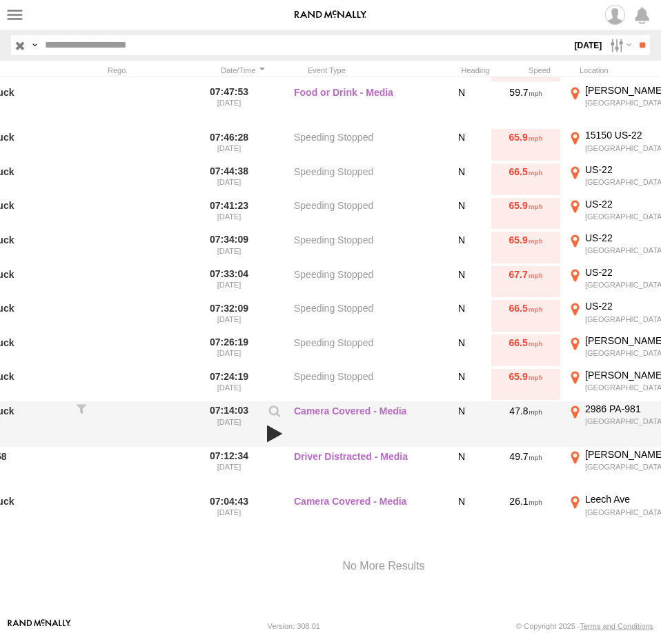
click at [274, 439] on link at bounding box center [274, 433] width 23 height 19
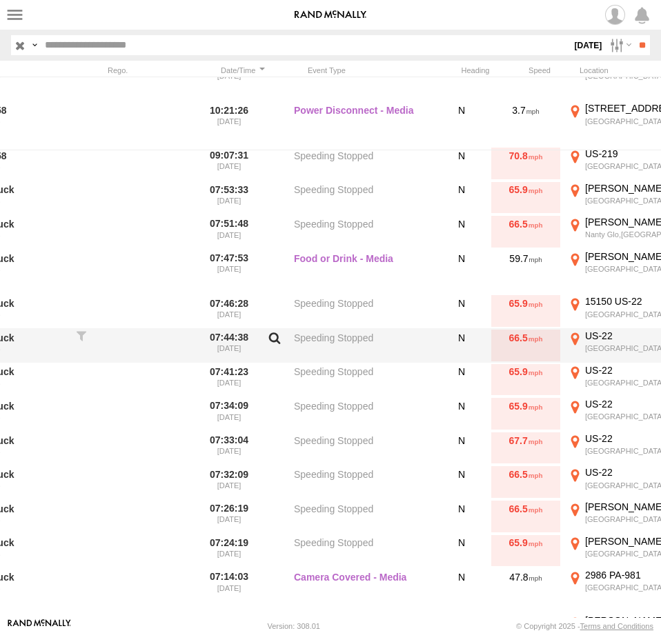
scroll to position [435, 0]
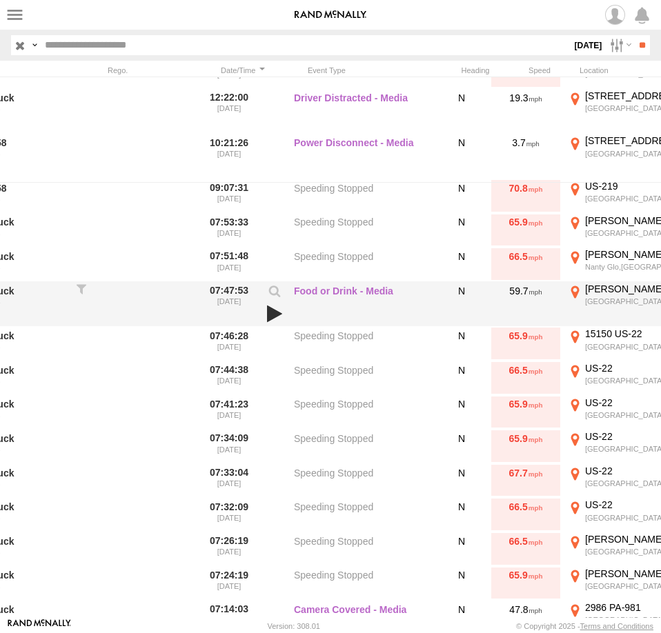
click at [273, 310] on link at bounding box center [274, 313] width 23 height 19
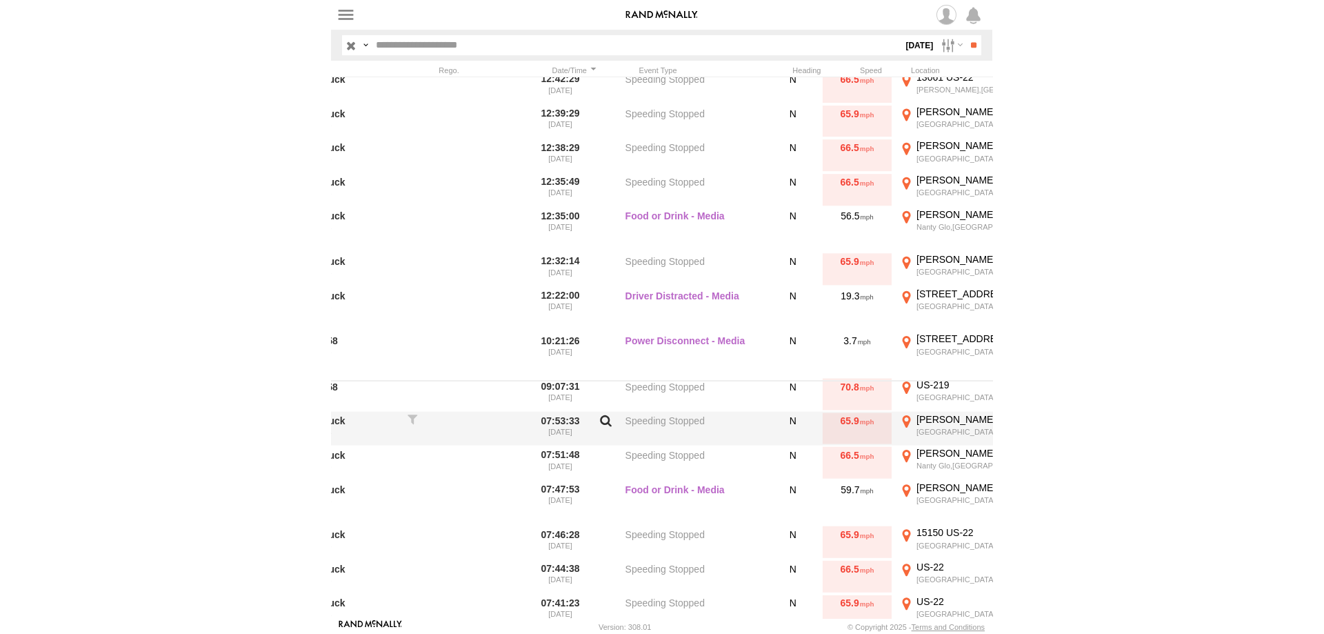
scroll to position [237, 0]
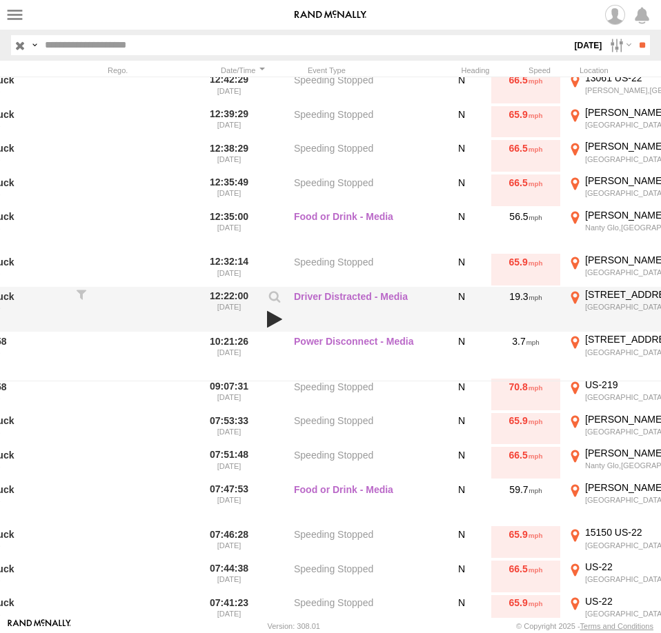
click at [272, 314] on link at bounding box center [274, 319] width 23 height 19
